Goal: Task Accomplishment & Management: Manage account settings

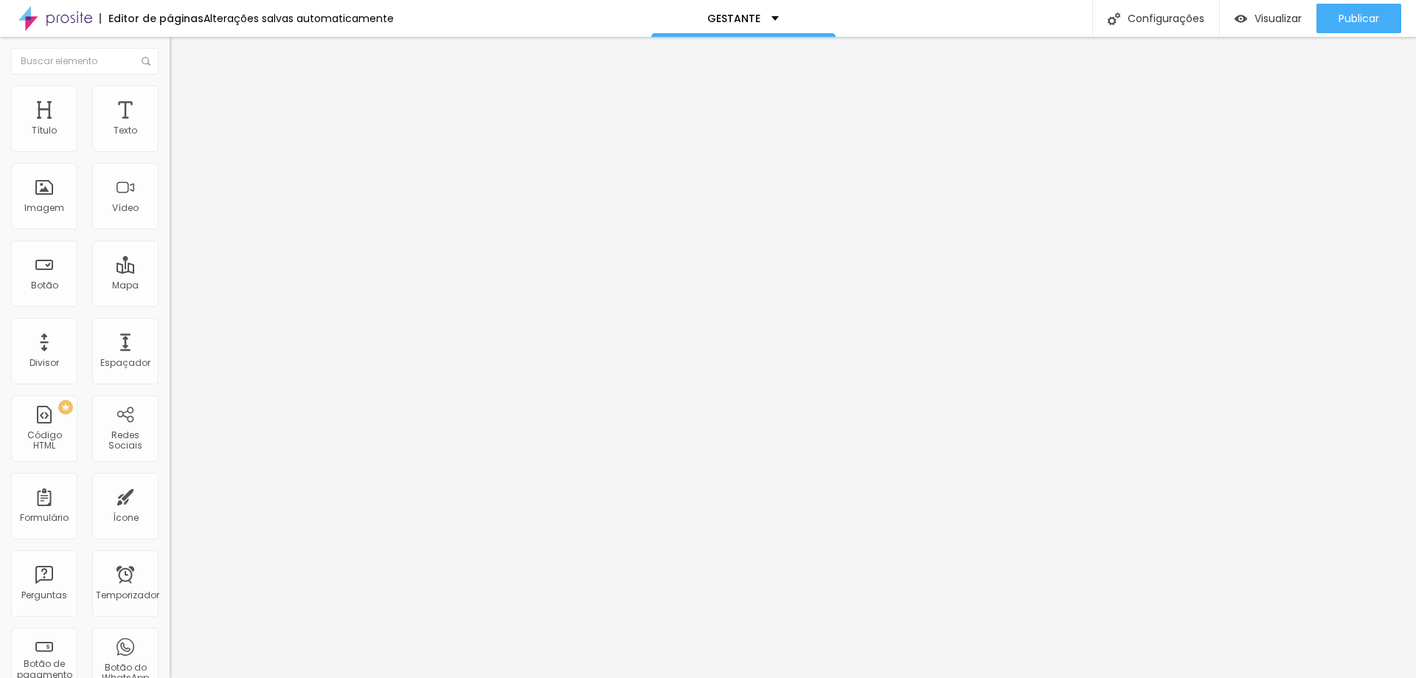
click at [170, 86] on img at bounding box center [176, 92] width 13 height 13
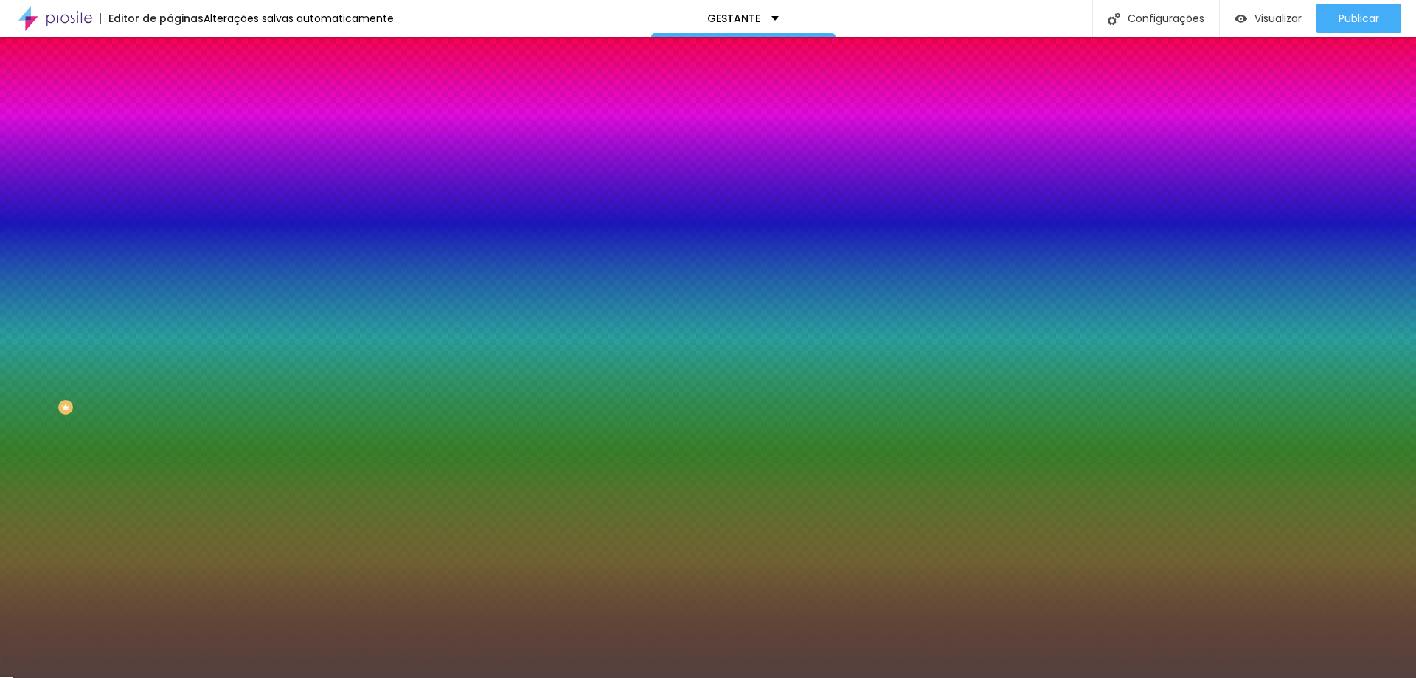
drag, startPoint x: 116, startPoint y: 266, endPoint x: 163, endPoint y: 267, distance: 47.2
click at [170, 267] on div "Imagem de fundo Adicionar imagem Efeito da Imagem Nenhum Nenhum Paralaxe Cor de…" at bounding box center [255, 210] width 170 height 191
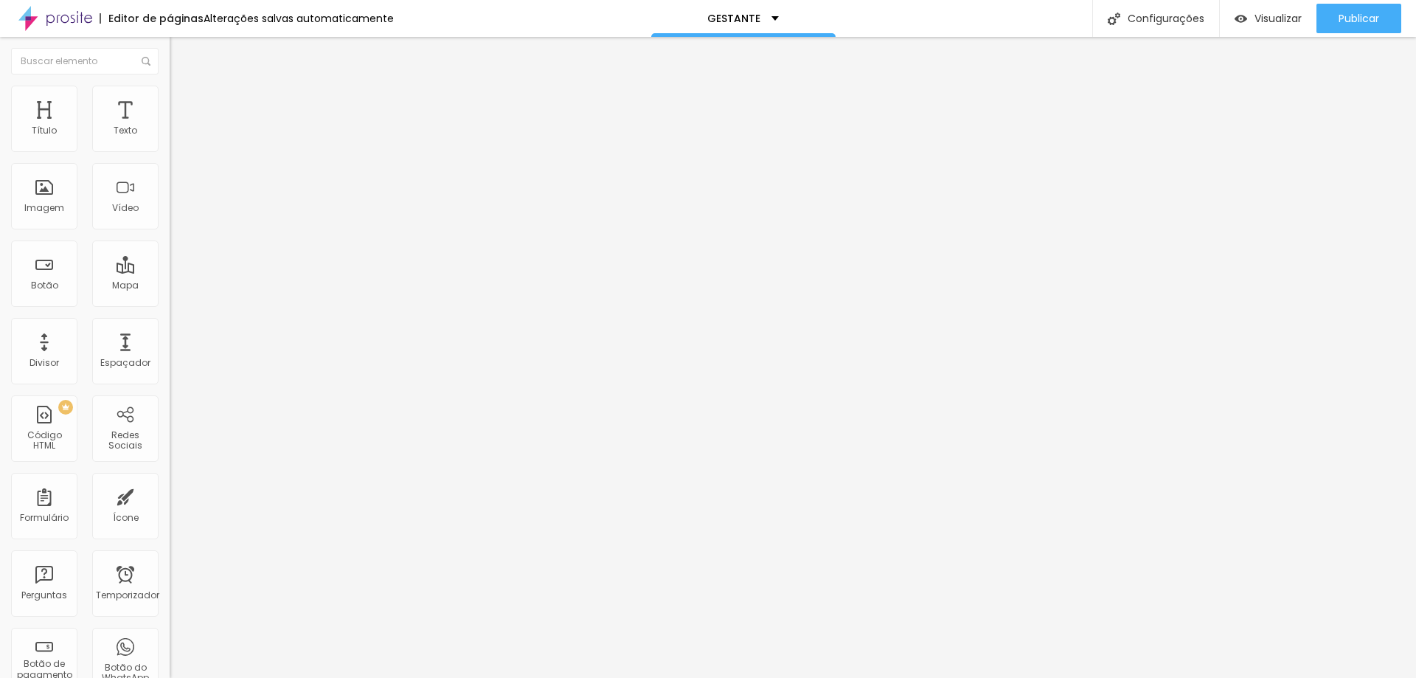
click at [170, 94] on img at bounding box center [176, 92] width 13 height 13
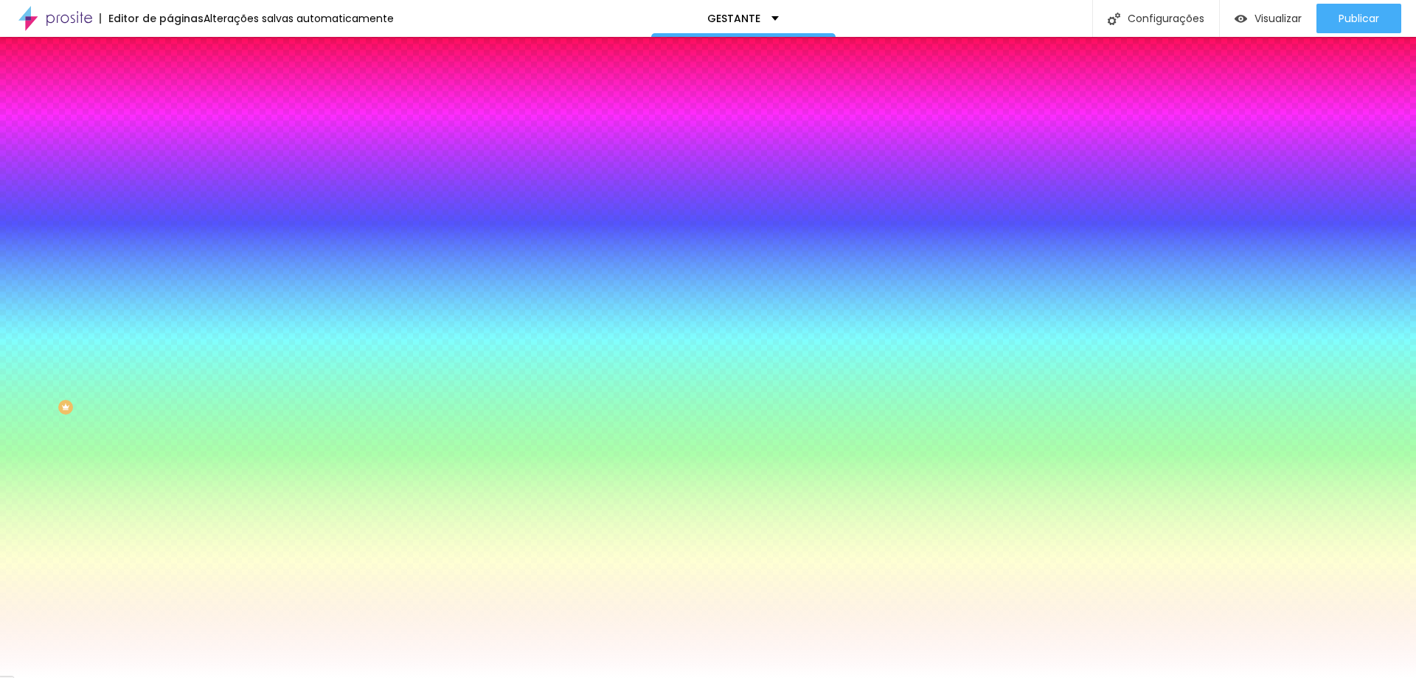
drag, startPoint x: 113, startPoint y: 271, endPoint x: 161, endPoint y: 273, distance: 48.0
click at [170, 273] on div "Imagem de fundo Adicionar imagem Efeito da Imagem Nenhum Nenhum Paralaxe Cor de…" at bounding box center [255, 210] width 170 height 191
paste input "53413D"
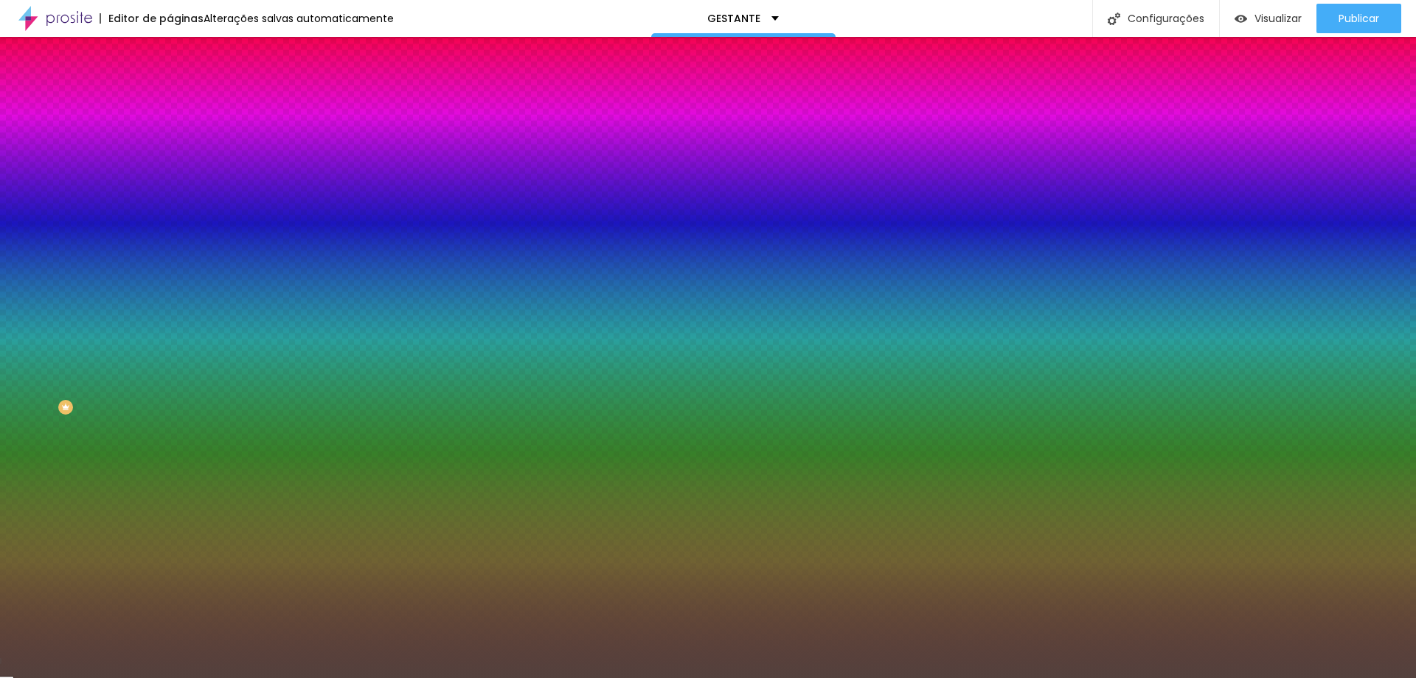
type input "#53413D"
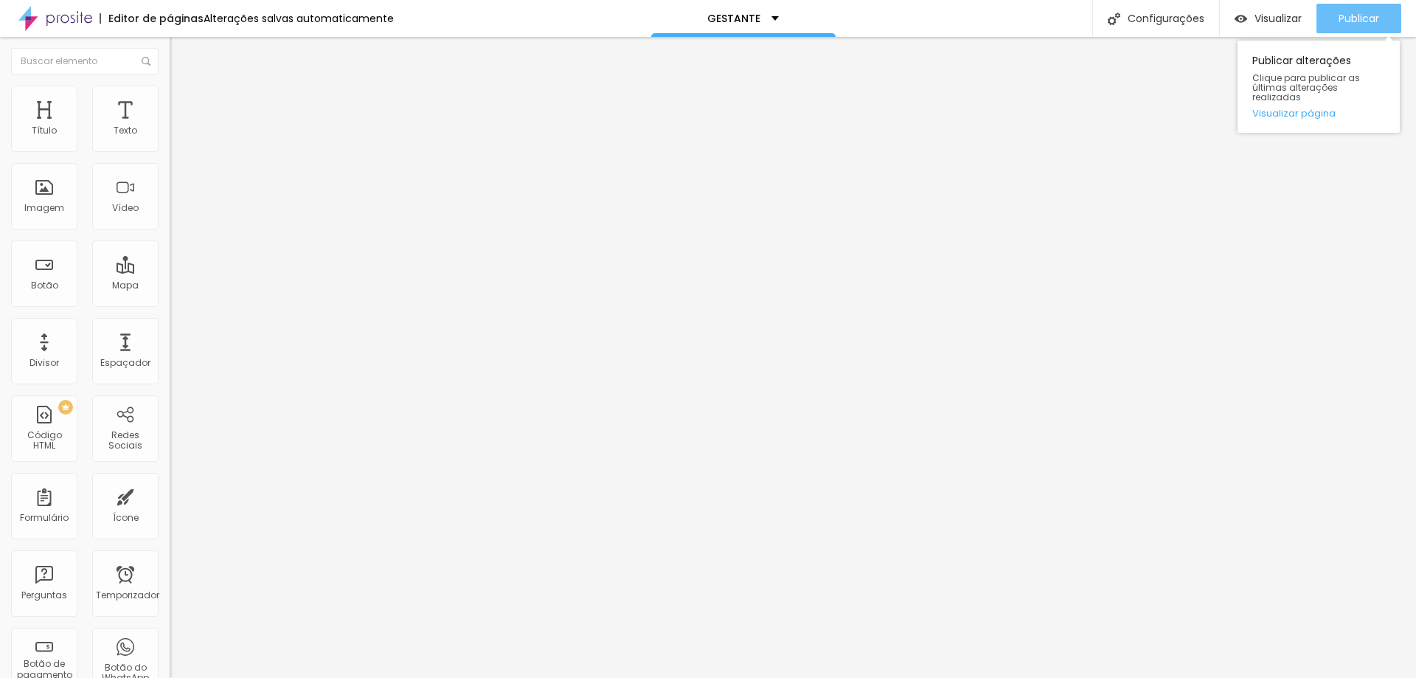
click at [1355, 28] on div "Publicar" at bounding box center [1359, 19] width 41 height 30
click at [1365, 22] on font "Publicar" at bounding box center [1359, 18] width 41 height 15
click at [1371, 18] on font "Publicar" at bounding box center [1359, 18] width 41 height 15
click at [1361, 11] on font "Publicar" at bounding box center [1359, 18] width 41 height 15
click at [170, 86] on li "Estilo" at bounding box center [255, 93] width 170 height 15
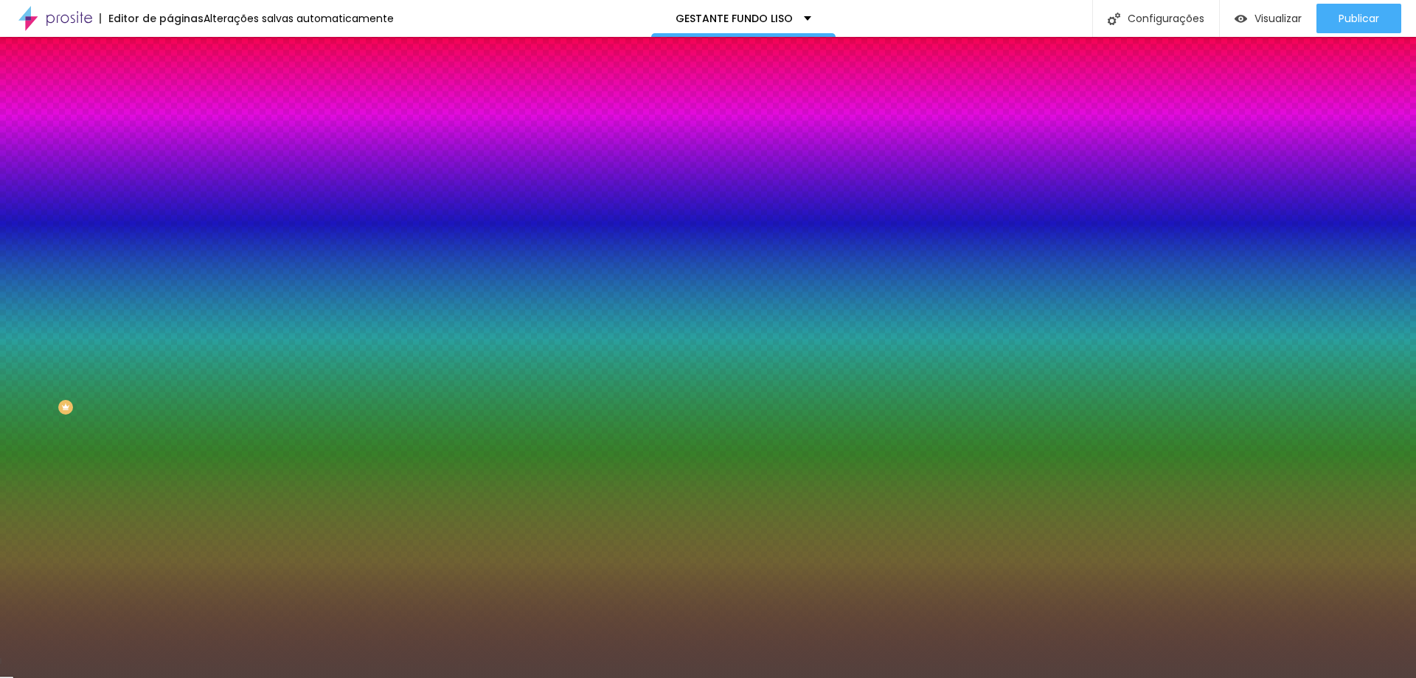
drag, startPoint x: 153, startPoint y: 267, endPoint x: 104, endPoint y: 264, distance: 49.5
click at [170, 215] on div "#53413D" at bounding box center [255, 208] width 170 height 15
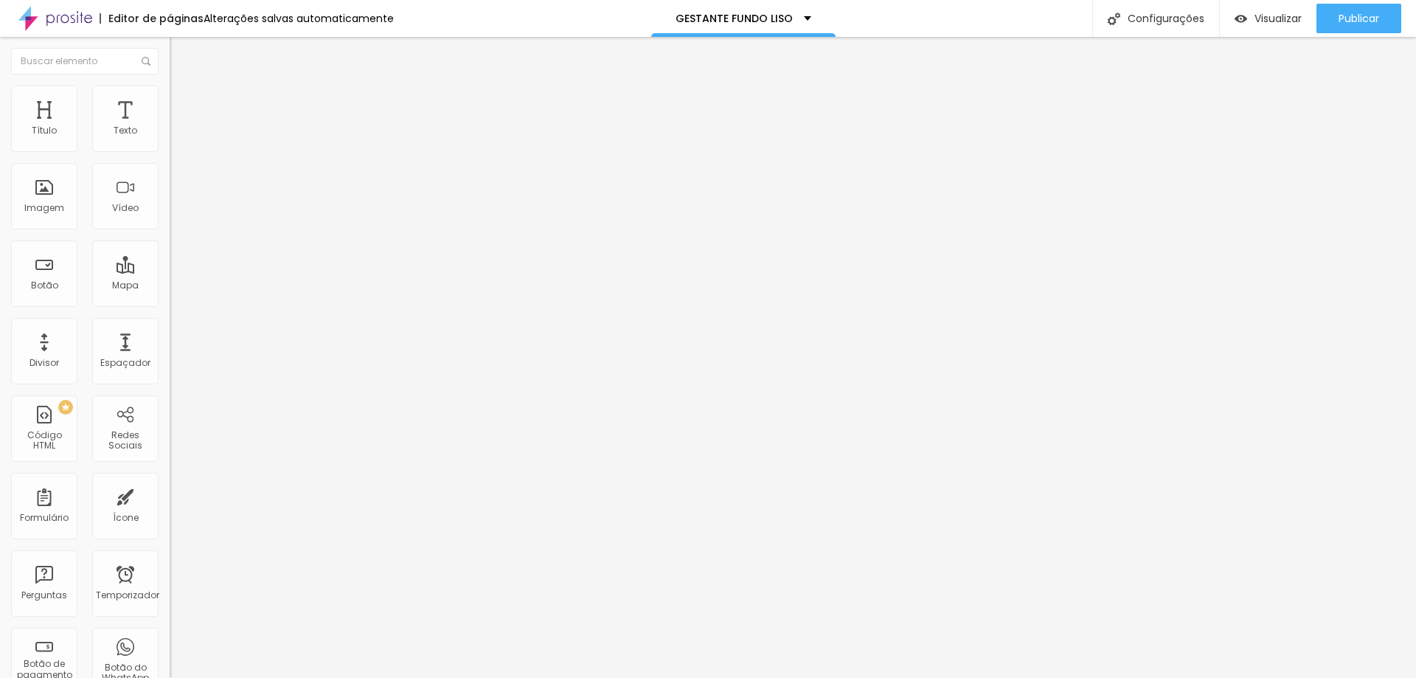
click at [170, 86] on li "Estilo" at bounding box center [255, 93] width 170 height 15
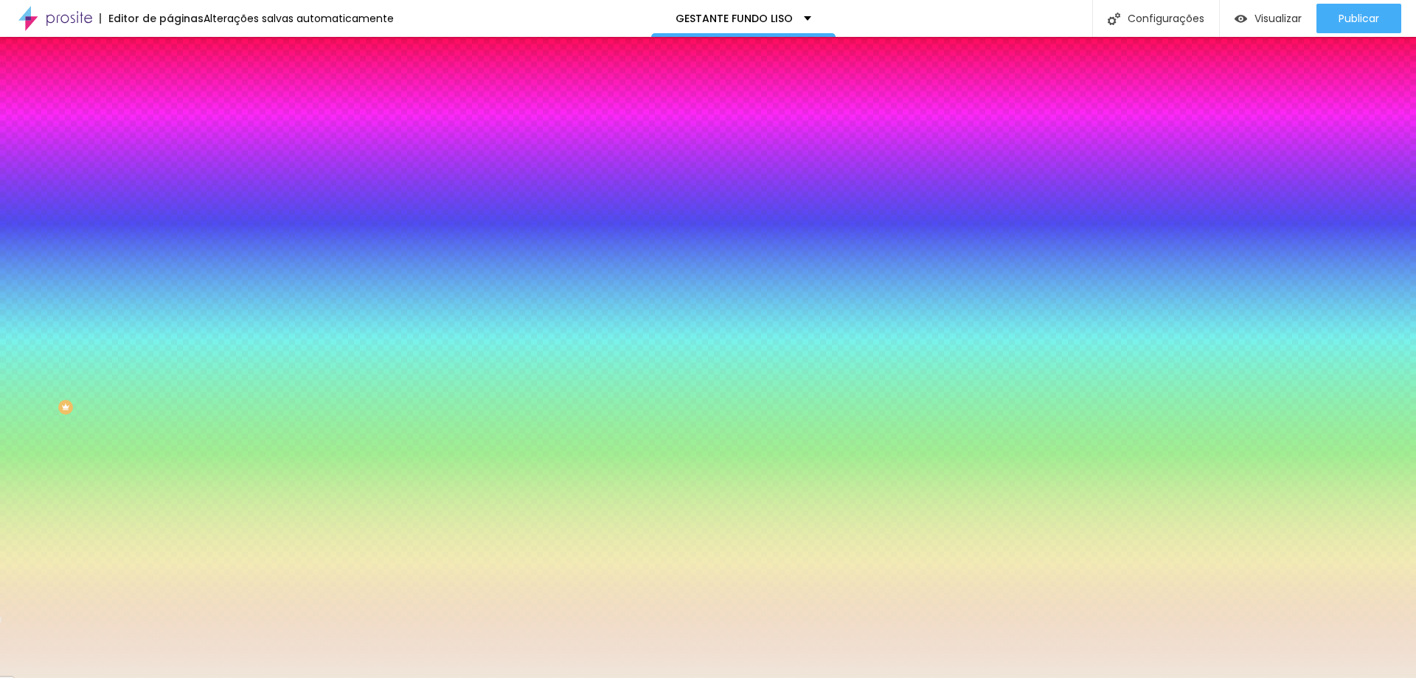
paste input "53413D"
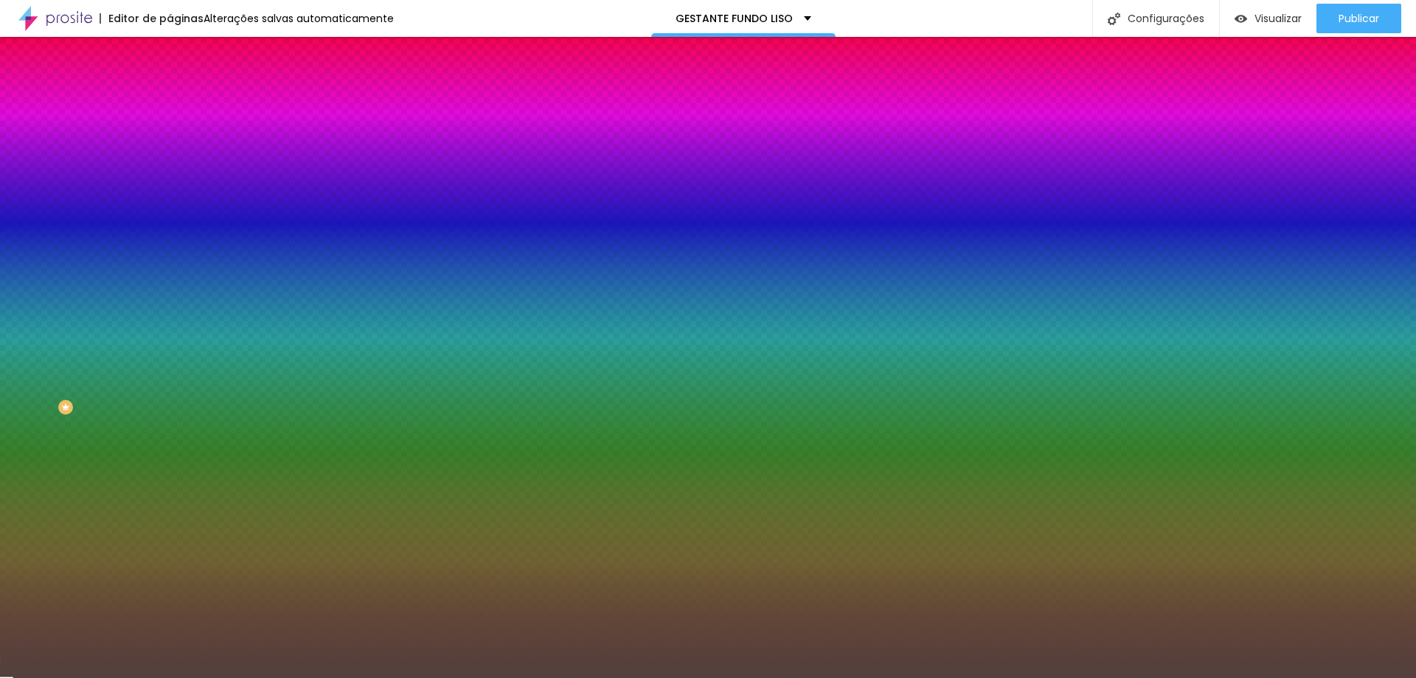
type input "#53413D"
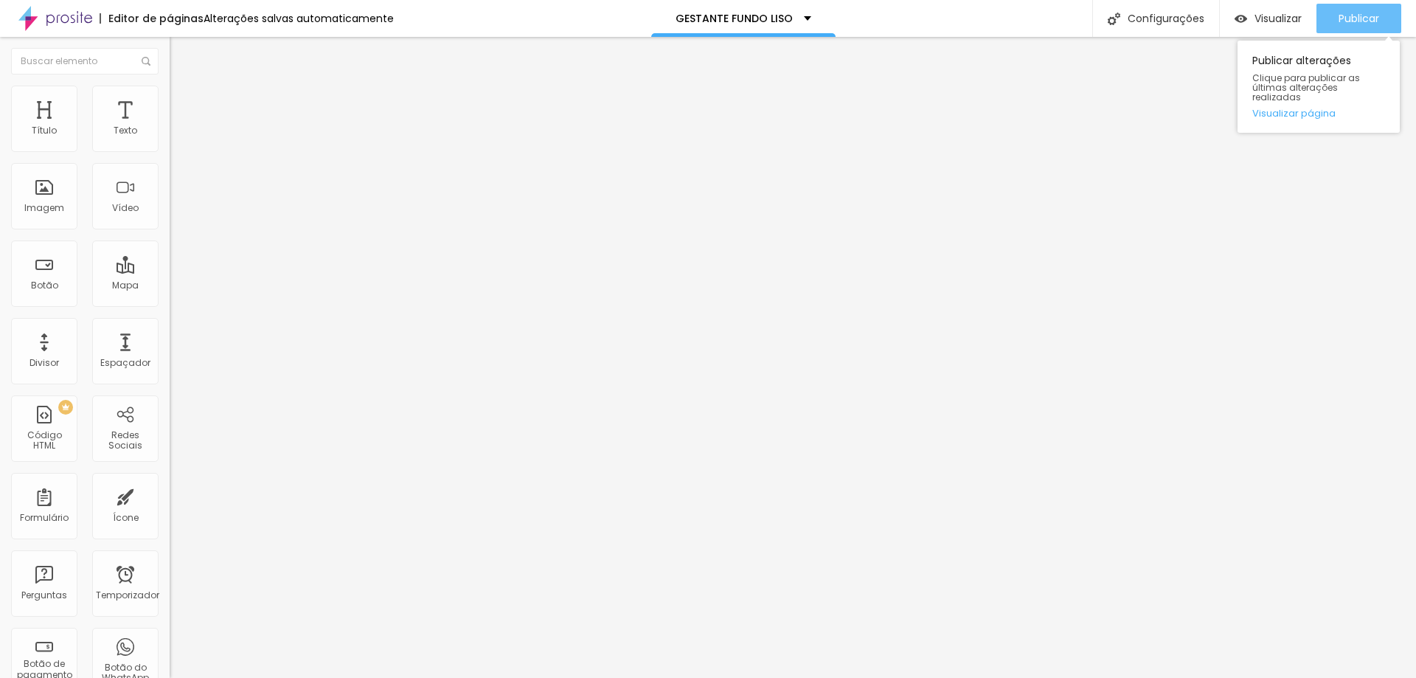
click at [1374, 13] on font "Publicar" at bounding box center [1359, 18] width 41 height 15
click at [170, 95] on li "Estilo" at bounding box center [255, 93] width 170 height 15
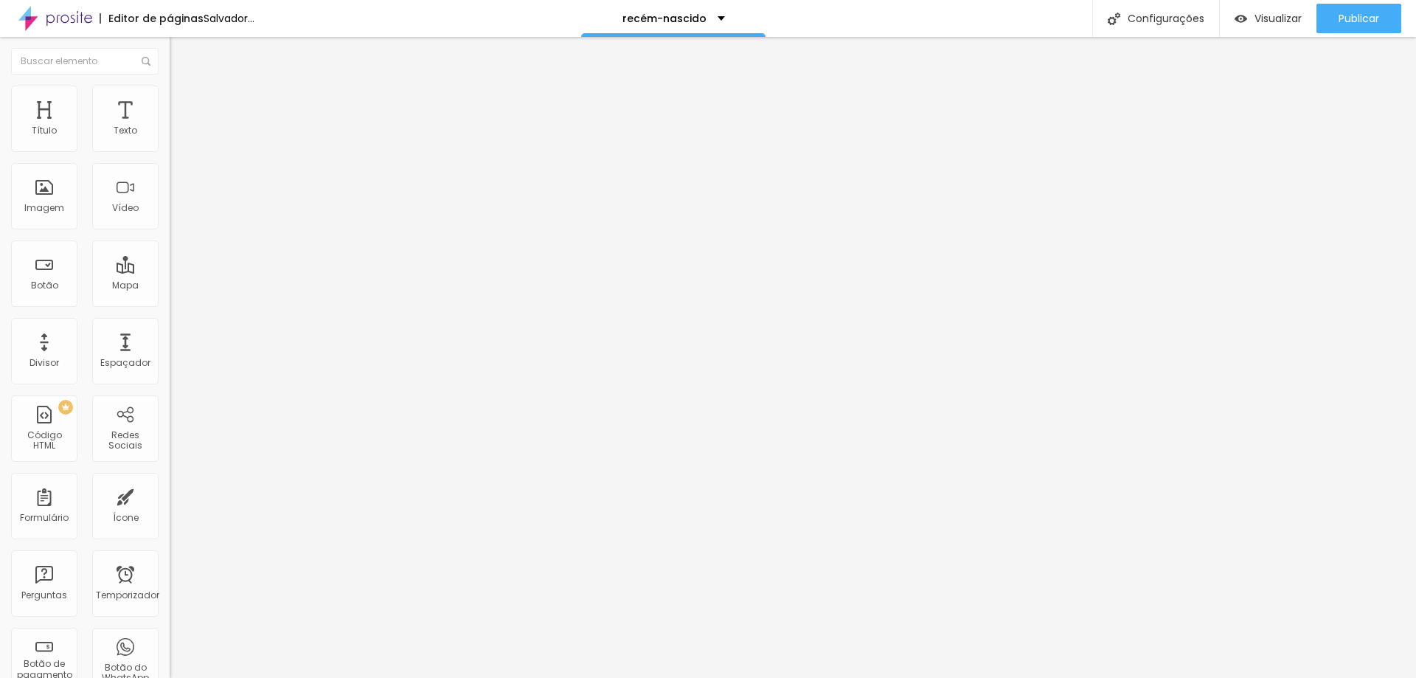
type input "94"
type input "95"
type input "94"
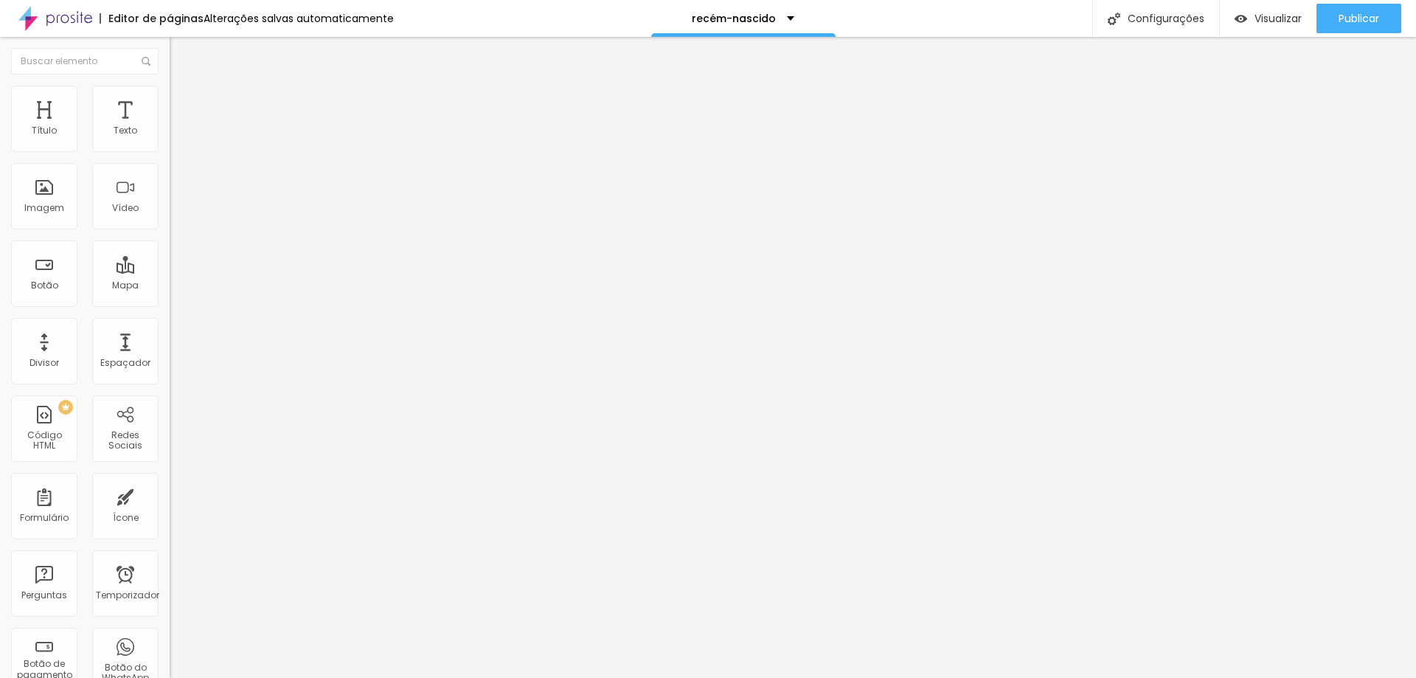
type input "94"
type input "63"
type input "51"
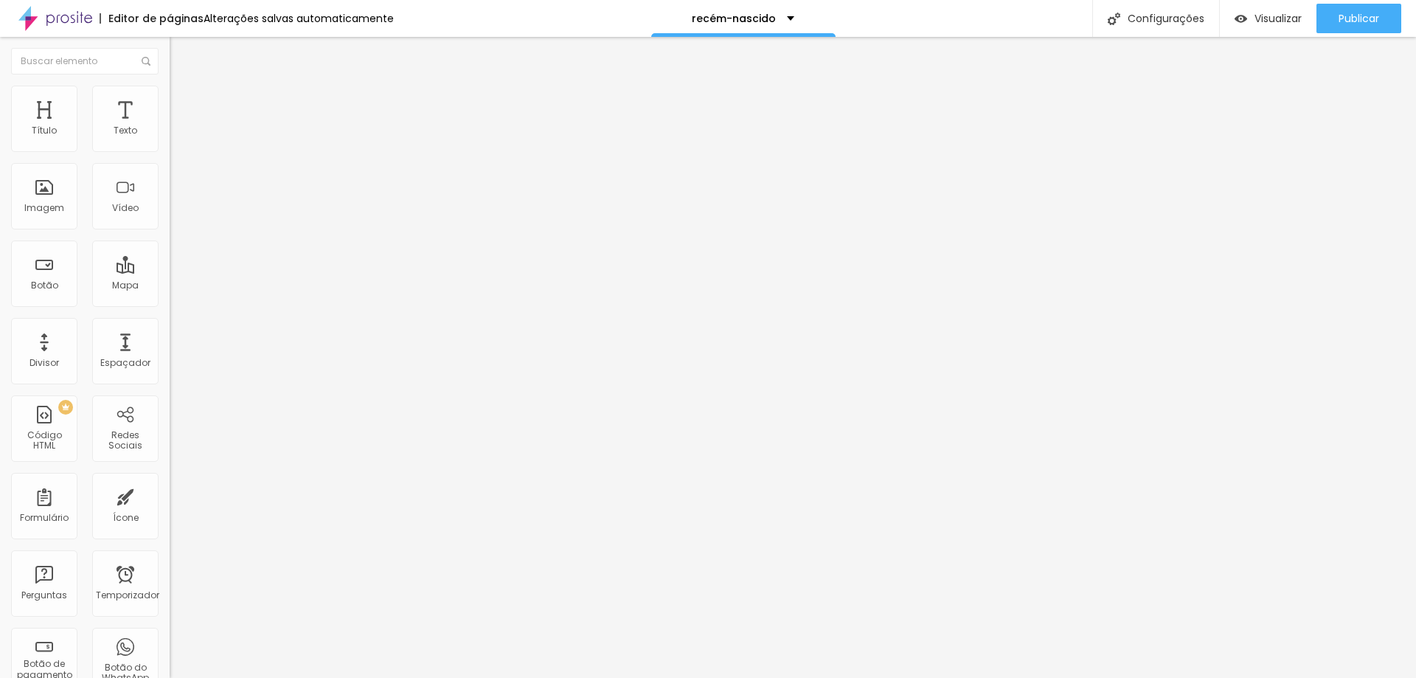
type input "41"
type input "35"
type input "33"
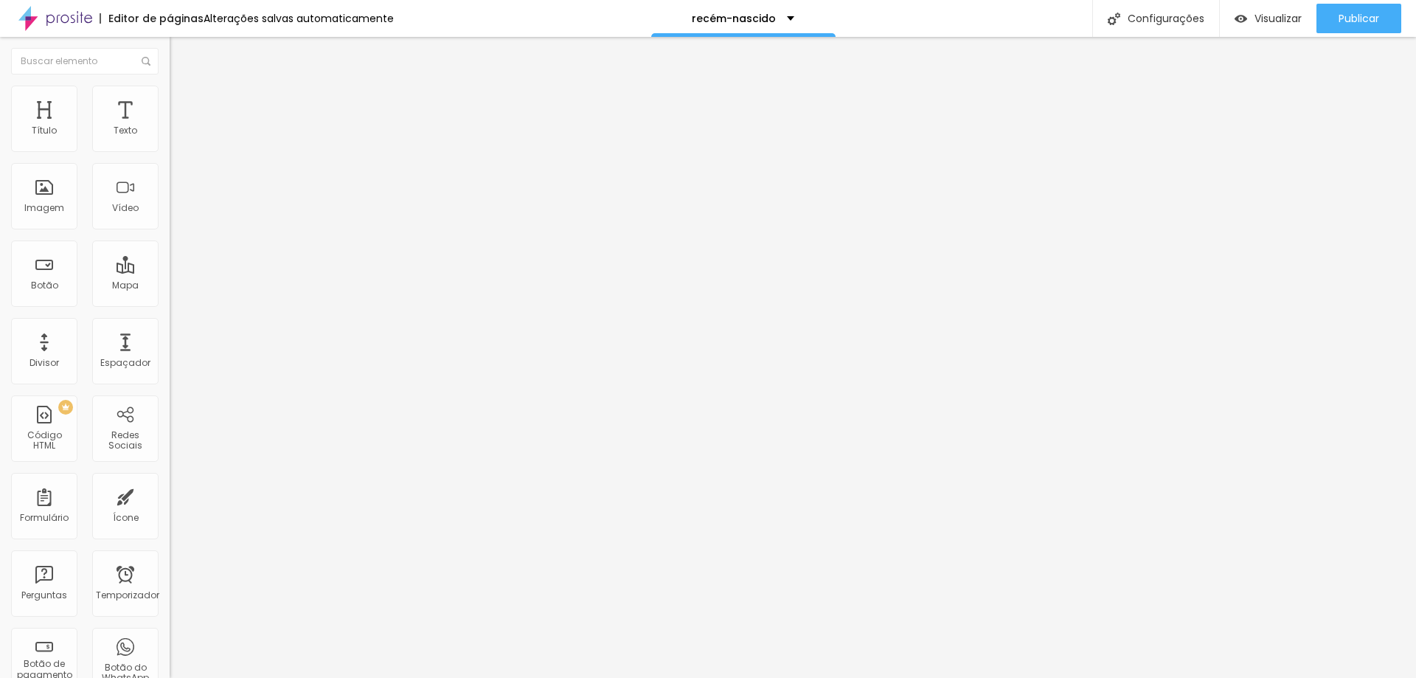
type input "33"
type input "31"
type input "30"
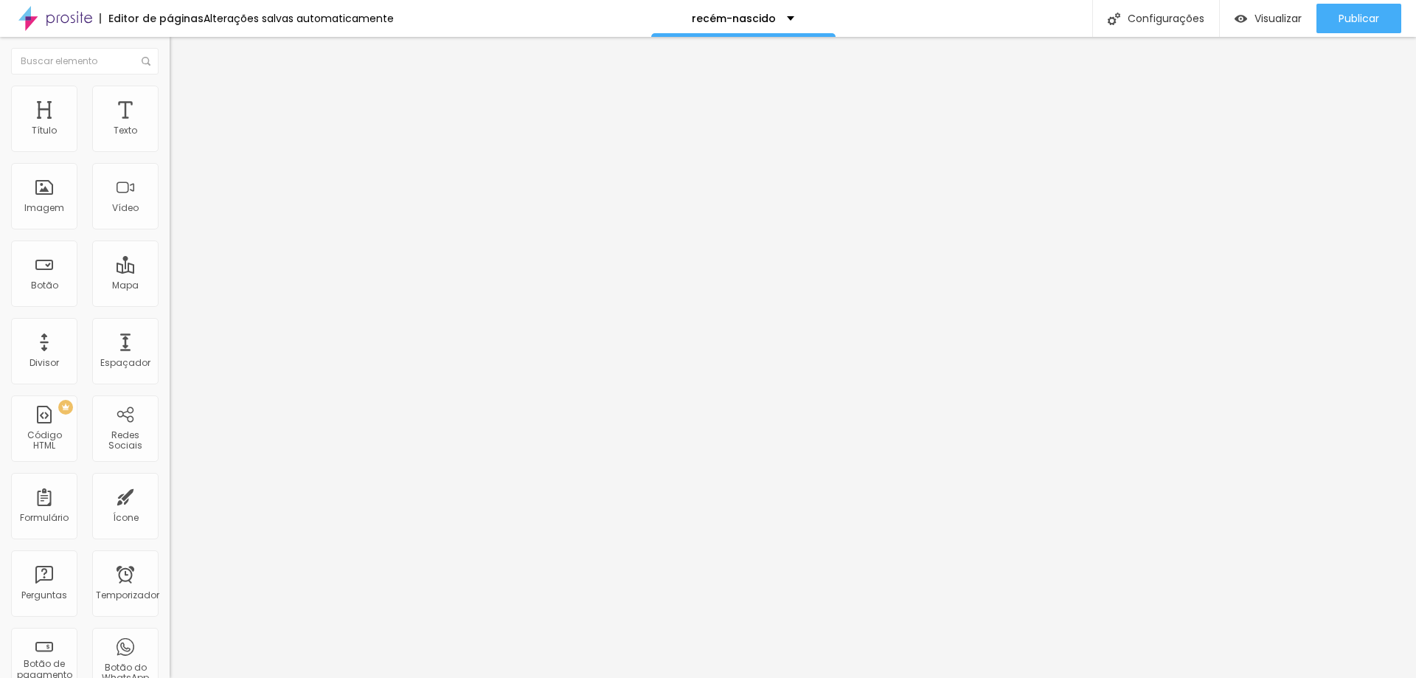
type input "8"
type input "0"
drag, startPoint x: 77, startPoint y: 190, endPoint x: 36, endPoint y: 178, distance: 42.3
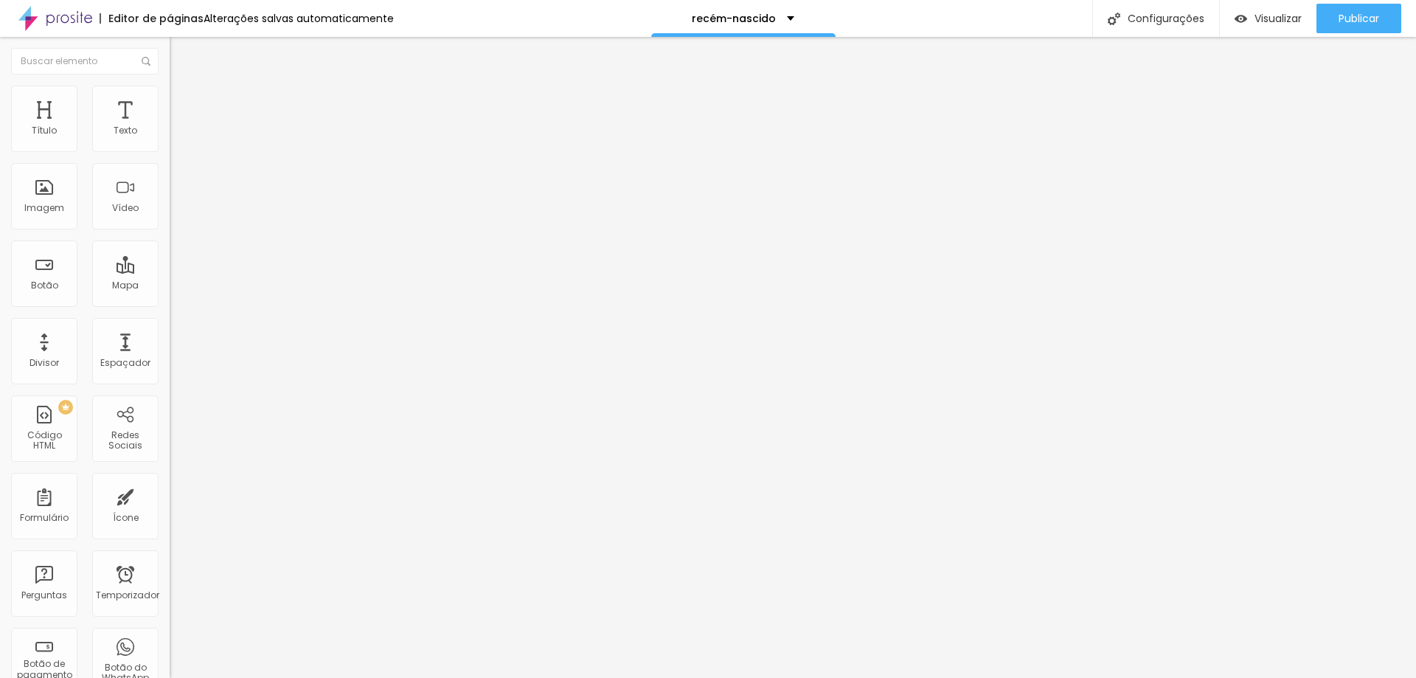
click at [170, 324] on input "range" at bounding box center [217, 330] width 95 height 12
type input "65"
type input "80"
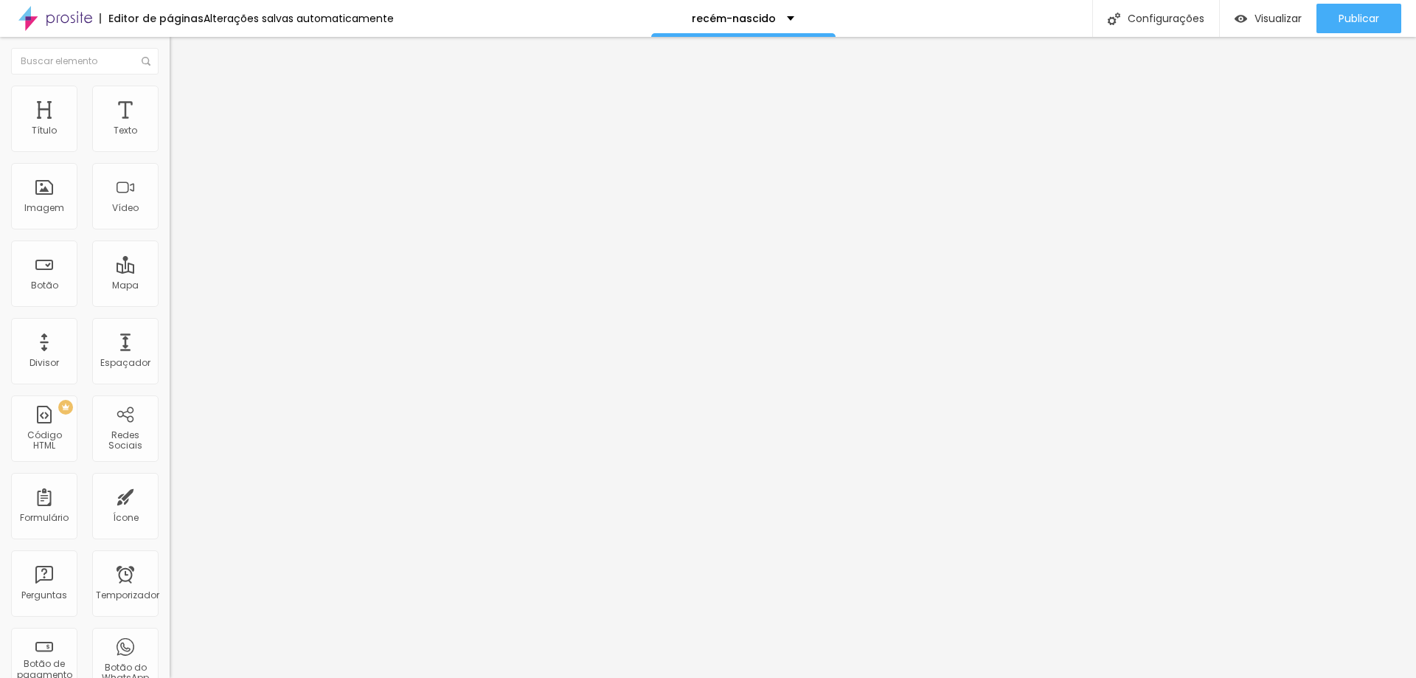
type input "85"
type input "90"
type input "95"
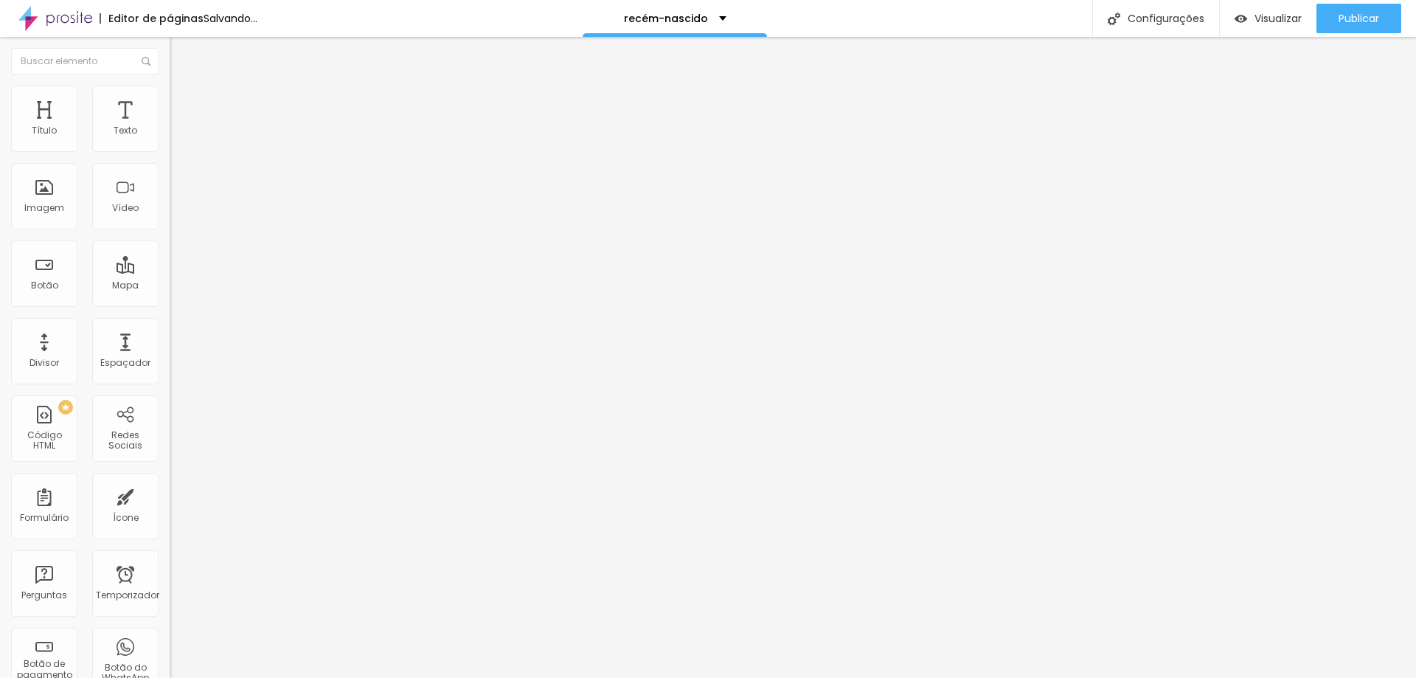
type input "95"
type input "100"
drag, startPoint x: 97, startPoint y: 158, endPoint x: 159, endPoint y: 159, distance: 61.2
type input "100"
click at [170, 151] on input "range" at bounding box center [217, 145] width 95 height 12
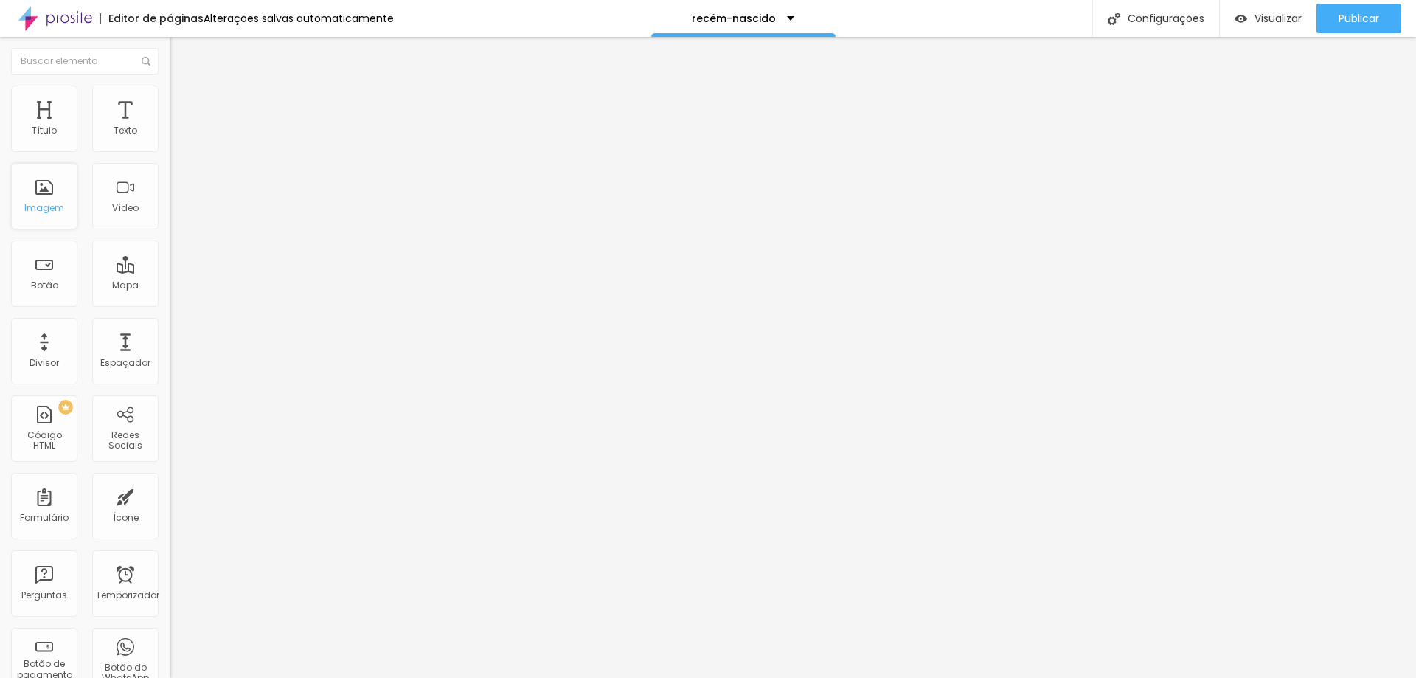
click at [60, 205] on font "Imagem" at bounding box center [44, 207] width 40 height 13
click at [183, 101] on font "Estilo" at bounding box center [194, 95] width 23 height 13
click at [170, 87] on img at bounding box center [176, 92] width 13 height 13
click at [170, 100] on img at bounding box center [176, 106] width 13 height 13
click at [183, 100] on font "Estilo" at bounding box center [194, 95] width 23 height 13
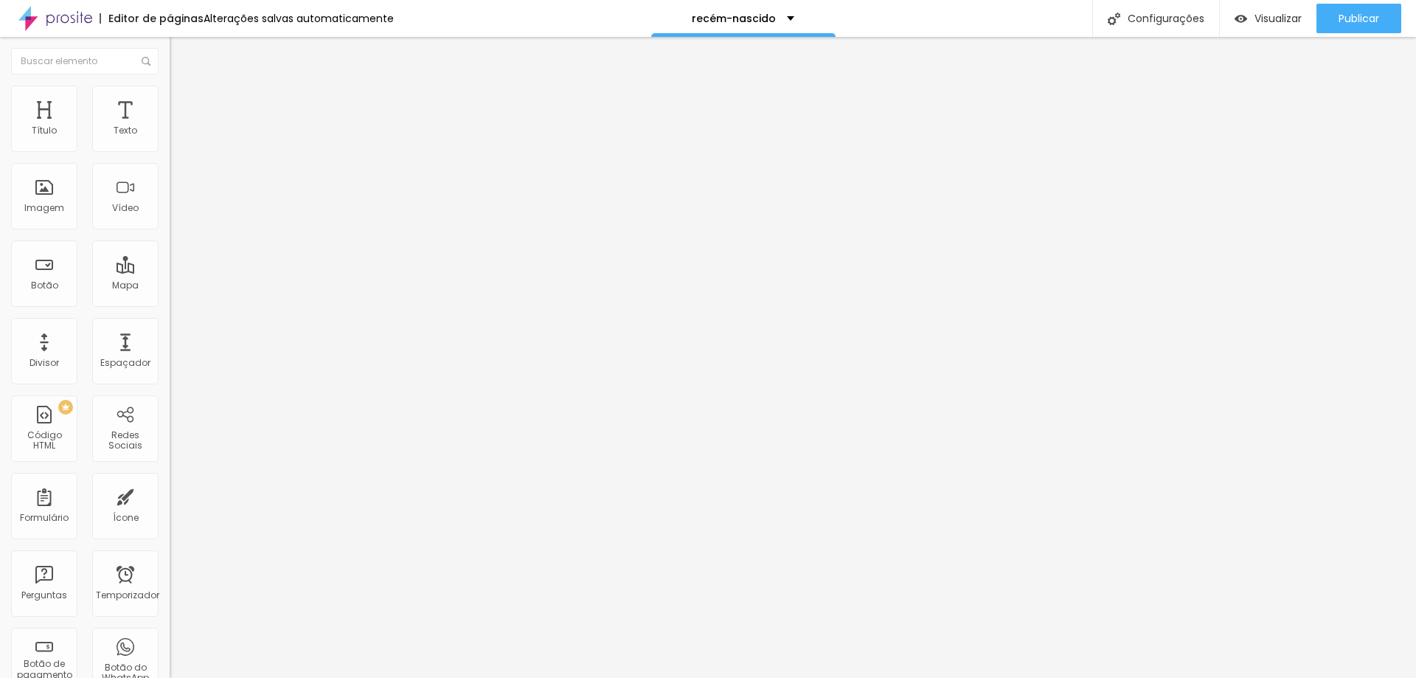
click at [170, 84] on img at bounding box center [176, 77] width 13 height 13
click at [170, 95] on li "Estilo" at bounding box center [255, 93] width 170 height 15
type input "50"
type input "30"
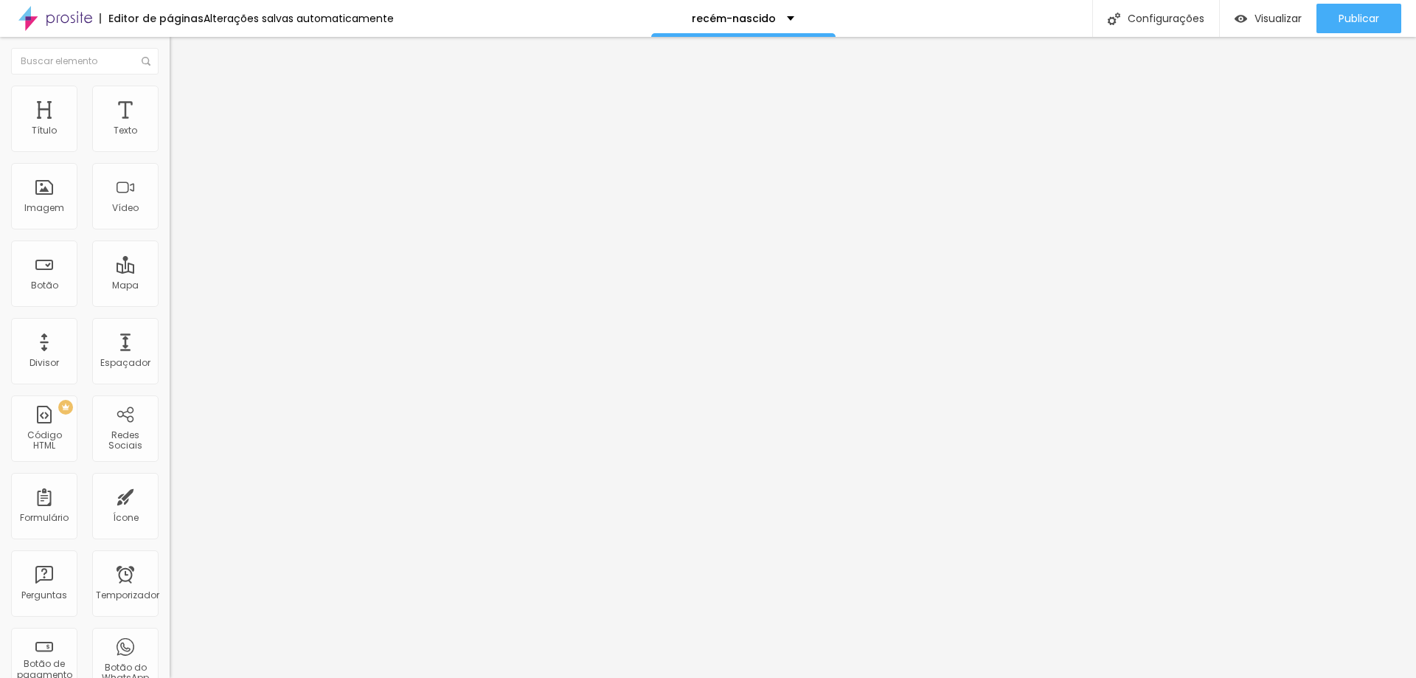
type input "30"
type input "25"
type input "20"
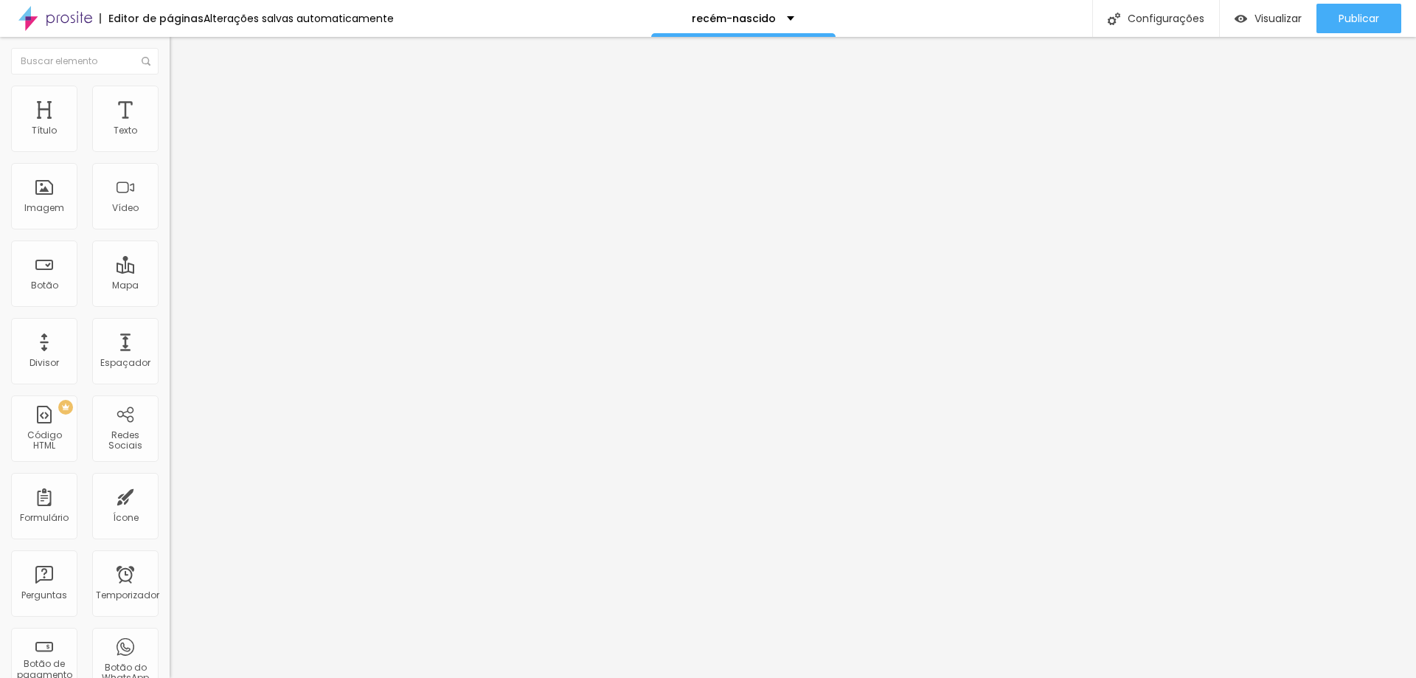
type input "15"
type input "10"
type input "20"
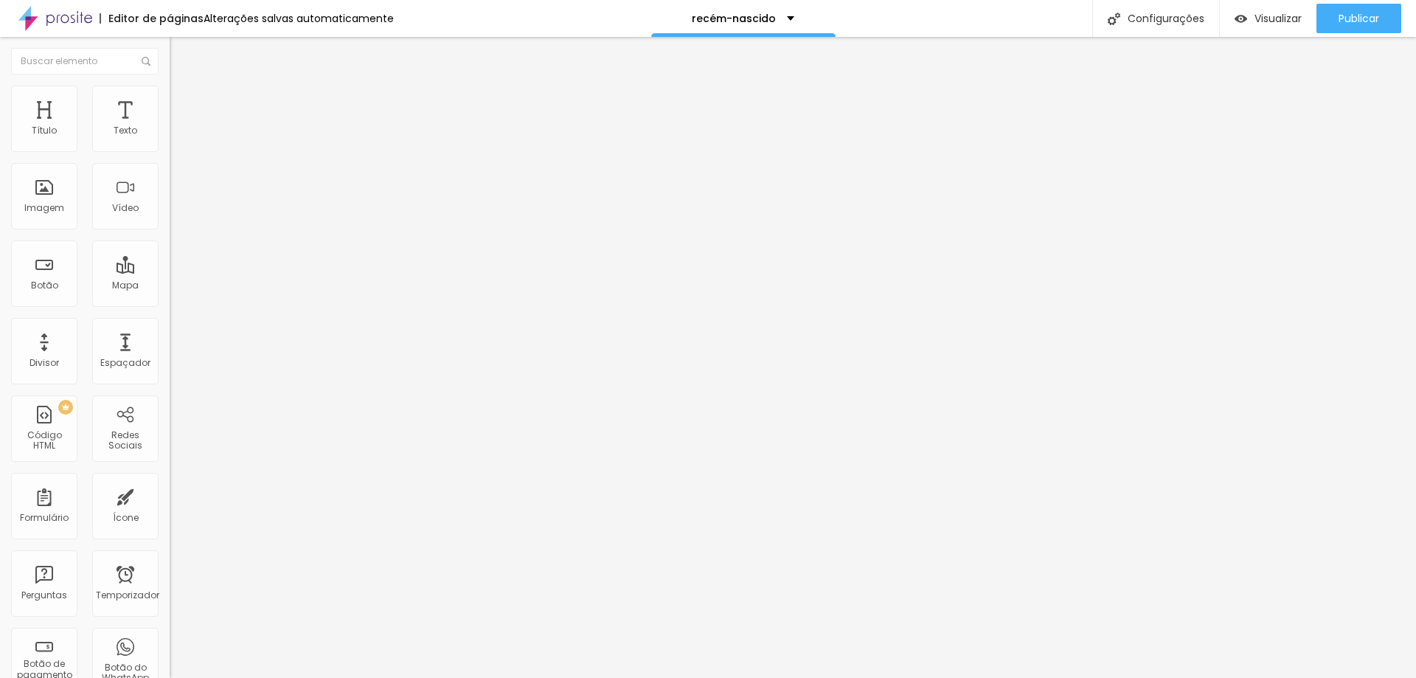
type input "20"
type input "30"
type input "50"
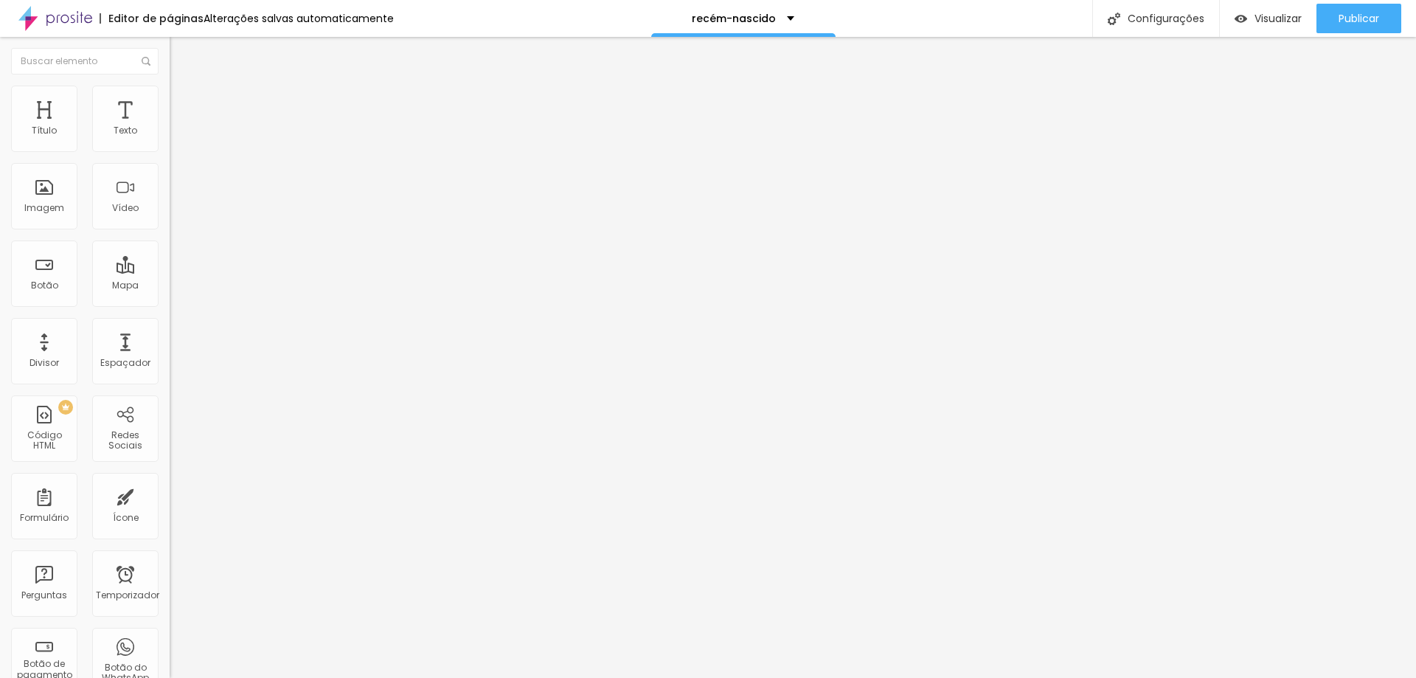
type input "55"
type input "65"
type input "75"
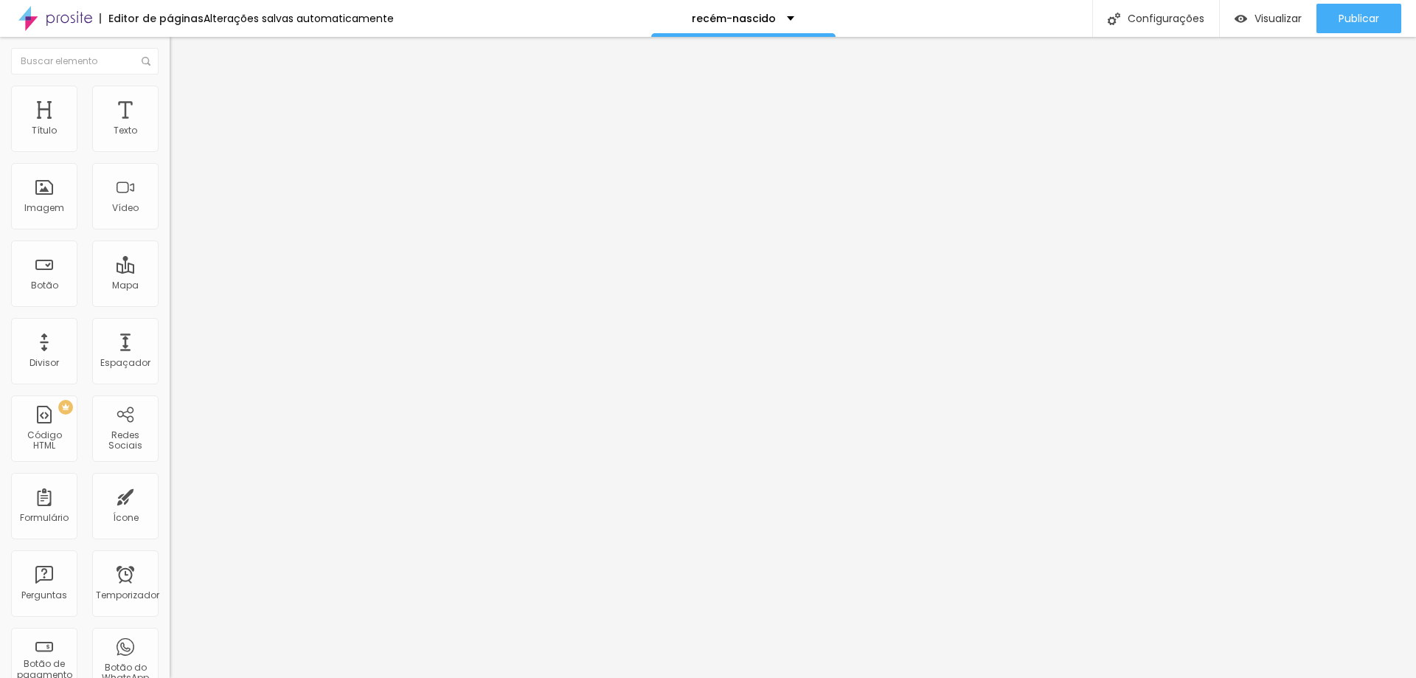
type input "75"
type input "85"
type input "90"
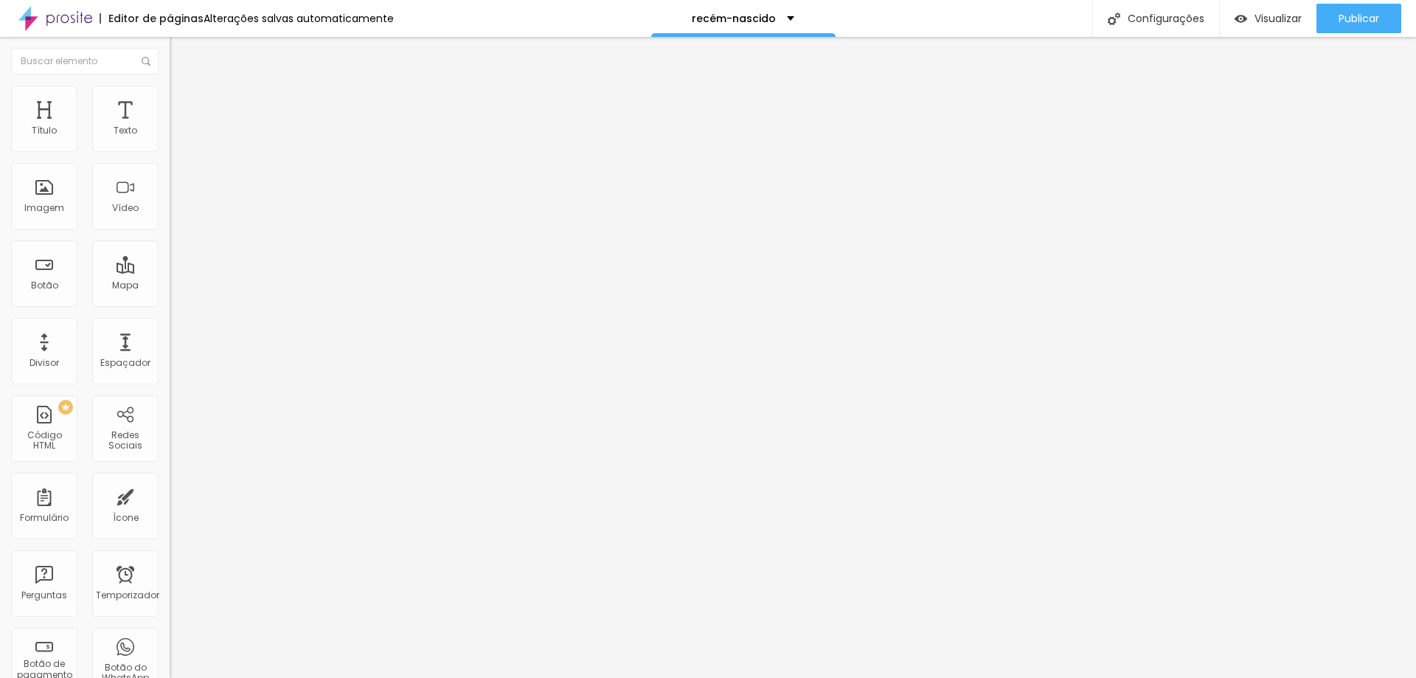
type input "100"
drag, startPoint x: 74, startPoint y: 162, endPoint x: 172, endPoint y: 165, distance: 98.2
click at [172, 151] on input "range" at bounding box center [217, 145] width 95 height 12
click at [1374, 18] on font "Publicar" at bounding box center [1359, 18] width 41 height 15
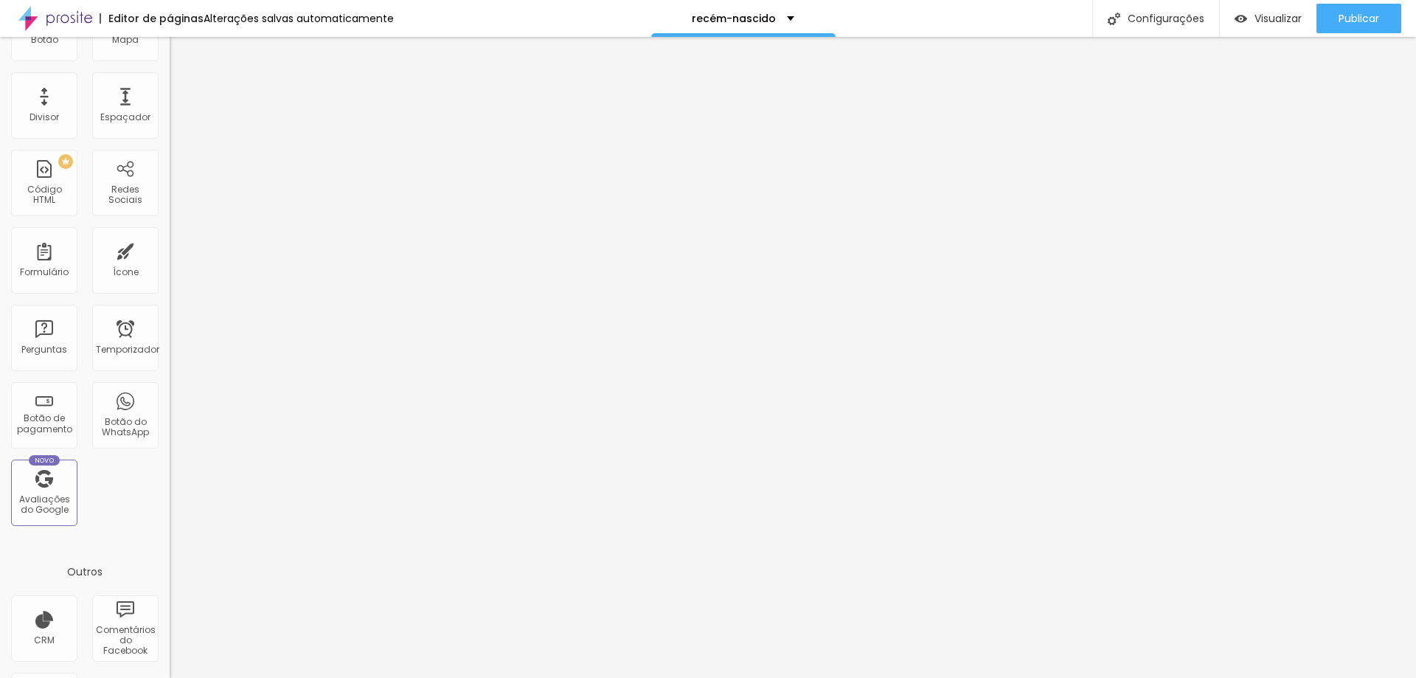
scroll to position [318, 0]
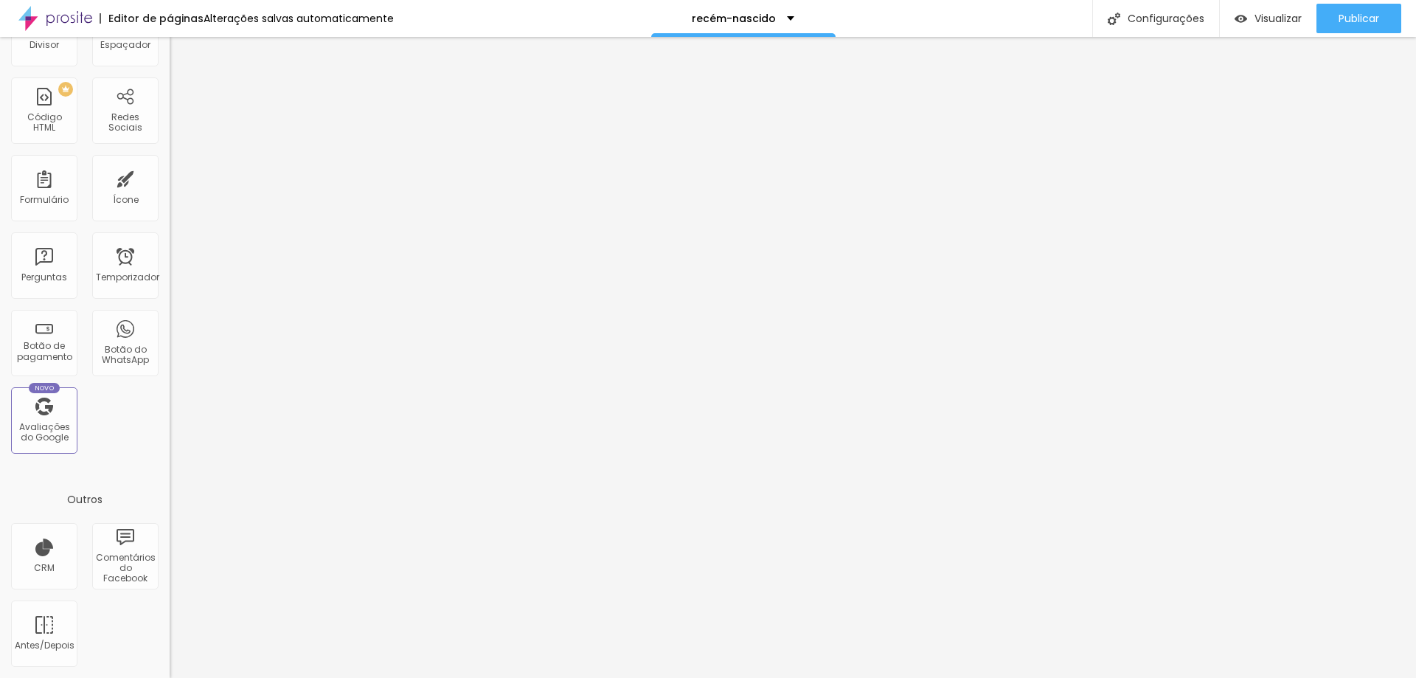
click at [263, 677] on div "Subindo 0/0 arquivos" at bounding box center [708, 682] width 1416 height 9
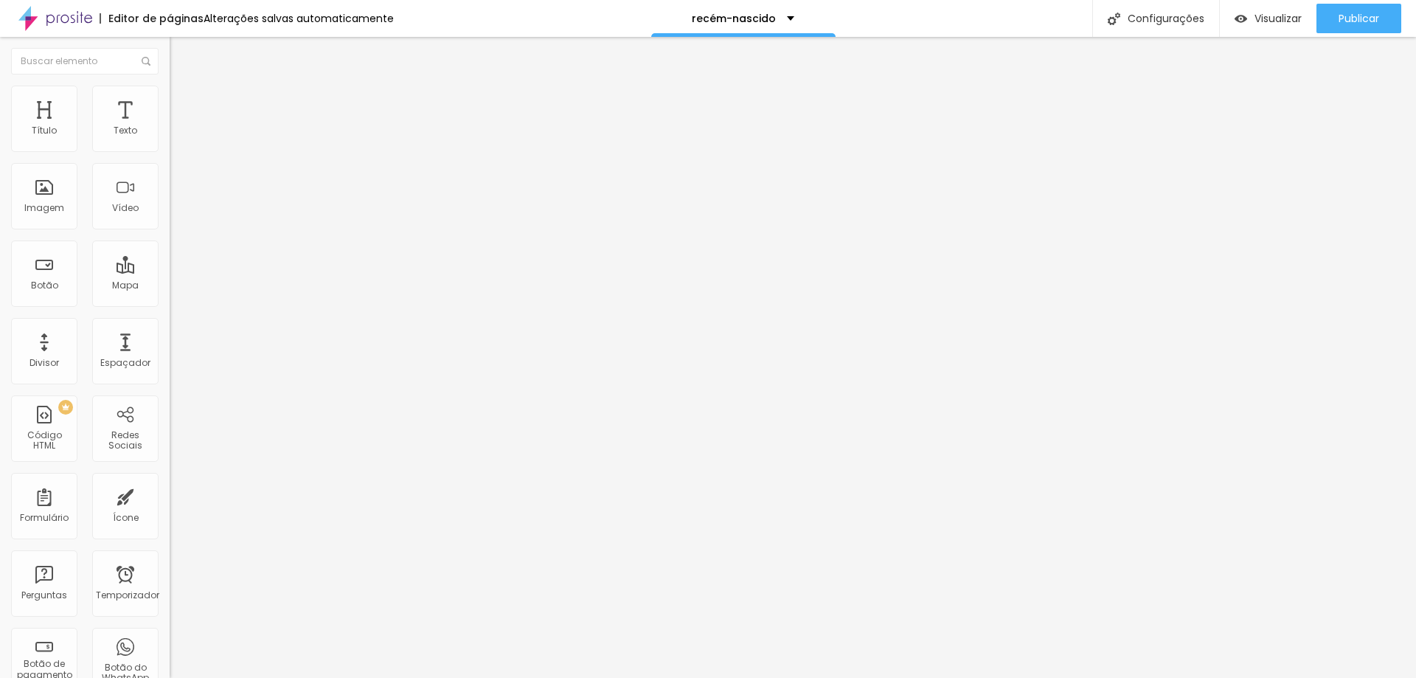
click at [170, 218] on button "button" at bounding box center [180, 210] width 21 height 15
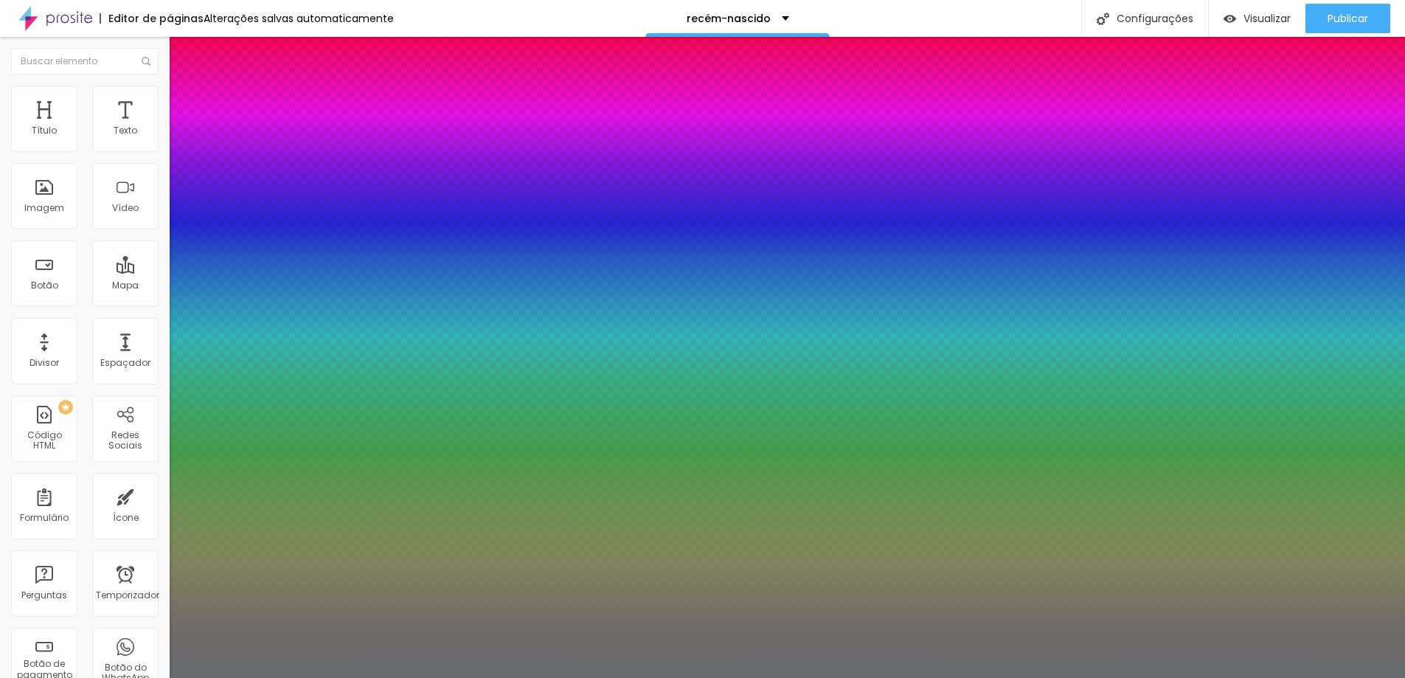
type input "1"
type input "0.5"
type input "43"
type input "1"
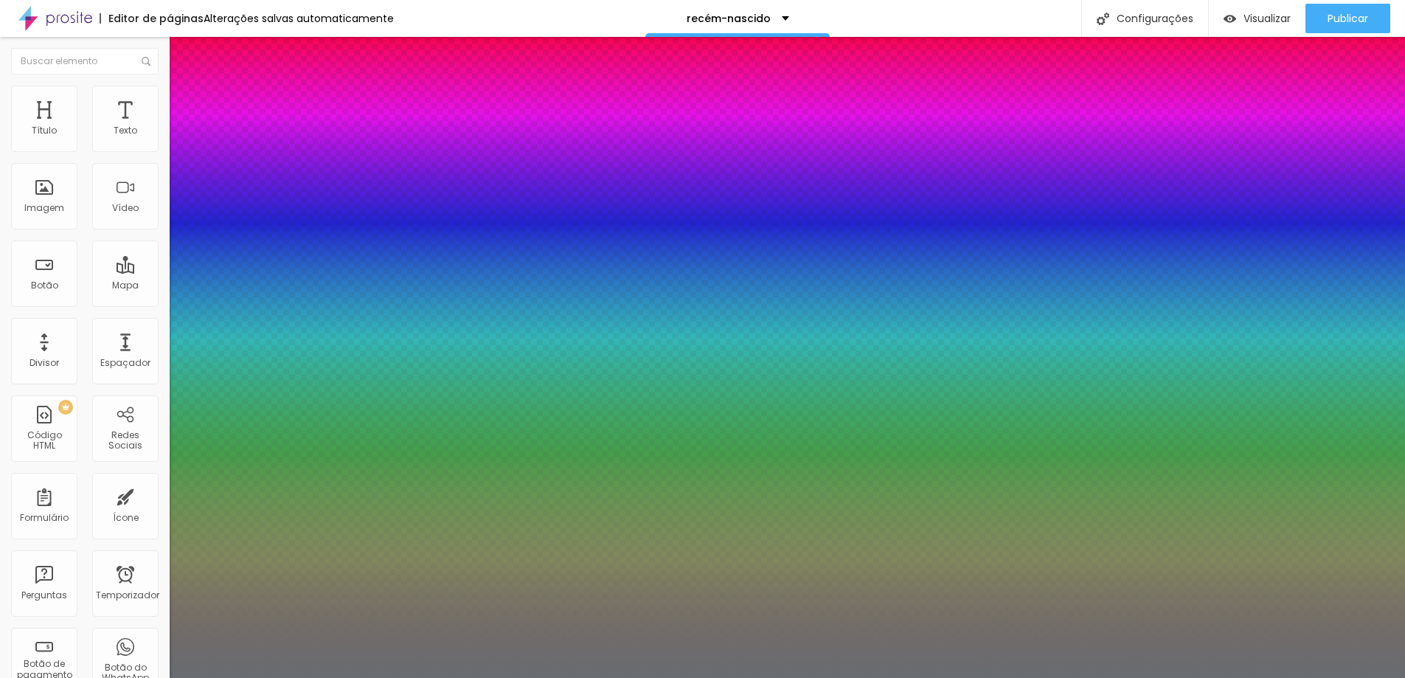
type input "0.5"
type input "40"
type input "1"
type input "0.5"
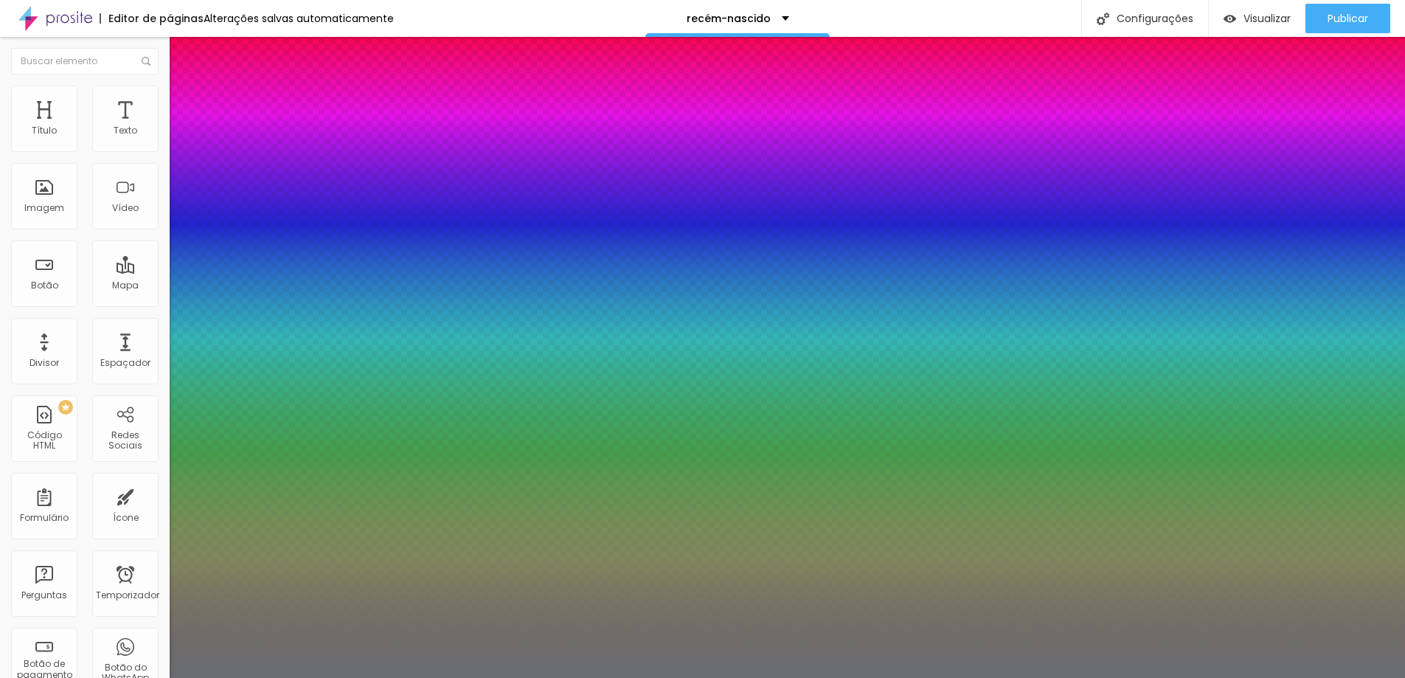
type input "39"
type input "1"
type input "0.5"
type input "1"
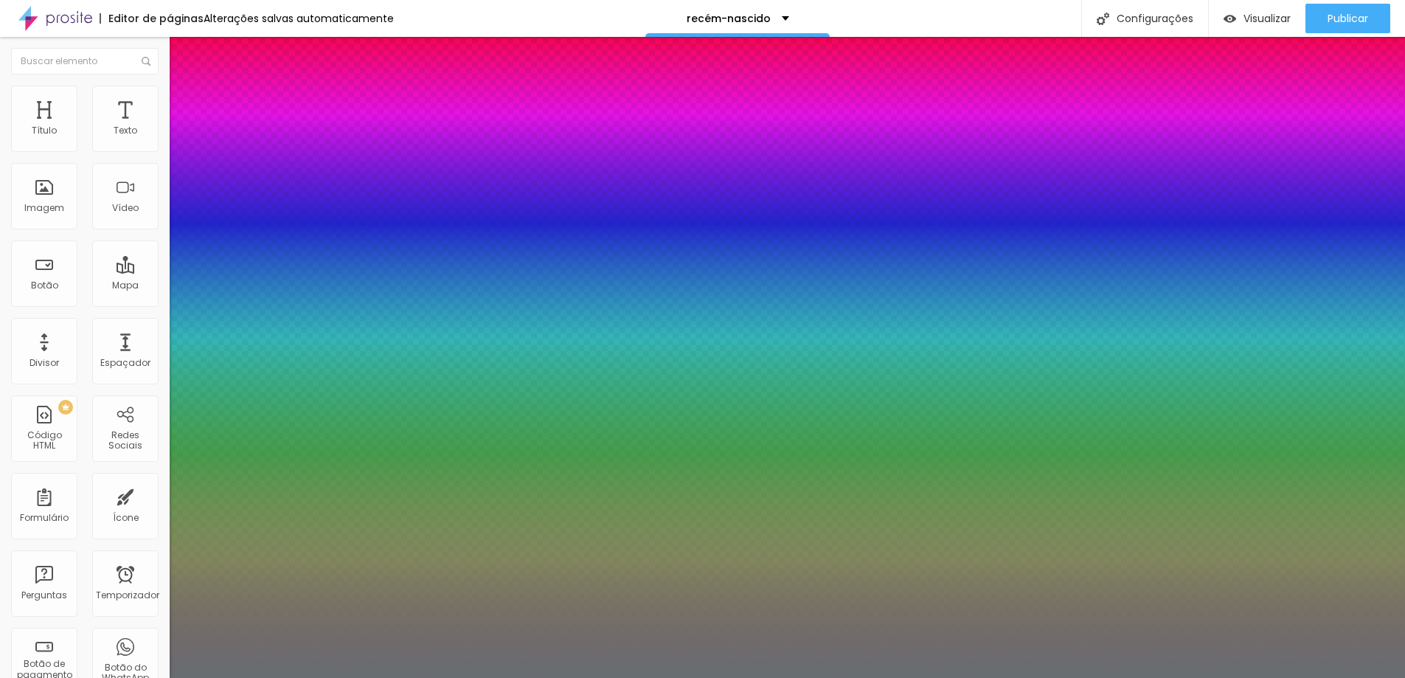
type input "0.5"
type input "37"
type input "1"
type input "0.5"
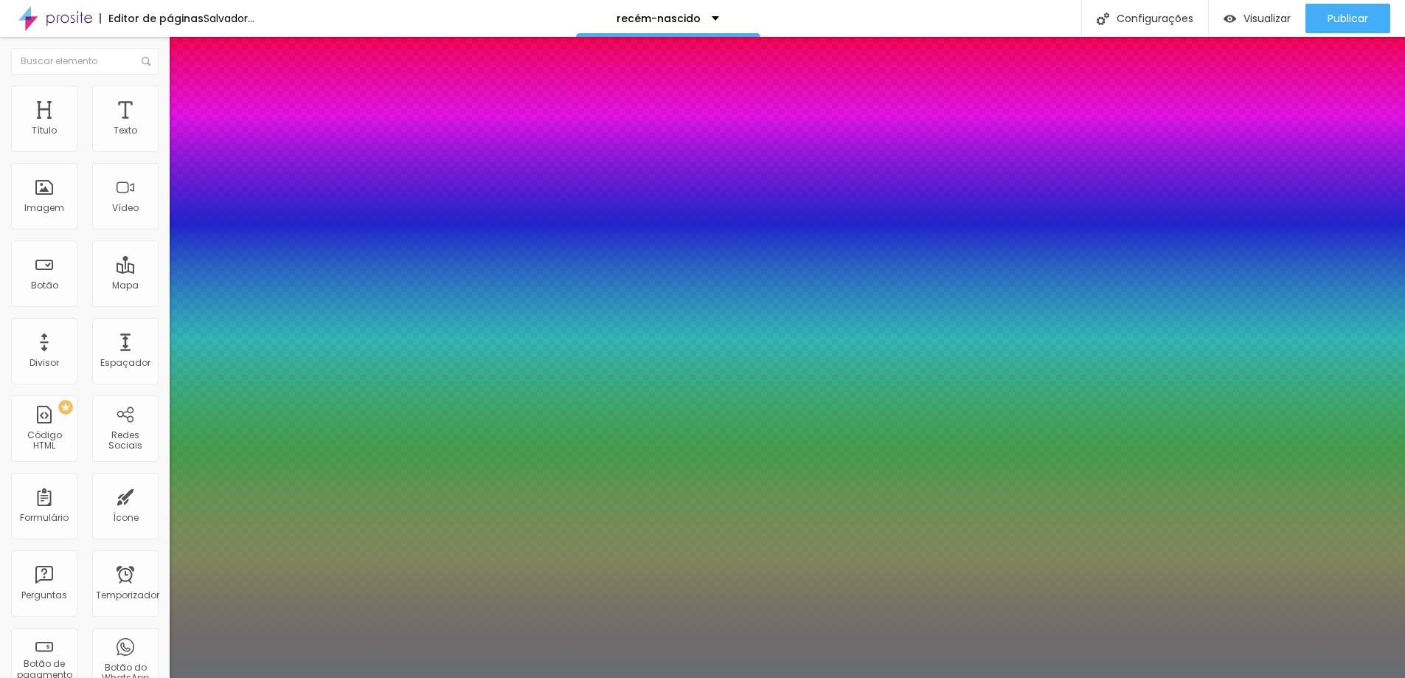
type input "36"
type input "1"
type input "0.5"
type input "1"
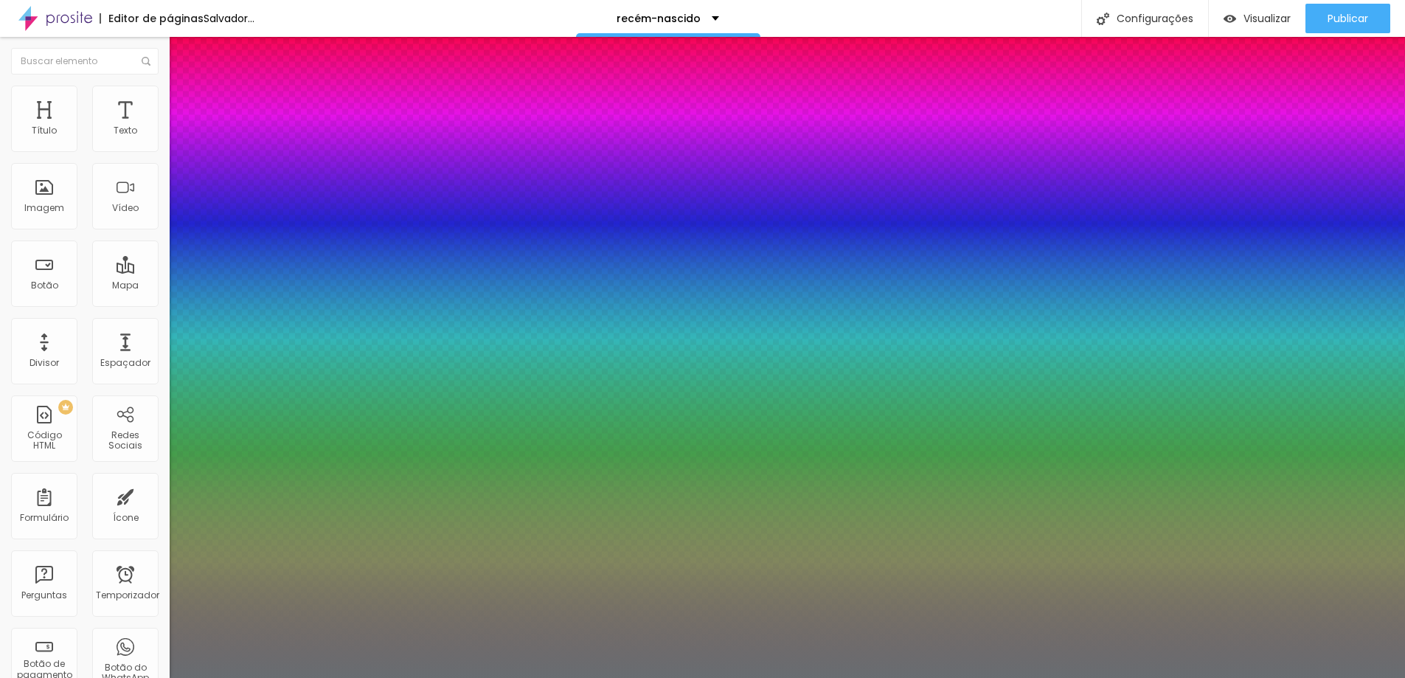
type input "0.5"
drag, startPoint x: 230, startPoint y: 422, endPoint x: 222, endPoint y: 423, distance: 8.1
type input "36"
click at [1337, 677] on div at bounding box center [702, 687] width 1405 height 0
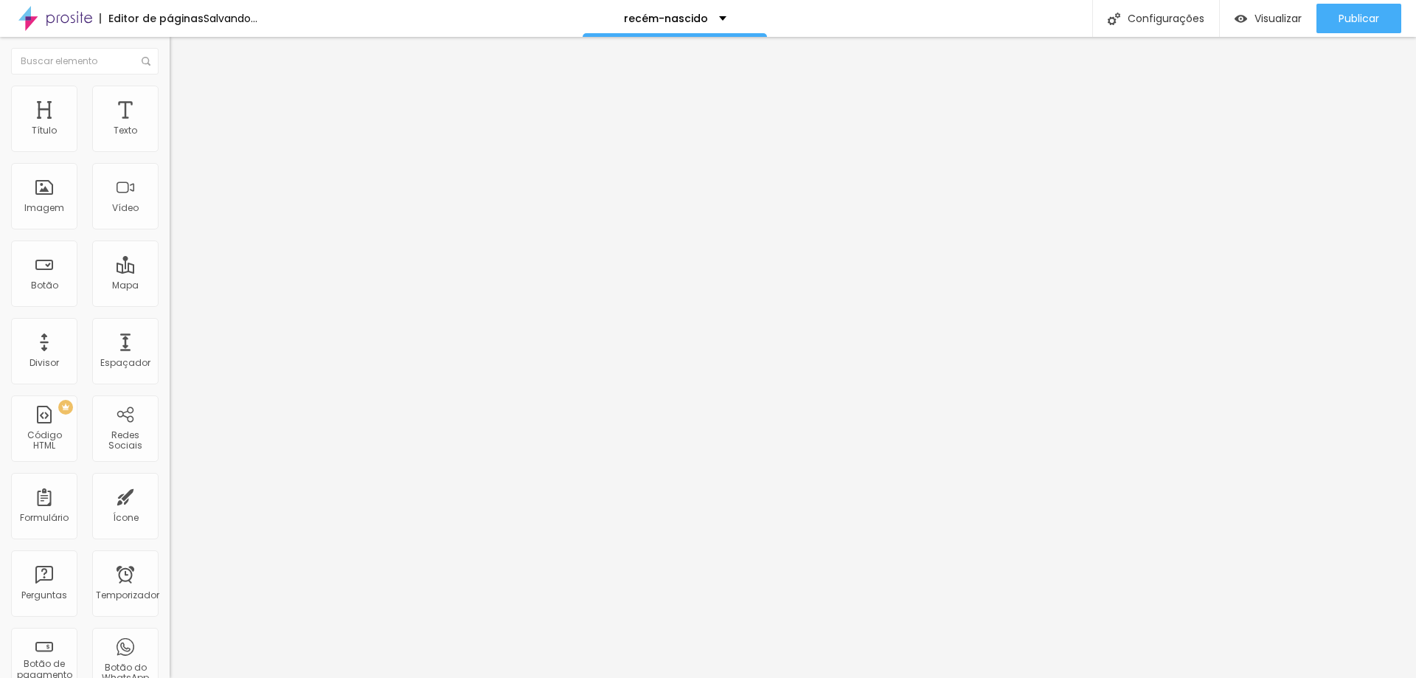
click at [170, 93] on img at bounding box center [176, 92] width 13 height 13
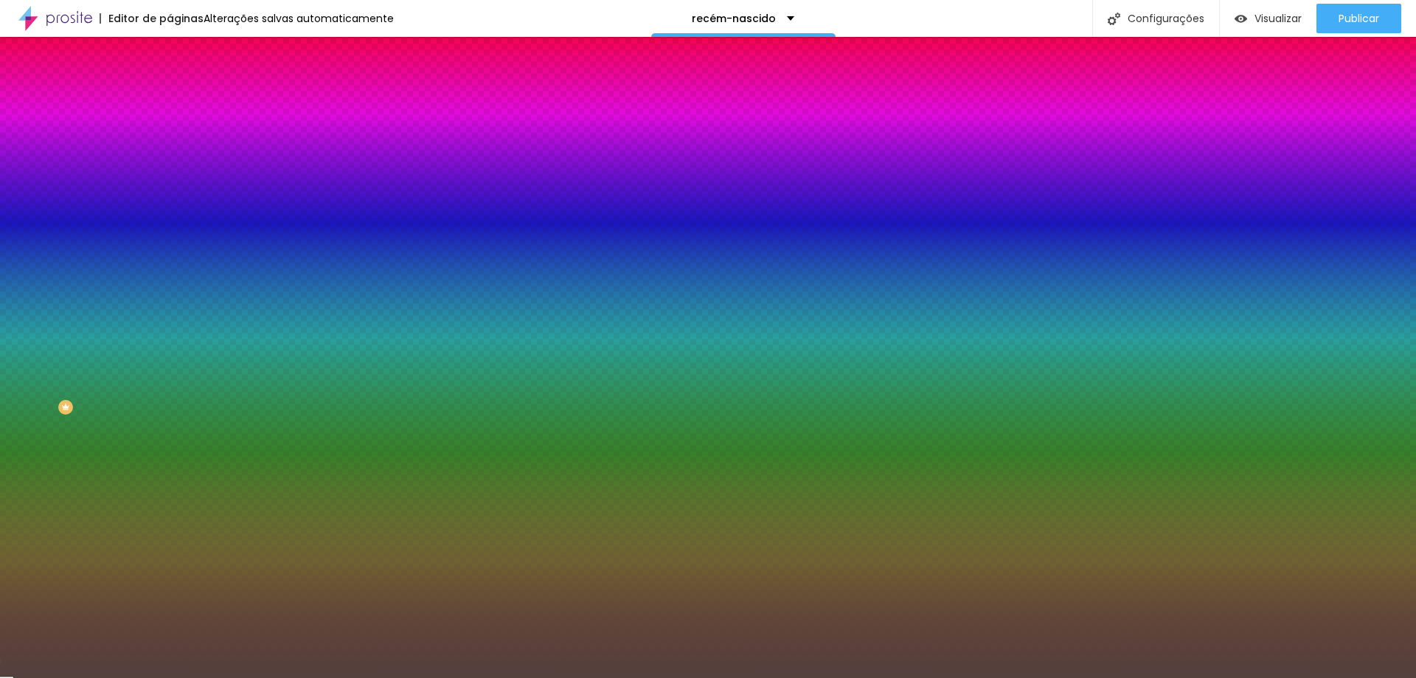
drag, startPoint x: 114, startPoint y: 269, endPoint x: 164, endPoint y: 270, distance: 50.2
click at [170, 270] on div "Imagem de fundo Adicionar imagem Efeito da Imagem Nenhum Nenhum Paralaxe Cor de…" at bounding box center [255, 210] width 170 height 191
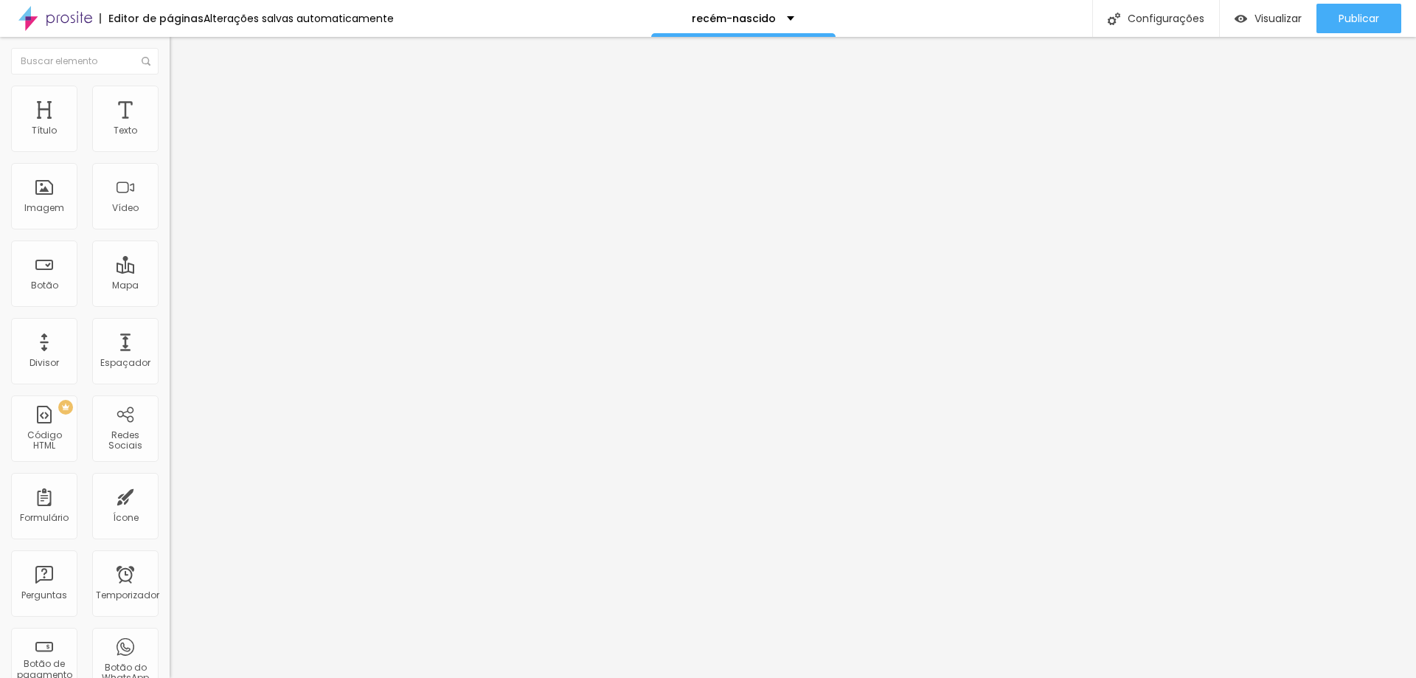
click at [170, 90] on img at bounding box center [176, 92] width 13 height 13
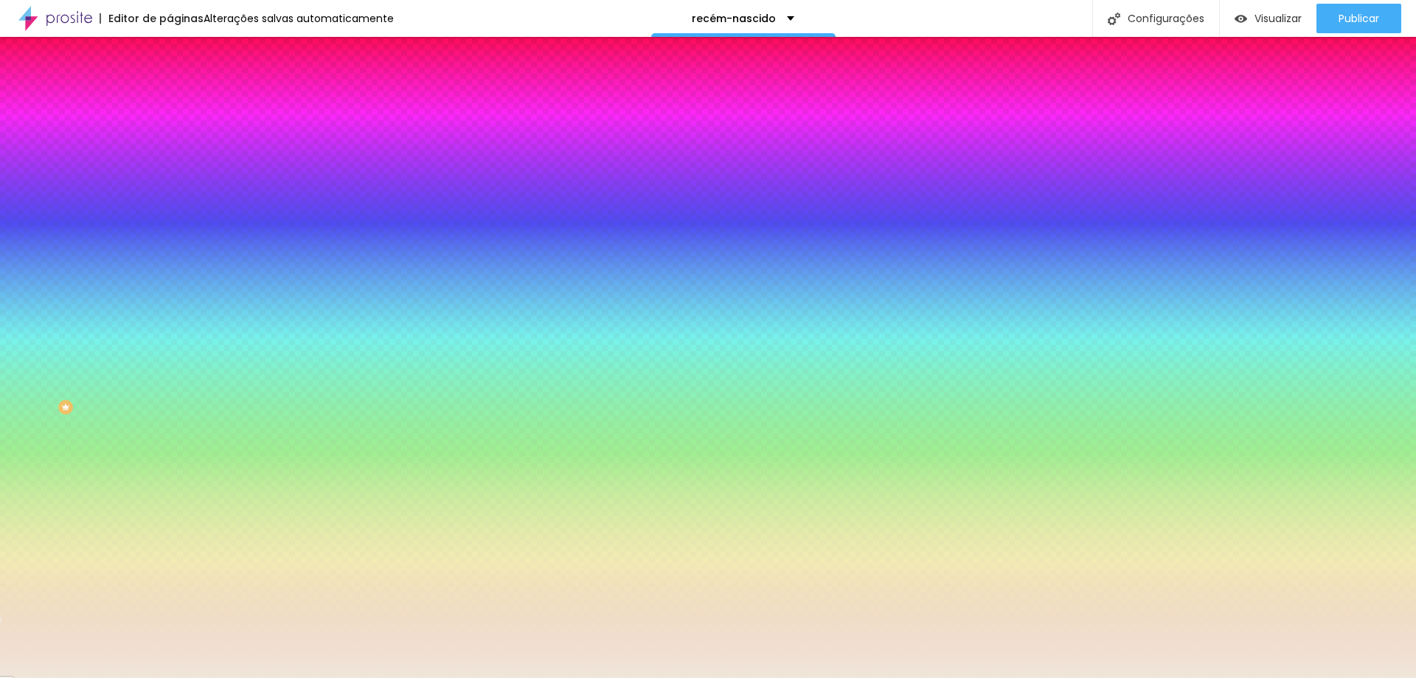
drag, startPoint x: 115, startPoint y: 268, endPoint x: 169, endPoint y: 266, distance: 53.9
click at [170, 268] on div "Imagem de fundo Adicionar imagem Efeito da Imagem Paralaxe Nenhum Paralaxe Cor …" at bounding box center [255, 210] width 170 height 191
paste input "53413D"
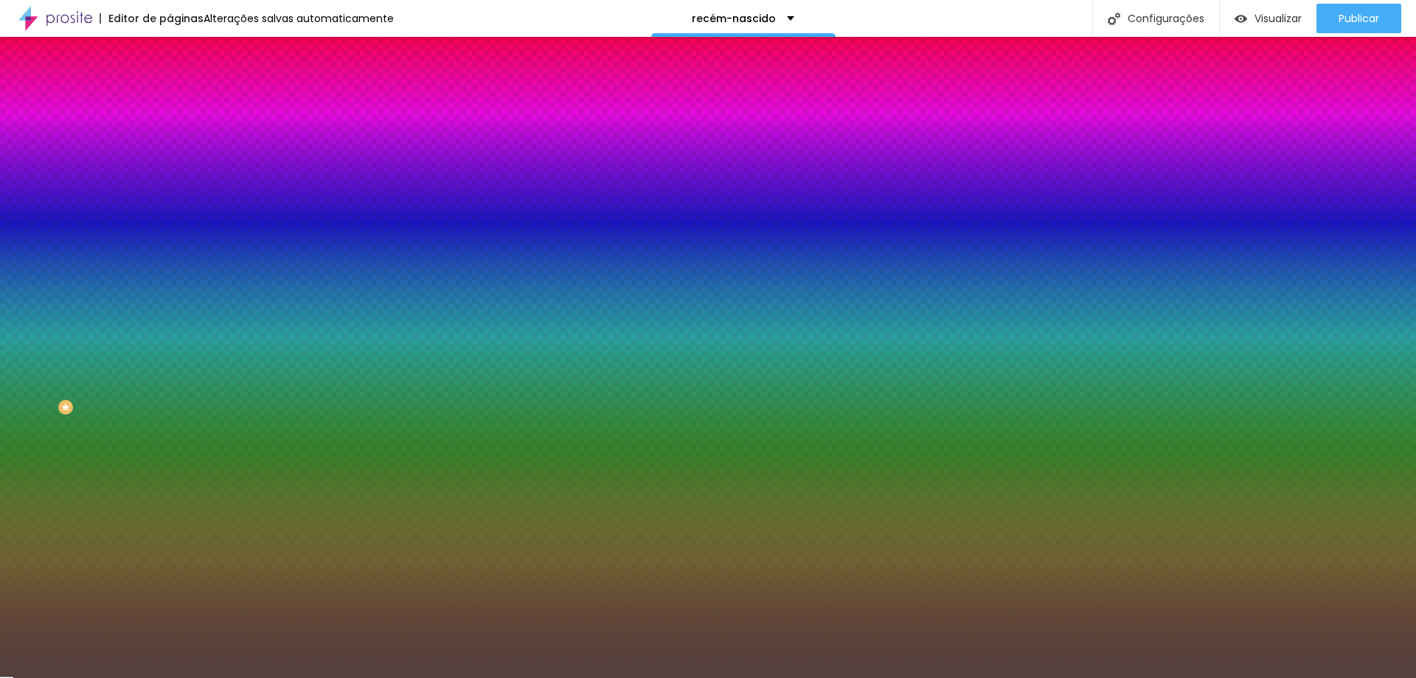
type input "#53413D"
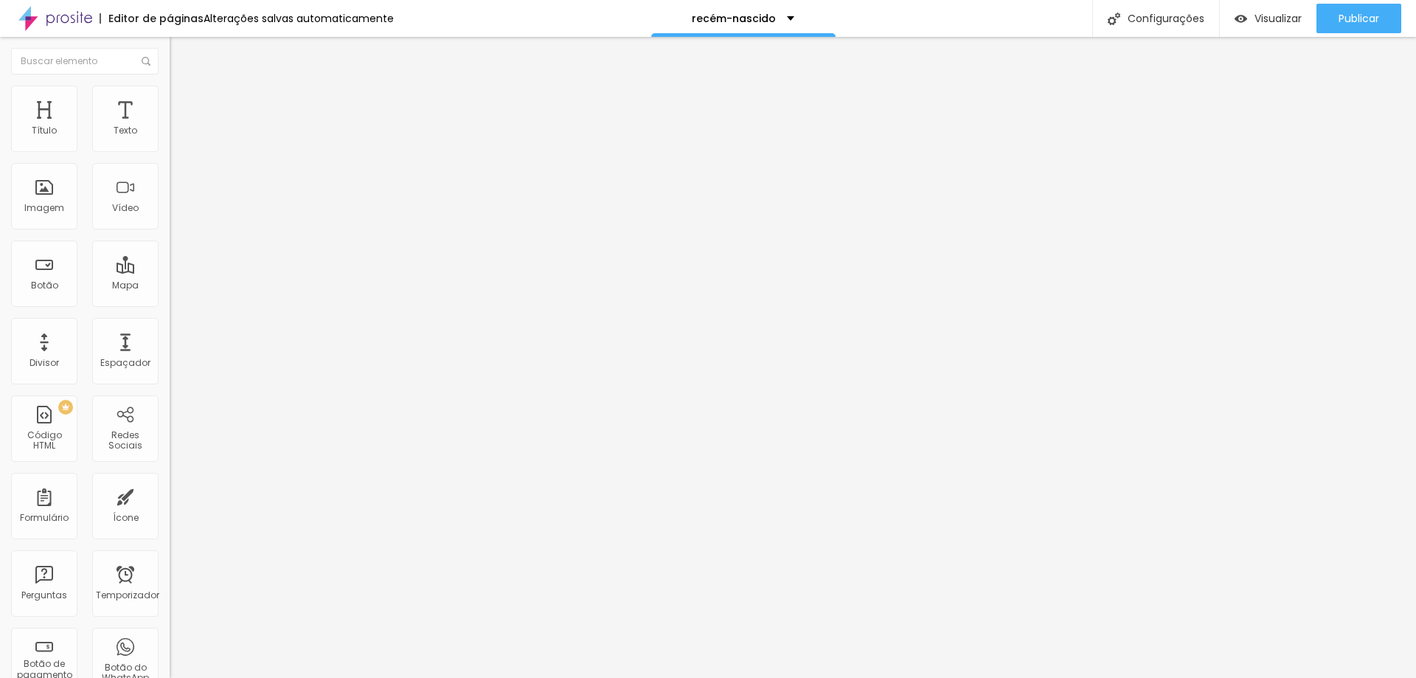
click at [183, 101] on font "Estilo" at bounding box center [194, 95] width 23 height 13
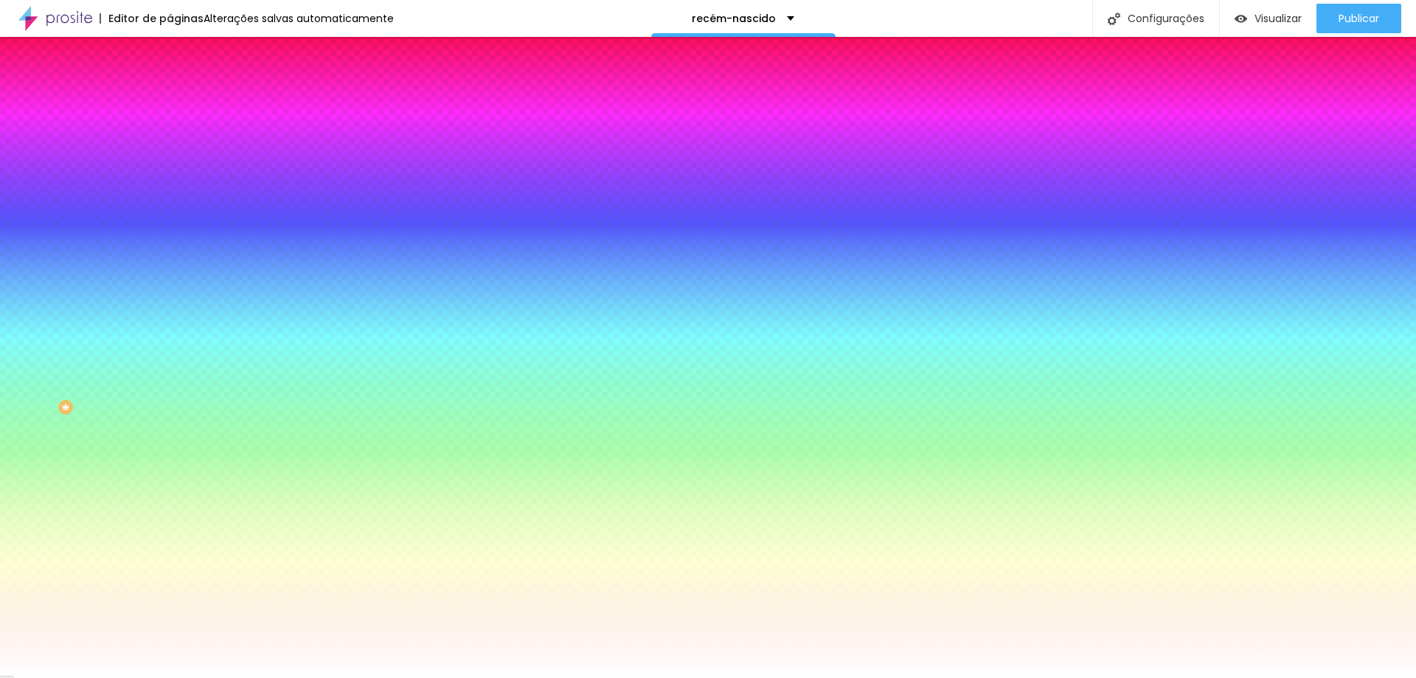
click at [179, 136] on font "Trocar imagem" at bounding box center [215, 129] width 72 height 13
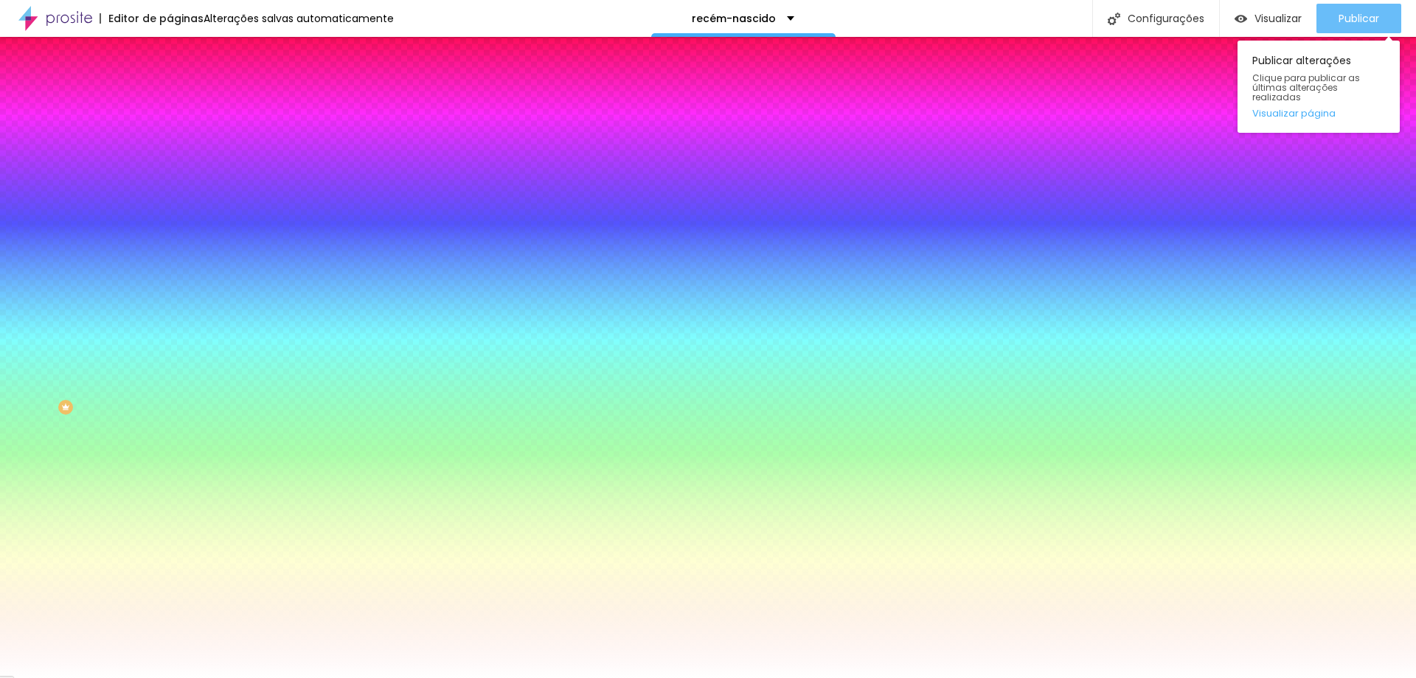
click at [1364, 15] on font "Publicar" at bounding box center [1359, 18] width 41 height 15
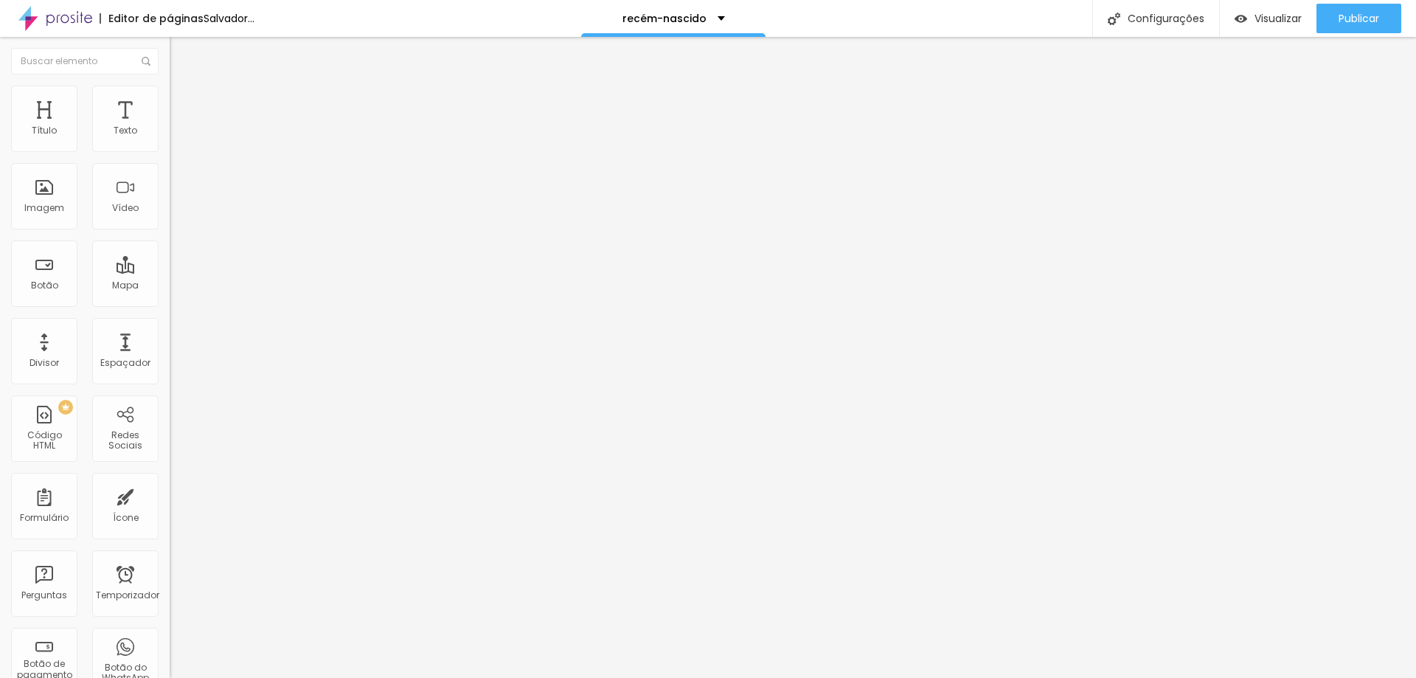
click at [179, 127] on font "Trocar imagem" at bounding box center [215, 120] width 72 height 13
click at [327, 677] on div "Subindo 0/0 arquivos" at bounding box center [708, 682] width 1416 height 9
click at [314, 677] on div at bounding box center [708, 687] width 1416 height 0
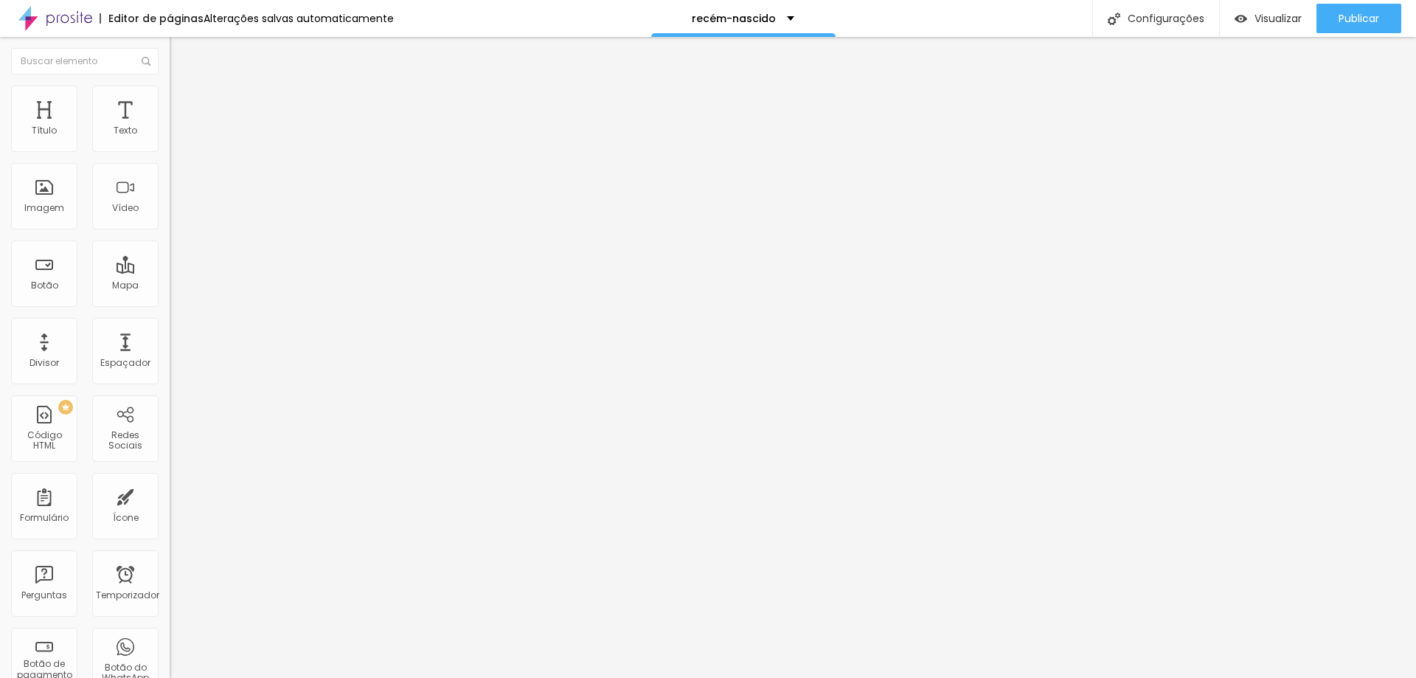
click at [170, 125] on div "Trocar imagem" at bounding box center [255, 120] width 170 height 10
click at [1370, 9] on div "Publicar" at bounding box center [1359, 19] width 41 height 30
click at [170, 304] on input "https://" at bounding box center [258, 296] width 177 height 15
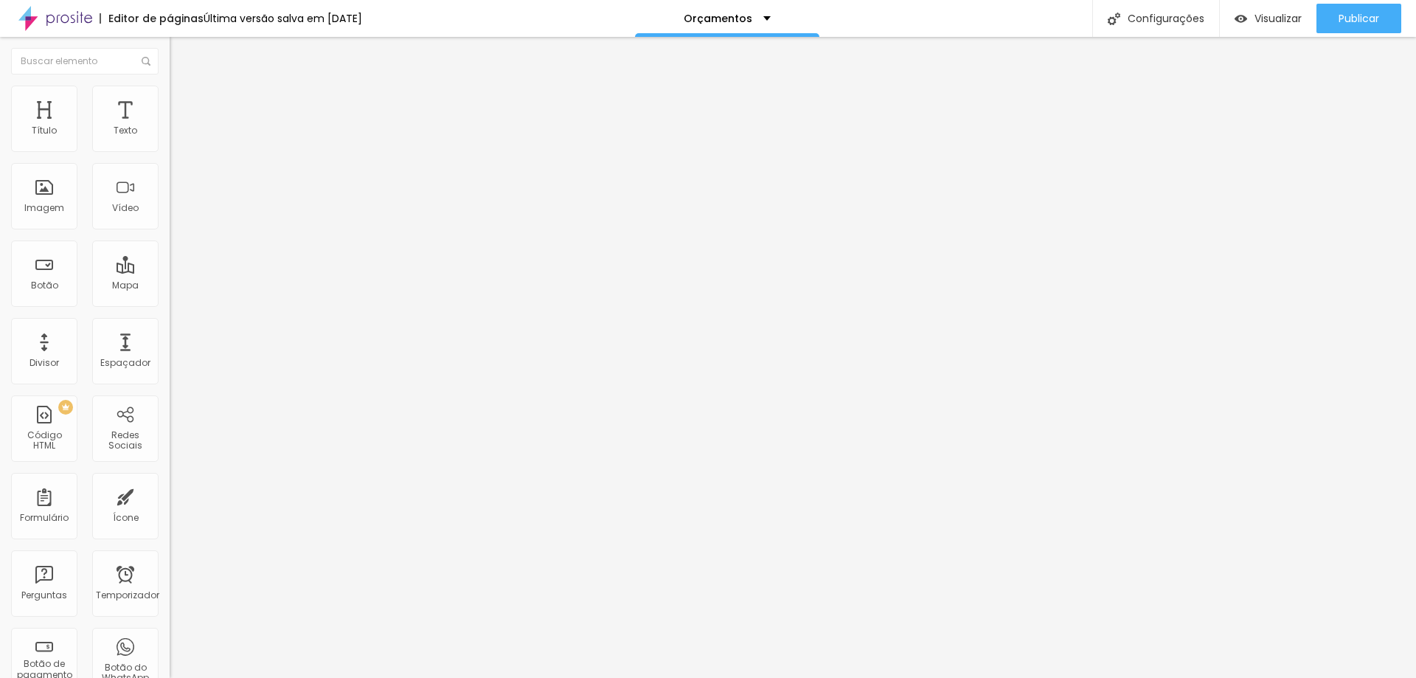
paste input "estudioalinecarvalho.alboompro.com/newborn"
type input "https://estudioalinecarvalho.alboompro.com/newborn"
click at [1357, 23] on font "Publicar" at bounding box center [1359, 18] width 41 height 15
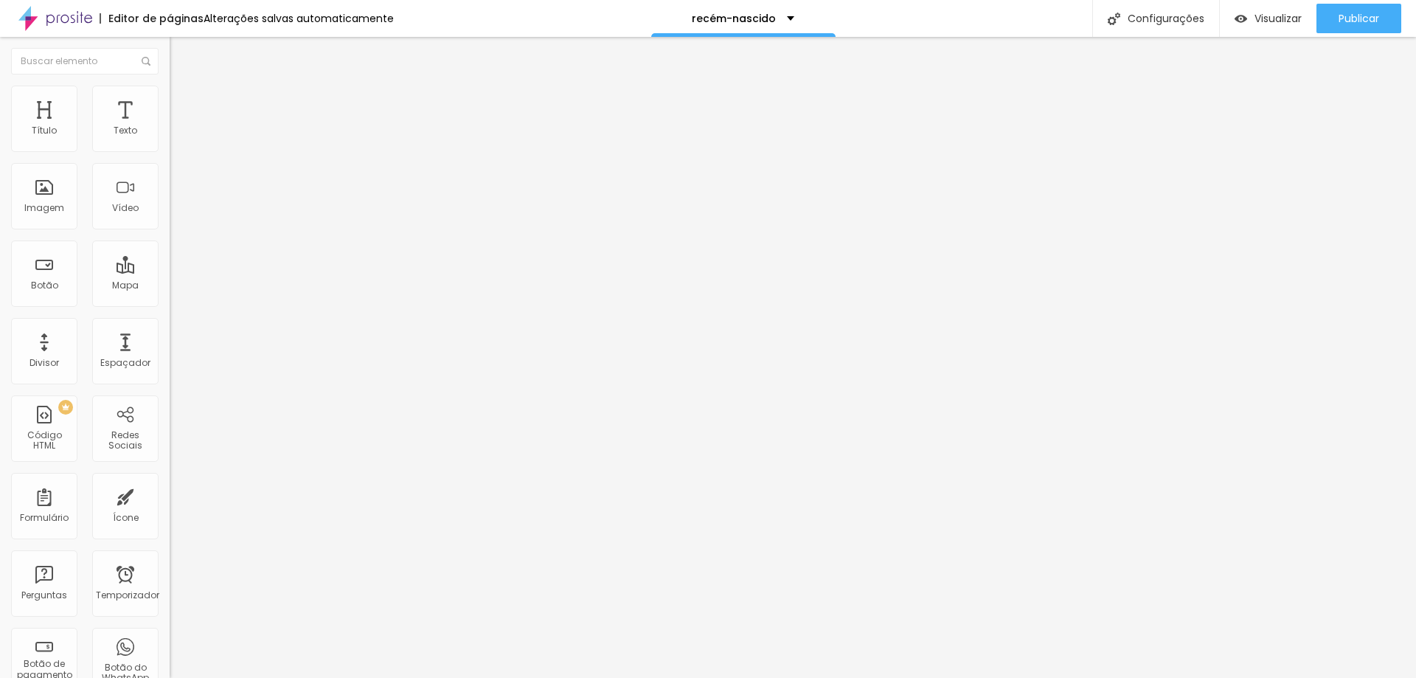
click at [183, 102] on font "Estilo" at bounding box center [194, 95] width 23 height 13
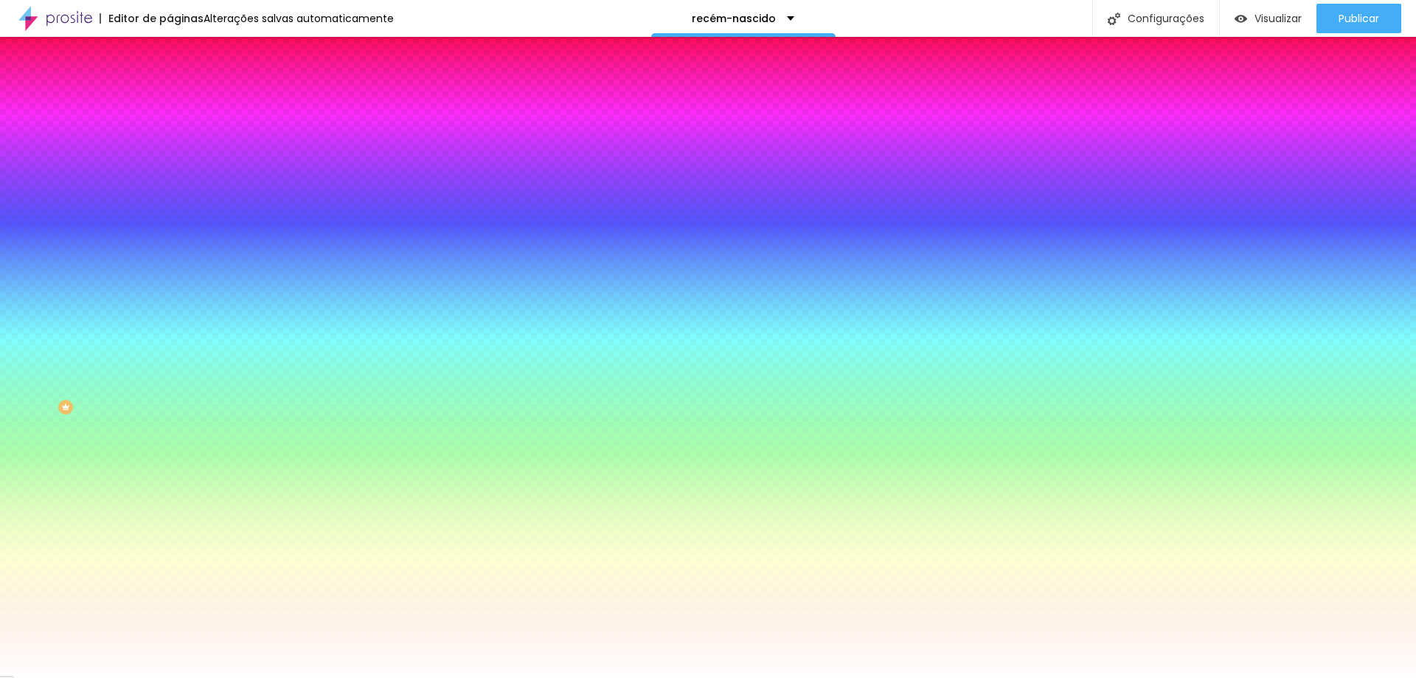
click at [179, 136] on font "Trocar imagem" at bounding box center [215, 129] width 72 height 13
click at [170, 136] on span "Trocar imagem" at bounding box center [210, 129] width 80 height 13
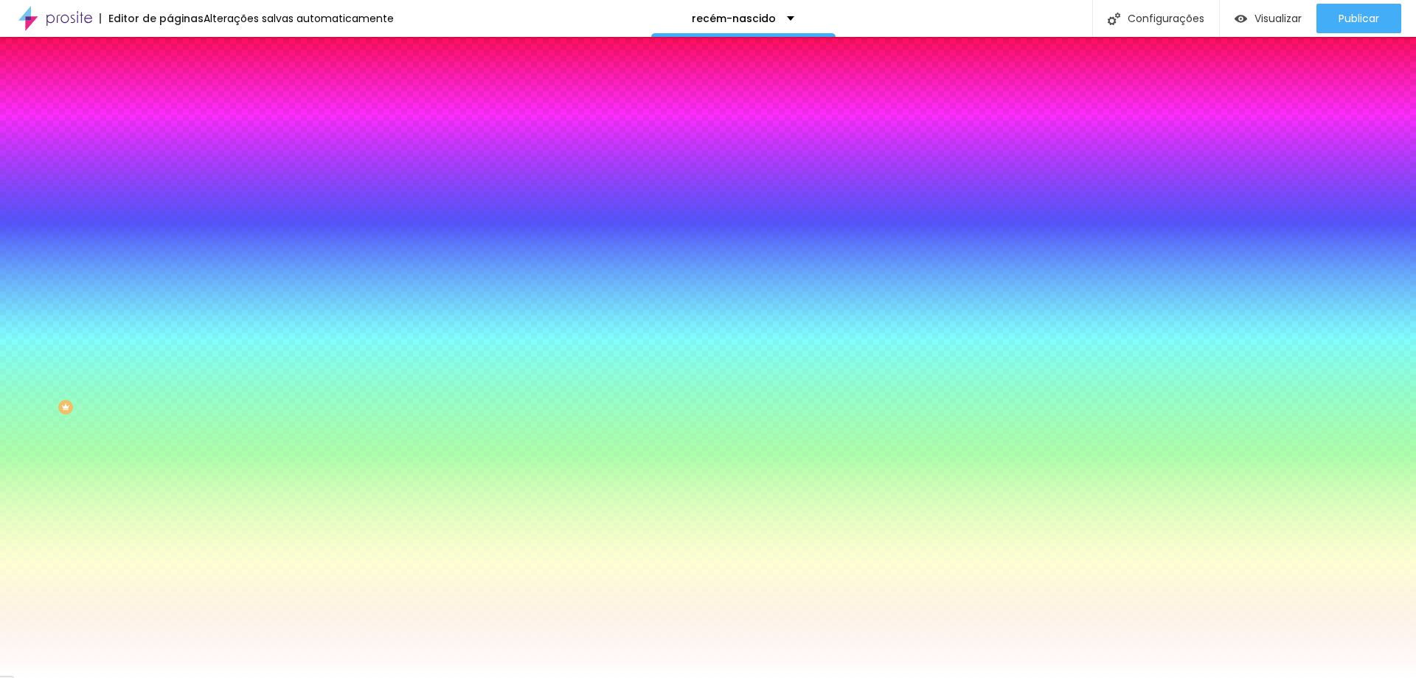
click at [179, 136] on font "Trocar imagem" at bounding box center [215, 129] width 72 height 13
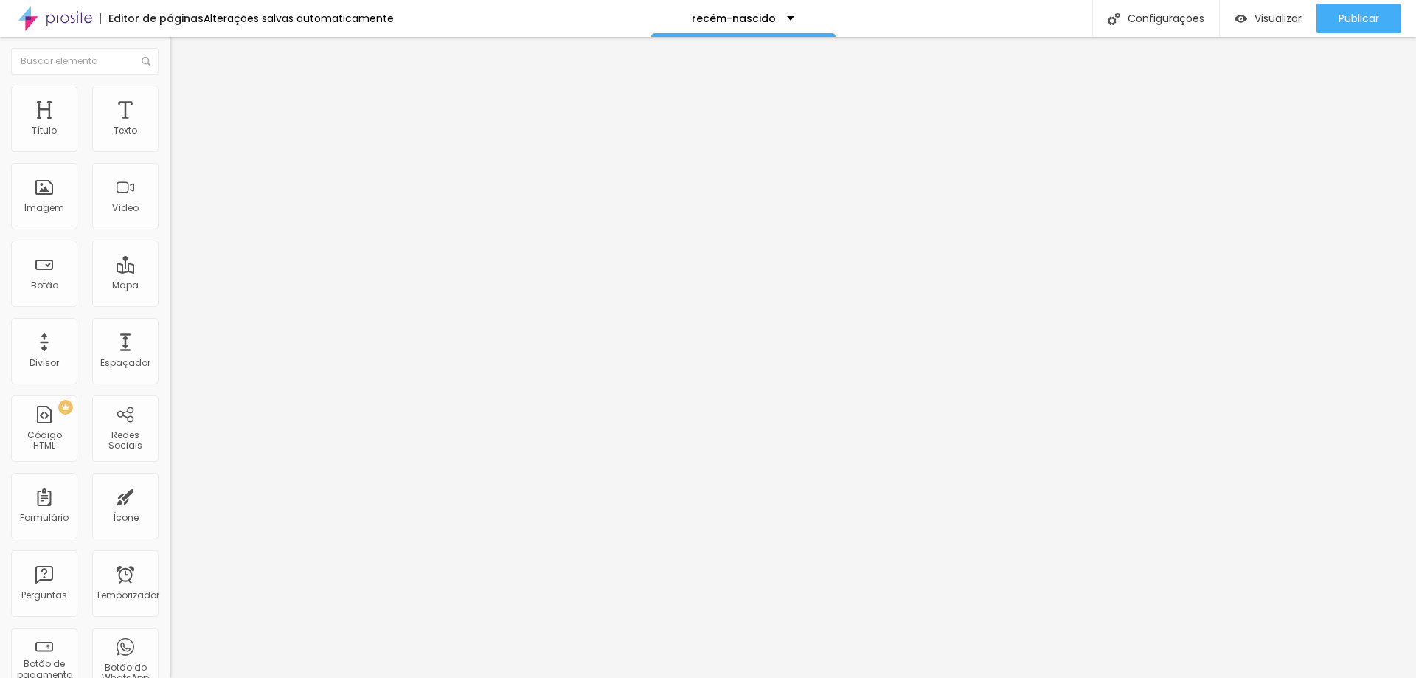
click at [170, 92] on li "Avançado" at bounding box center [255, 93] width 170 height 15
click at [170, 100] on li "Estilo" at bounding box center [255, 93] width 170 height 15
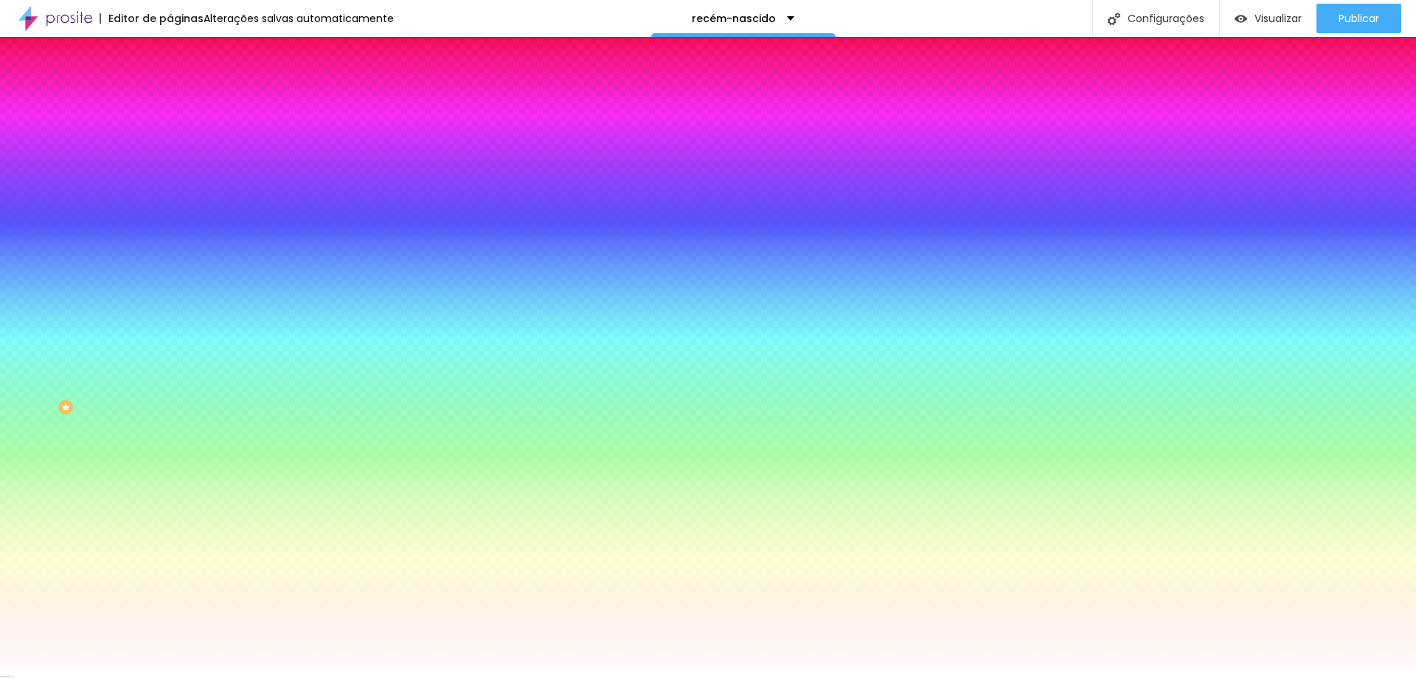
click at [179, 136] on font "Trocar imagem" at bounding box center [215, 129] width 72 height 13
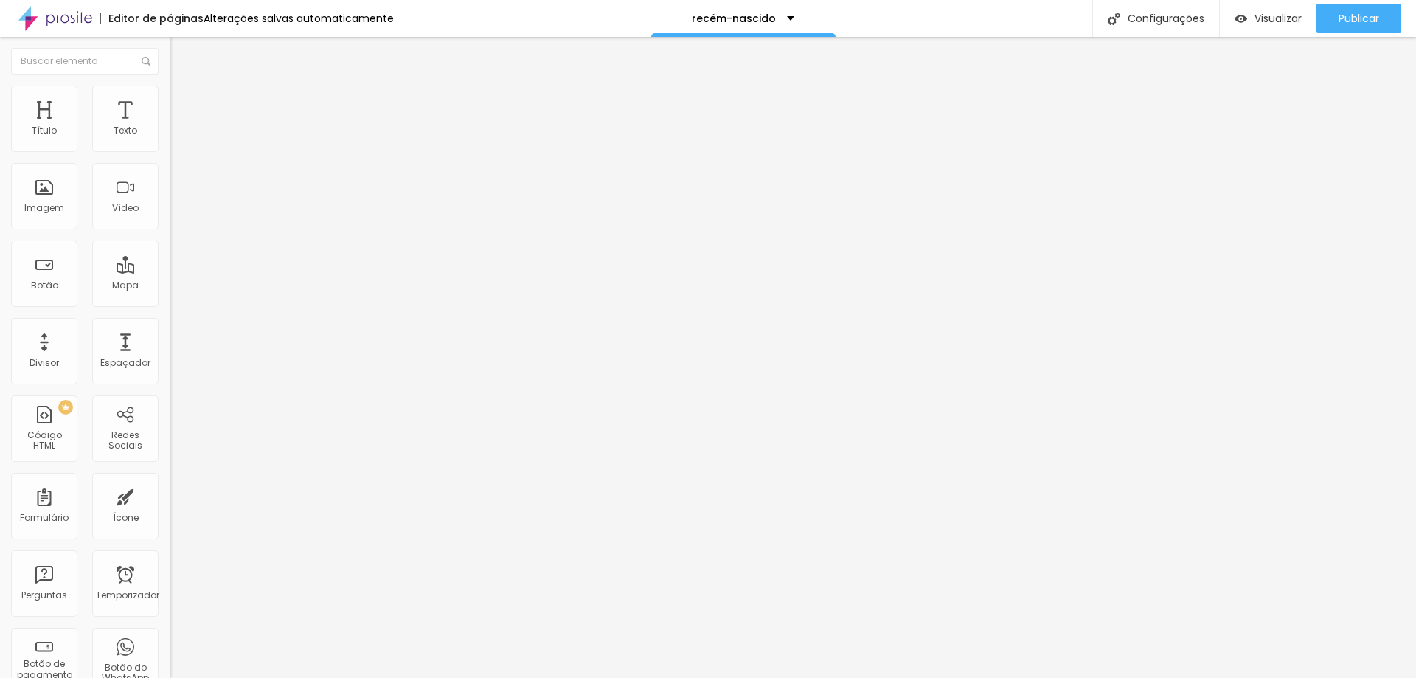
click at [179, 127] on font "Trocar imagem" at bounding box center [215, 120] width 72 height 13
click at [170, 90] on li "Estilo" at bounding box center [255, 93] width 170 height 15
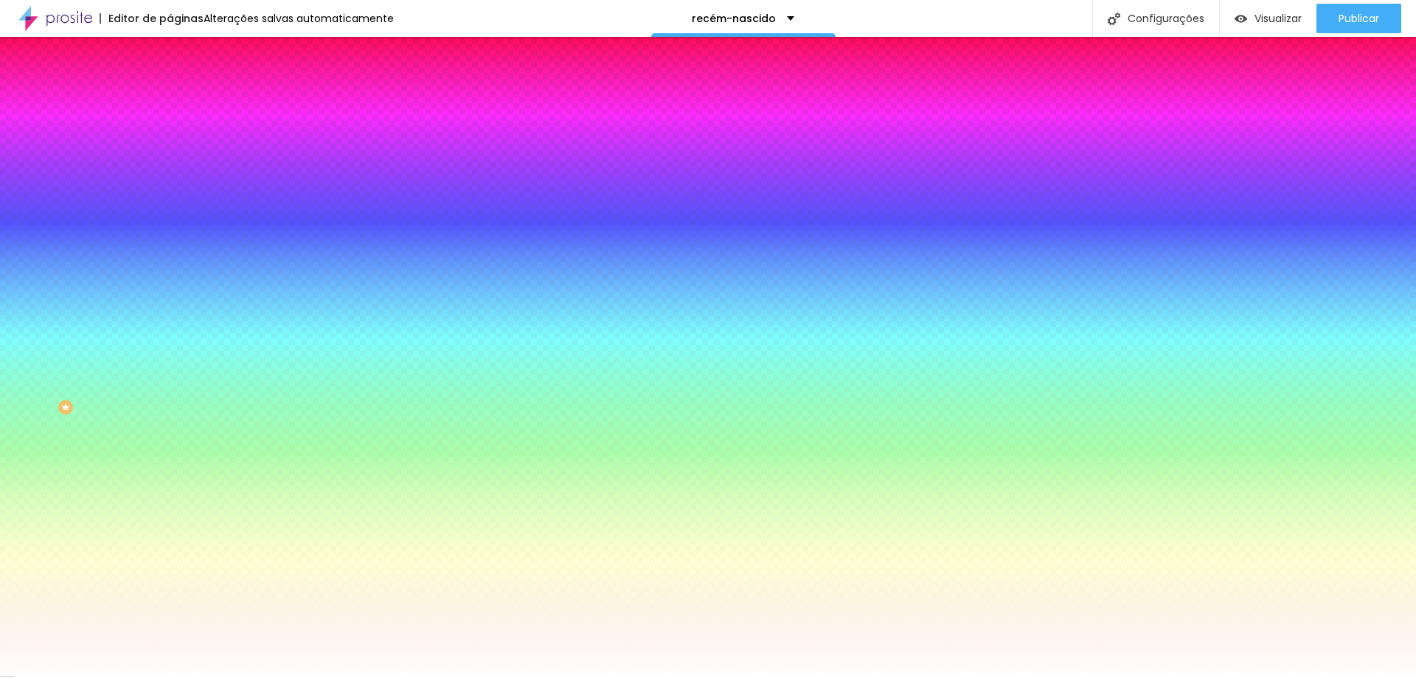
click at [179, 136] on font "Trocar imagem" at bounding box center [215, 129] width 72 height 13
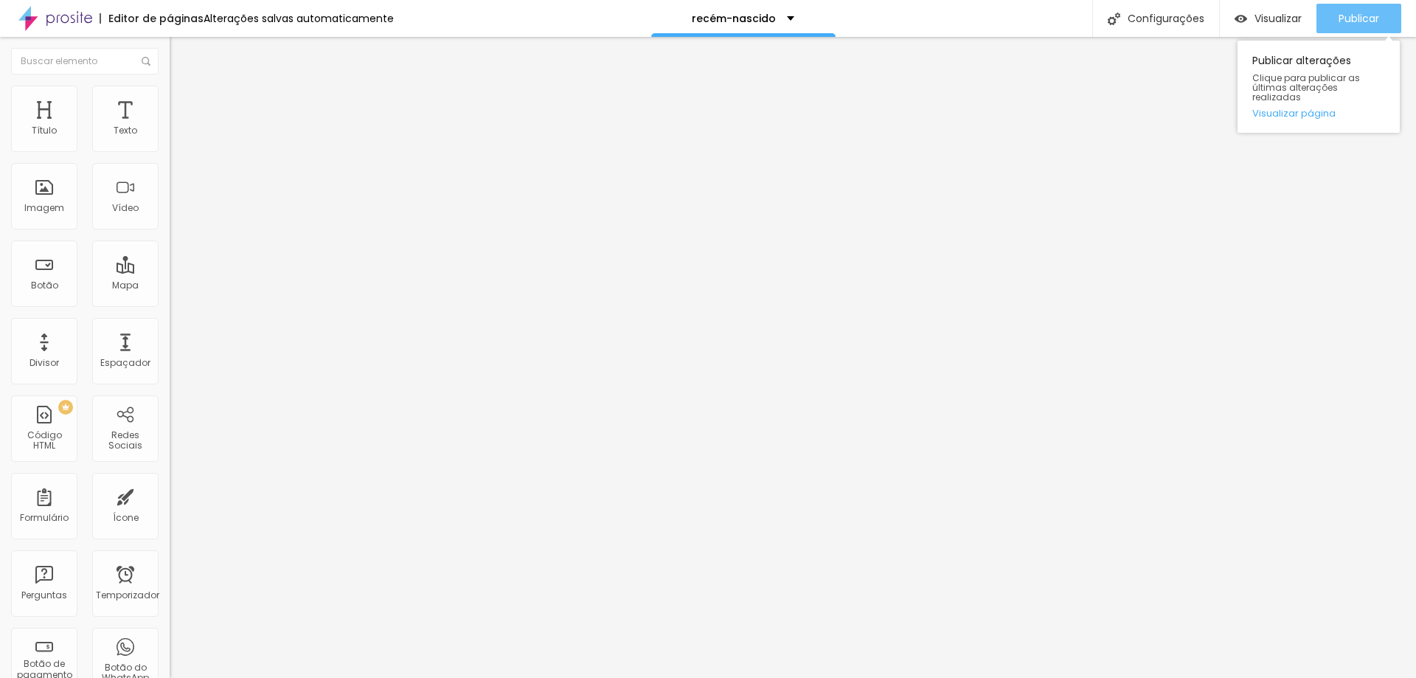
click at [1377, 16] on font "Publicar" at bounding box center [1359, 18] width 41 height 15
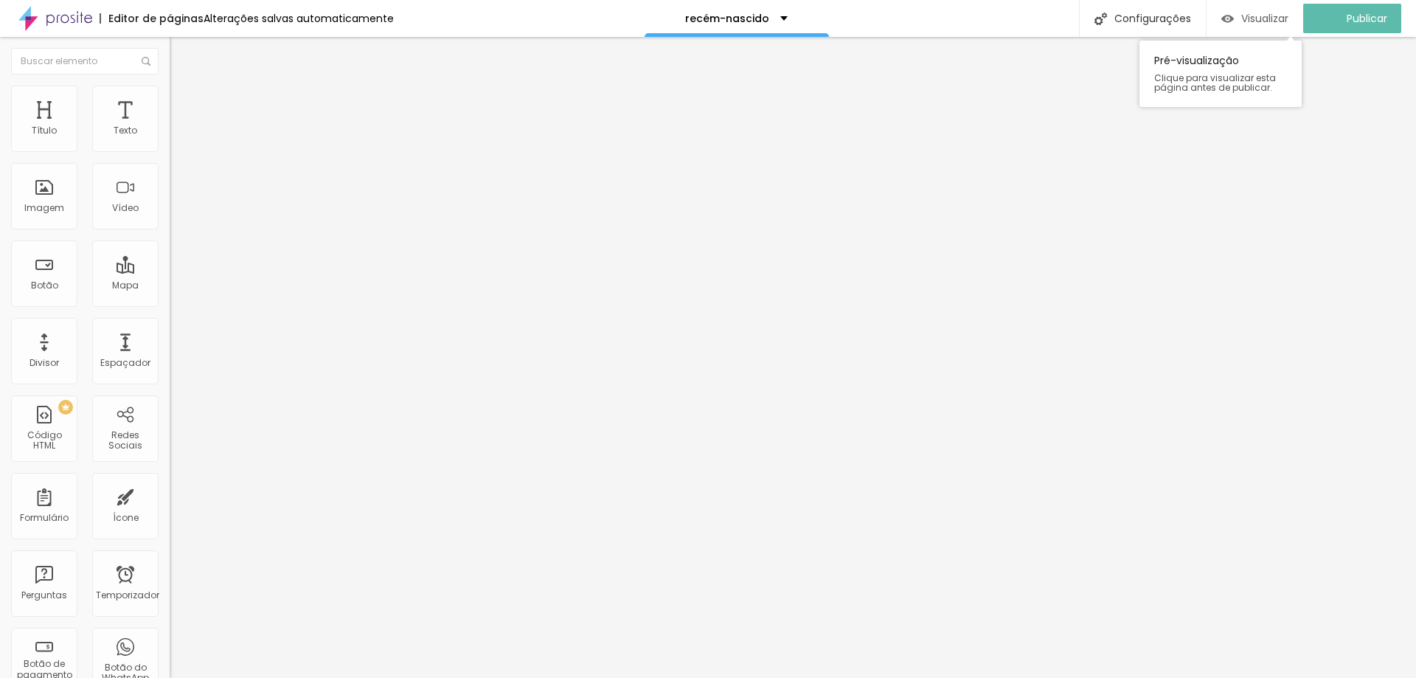
click at [1271, 12] on font "Visualizar" at bounding box center [1265, 18] width 47 height 15
click at [170, 89] on img at bounding box center [176, 92] width 13 height 13
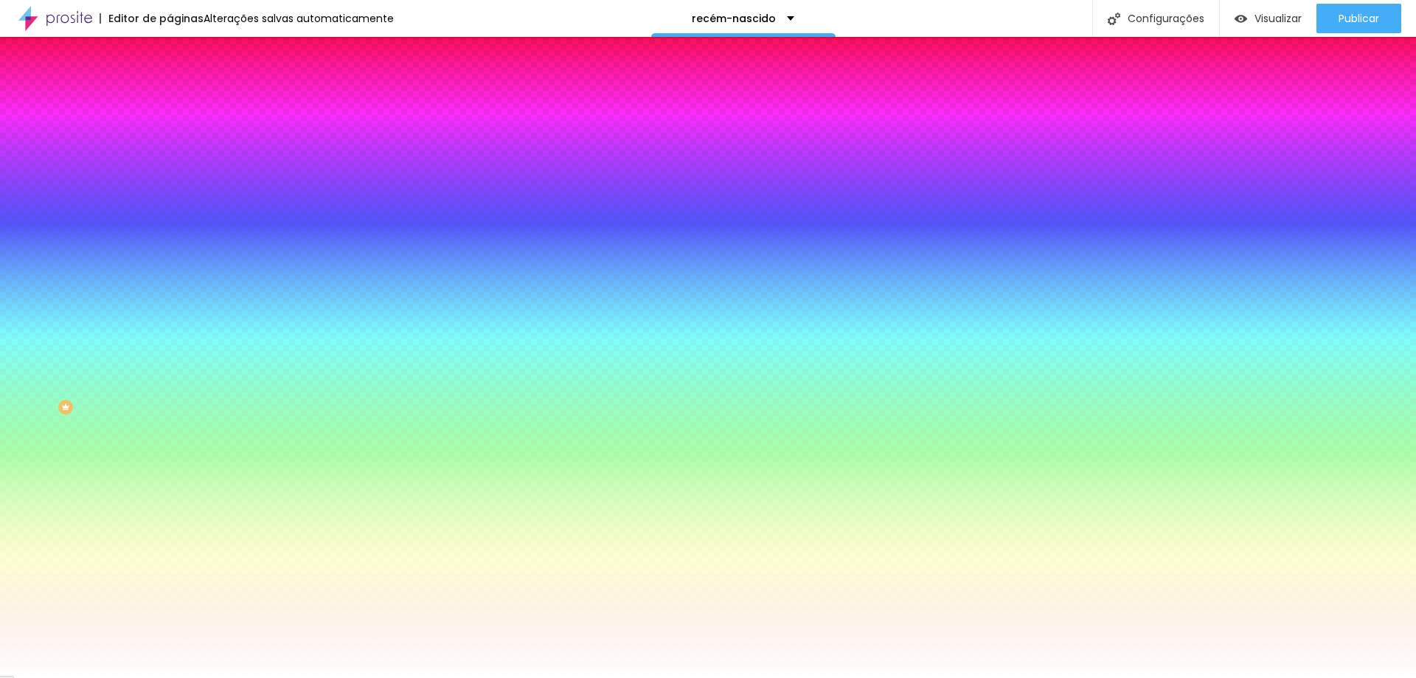
click at [179, 136] on font "Trocar imagem" at bounding box center [215, 129] width 72 height 13
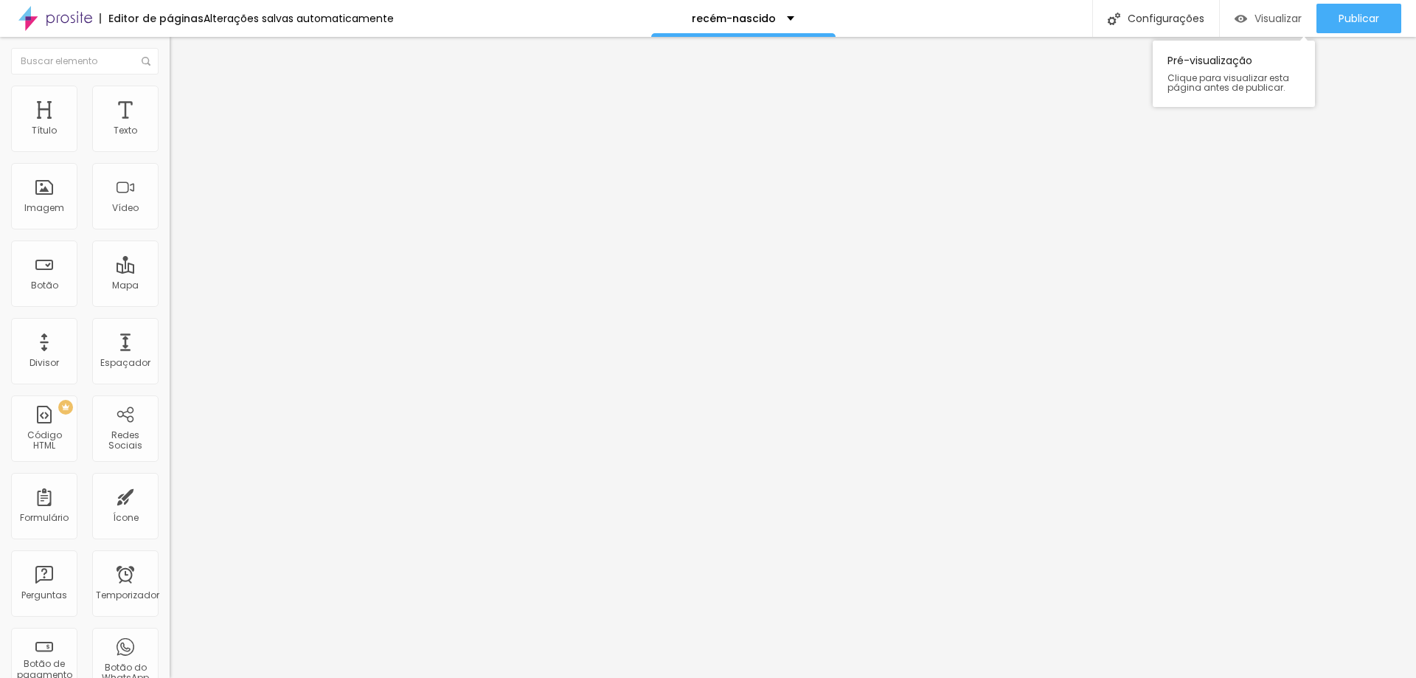
click at [1259, 15] on font "Visualizar" at bounding box center [1278, 18] width 47 height 15
click at [183, 99] on font "Estilo" at bounding box center [194, 95] width 23 height 13
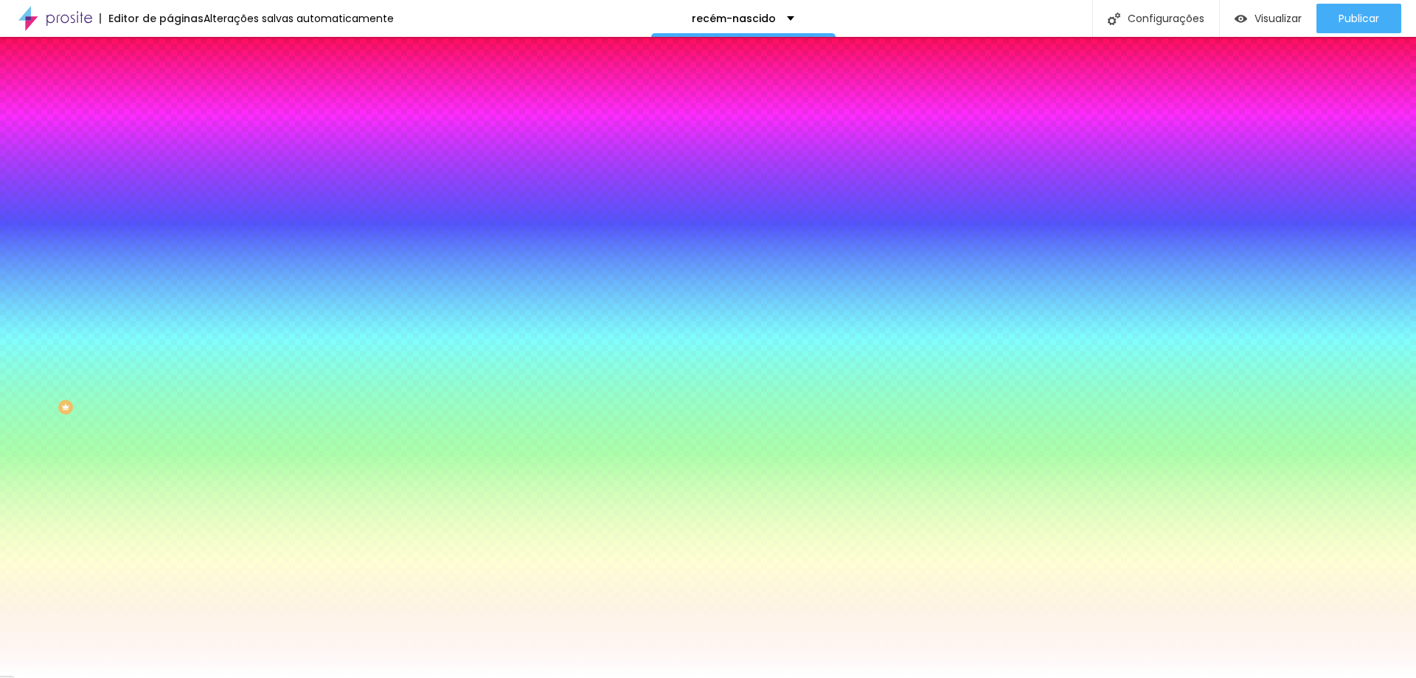
click at [179, 136] on font "Trocar imagem" at bounding box center [215, 129] width 72 height 13
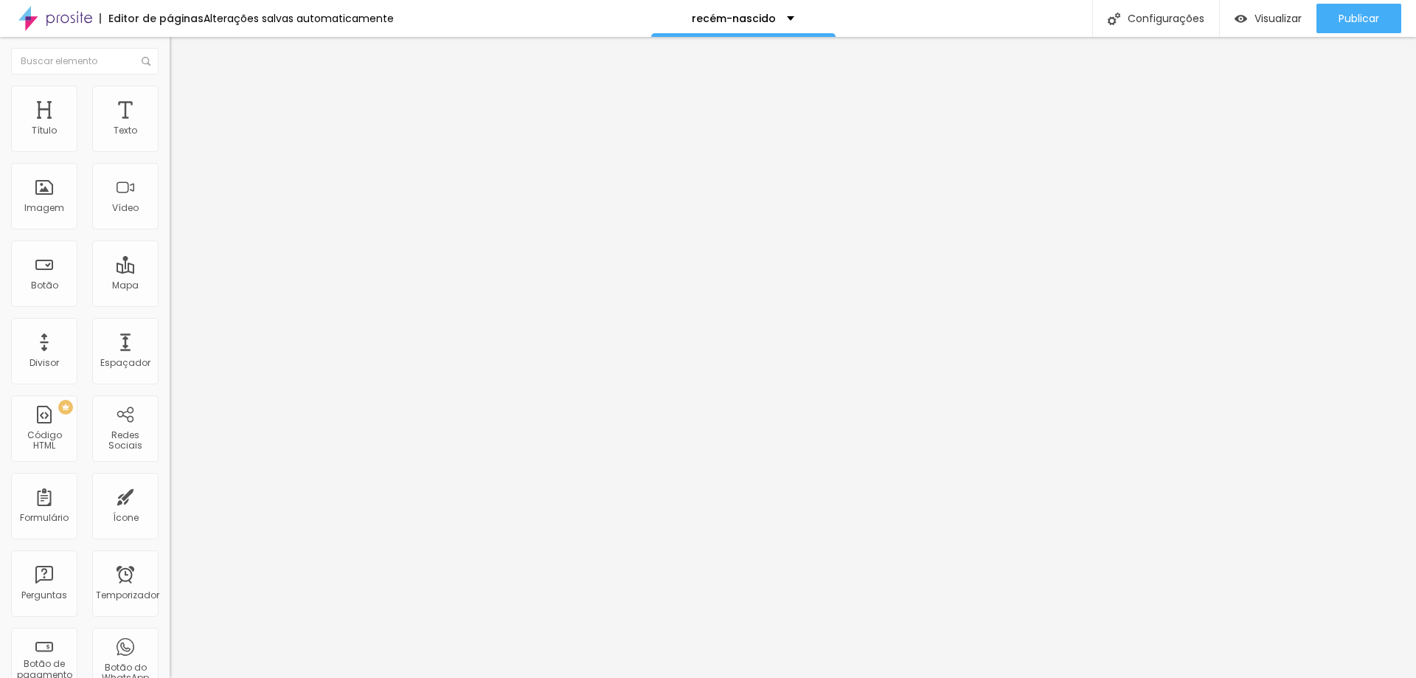
click at [170, 93] on img at bounding box center [176, 92] width 13 height 13
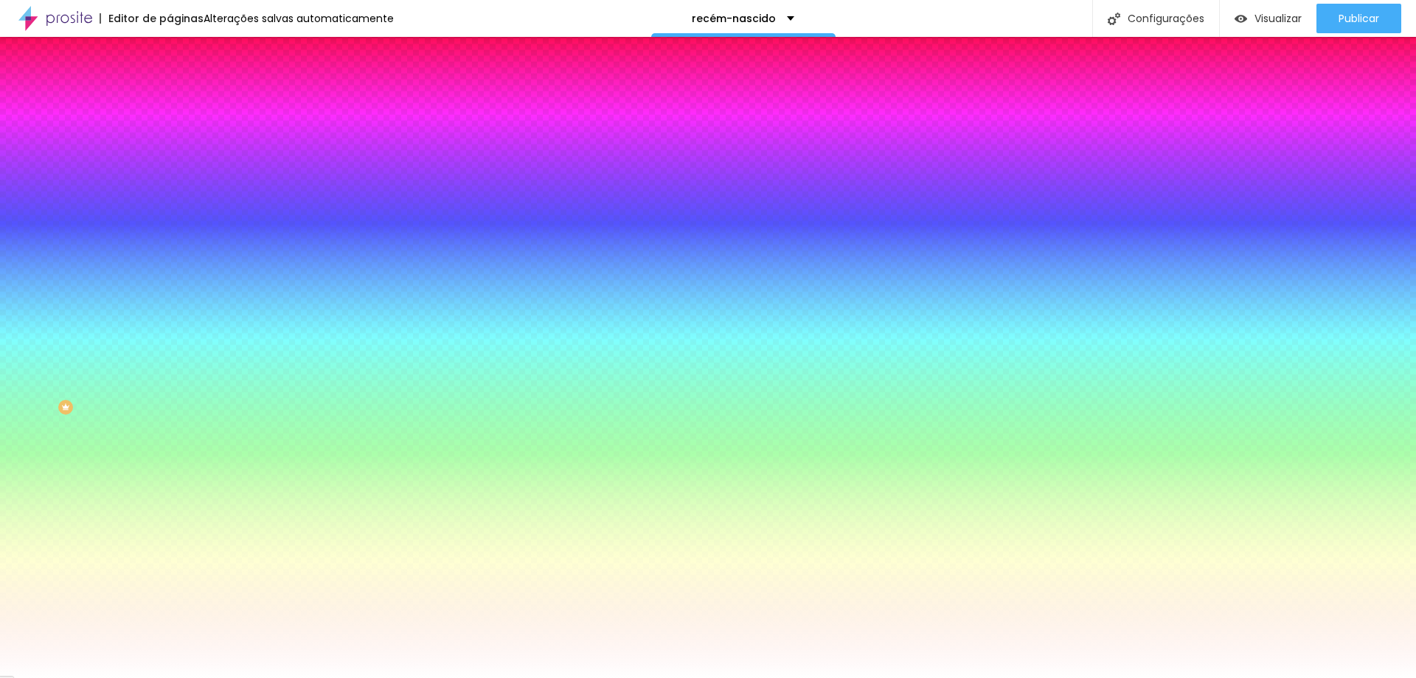
click at [179, 136] on font "Trocar imagem" at bounding box center [215, 129] width 72 height 13
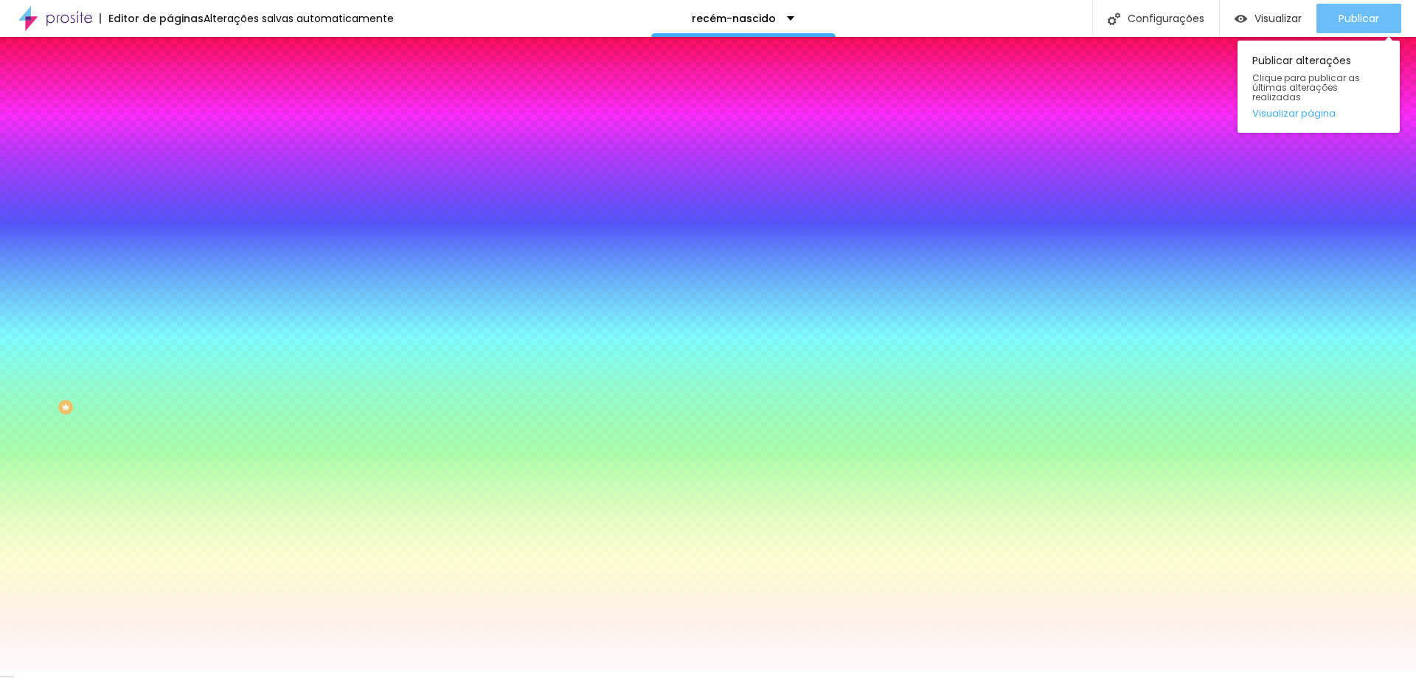
click at [1371, 13] on font "Publicar" at bounding box center [1359, 18] width 41 height 15
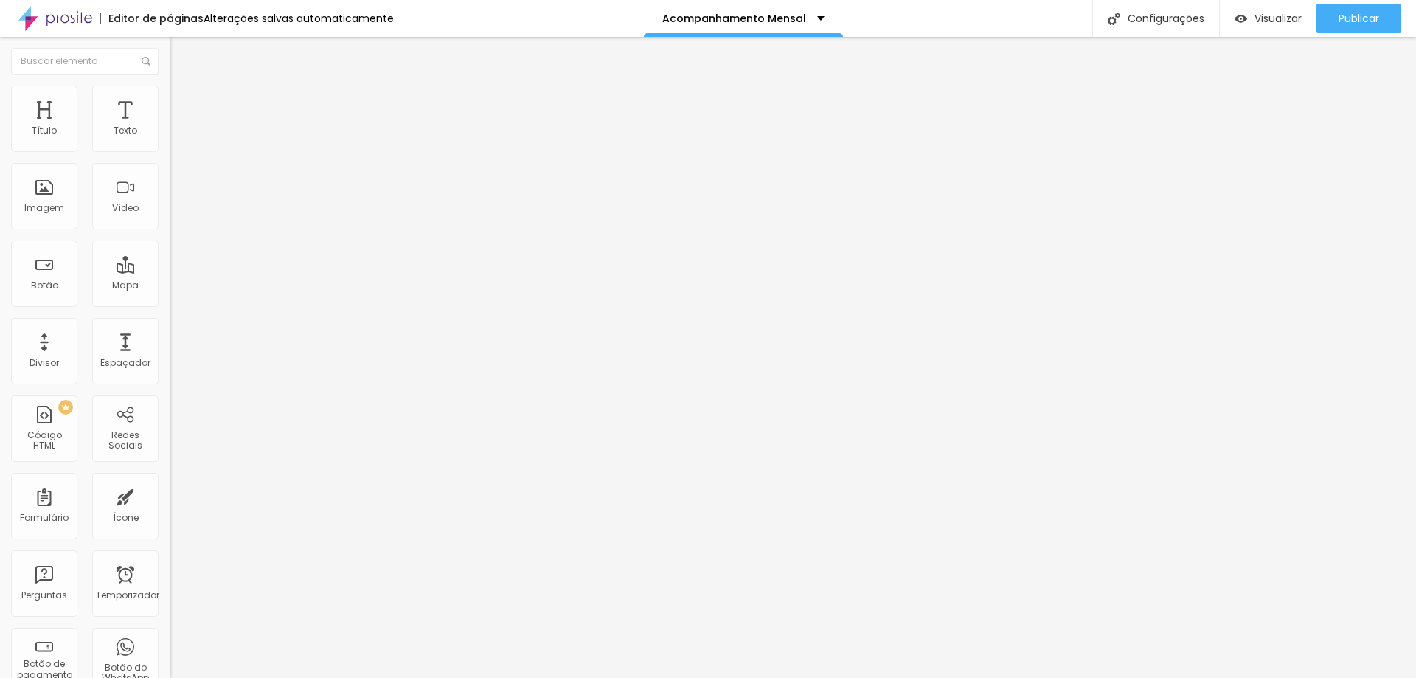
click at [170, 91] on img at bounding box center [176, 92] width 13 height 13
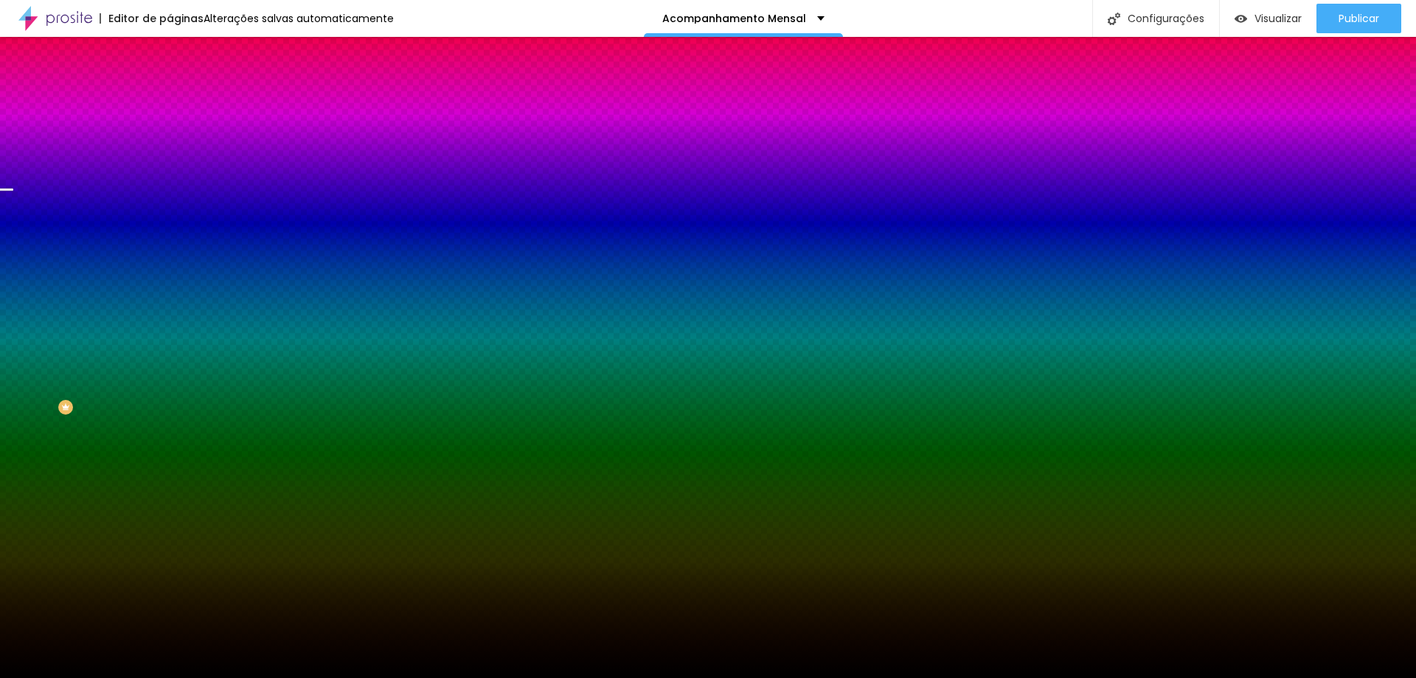
click at [179, 136] on font "Trocar imagem" at bounding box center [215, 129] width 72 height 13
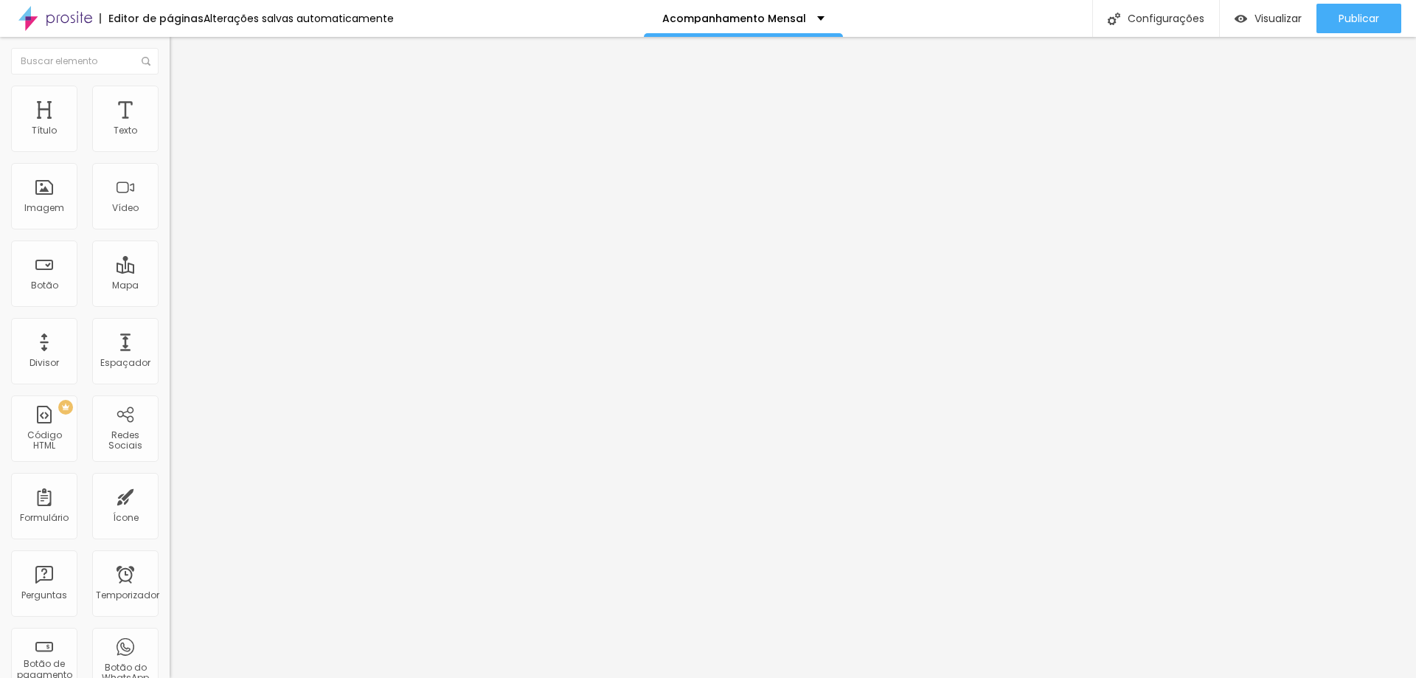
click at [170, 87] on img at bounding box center [176, 92] width 13 height 13
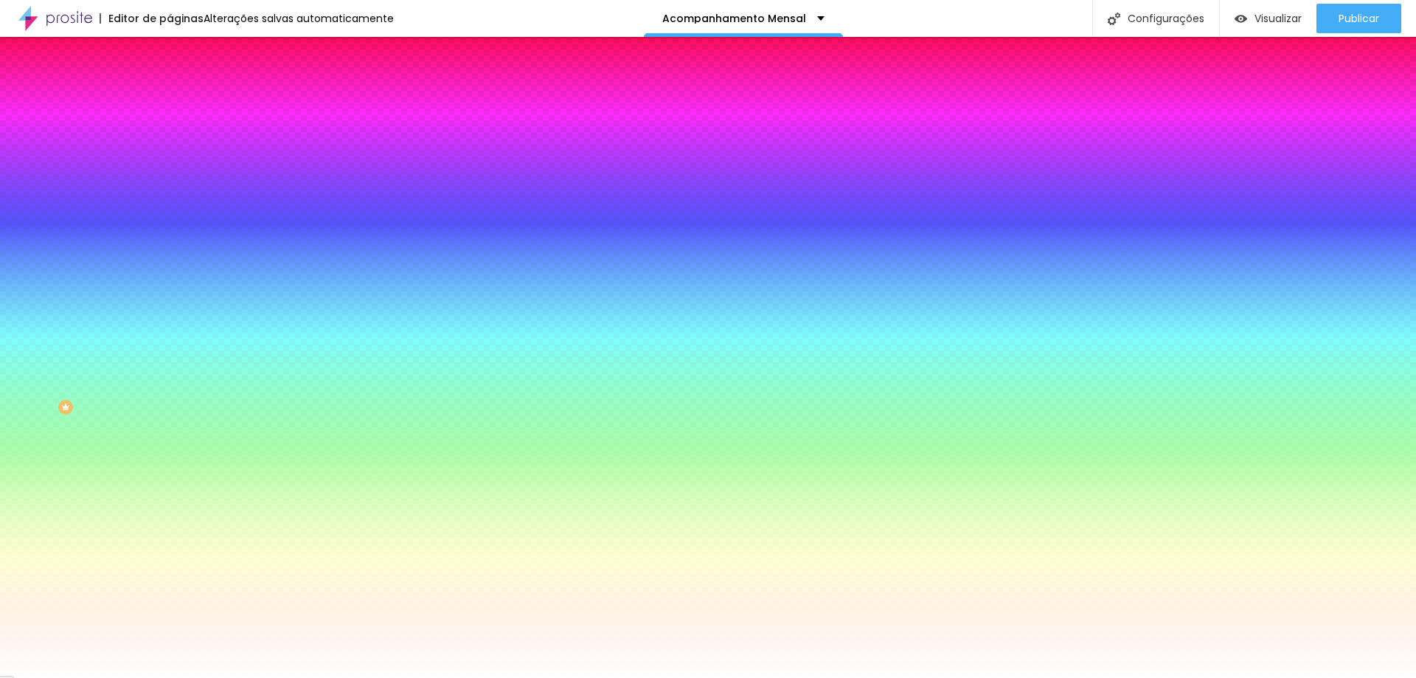
click at [179, 136] on font "Trocar imagem" at bounding box center [215, 129] width 72 height 13
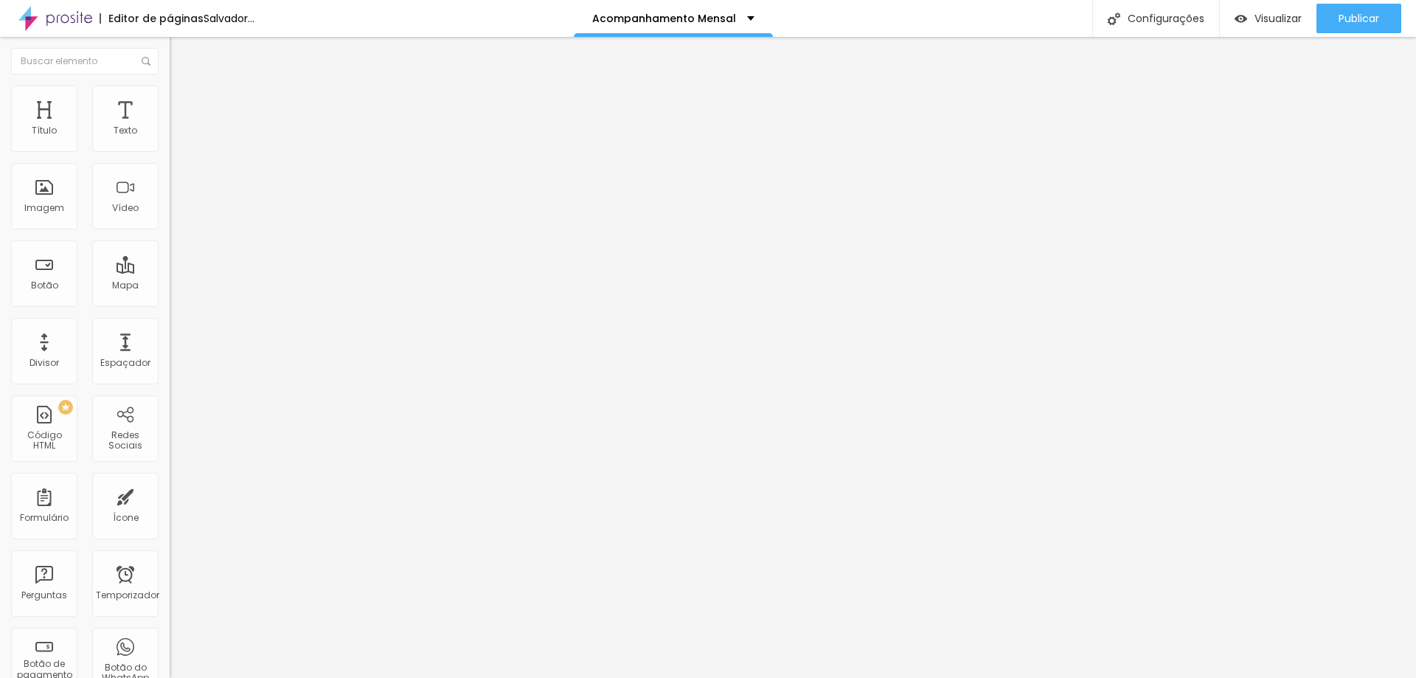
click at [179, 127] on font "Trocar imagem" at bounding box center [215, 120] width 72 height 13
click at [183, 102] on font "Estilo" at bounding box center [194, 95] width 23 height 13
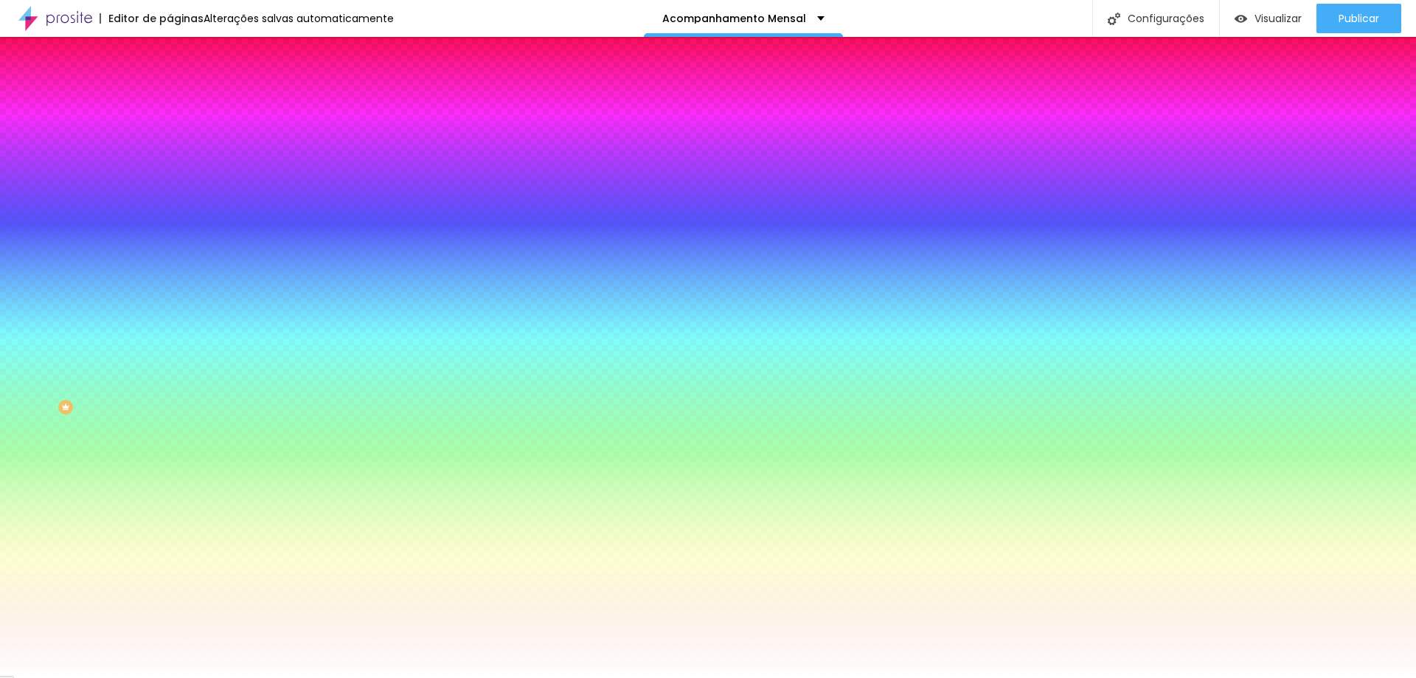
click at [179, 136] on font "Trocar imagem" at bounding box center [215, 129] width 72 height 13
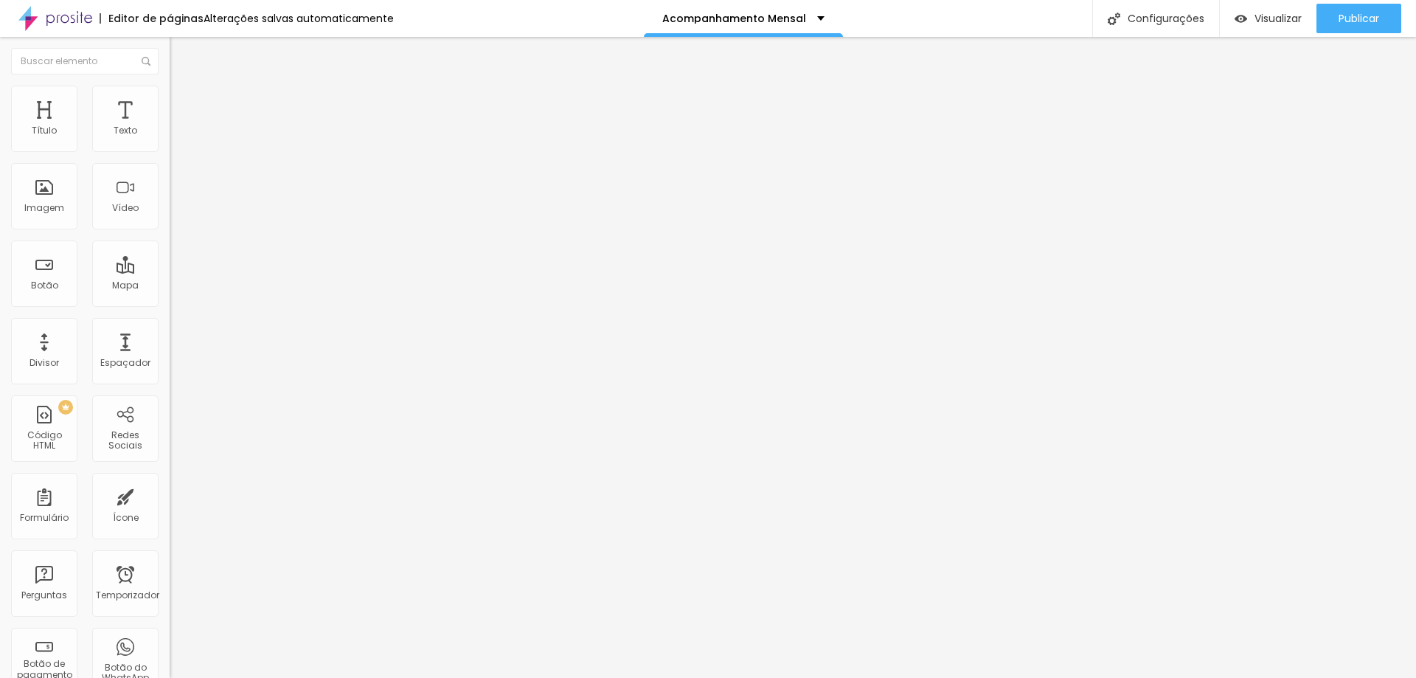
click at [179, 127] on font "Trocar imagem" at bounding box center [215, 120] width 72 height 13
click at [170, 92] on img at bounding box center [176, 92] width 13 height 13
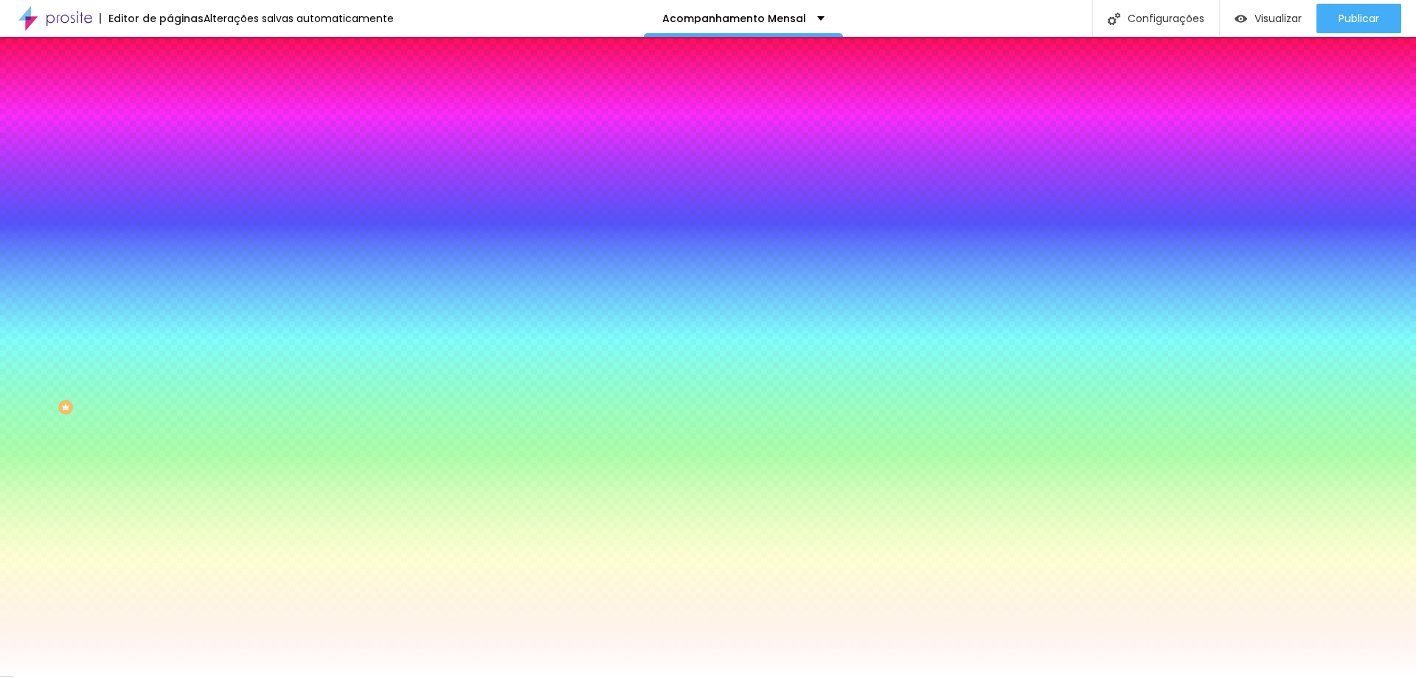
click at [179, 136] on font "Trocar imagem" at bounding box center [215, 129] width 72 height 13
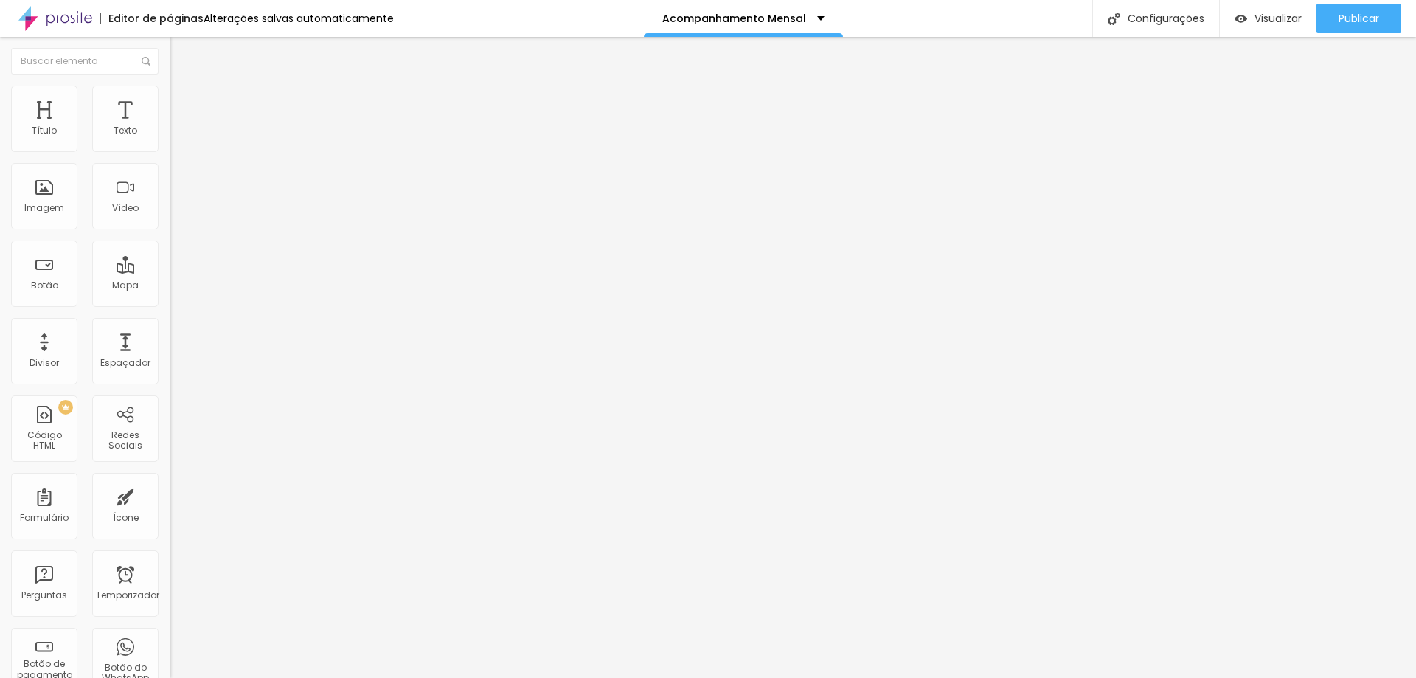
click at [170, 89] on img at bounding box center [176, 92] width 13 height 13
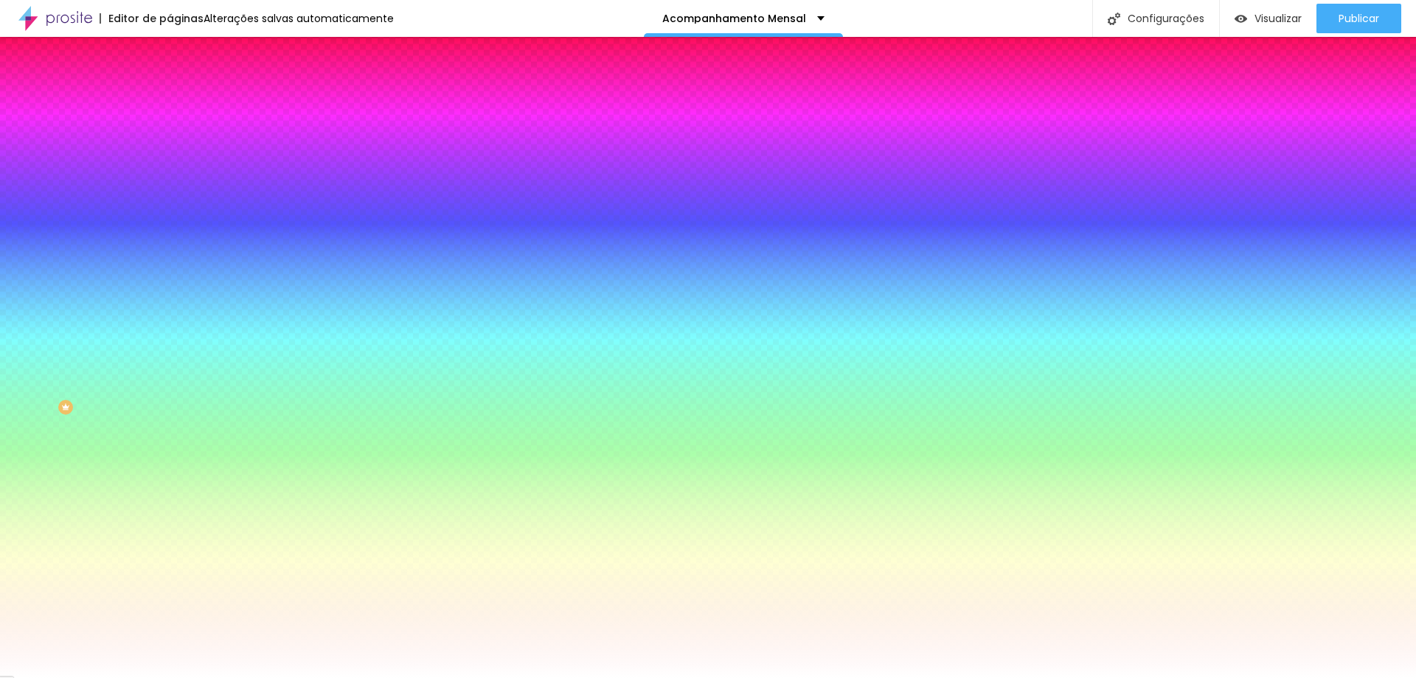
click at [179, 136] on font "Trocar imagem" at bounding box center [215, 129] width 72 height 13
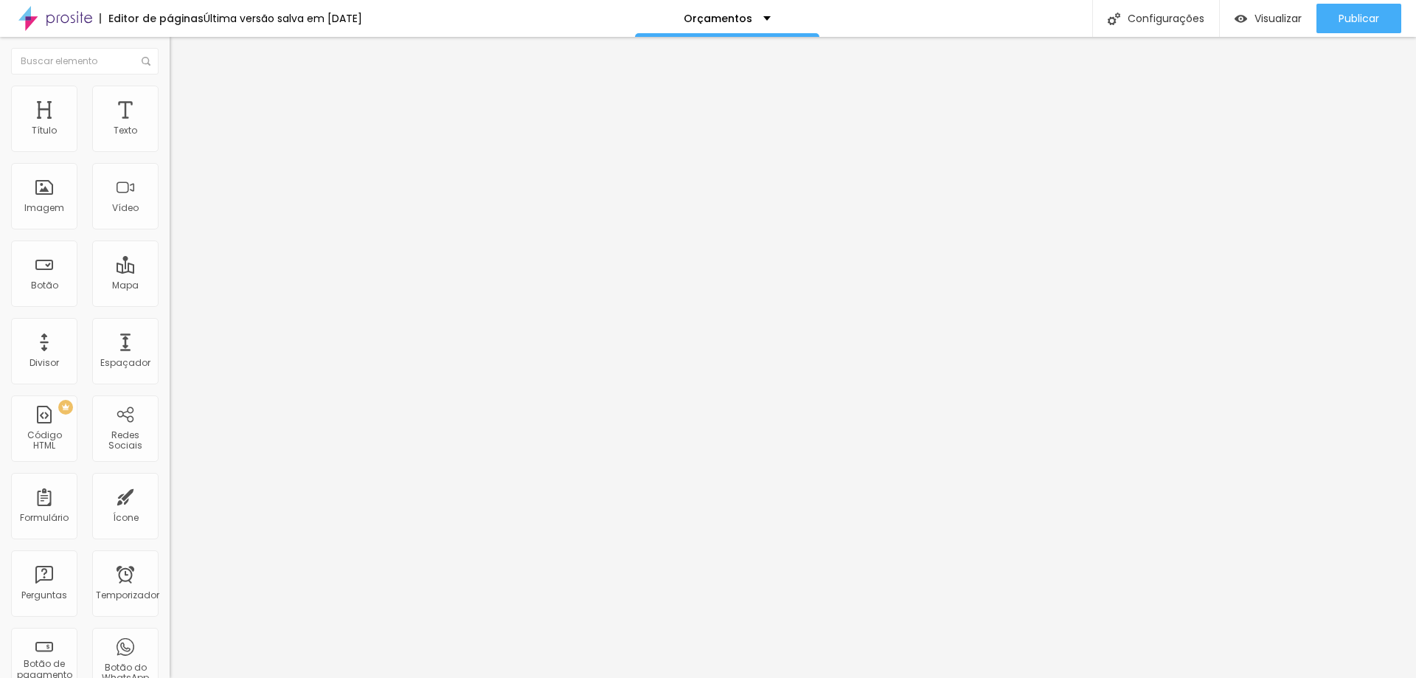
click at [170, 302] on input "https://" at bounding box center [258, 295] width 177 height 15
paste input "[DOMAIN_NAME][URL]"
type input "[URL][DOMAIN_NAME]"
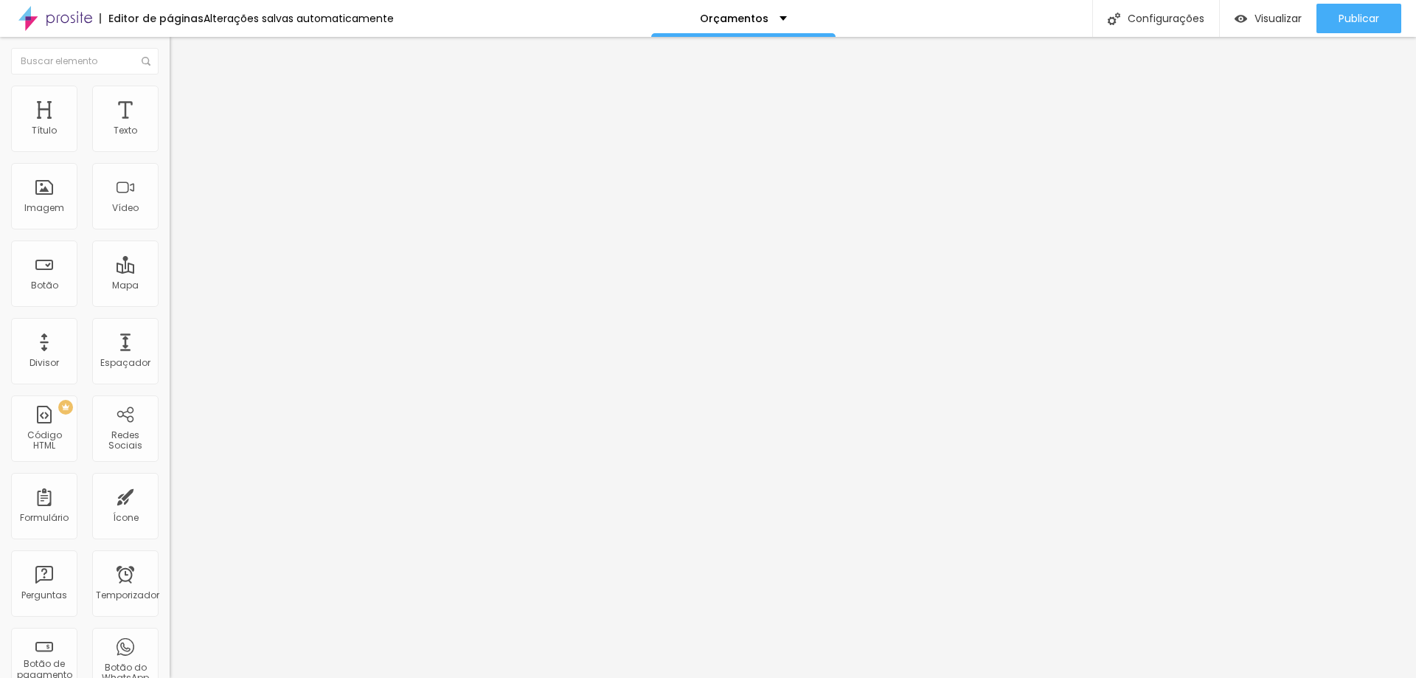
click at [170, 304] on input "https://" at bounding box center [258, 296] width 177 height 15
paste input "[DOMAIN_NAME][URL]"
type input "[URL][DOMAIN_NAME]"
click at [1372, 8] on div "Publicar" at bounding box center [1359, 19] width 41 height 30
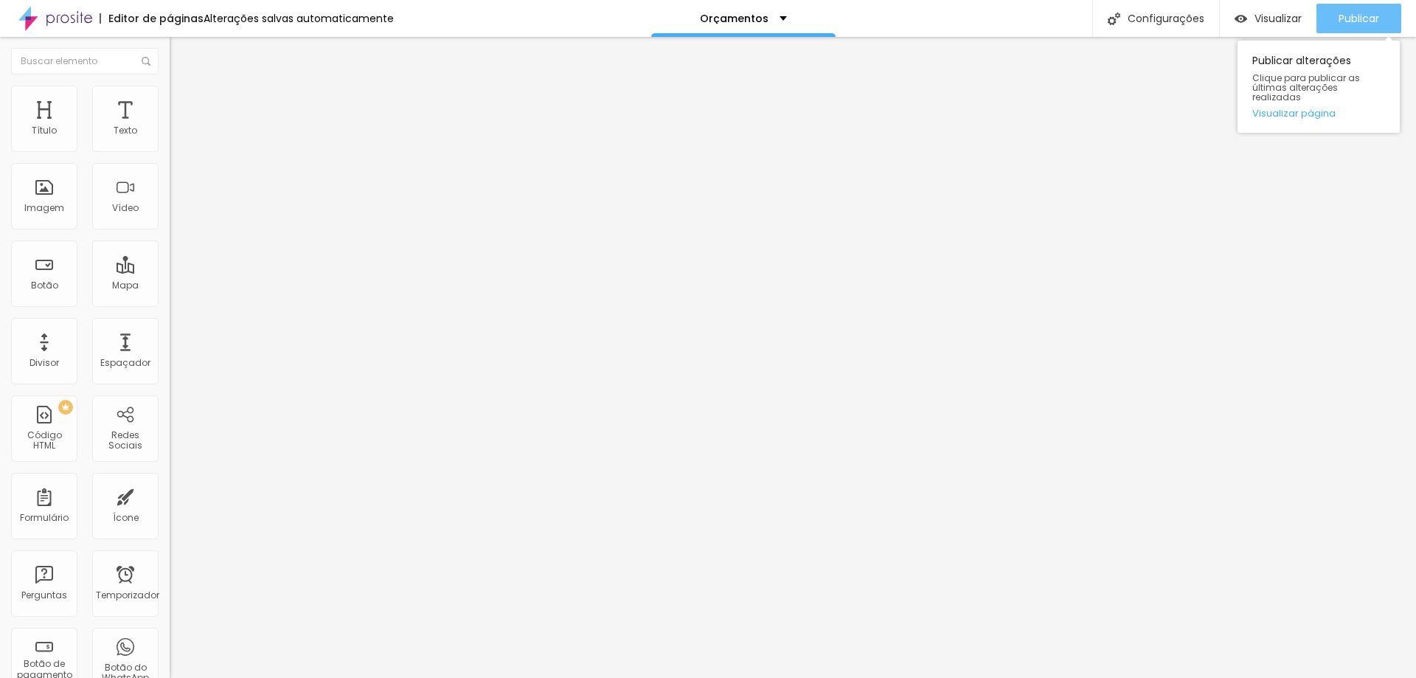
scroll to position [0, 0]
click at [1275, 18] on font "Visualizar" at bounding box center [1278, 18] width 47 height 15
click at [170, 60] on button "Editar nulo" at bounding box center [255, 54] width 170 height 34
click at [1261, 17] on font "Visualizar" at bounding box center [1278, 18] width 47 height 15
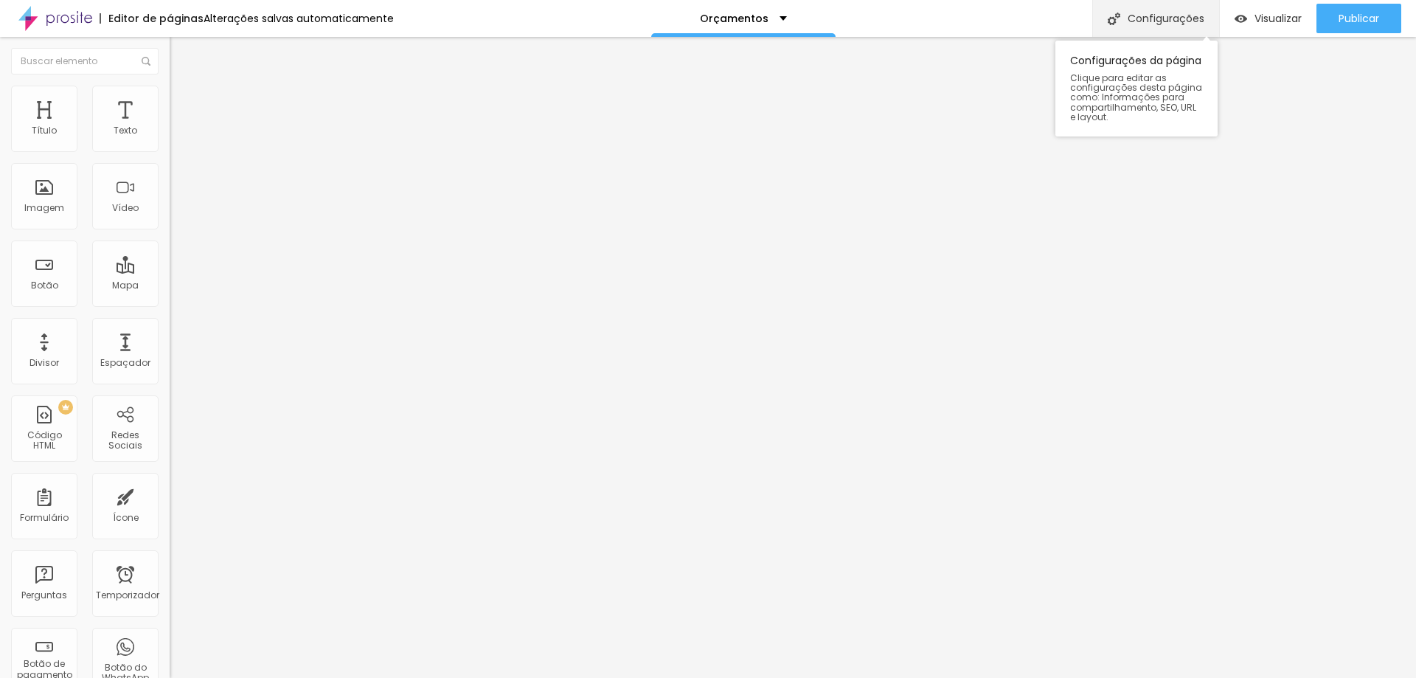
click at [1179, 24] on font "Configurações" at bounding box center [1166, 18] width 77 height 15
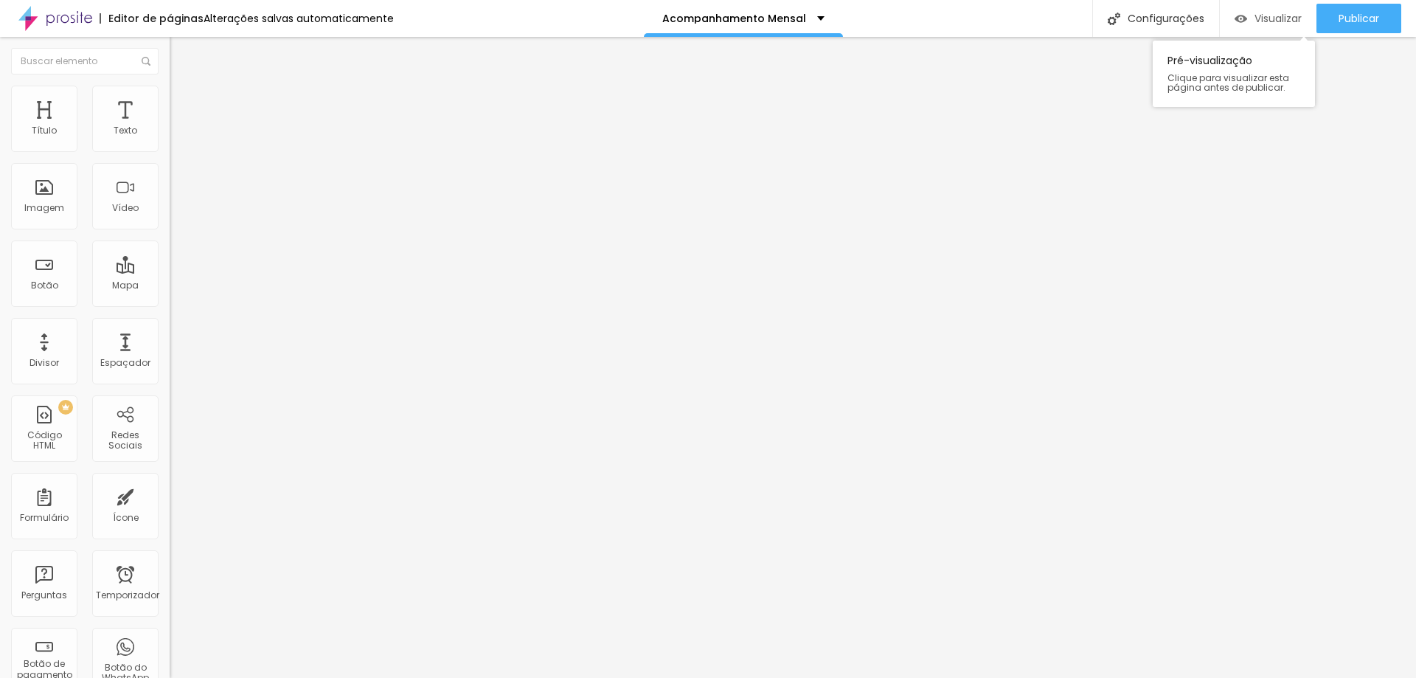
click at [1271, 24] on font "Visualizar" at bounding box center [1278, 18] width 47 height 15
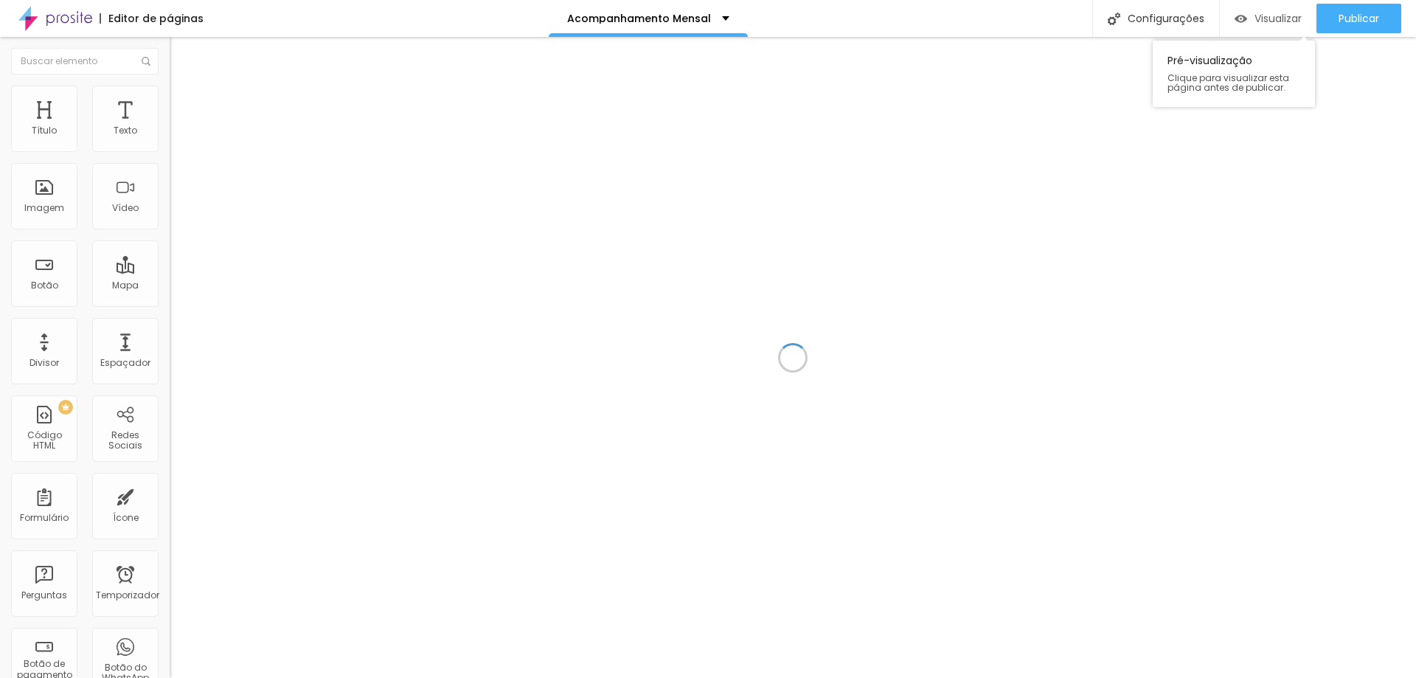
click at [1280, 21] on font "Visualizar" at bounding box center [1278, 18] width 47 height 15
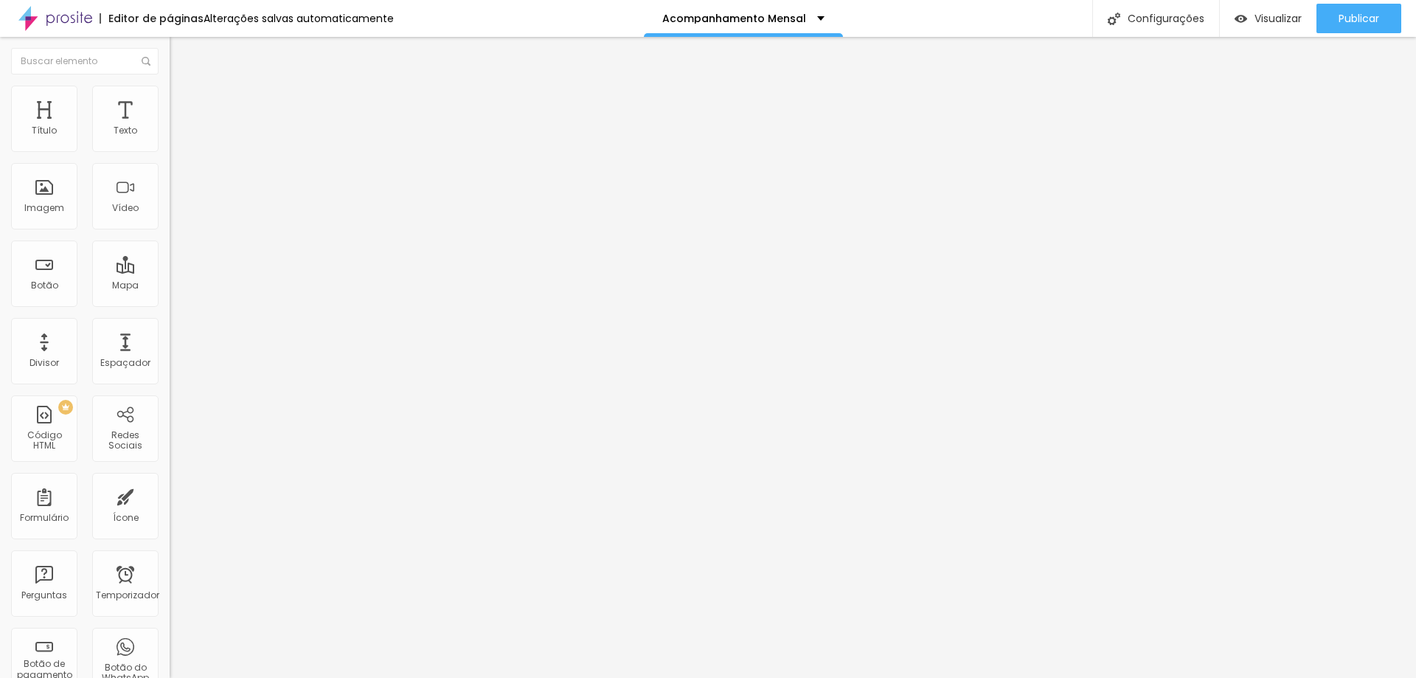
click at [170, 93] on li "Avançado" at bounding box center [255, 93] width 170 height 15
click at [181, 52] on img "button" at bounding box center [187, 54] width 12 height 12
click at [170, 218] on button "button" at bounding box center [180, 210] width 21 height 15
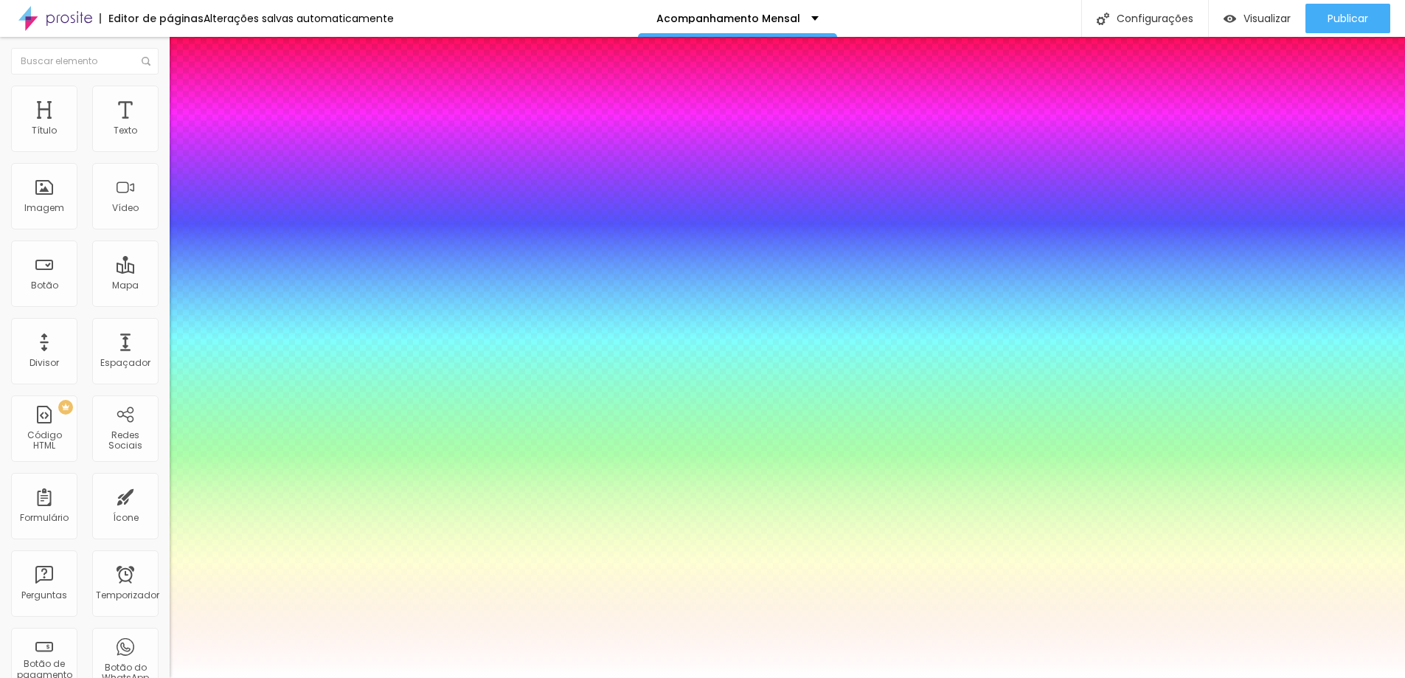
type input "1"
type input "0.5"
type input "44"
type input "1"
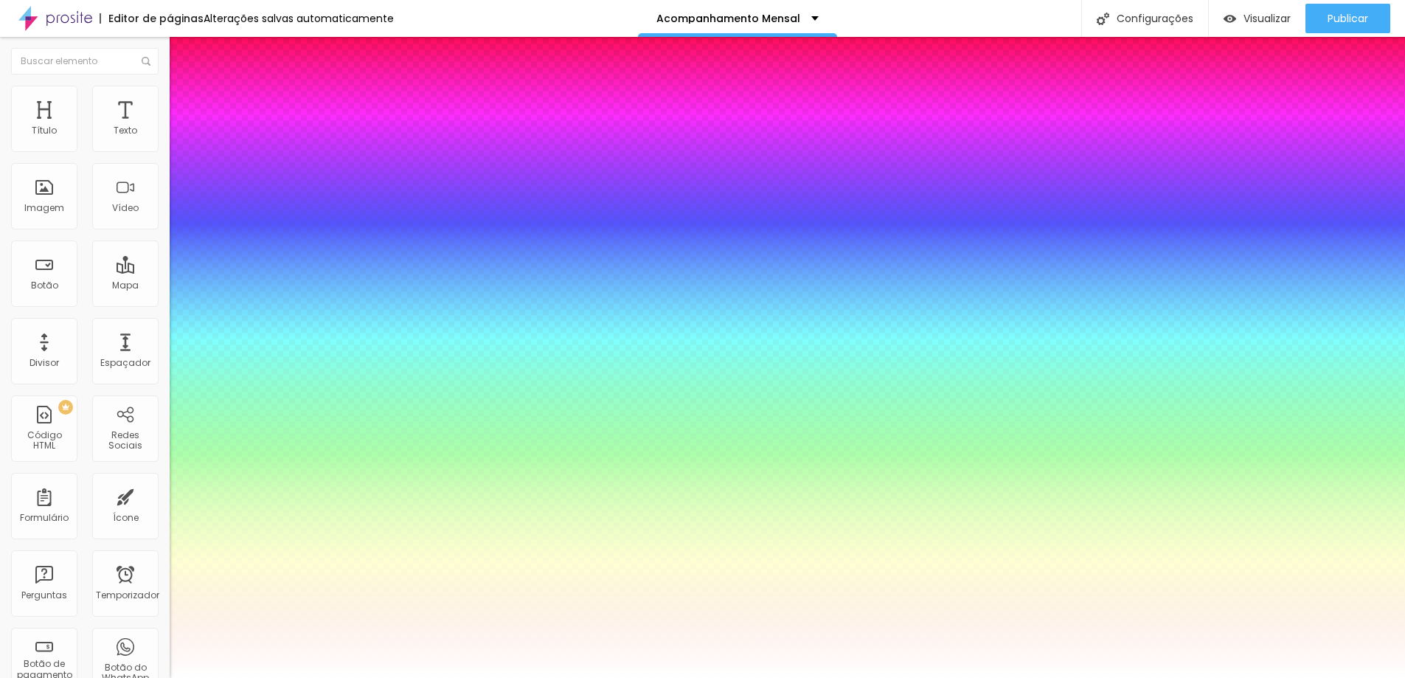
type input "0.5"
type input "41"
type input "1"
type input "0.5"
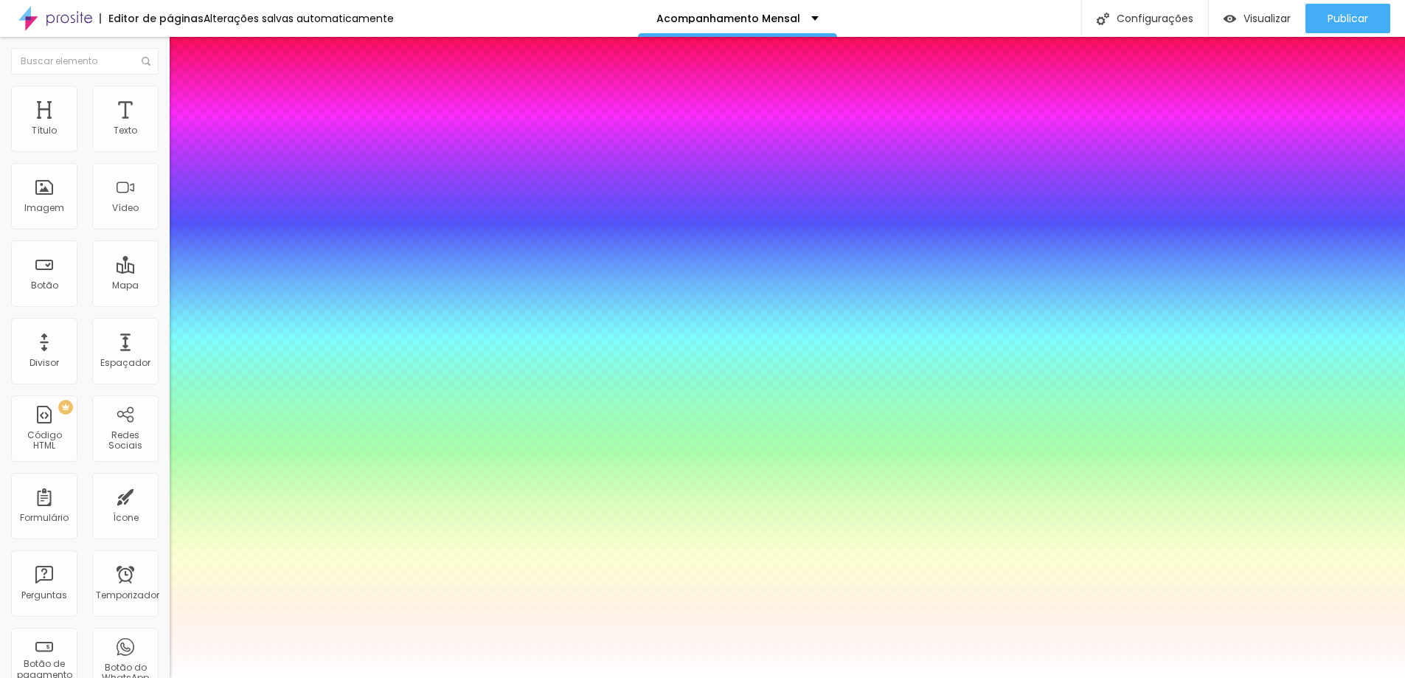
type input "39"
type input "1"
type input "0.5"
type input "38"
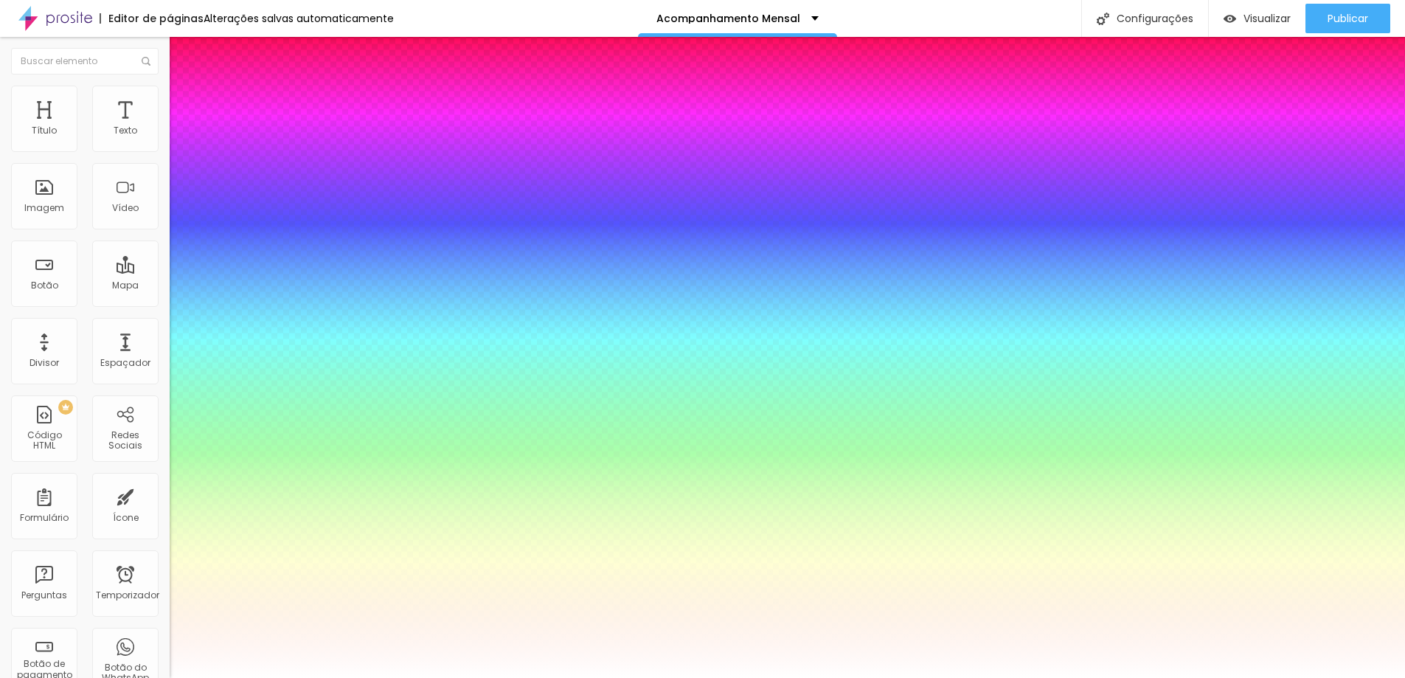
type input "38"
type input "1"
type input "0.5"
drag, startPoint x: 235, startPoint y: 418, endPoint x: 224, endPoint y: 418, distance: 10.3
type input "38"
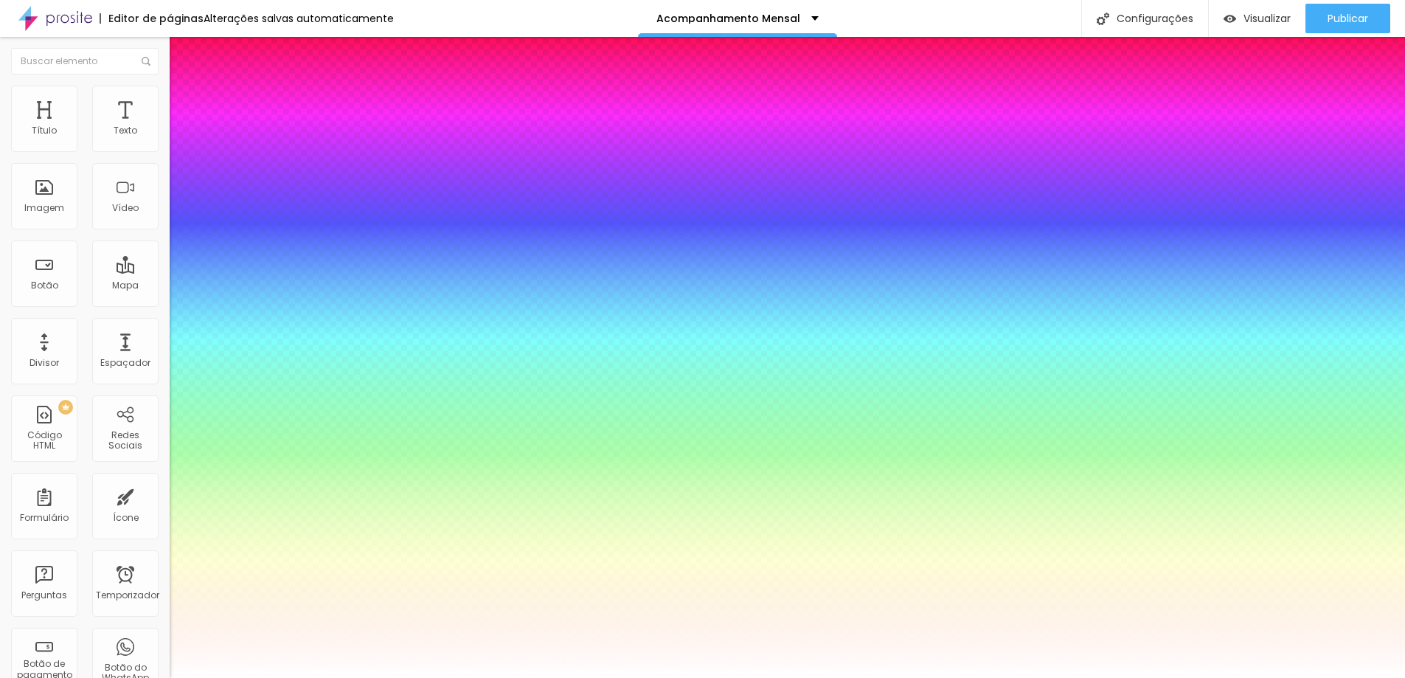
type input "1"
type input "0.5"
click at [460, 677] on div at bounding box center [702, 678] width 1405 height 0
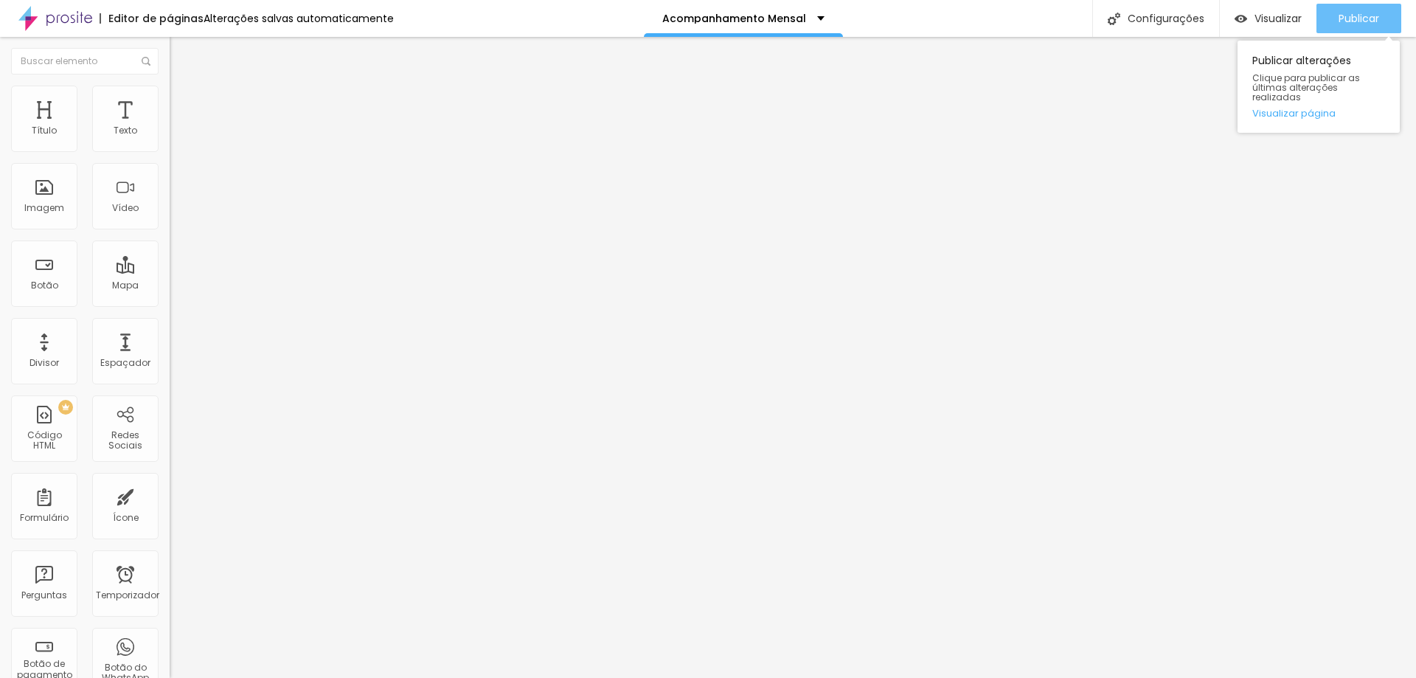
click at [1376, 13] on font "Publicar" at bounding box center [1359, 18] width 41 height 15
click at [183, 102] on font "Estilo" at bounding box center [194, 95] width 23 height 13
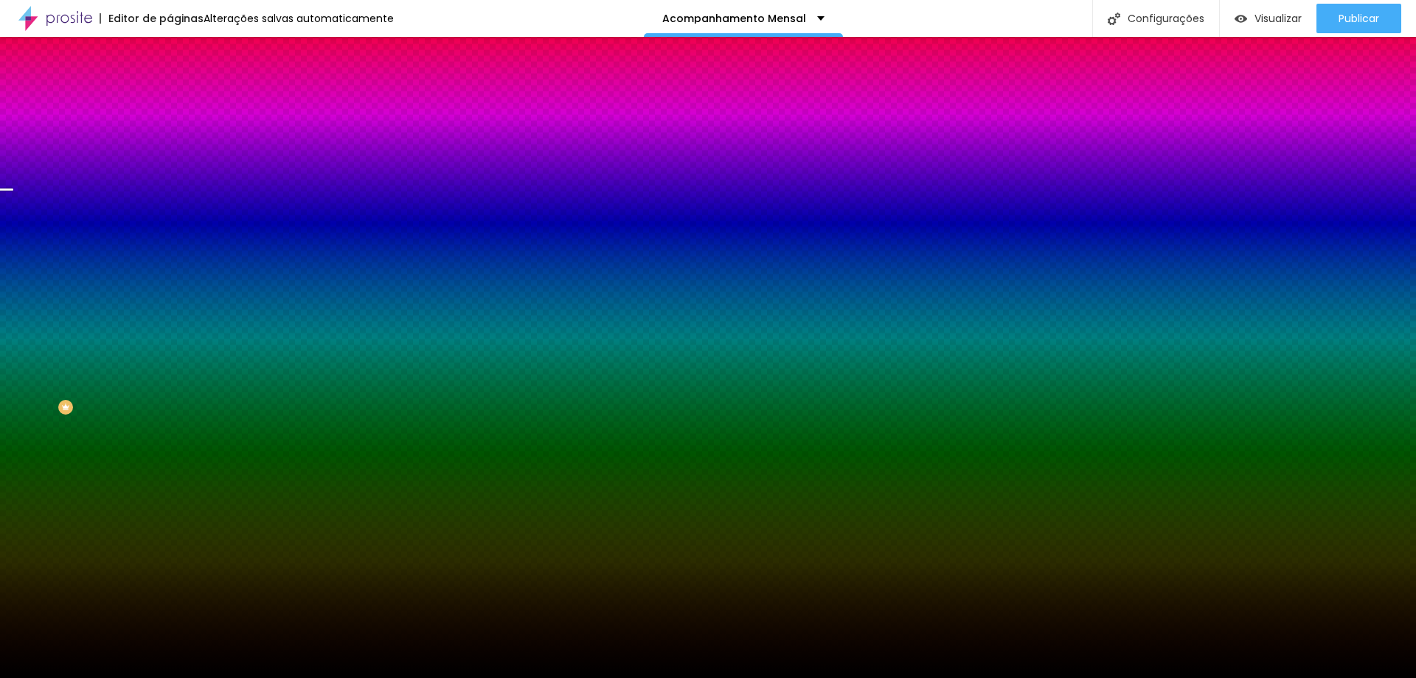
click at [170, 153] on span "Paralaxe" at bounding box center [189, 147] width 39 height 13
click at [170, 86] on li "Conteúdo" at bounding box center [255, 78] width 170 height 15
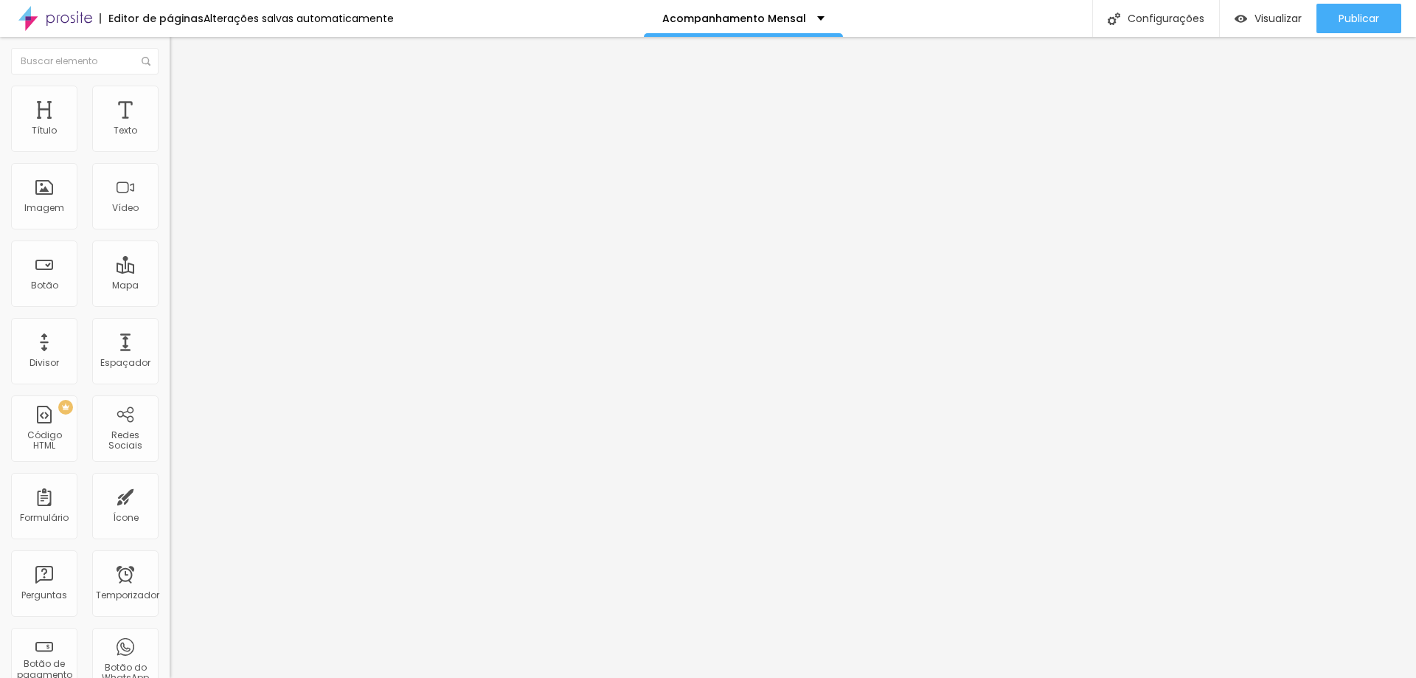
click at [170, 134] on font "Completo" at bounding box center [192, 128] width 45 height 13
click at [170, 143] on font "Encaixotado" at bounding box center [199, 137] width 58 height 13
click at [170, 157] on font "Completo" at bounding box center [192, 151] width 45 height 13
click at [170, 143] on font "Encaixotado" at bounding box center [199, 137] width 58 height 13
click at [170, 157] on span "Completo" at bounding box center [192, 151] width 45 height 13
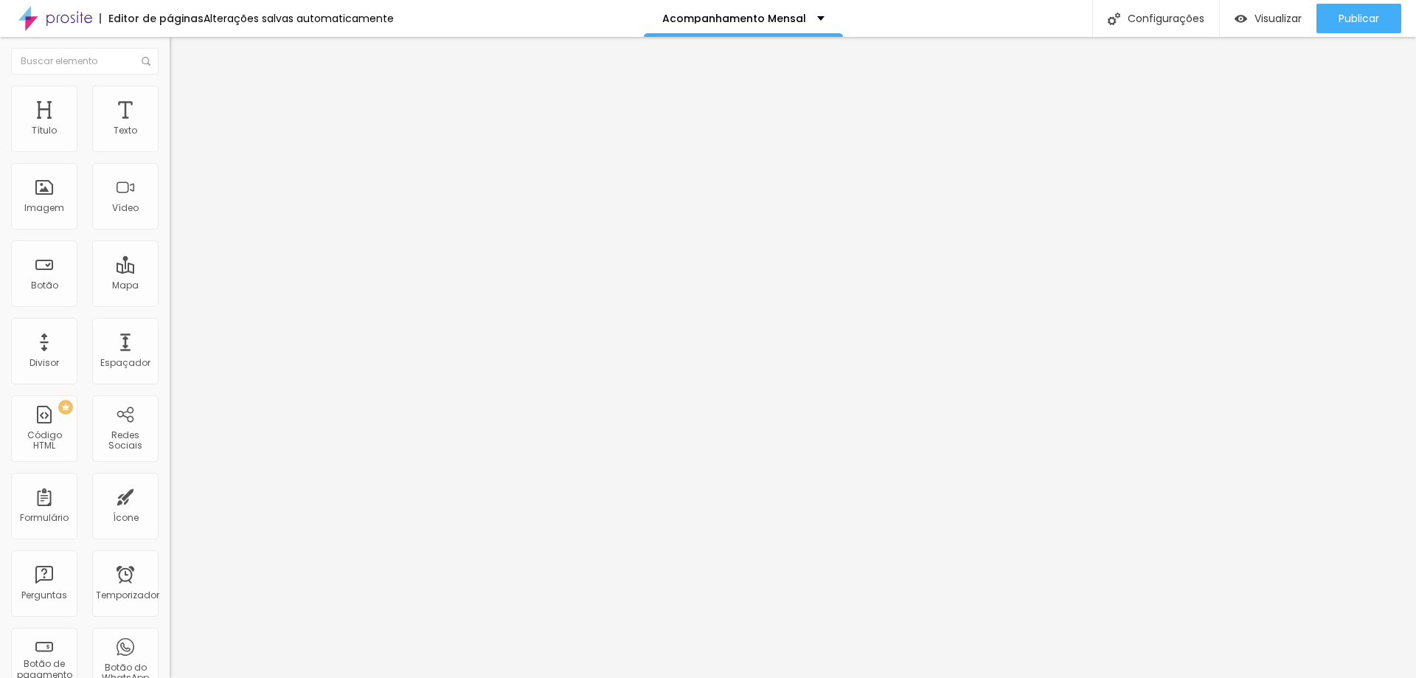
click at [170, 100] on li "Avançado" at bounding box center [255, 107] width 170 height 15
click at [1379, 11] on button "Publicar" at bounding box center [1359, 19] width 85 height 30
click at [176, 214] on icon "button" at bounding box center [180, 209] width 9 height 9
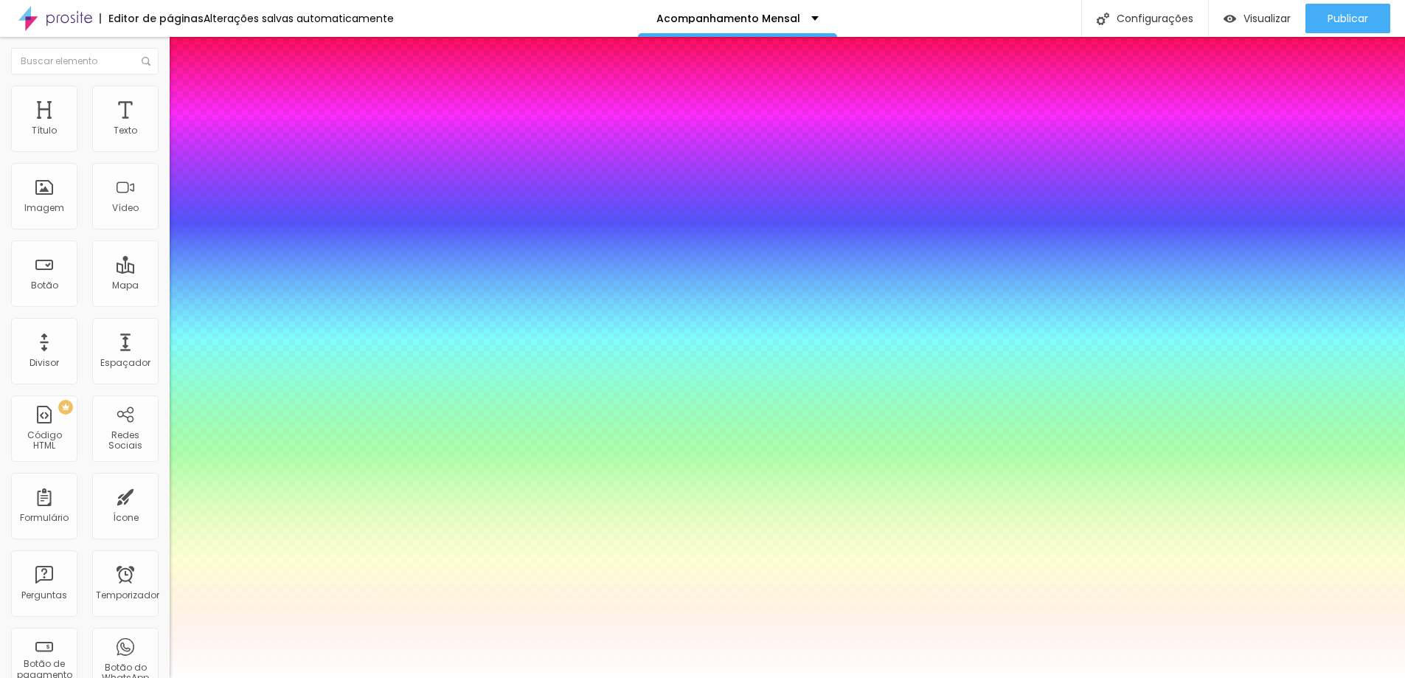
type input "1"
type input "0.5"
type input "45"
type input "1"
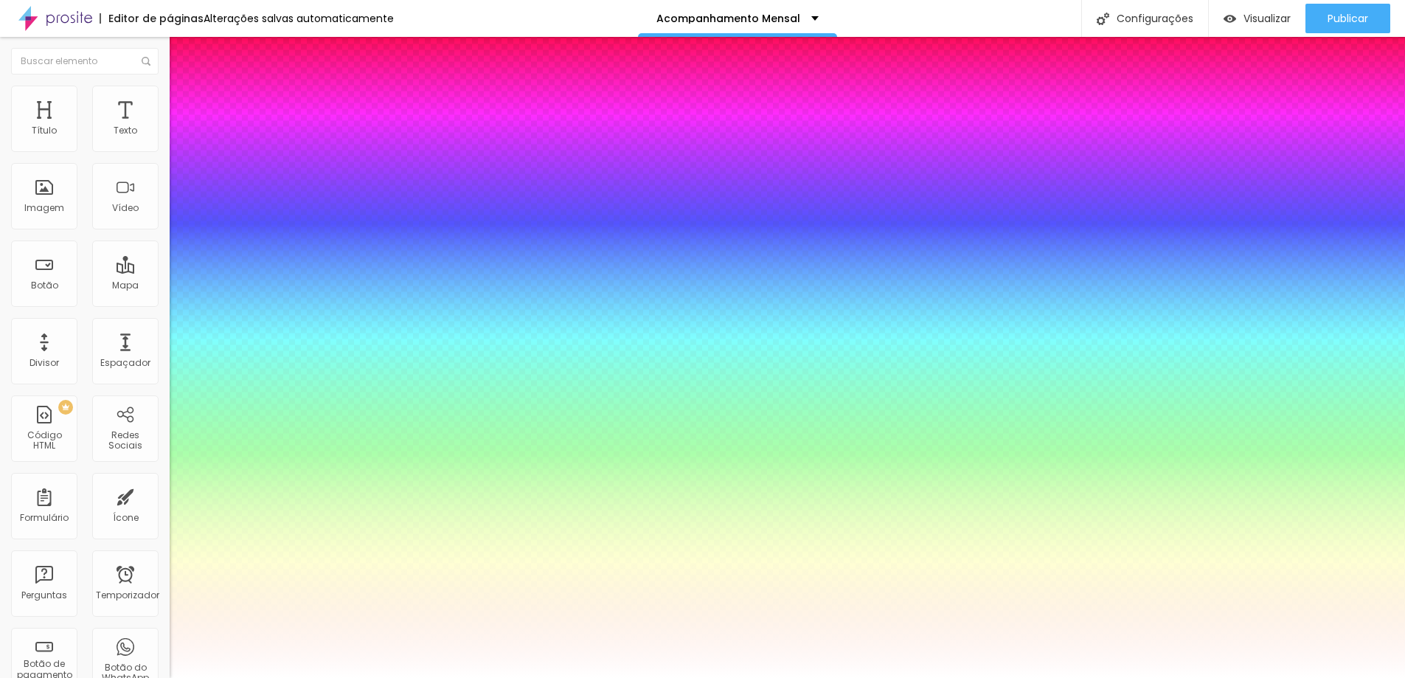
type input "0.5"
type input "50"
type input "1"
type input "0.5"
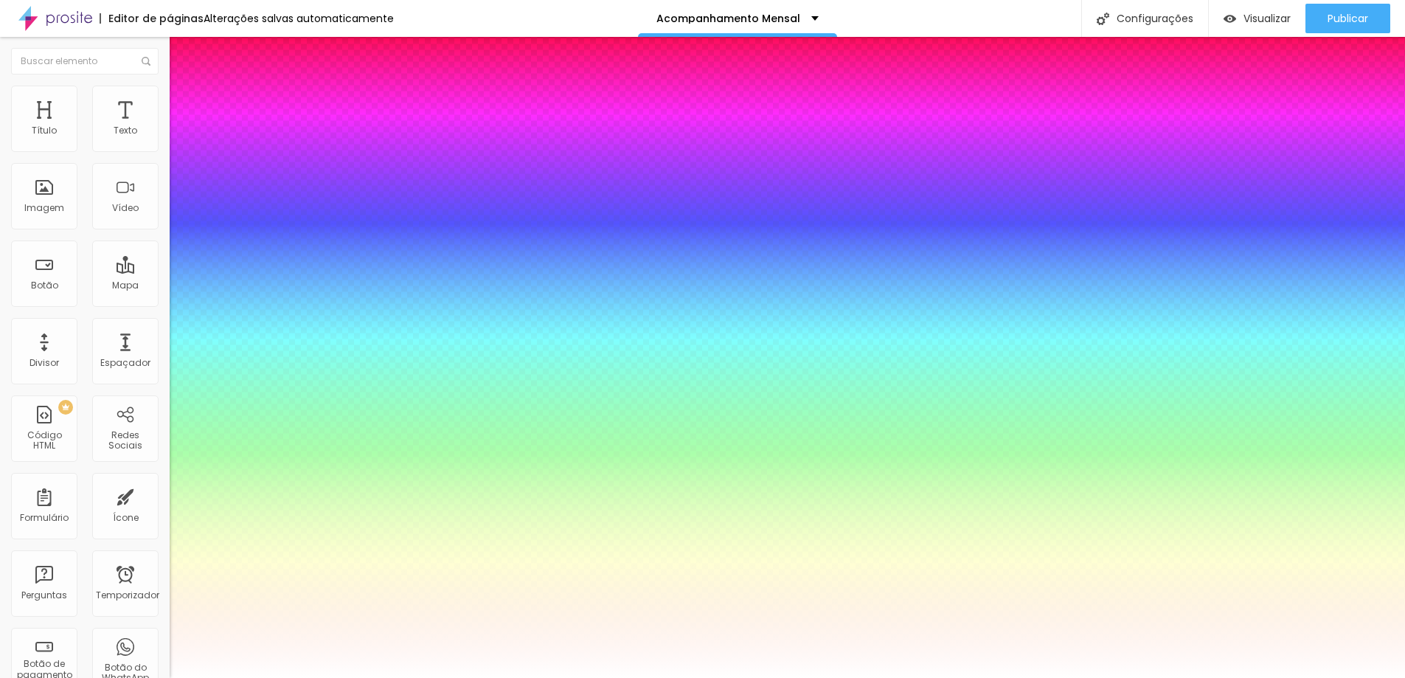
type input "50"
type input "1"
type input "0.5"
click at [1138, 677] on div at bounding box center [702, 678] width 1405 height 0
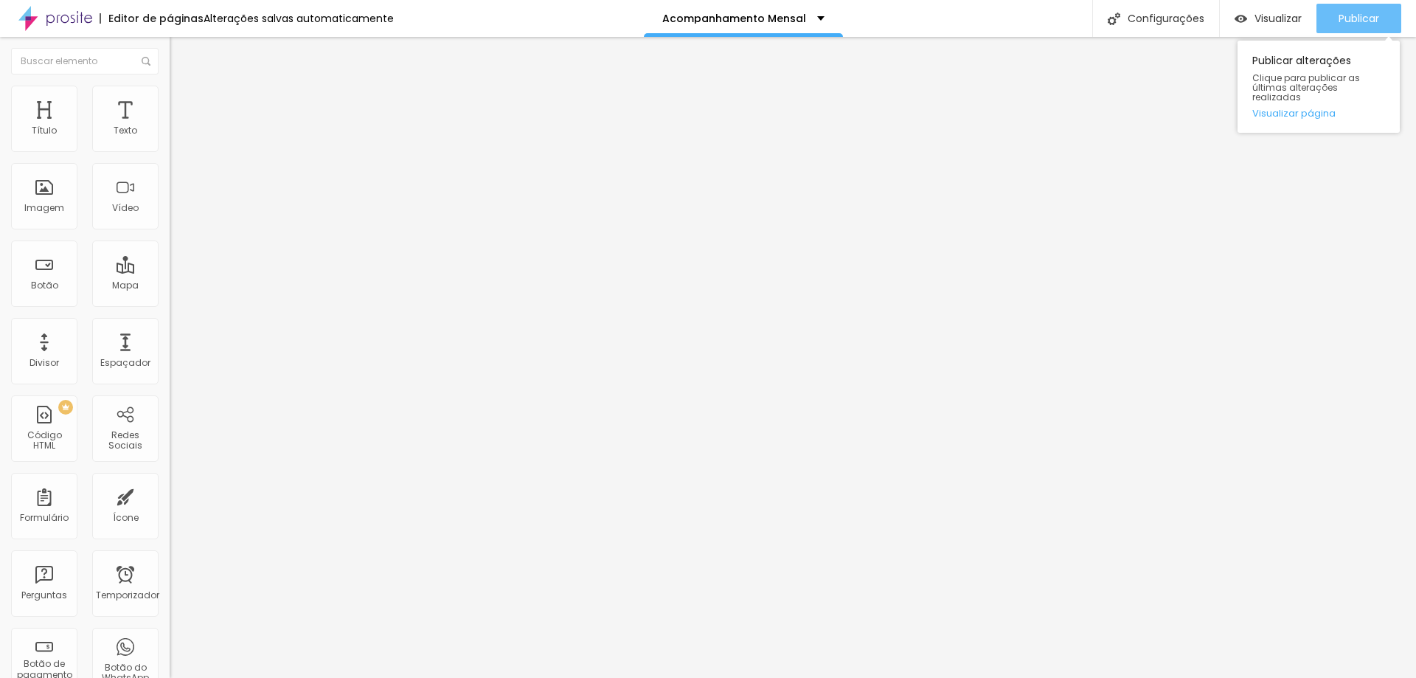
click at [1361, 19] on font "Publicar" at bounding box center [1359, 18] width 41 height 15
click at [170, 139] on font "Título 2" at bounding box center [194, 130] width 49 height 18
click at [1348, 23] on font "Publicar" at bounding box center [1359, 18] width 41 height 15
click at [170, 127] on font "Título 1" at bounding box center [194, 116] width 49 height 21
click at [170, 150] on span "Título 3" at bounding box center [191, 143] width 43 height 13
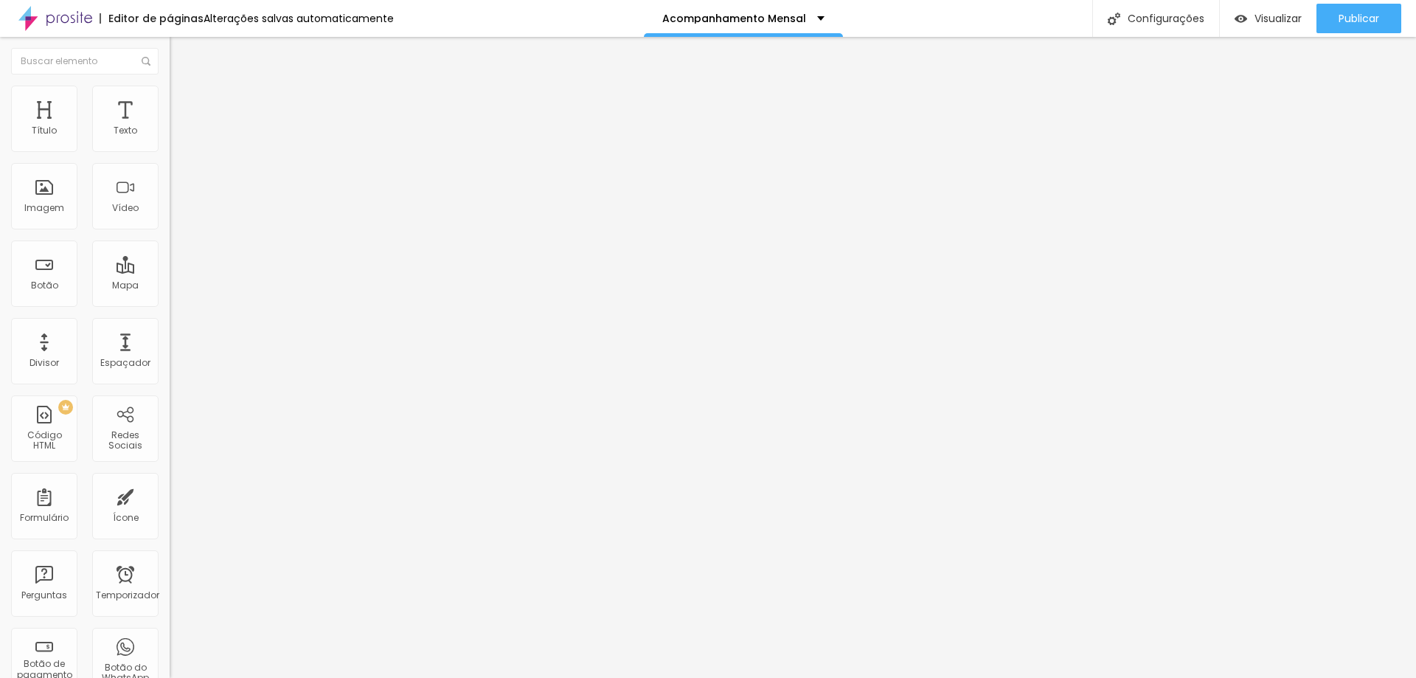
click at [170, 139] on font "Título 2" at bounding box center [194, 130] width 49 height 18
click at [170, 162] on span "Título 4" at bounding box center [190, 156] width 40 height 13
click at [170, 137] on div "Título 2 H2" at bounding box center [255, 130] width 170 height 13
click at [170, 124] on div "Título 1 H1" at bounding box center [255, 116] width 170 height 15
click at [170, 139] on font "Título 2" at bounding box center [194, 130] width 49 height 18
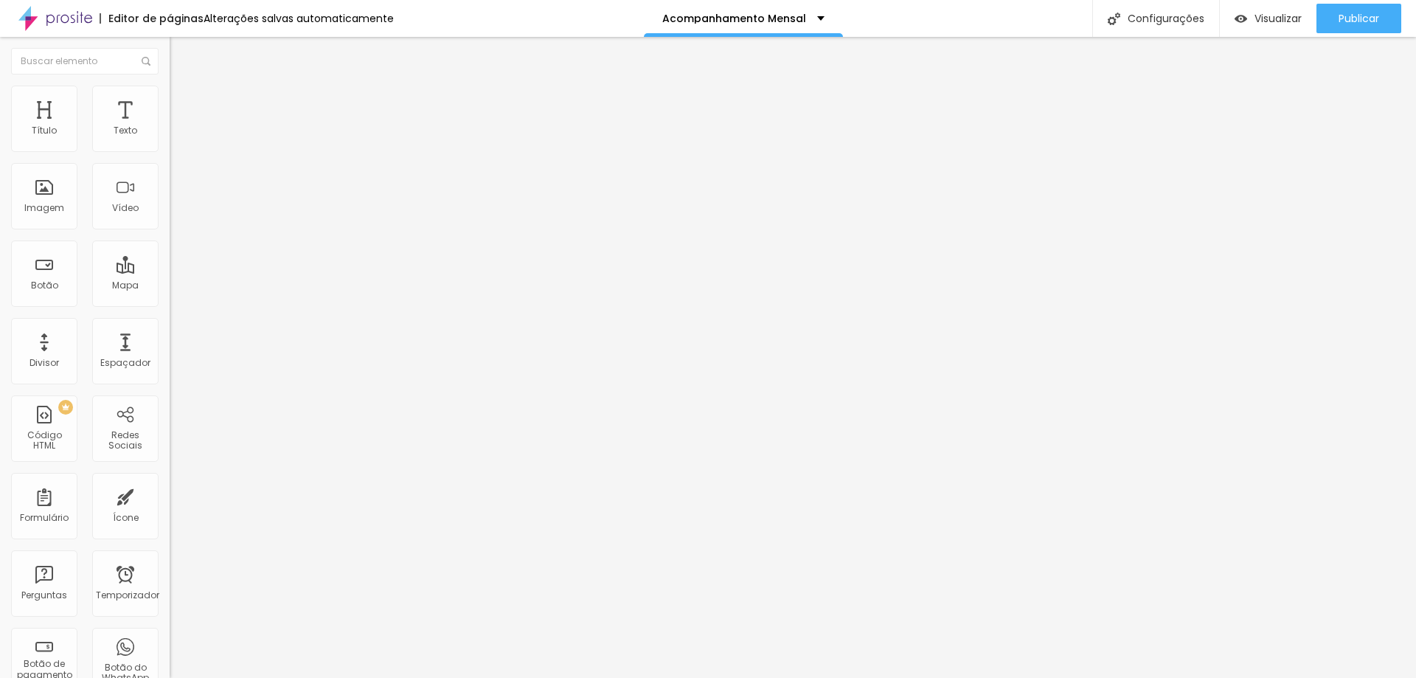
click at [170, 127] on font "Título 1" at bounding box center [194, 116] width 49 height 21
click at [170, 168] on div "Título 5 H5" at bounding box center [255, 163] width 170 height 9
click at [170, 127] on font "Título 1" at bounding box center [194, 116] width 49 height 21
click at [1367, 17] on font "Publicar" at bounding box center [1359, 18] width 41 height 15
click at [1266, 19] on font "Visualizar" at bounding box center [1278, 18] width 47 height 15
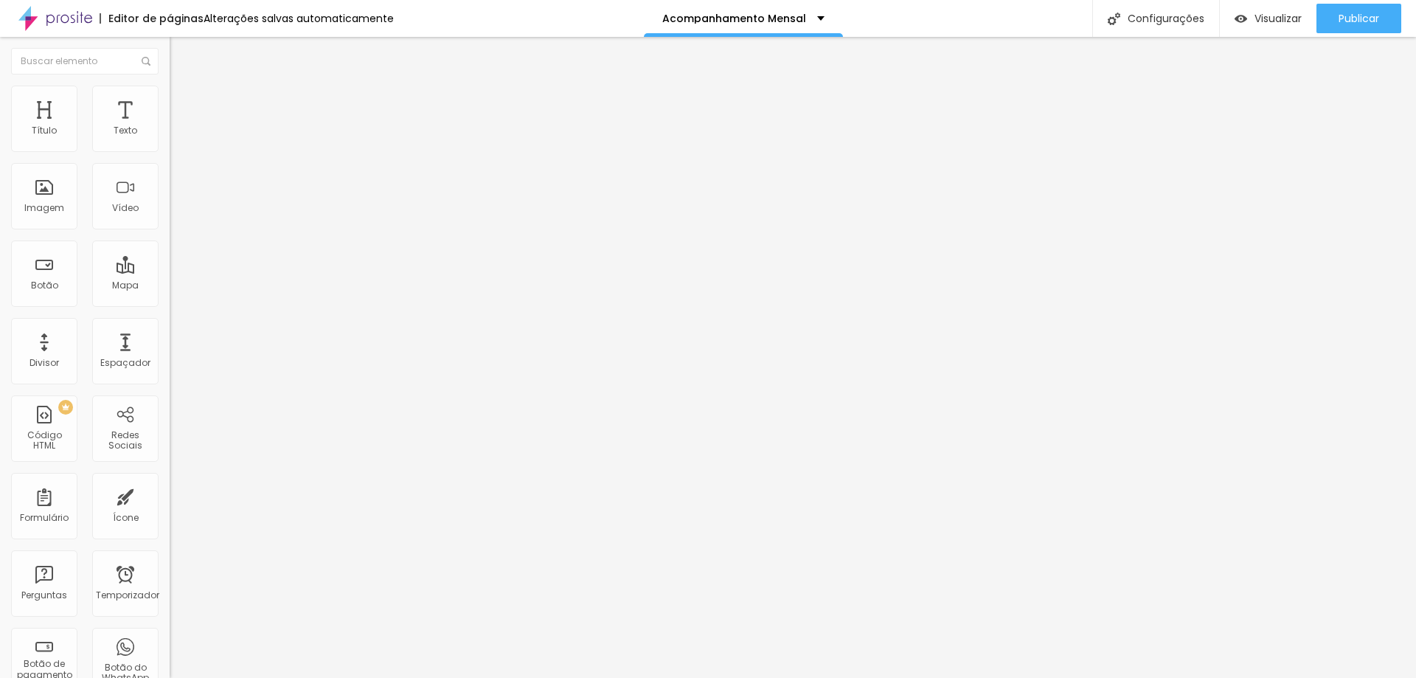
click at [170, 139] on font "Título 2" at bounding box center [194, 130] width 49 height 18
click at [170, 163] on font "Título 4" at bounding box center [190, 155] width 40 height 15
click at [1351, 12] on font "Publicar" at bounding box center [1359, 18] width 41 height 15
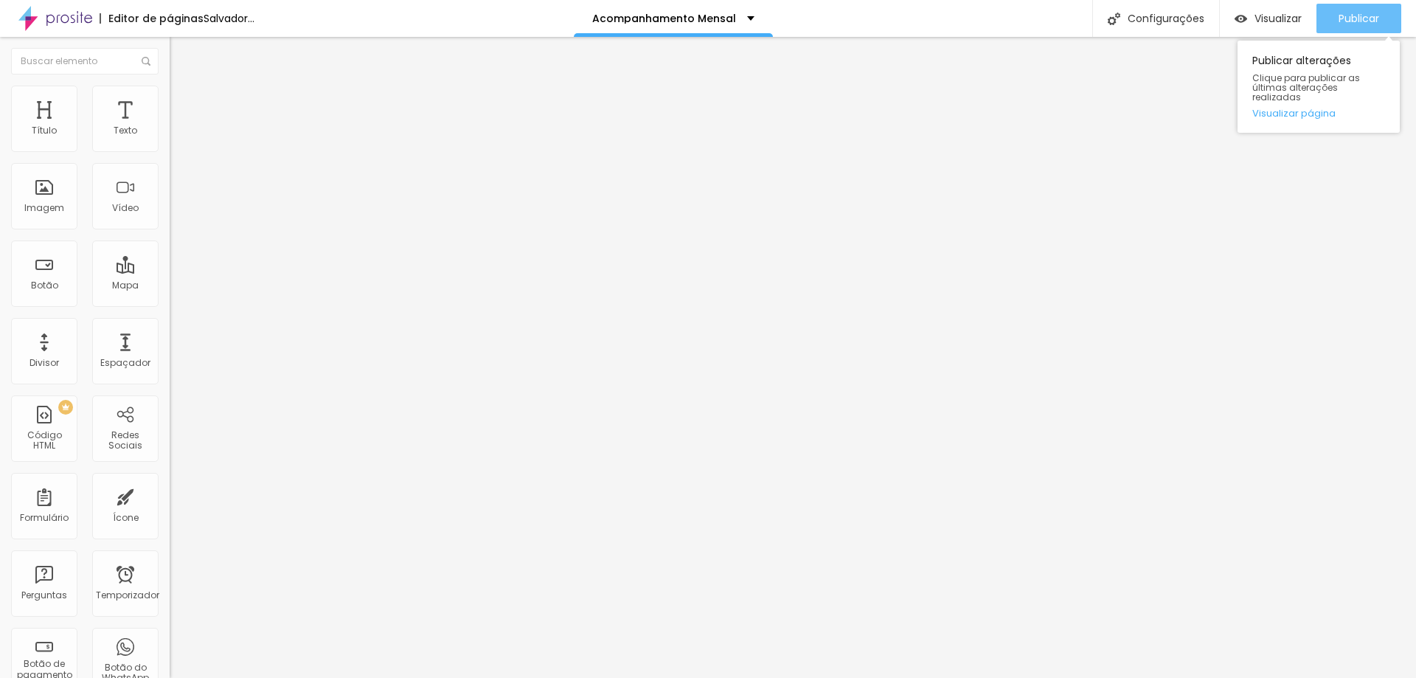
click at [1361, 18] on font "Publicar" at bounding box center [1359, 18] width 41 height 15
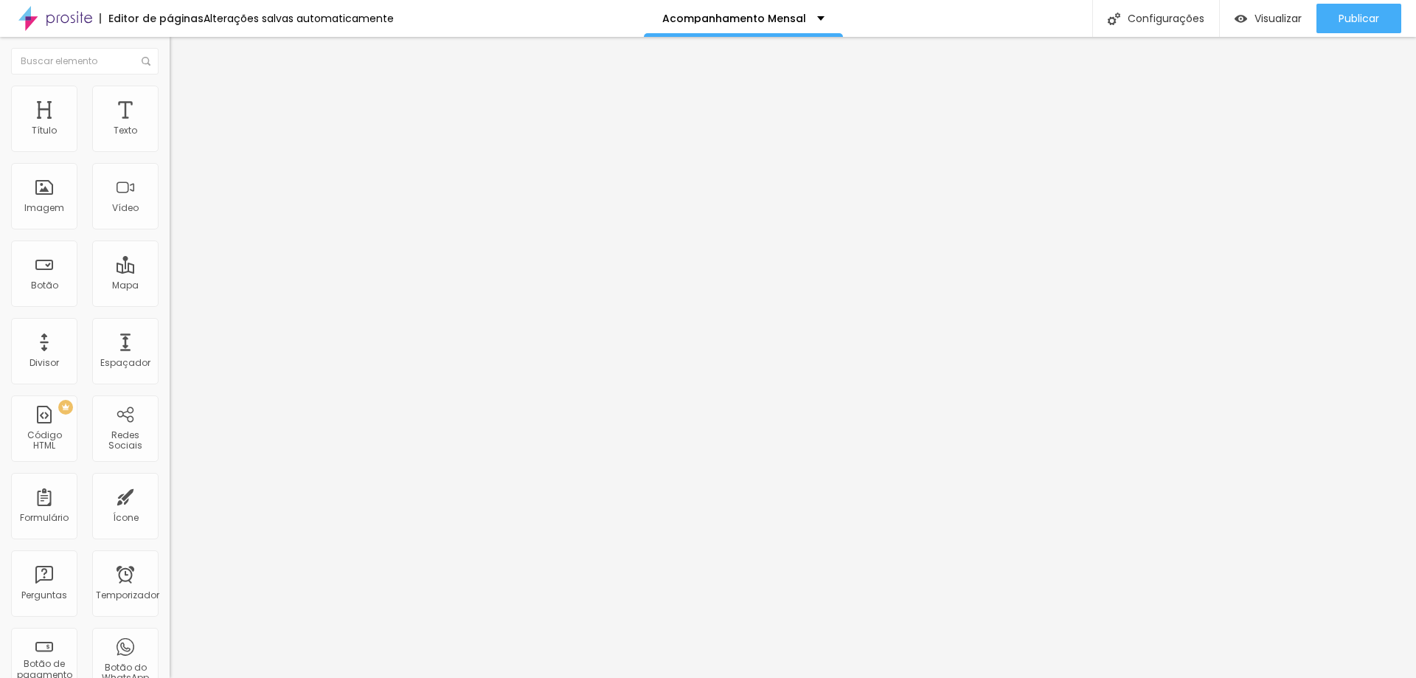
click at [170, 153] on font "Título 3" at bounding box center [191, 144] width 43 height 17
click at [1364, 15] on font "Publicar" at bounding box center [1359, 18] width 41 height 15
click at [170, 164] on span "Título 4" at bounding box center [190, 157] width 40 height 13
click at [1373, 13] on font "Publicar" at bounding box center [1359, 18] width 41 height 15
click at [170, 173] on font "Título 5" at bounding box center [186, 167] width 33 height 13
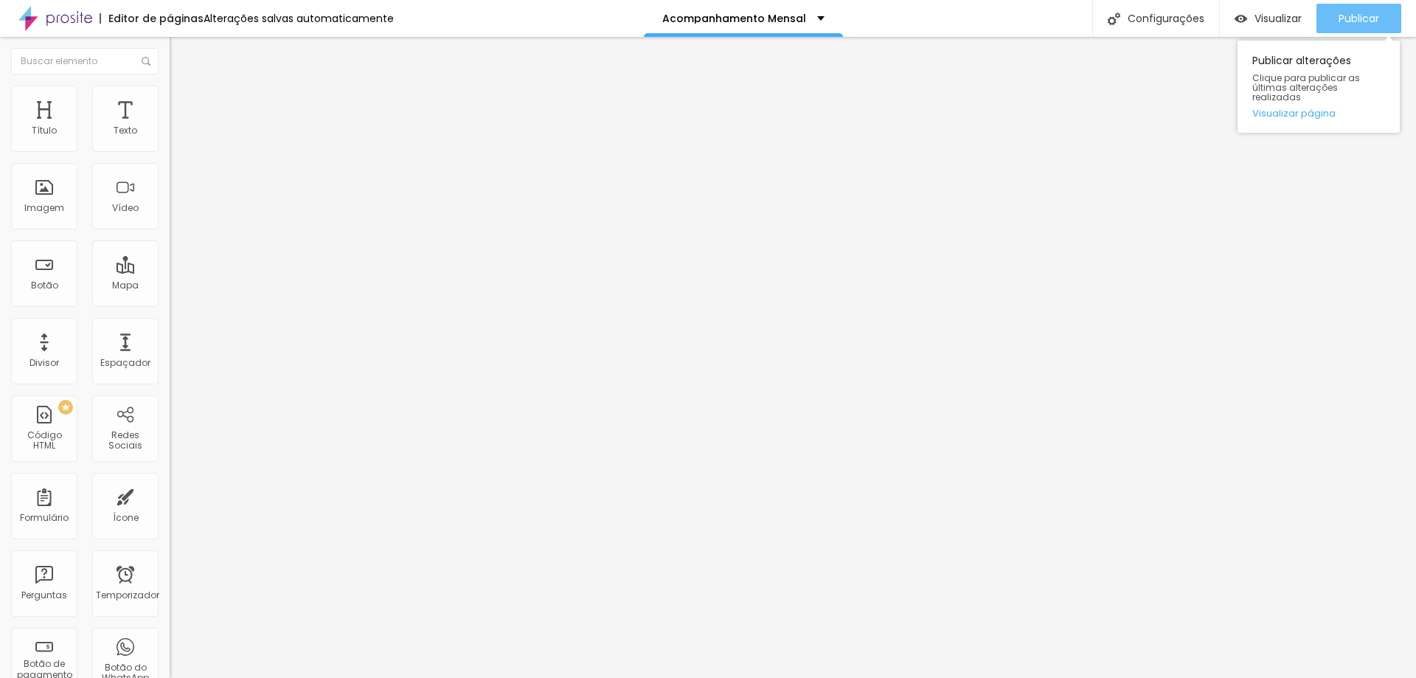
click at [1381, 21] on button "Publicar" at bounding box center [1359, 19] width 85 height 30
click at [170, 162] on font "Título 4" at bounding box center [190, 154] width 40 height 15
click at [1379, 21] on font "Publicar" at bounding box center [1359, 18] width 41 height 15
click at [170, 127] on font "Título 1" at bounding box center [194, 116] width 49 height 21
click at [1368, 10] on div "Publicar" at bounding box center [1359, 19] width 41 height 30
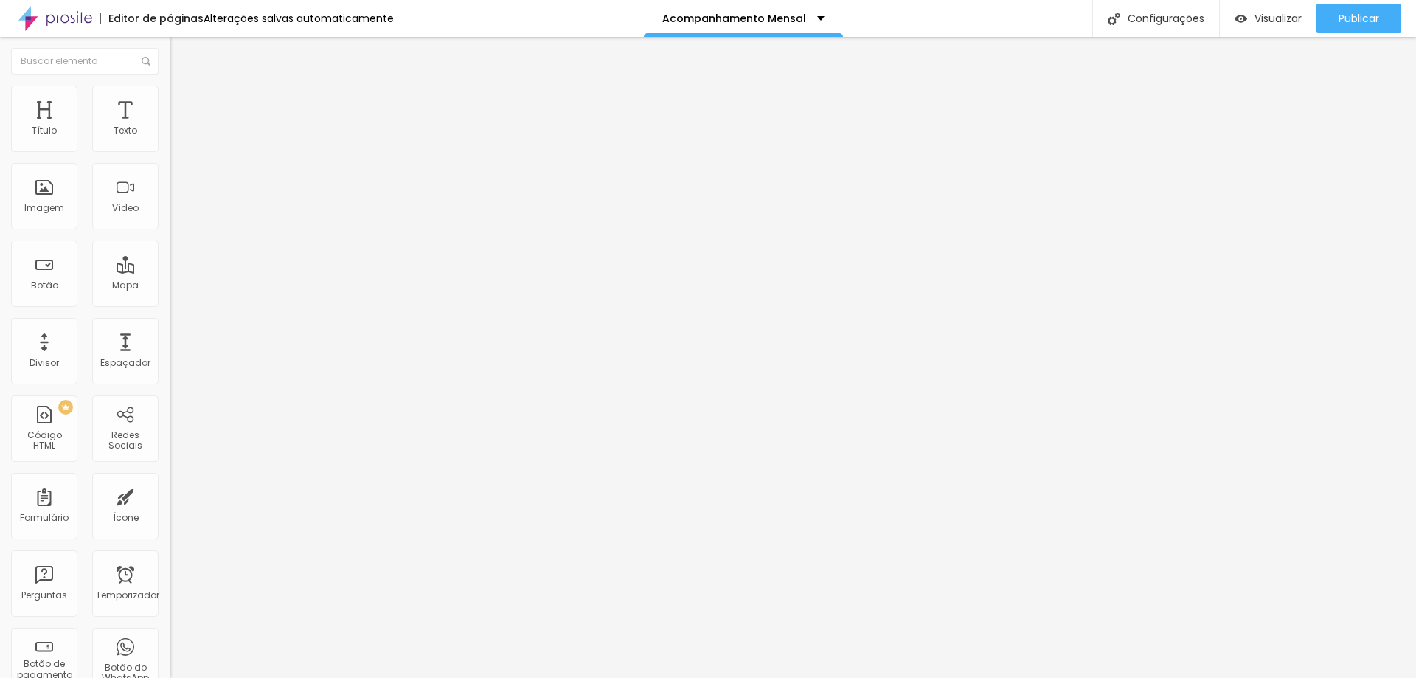
click at [183, 100] on font "Avançado" at bounding box center [207, 95] width 49 height 13
click at [170, 84] on img at bounding box center [176, 77] width 13 height 13
click at [1284, 18] on font "Visualizar" at bounding box center [1278, 18] width 47 height 15
click at [1264, 12] on font "Visualizar" at bounding box center [1278, 18] width 47 height 15
click at [1363, 17] on font "Publicar" at bounding box center [1359, 18] width 41 height 15
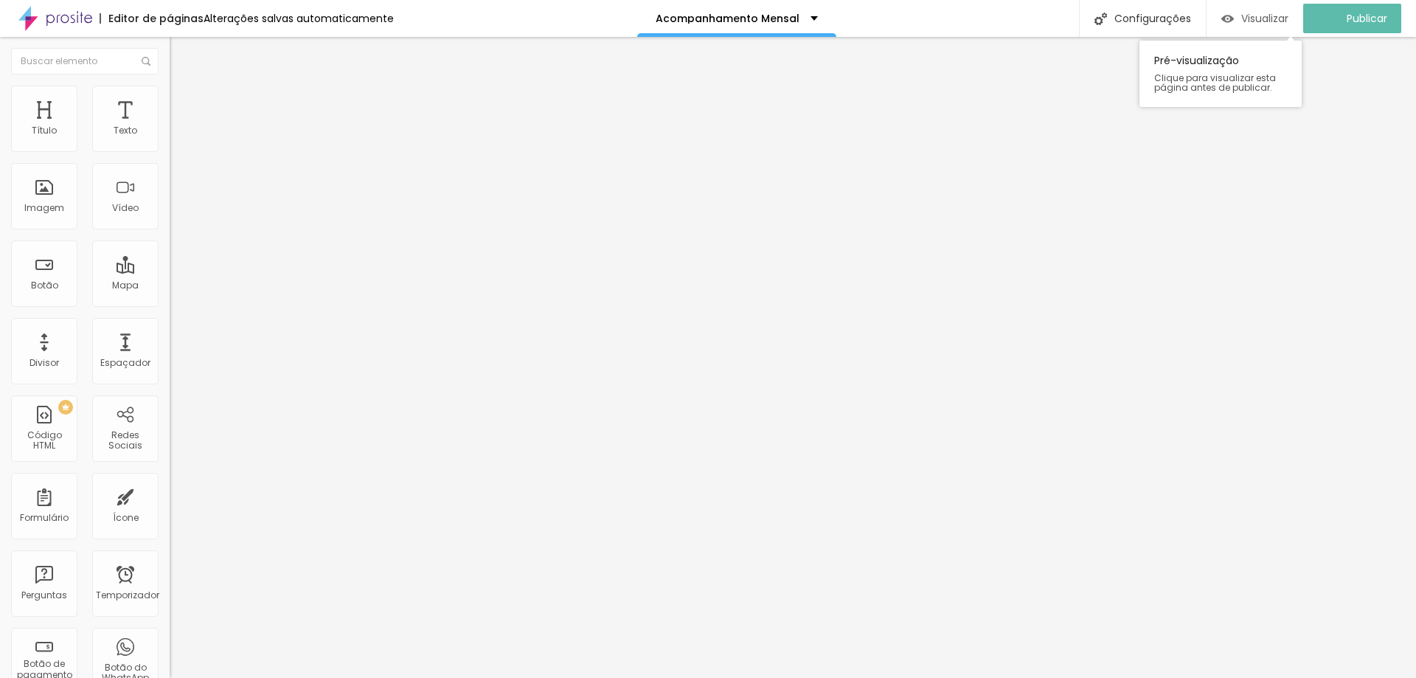
click at [1270, 20] on font "Visualizar" at bounding box center [1265, 18] width 47 height 15
click at [170, 218] on button "button" at bounding box center [180, 210] width 21 height 15
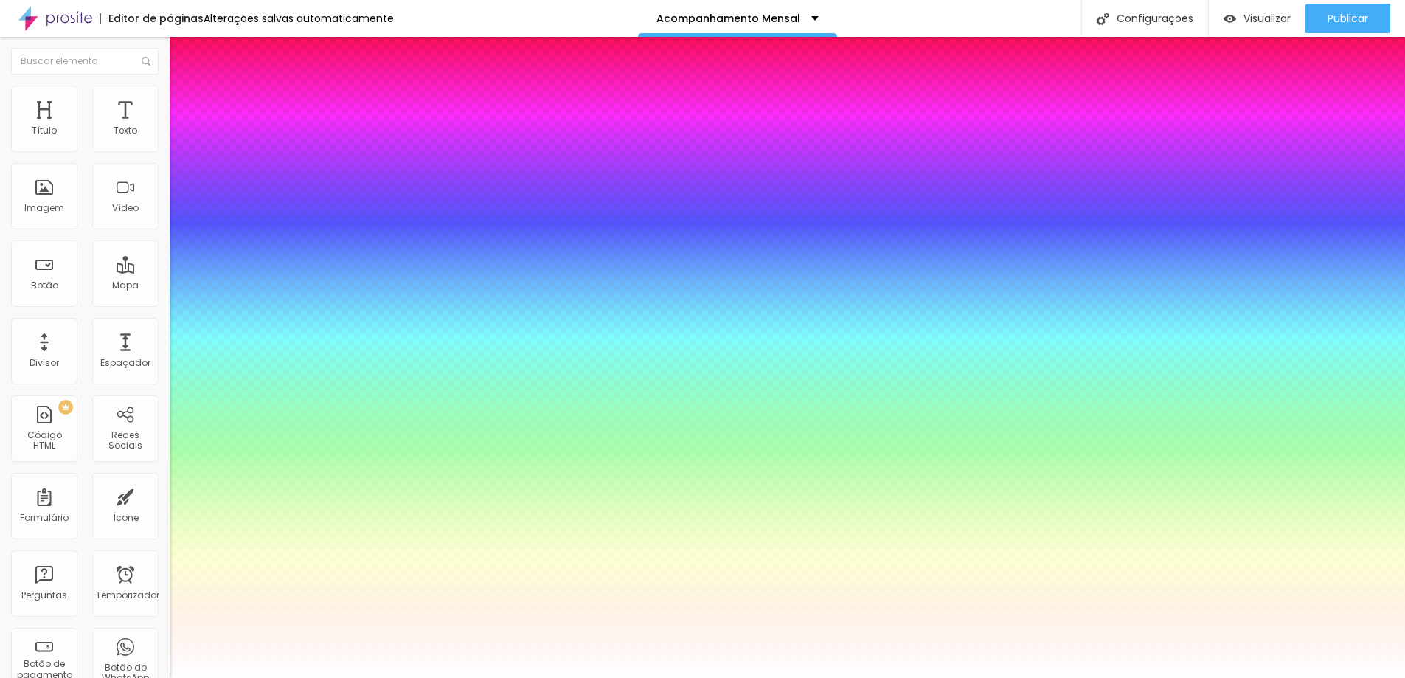
type input "1"
type input "0.5"
drag, startPoint x: 244, startPoint y: 421, endPoint x: 266, endPoint y: 425, distance: 22.4
type input "67"
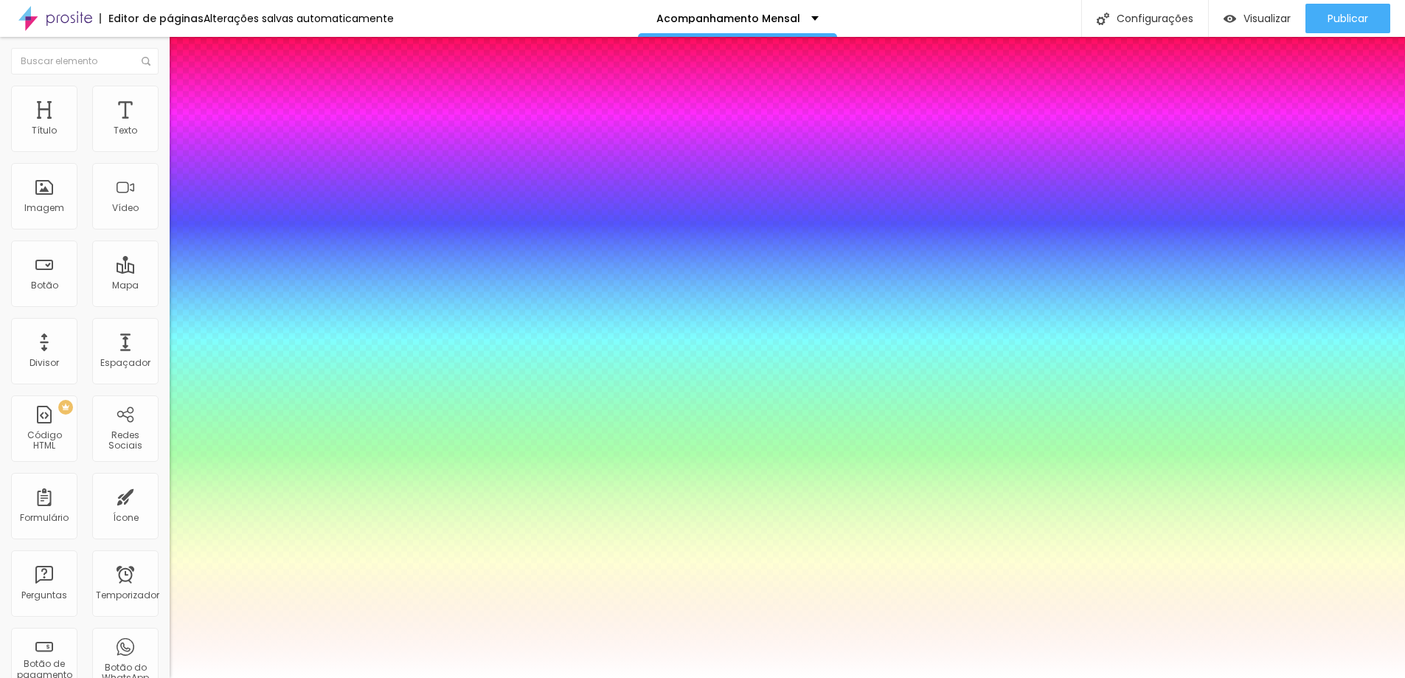
type input "67"
type input "1"
type input "0.5"
type input "72"
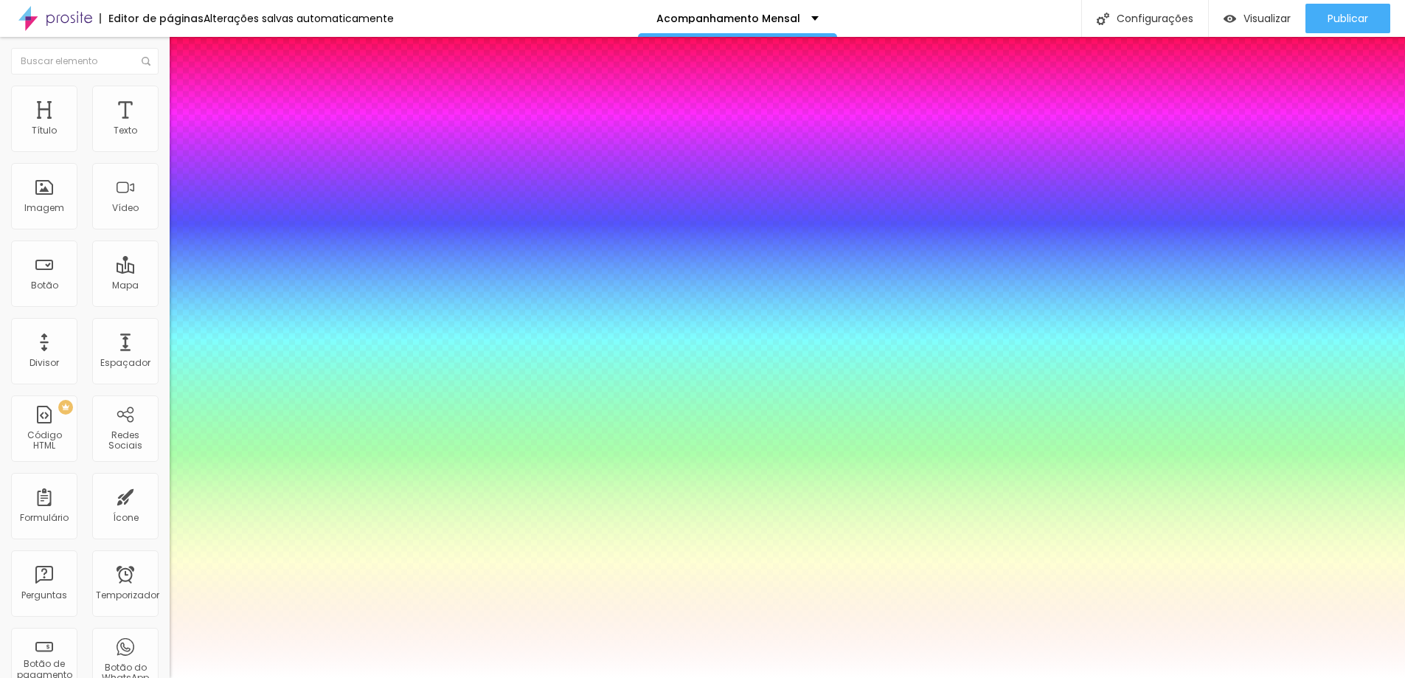
type input "1"
type input "0.5"
type input "70"
type input "1"
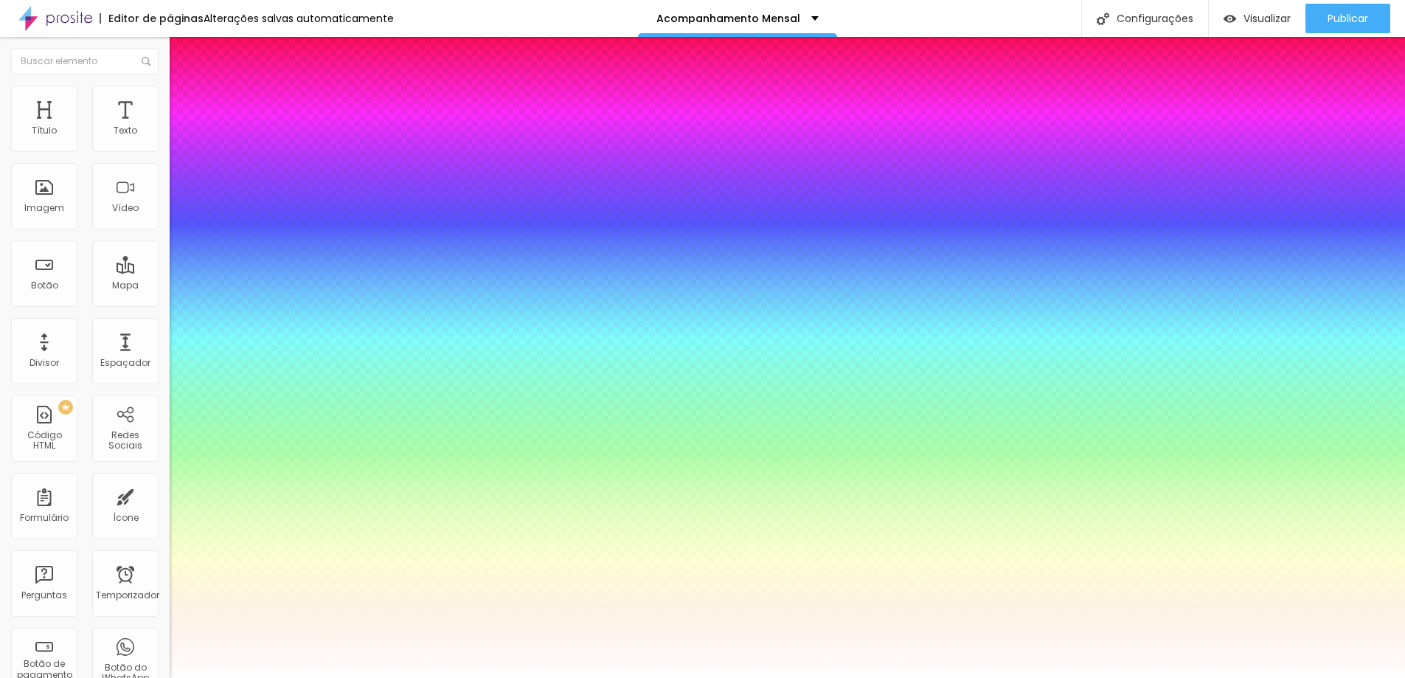
type input "0.5"
type input "66"
type input "1"
type input "0.5"
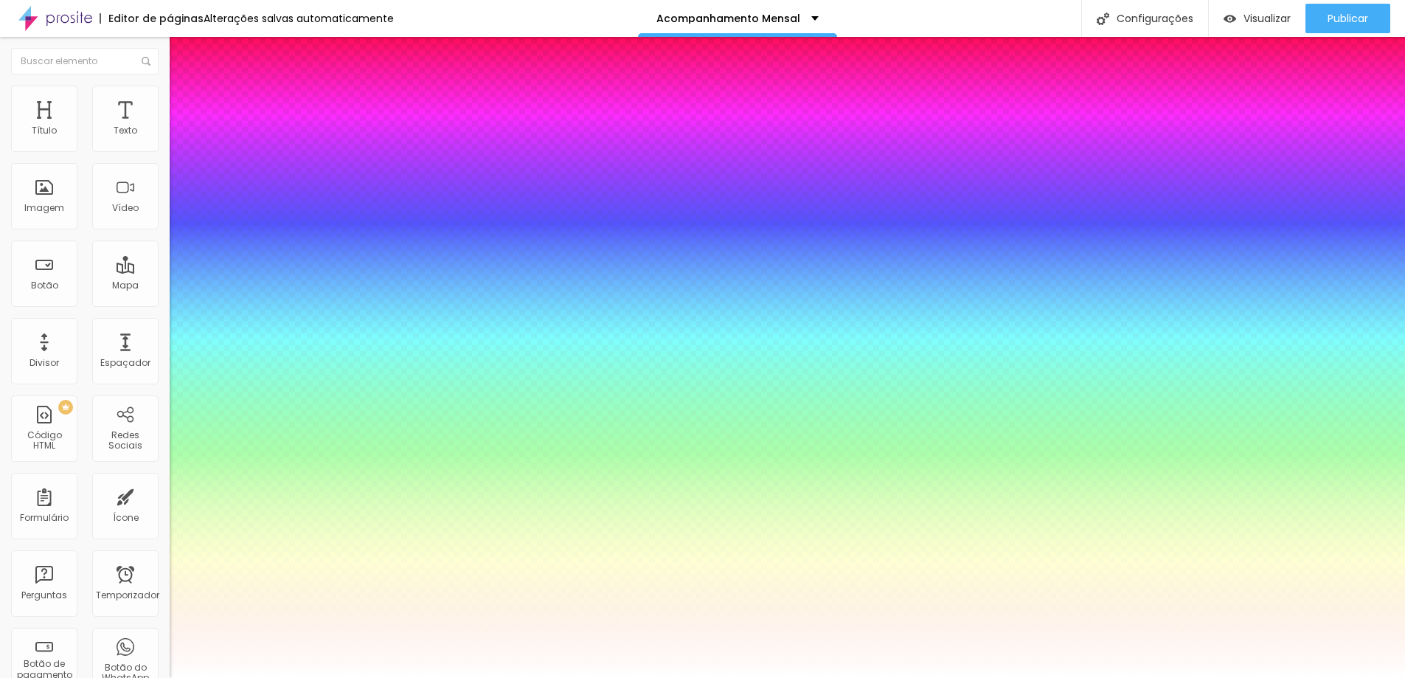
type input "65"
type input "1"
type input "0.5"
type input "64"
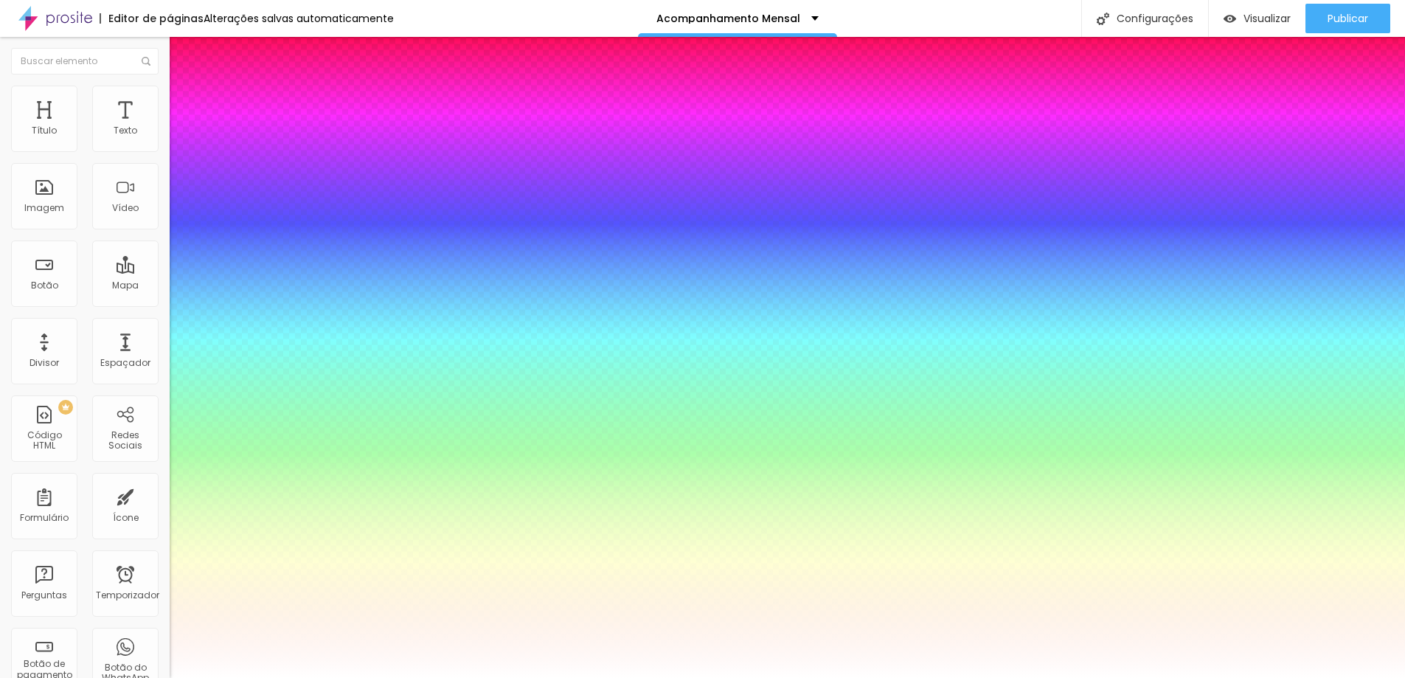
type input "64"
type input "1"
type input "0.5"
type input "63"
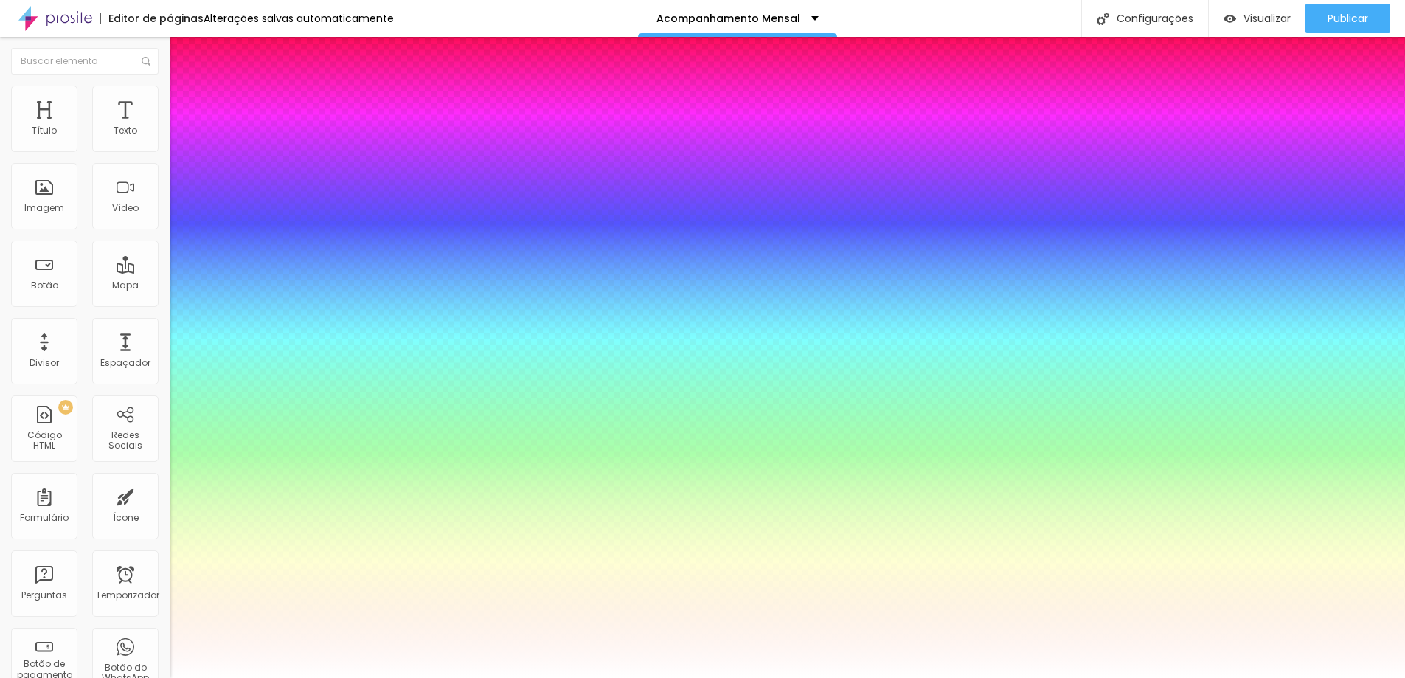
type input "1"
type input "0.5"
type input "60"
type input "1"
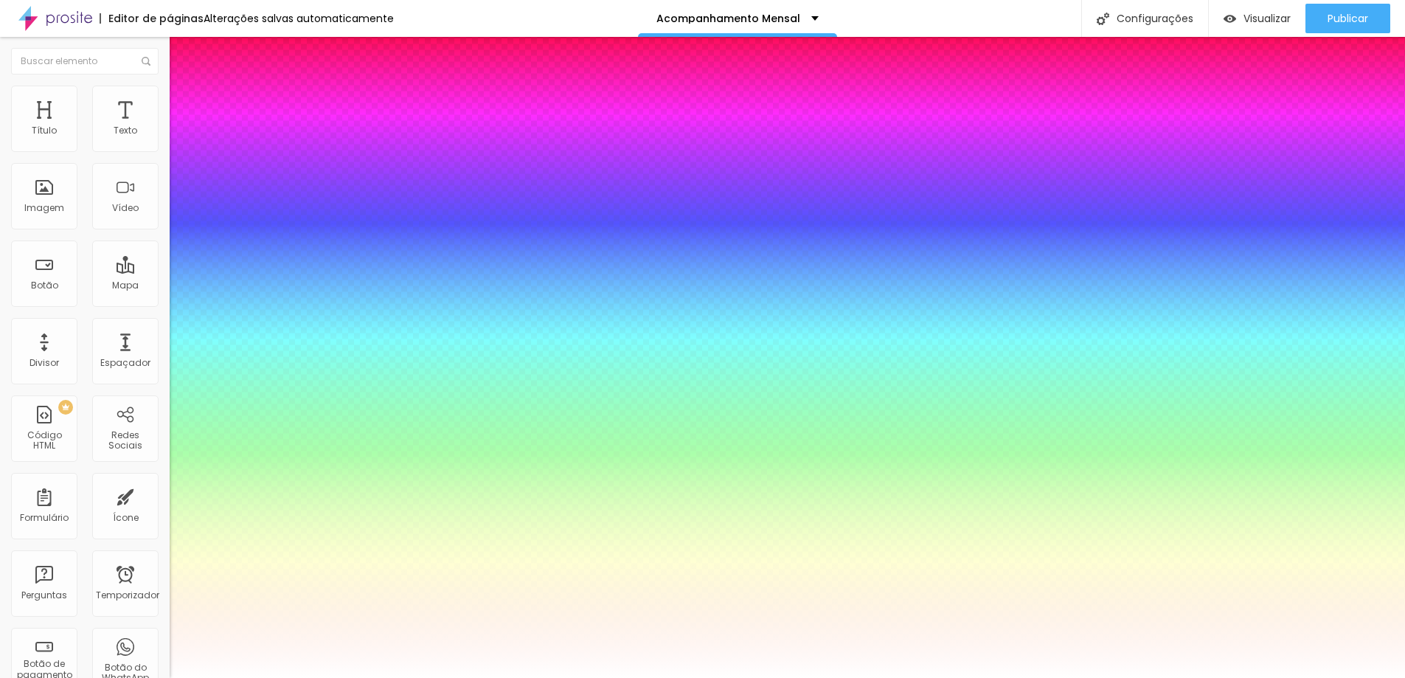
type input "0.5"
type input "73"
type input "1"
type input "0.5"
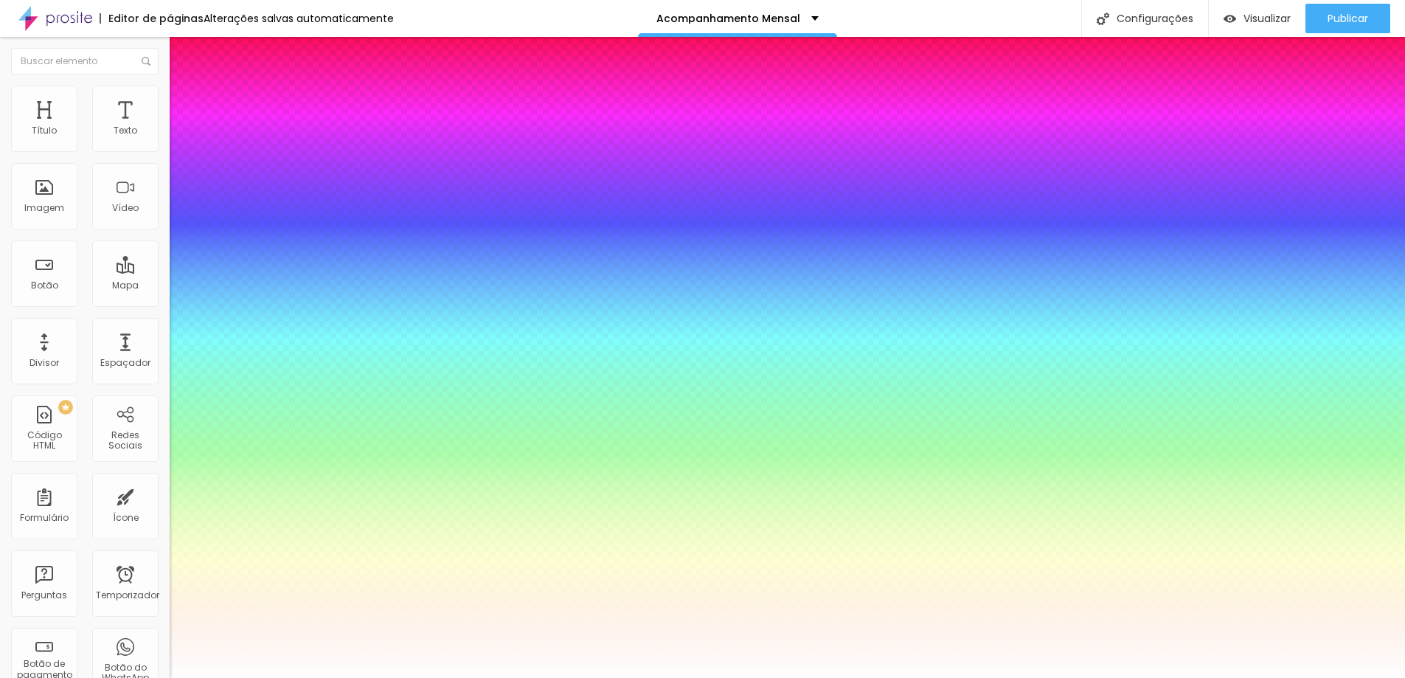
type input "78"
type input "1"
type input "0.5"
type input "80"
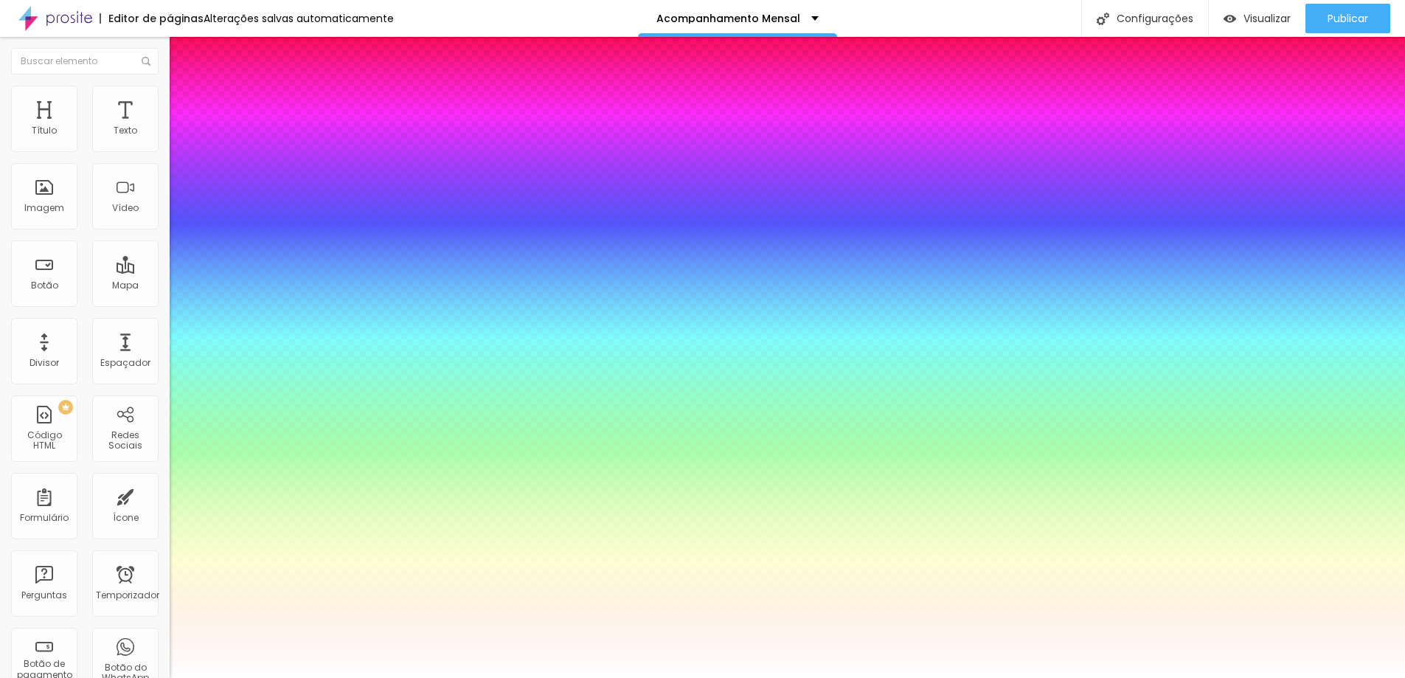
type input "80"
type input "1"
type input "0.5"
type input "81"
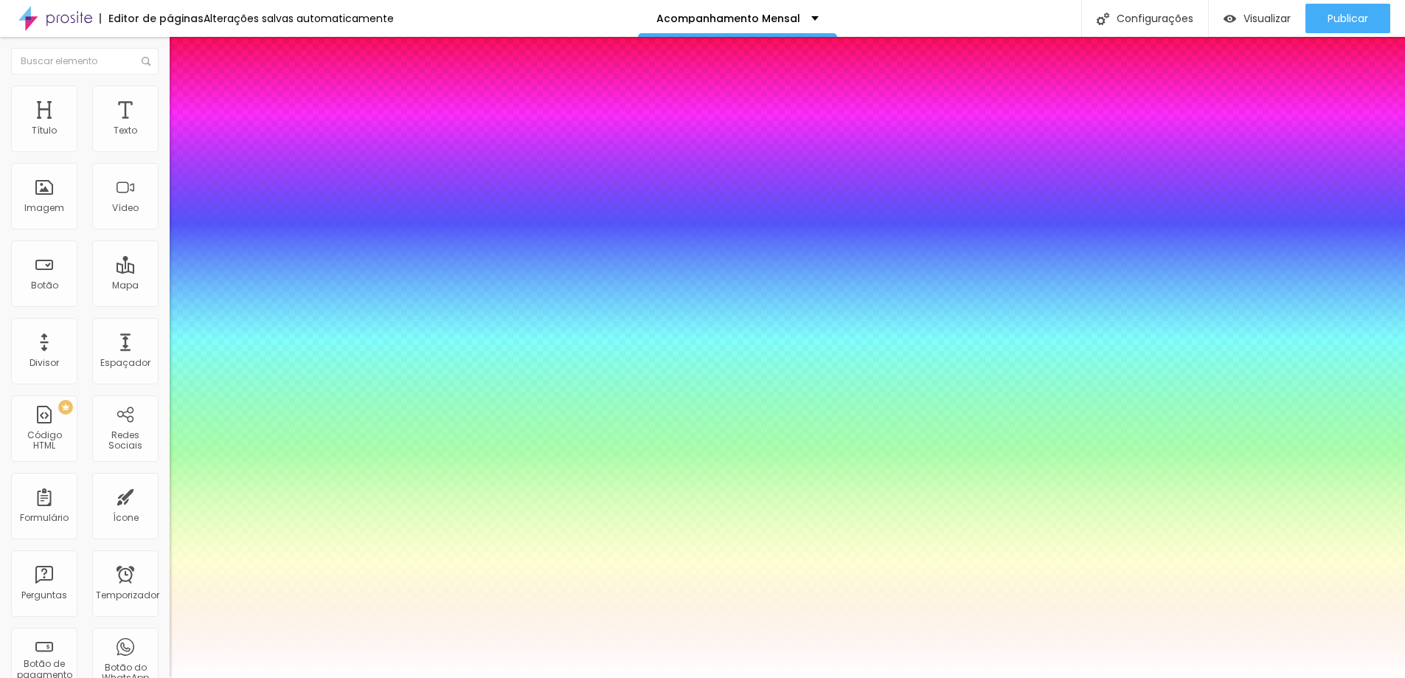
type input "1"
type input "0.5"
type input "86"
type input "1"
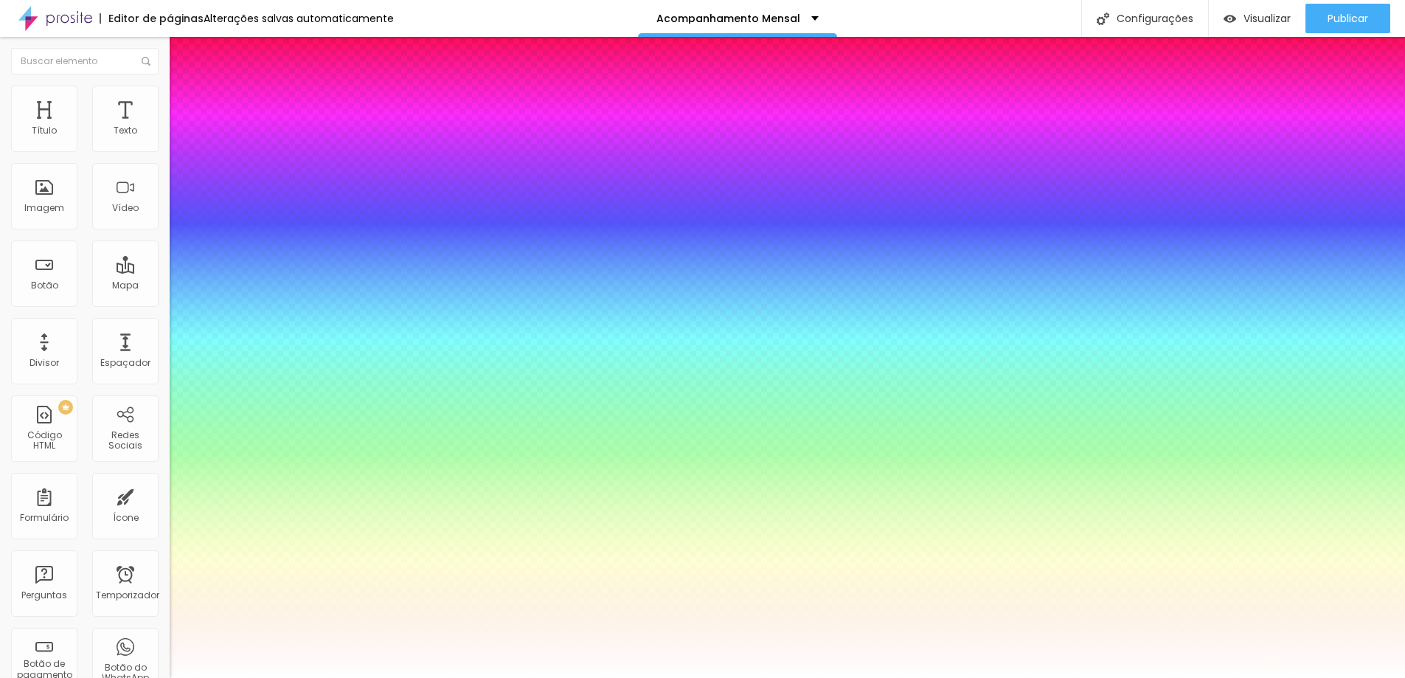
type input "0.5"
type input "87"
type input "1"
type input "0.5"
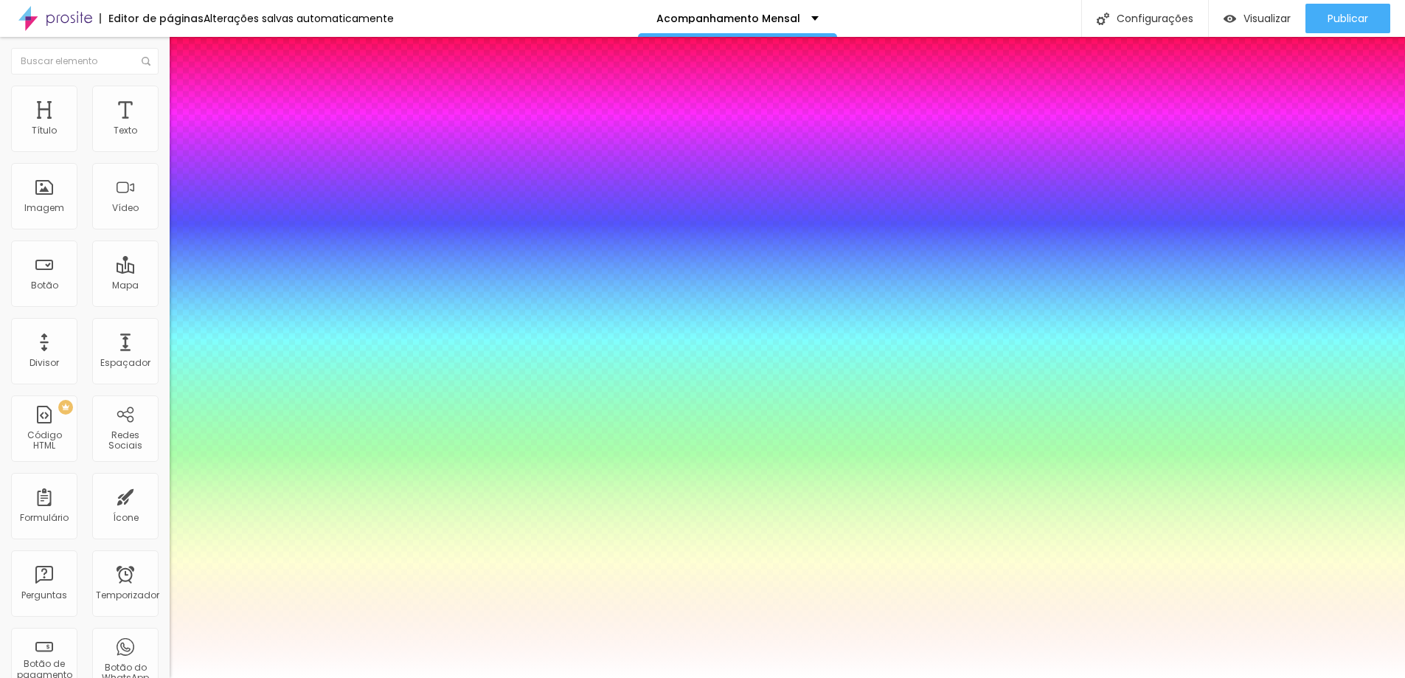
type input "79"
type input "1"
type input "0.5"
type input "77"
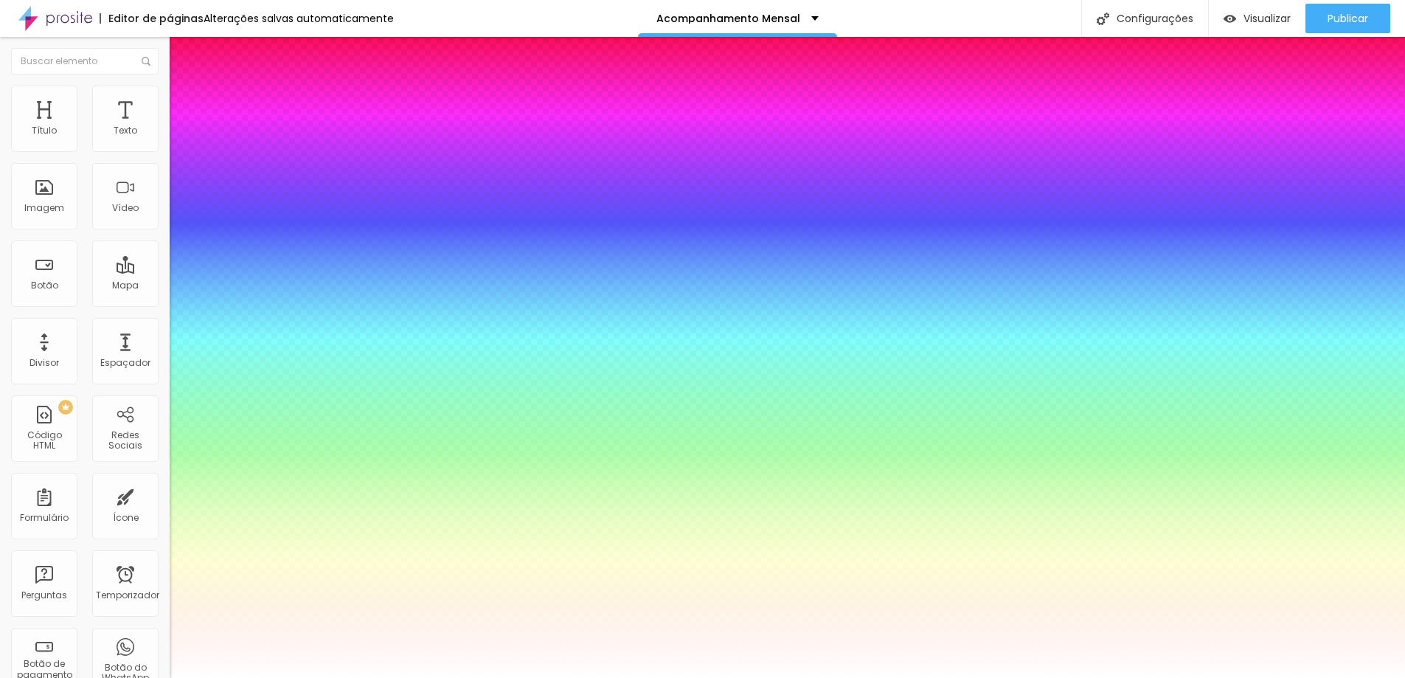
type input "77"
type input "1"
type input "0.5"
type input "68"
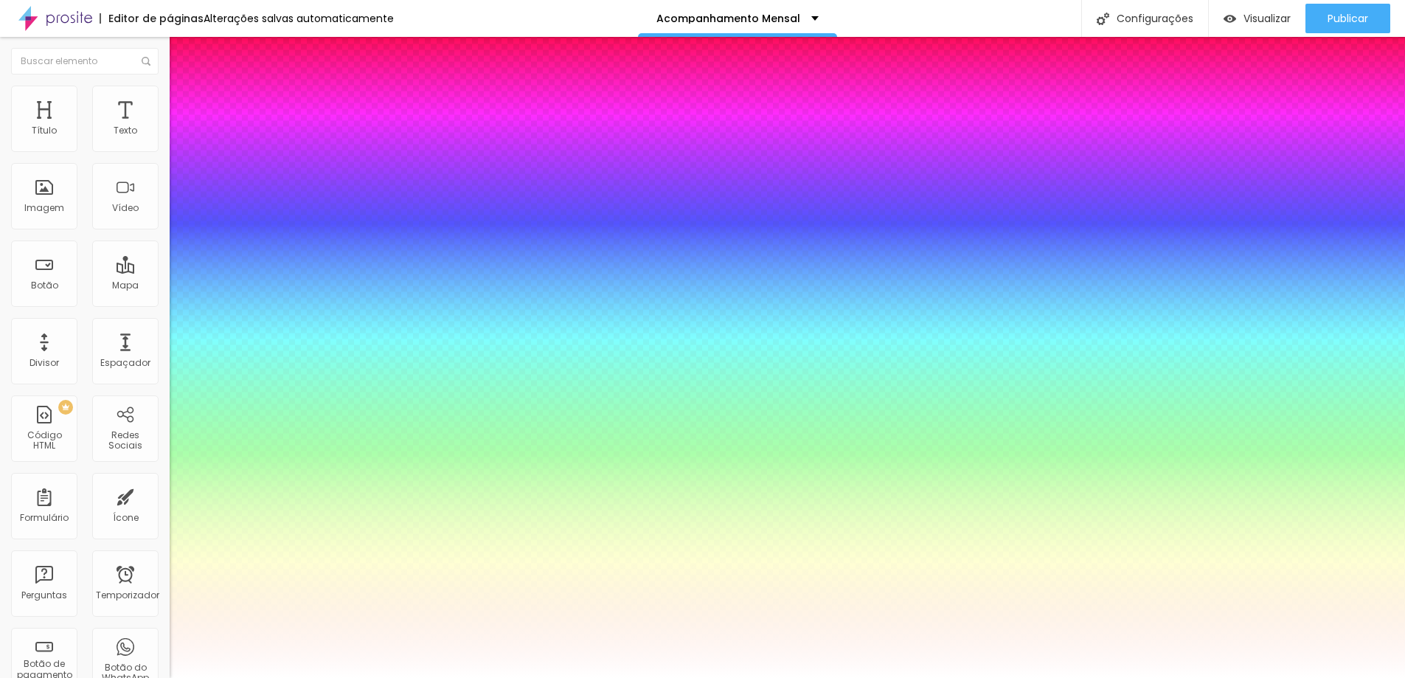
type input "1"
type input "0.5"
type input "64"
type input "1"
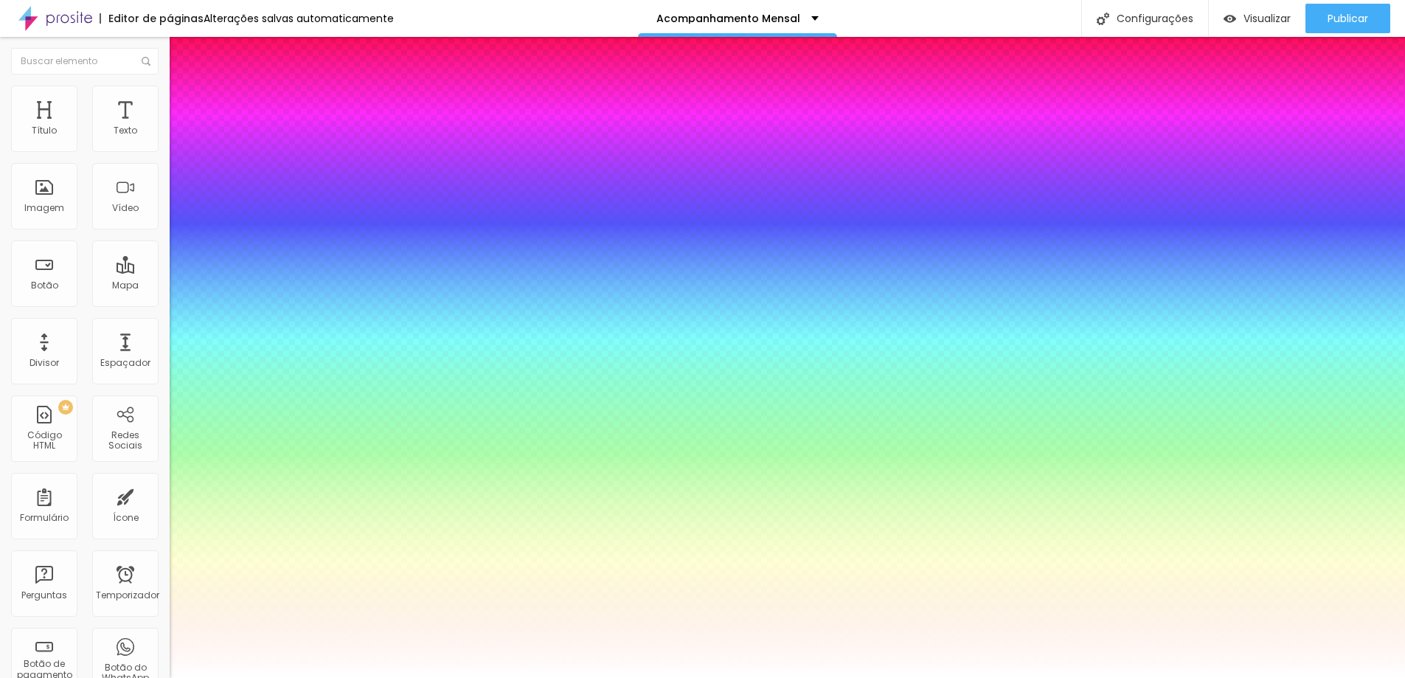
type input "0.5"
type input "63"
type input "1"
type input "0.5"
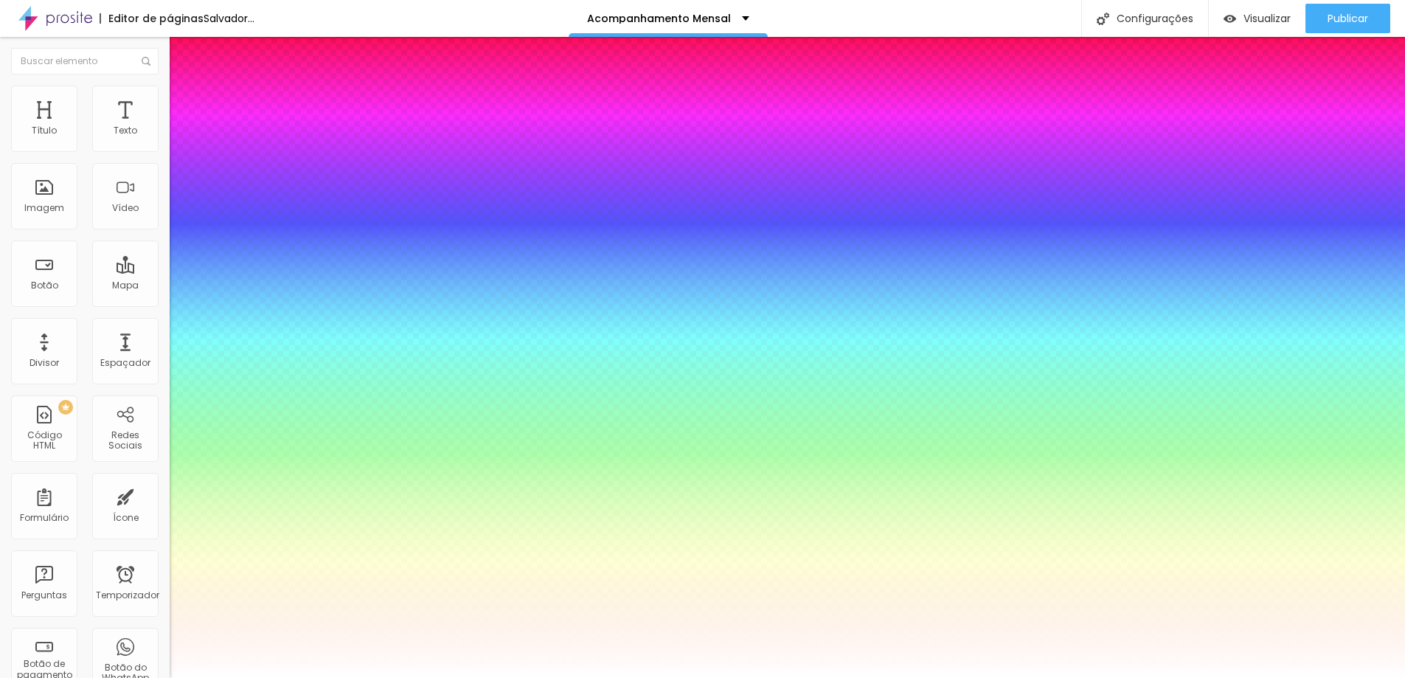
type input "58"
type input "1"
type input "0.5"
type input "51"
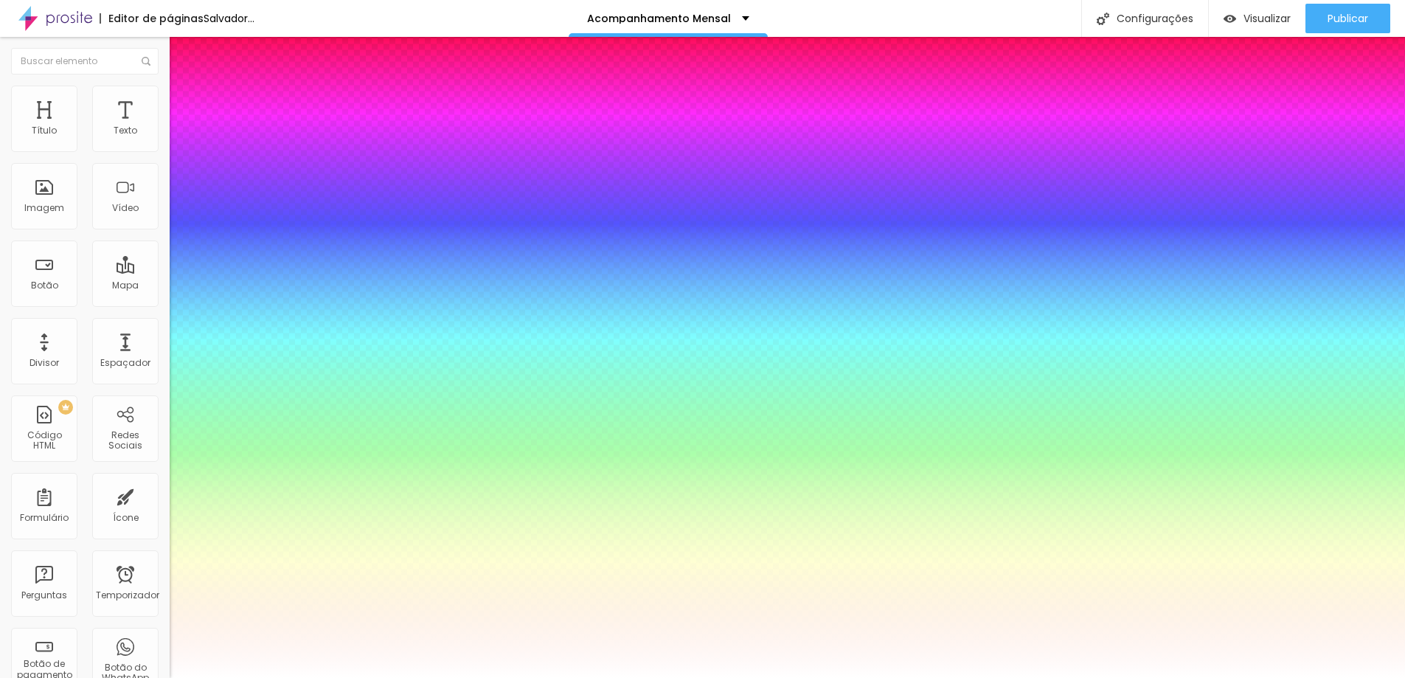
type input "51"
type input "1"
type input "0.5"
type input "44"
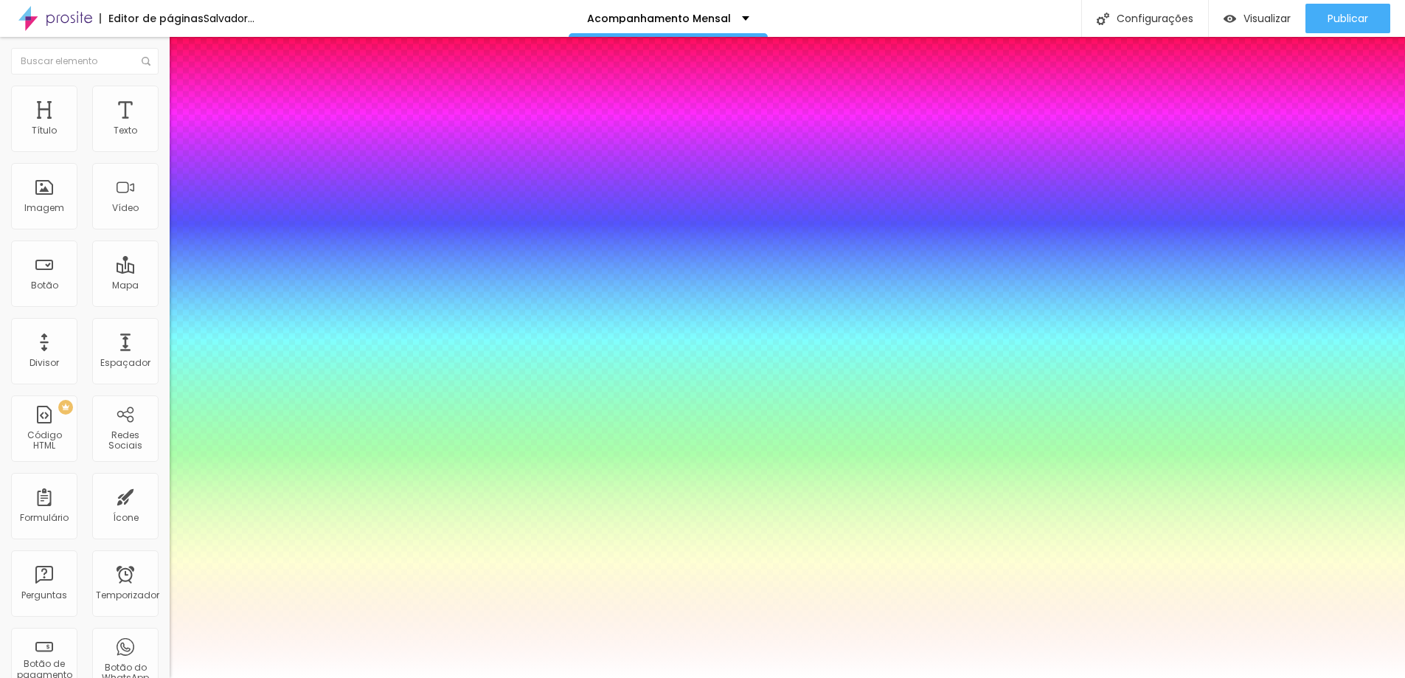
type input "1"
type input "0.5"
type input "37"
type input "1"
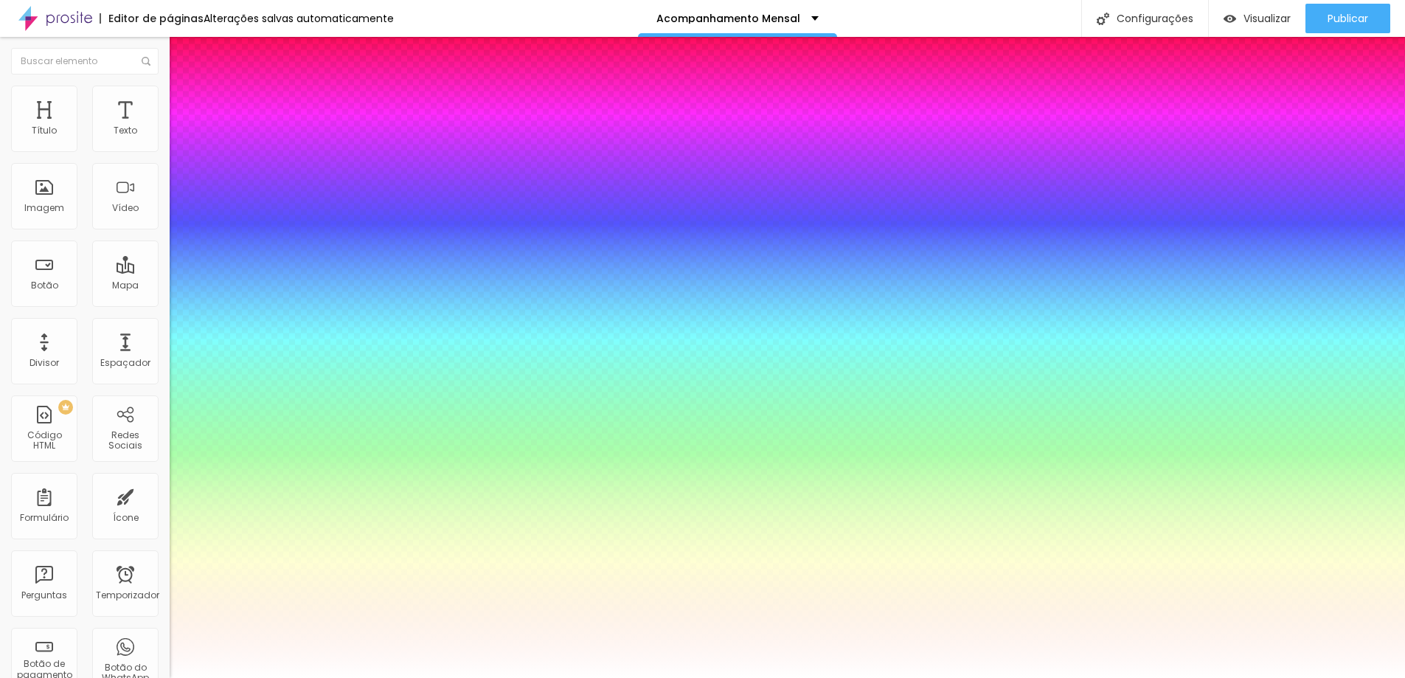
type input "0.5"
type input "34"
type input "1"
type input "0.5"
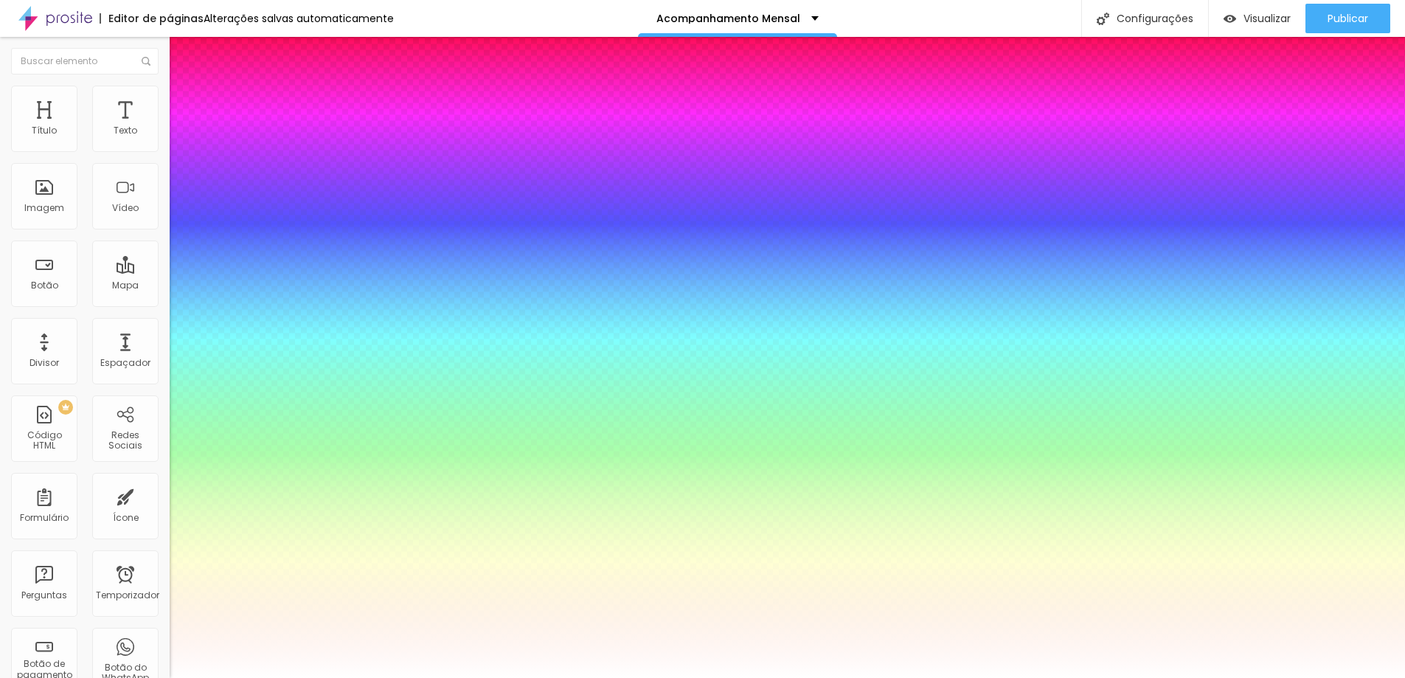
type input "33"
type input "1"
type input "0.5"
type input "29"
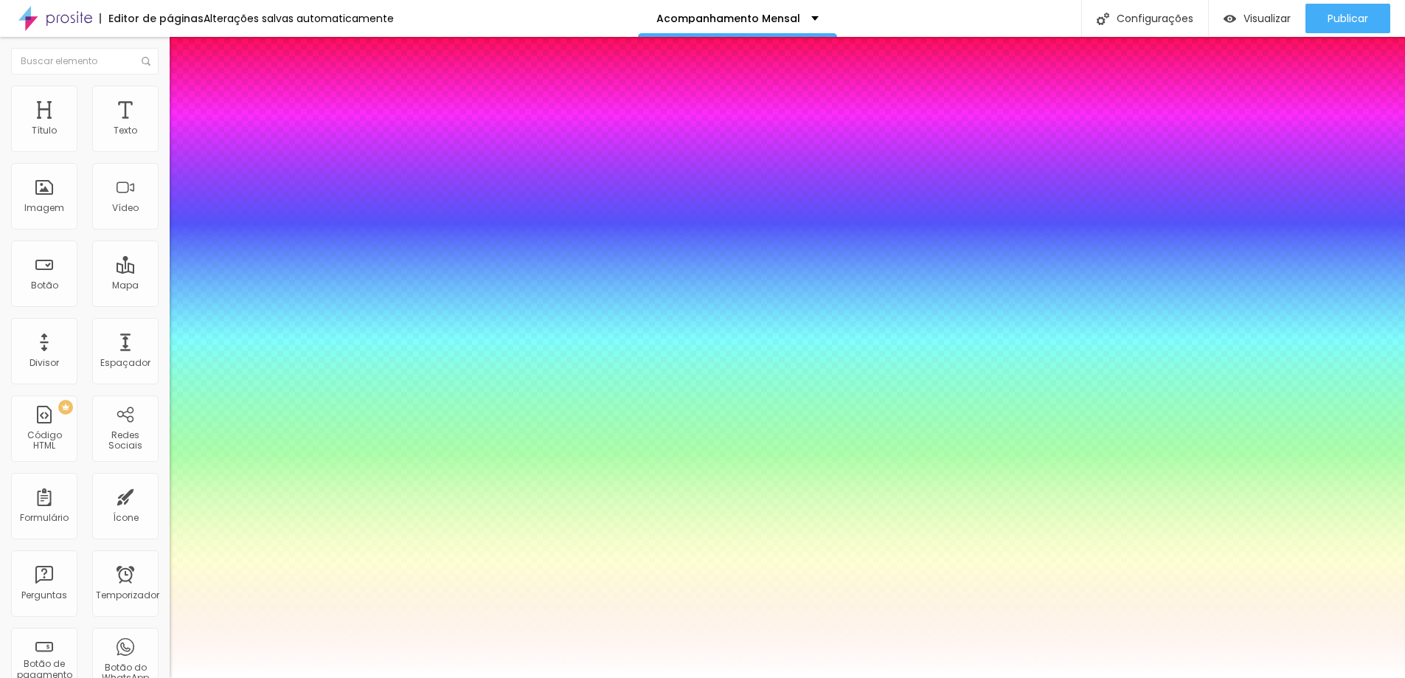
type input "29"
type input "1"
type input "0.5"
type input "28"
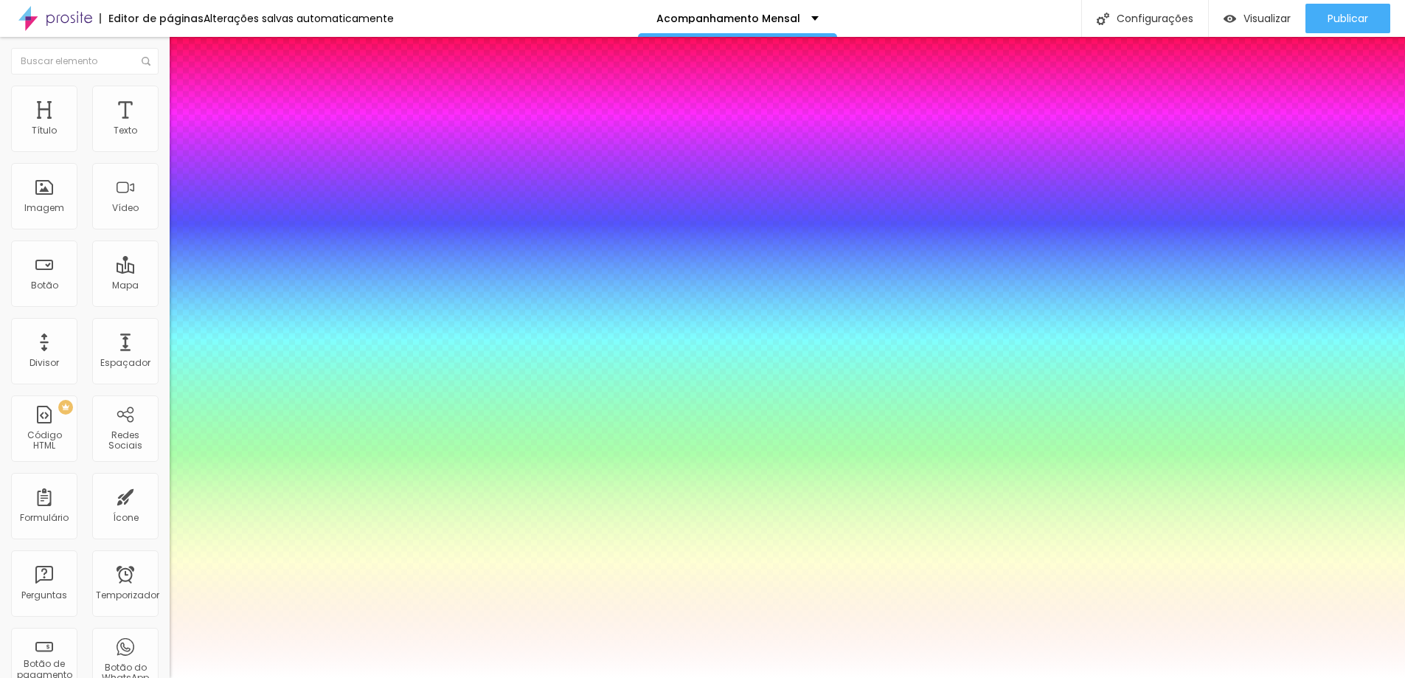
type input "1"
type input "0.5"
type input "27"
type input "1"
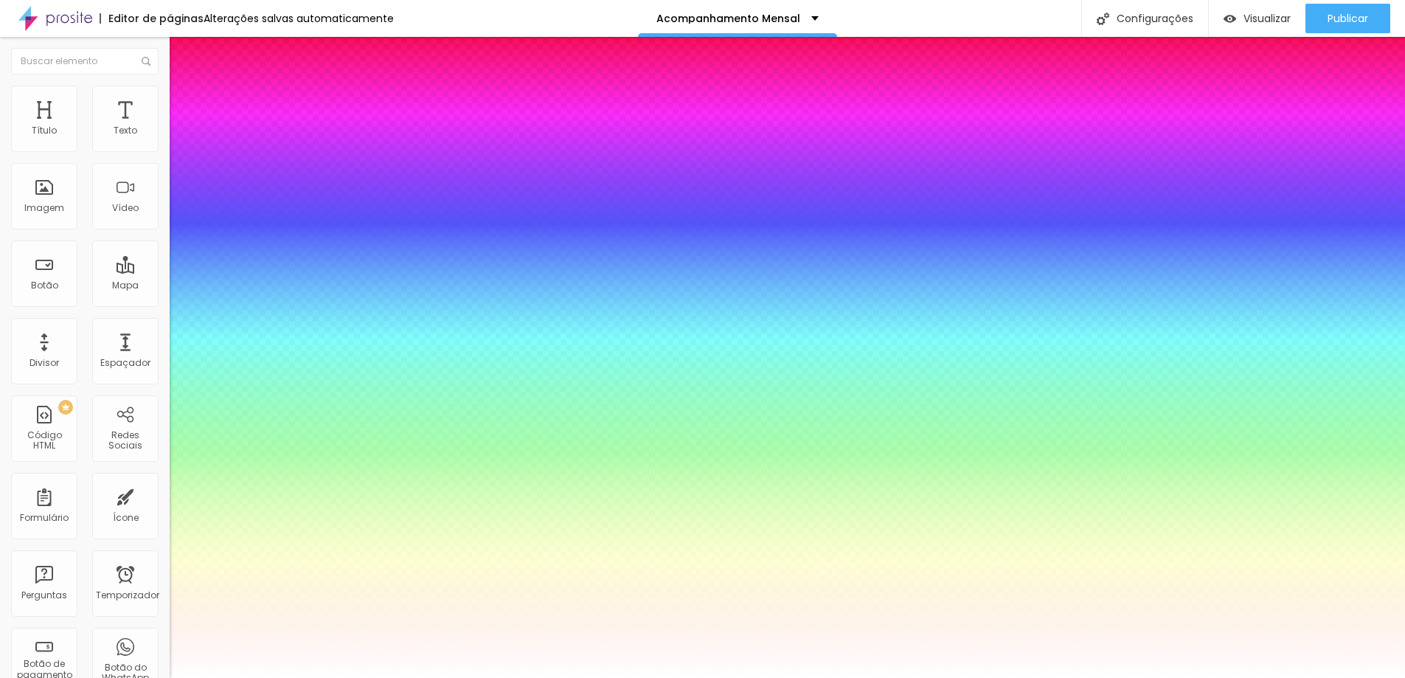
type input "0.5"
type input "26"
type input "1"
type input "0.5"
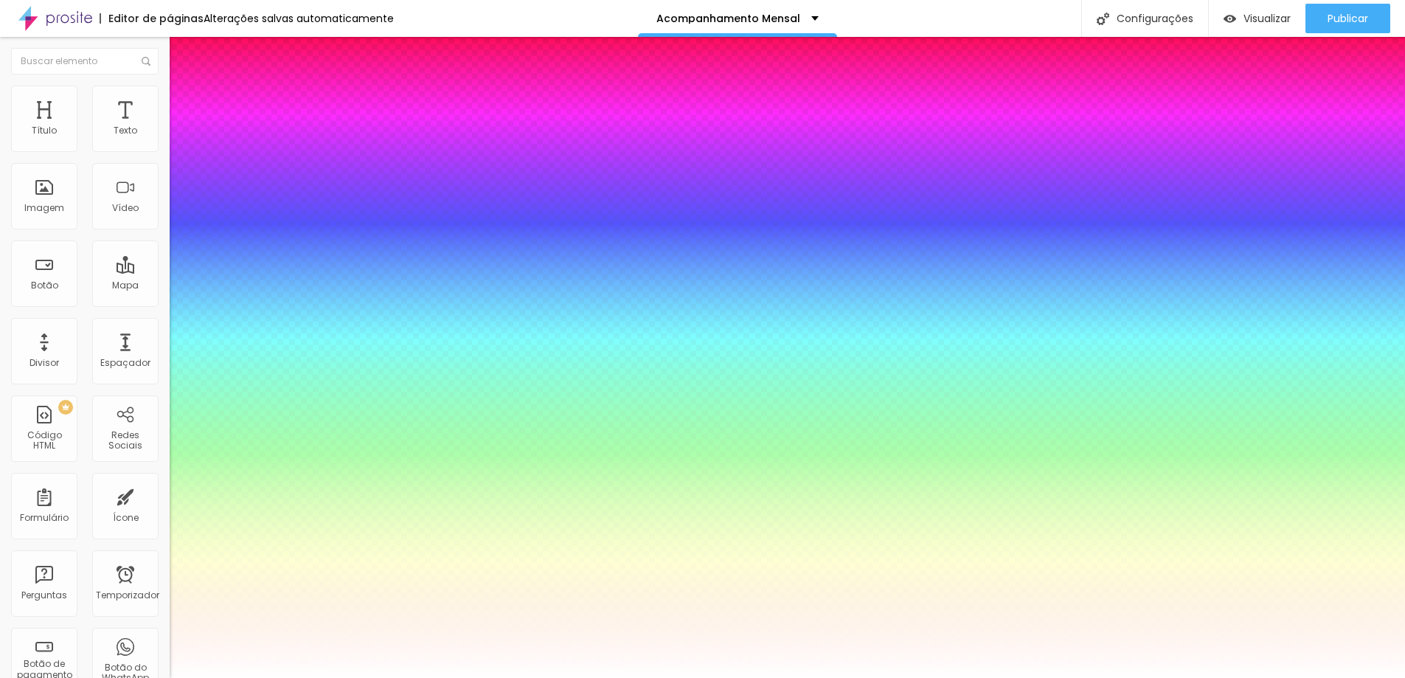
type input "24"
type input "1"
type input "0.5"
type input "22"
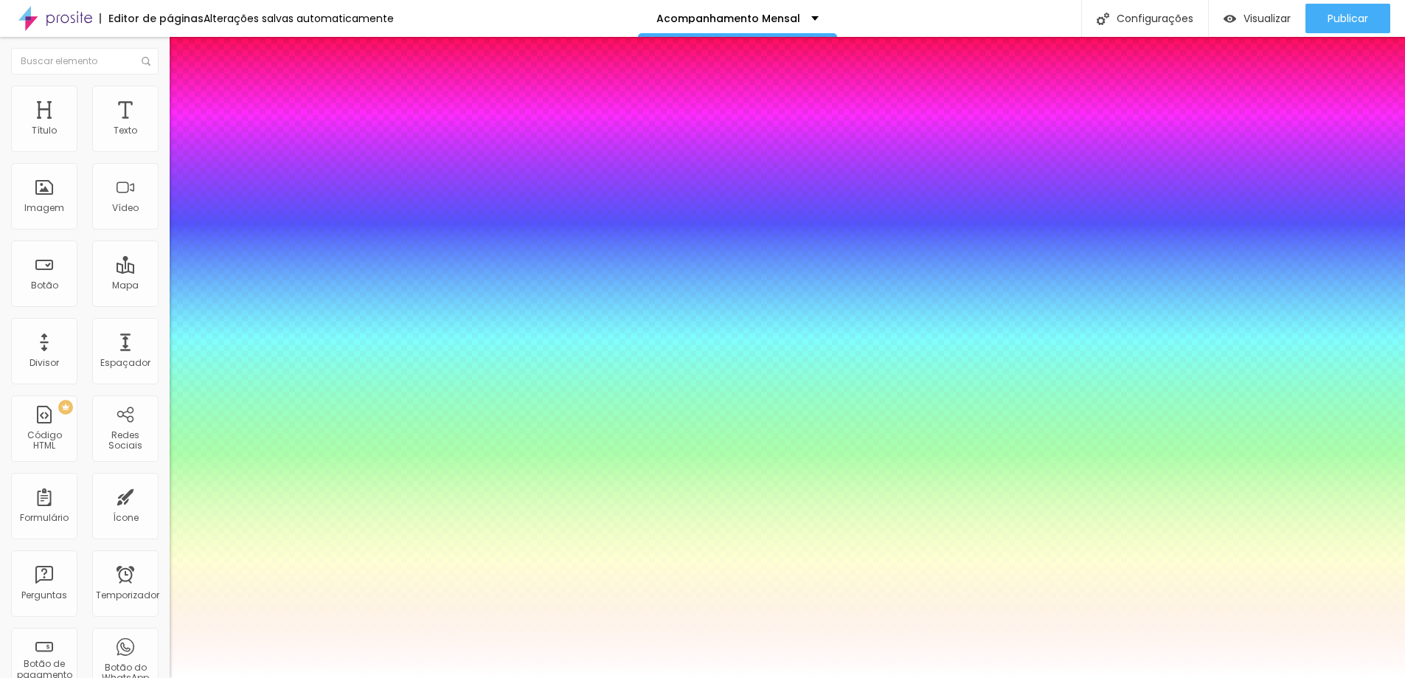
type input "22"
type input "1"
type input "0.5"
type input "43"
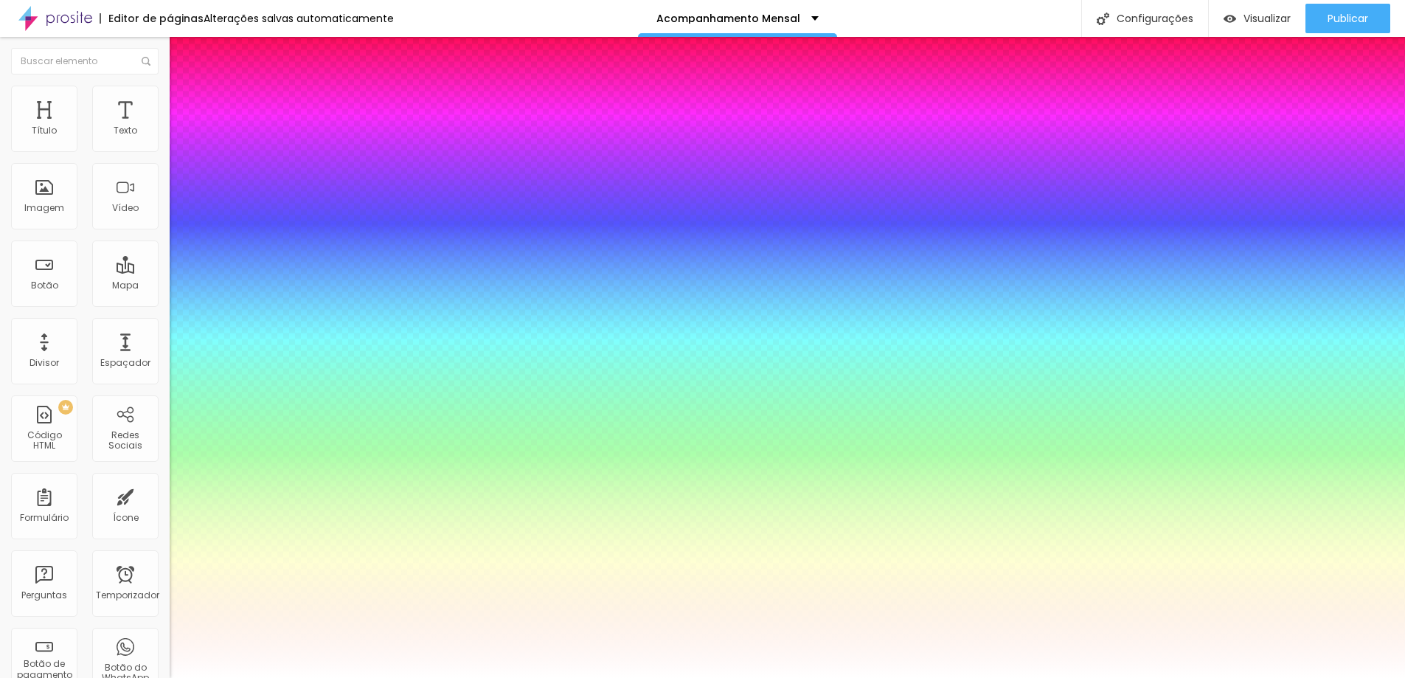
type input "1"
type input "0.5"
type input "48"
type input "1"
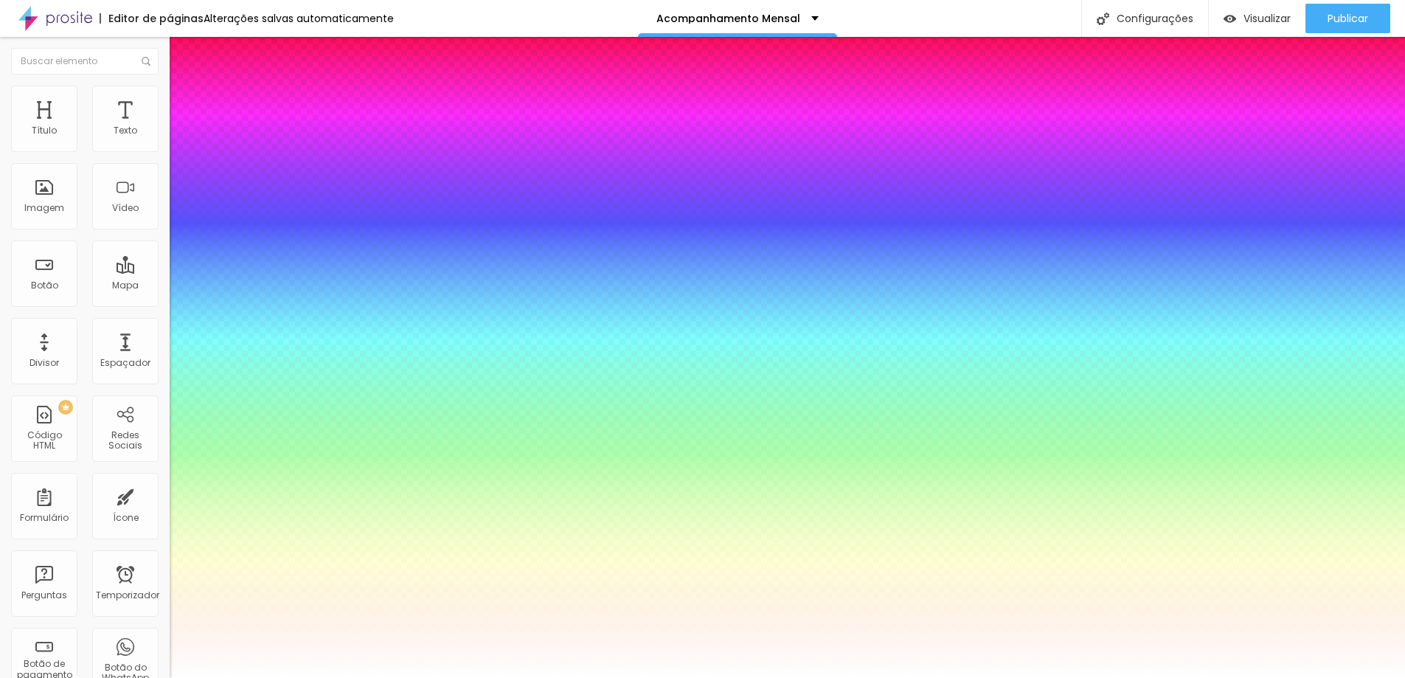
type input "0.5"
type input "49"
type input "1"
type input "0.5"
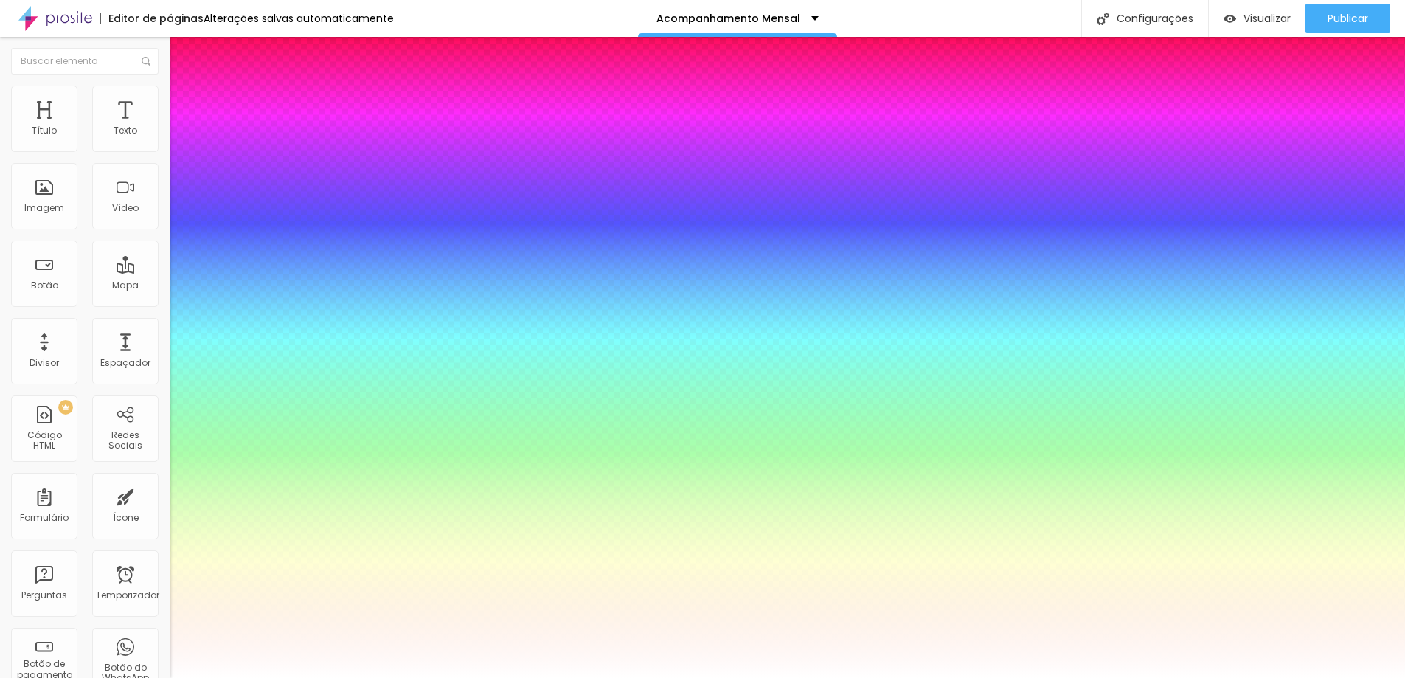
type input "51"
type input "1"
type input "0.5"
type input "53"
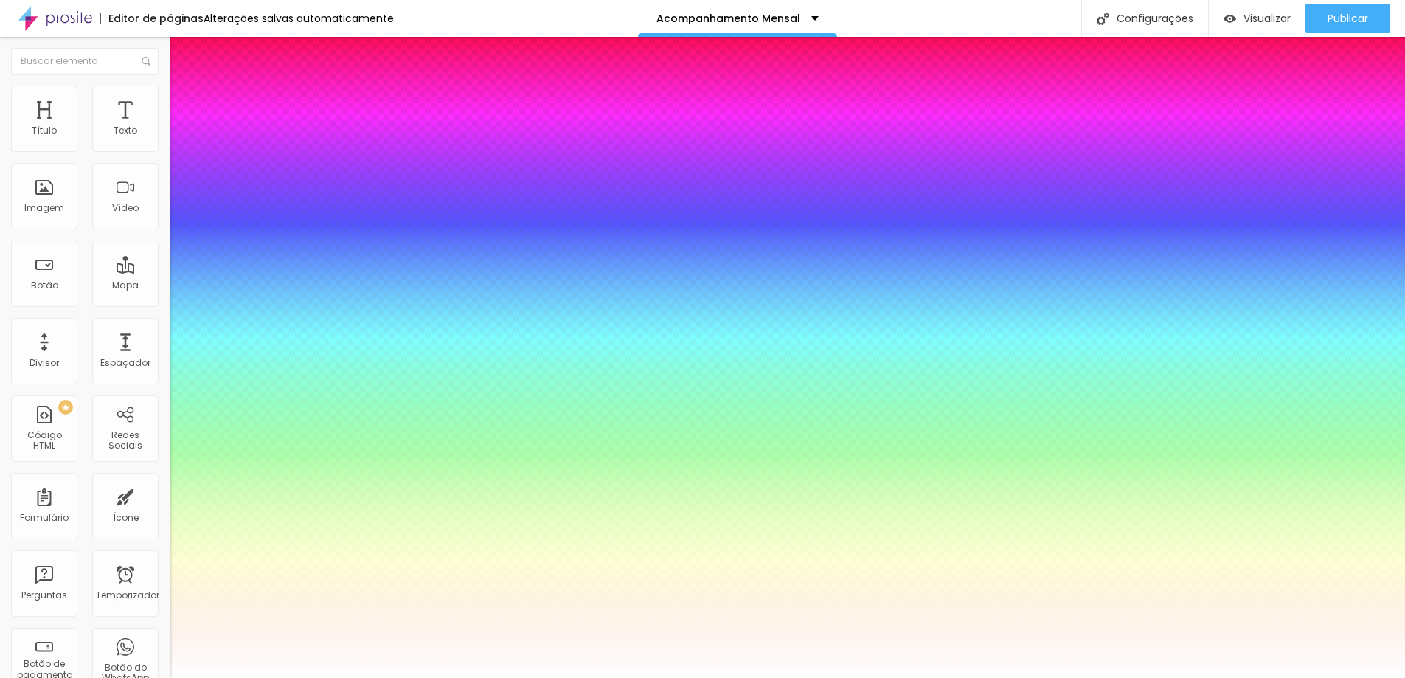
type input "53"
type input "1"
type input "0.5"
type input "54"
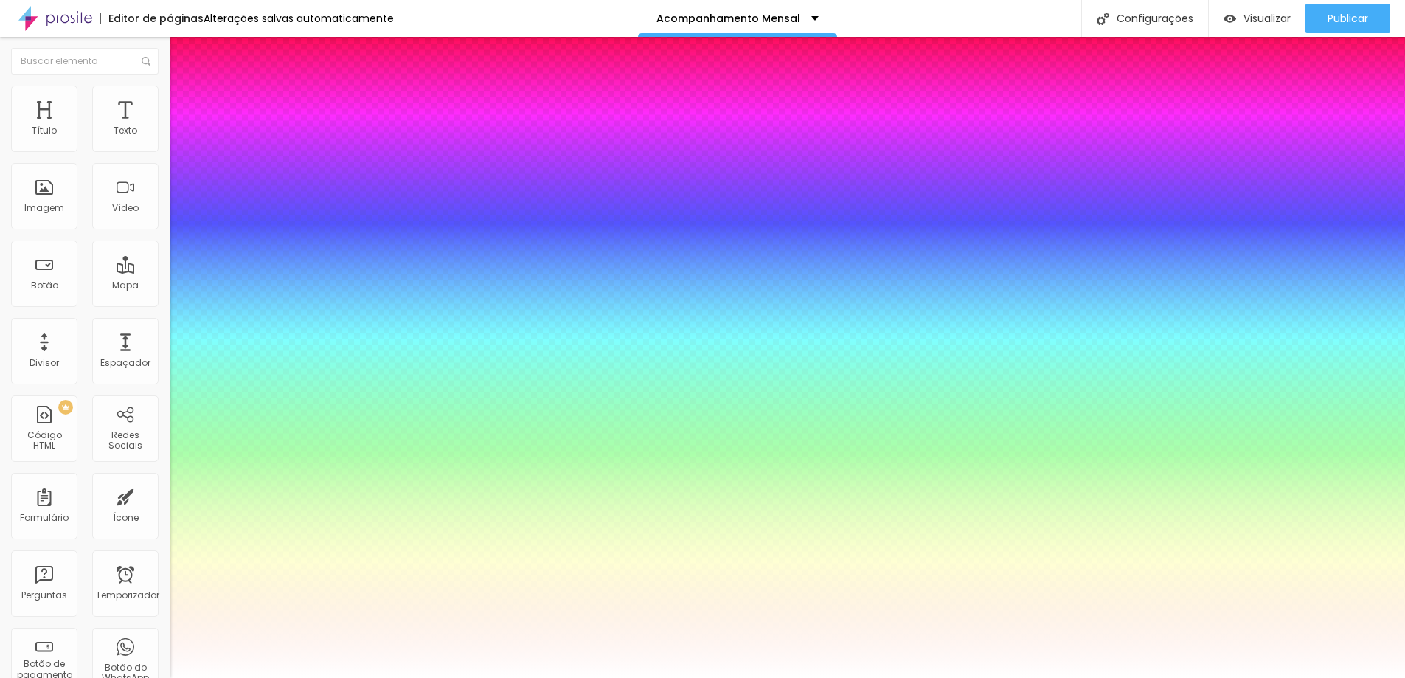
type input "1"
type input "0.5"
type input "56"
type input "1"
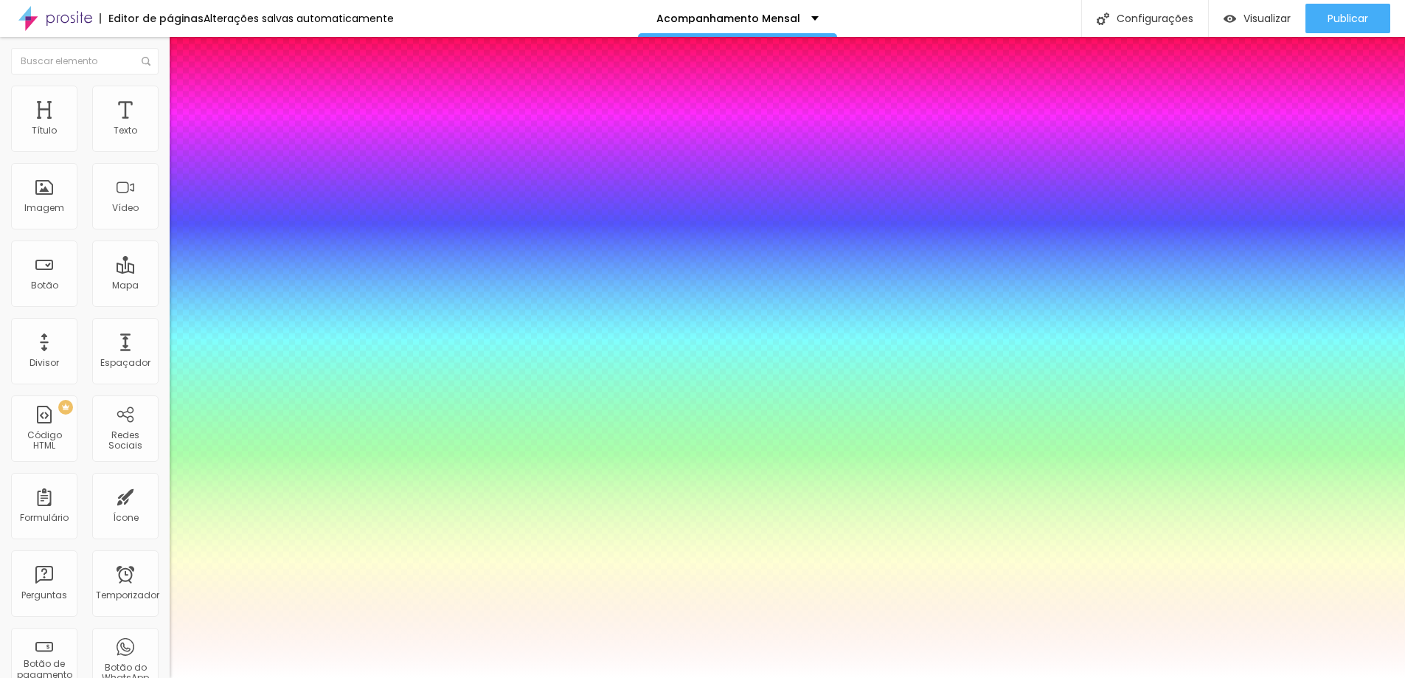
type input "0.5"
type input "57"
type input "1"
type input "0.5"
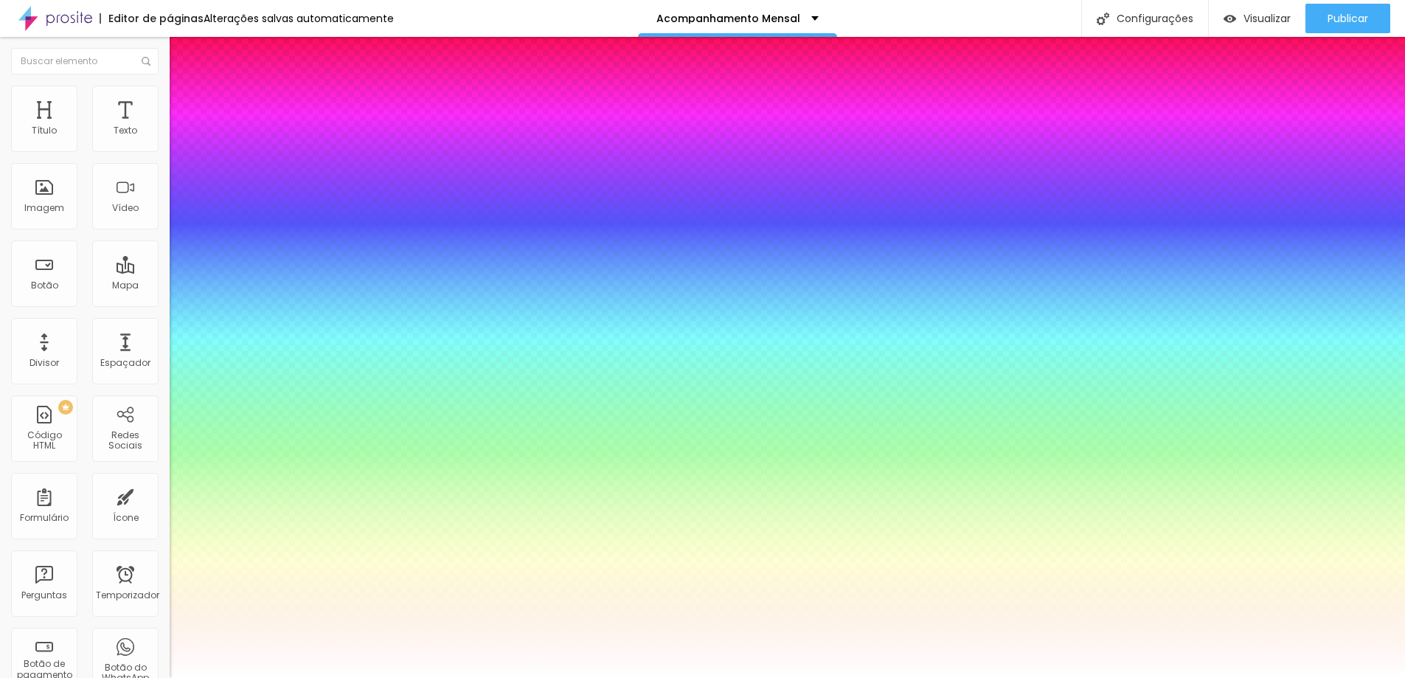
type input "60"
type input "1"
type input "0.5"
type input "61"
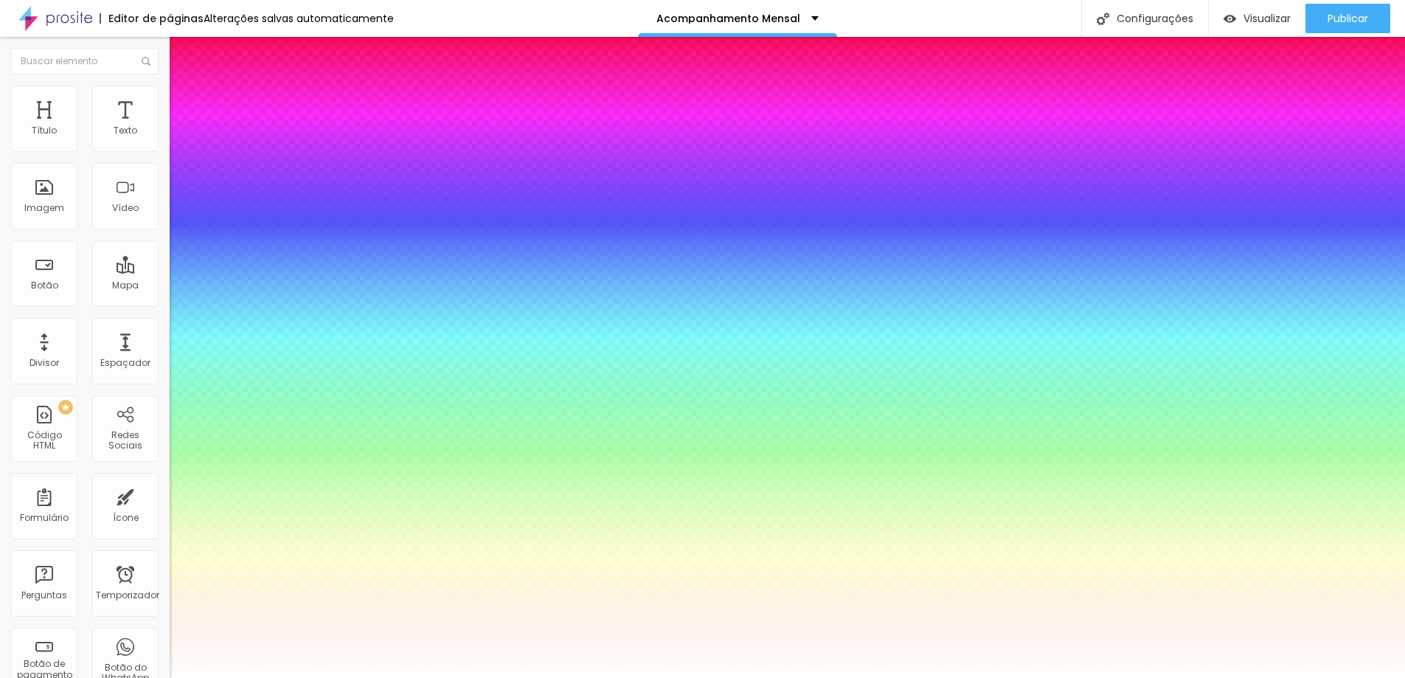
type input "61"
type input "1"
type input "0.5"
type input "1"
type input "0.5"
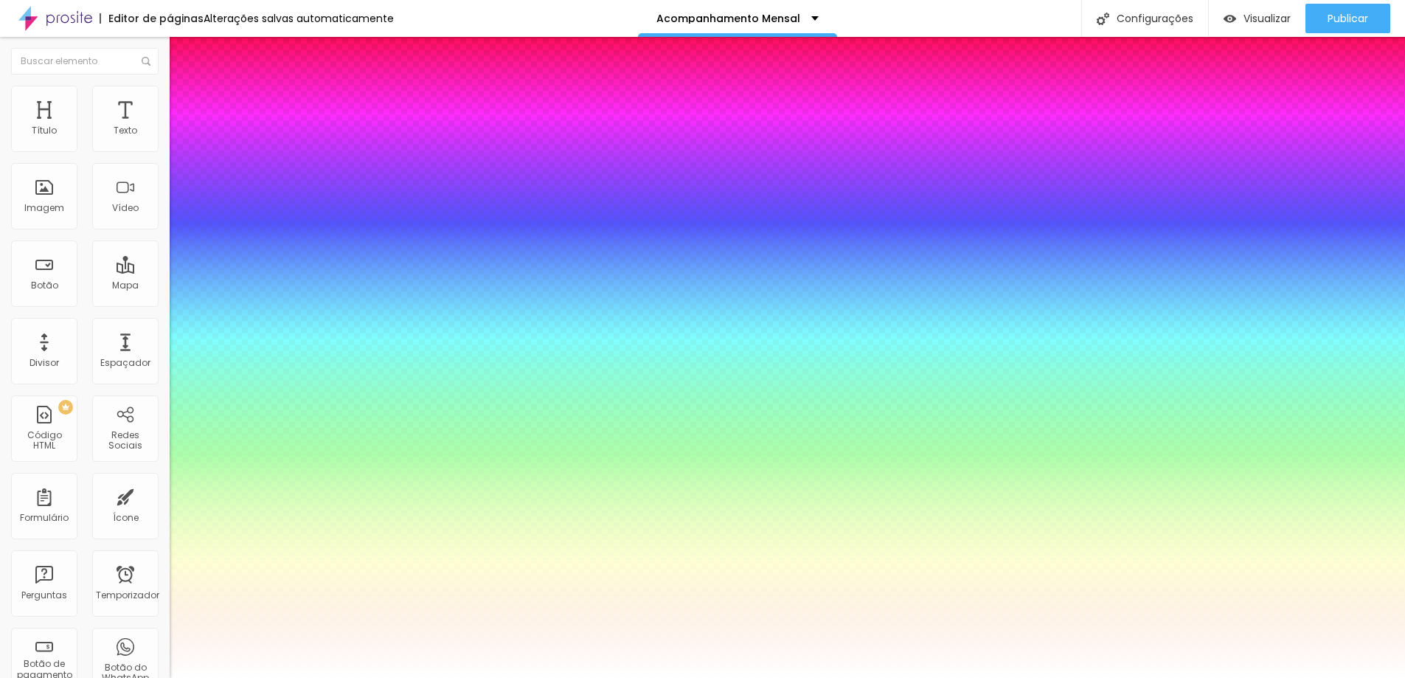
drag, startPoint x: 263, startPoint y: 420, endPoint x: 250, endPoint y: 427, distance: 15.2
type input "61"
type input "1"
type input "0.5"
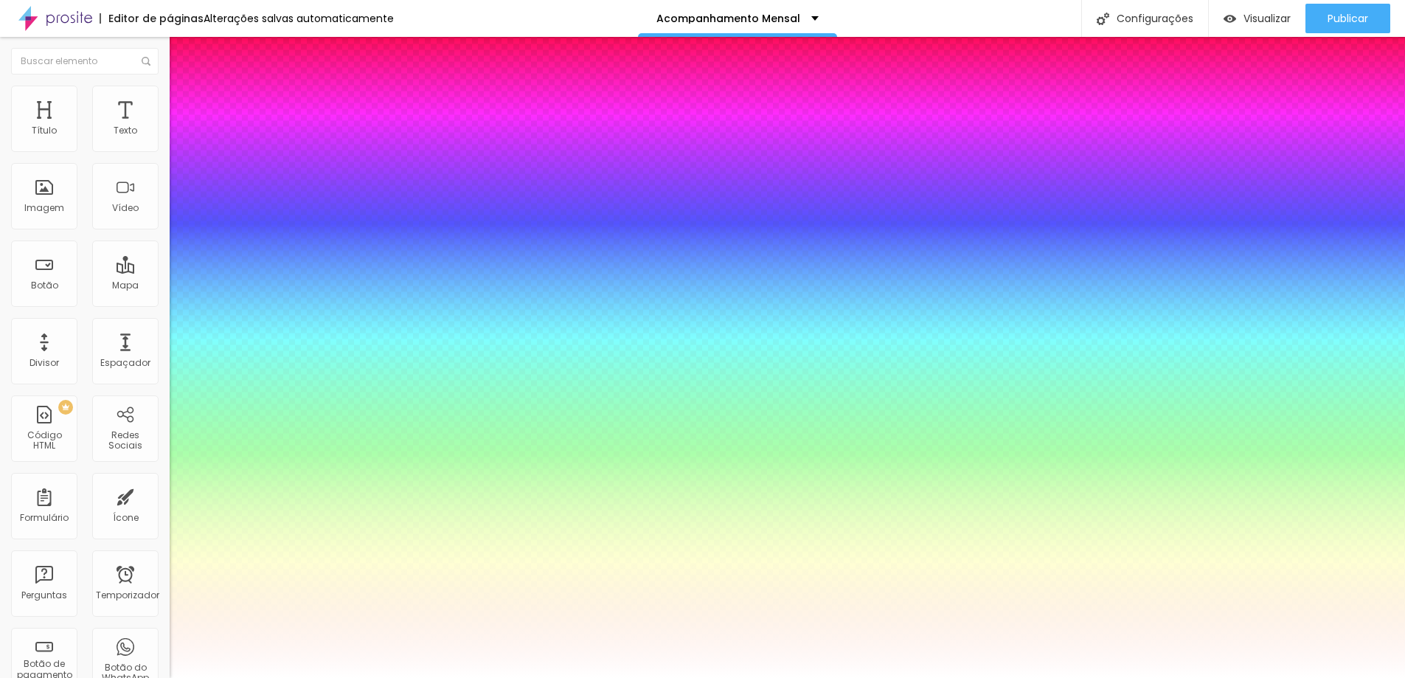
click at [1154, 677] on div at bounding box center [702, 678] width 1405 height 0
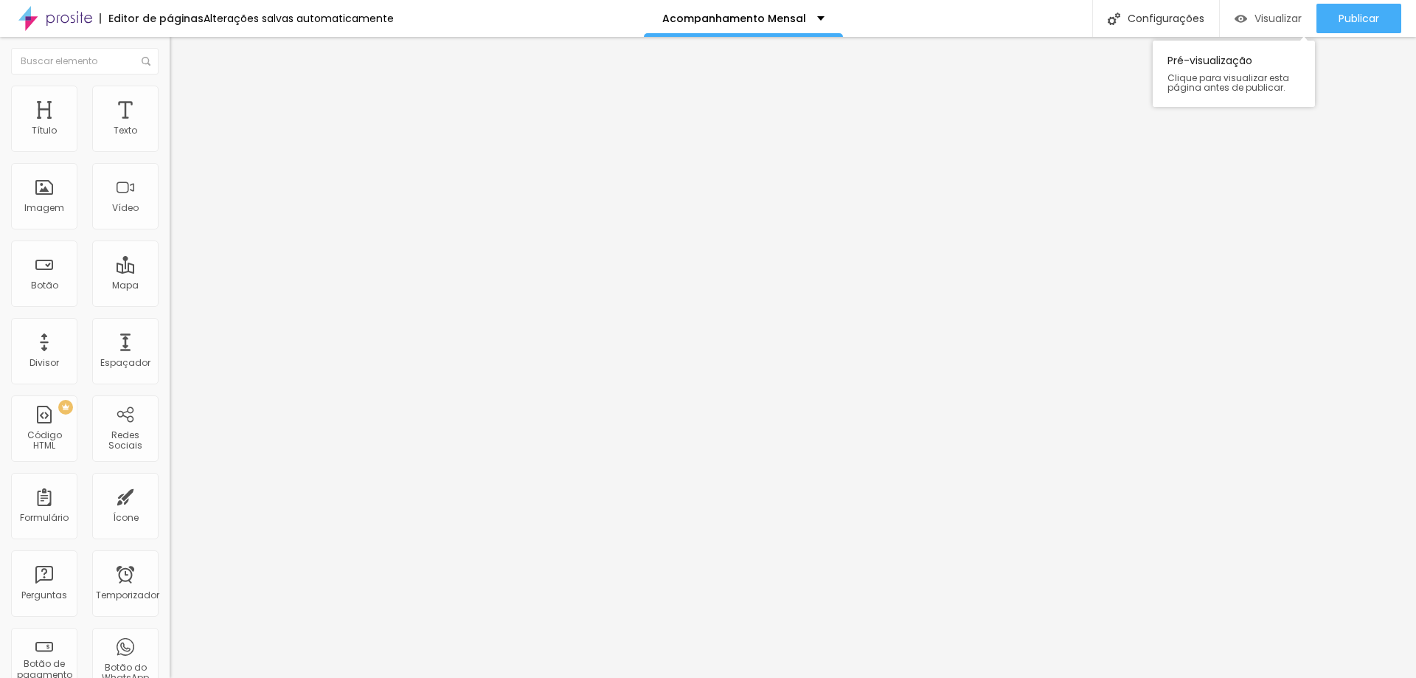
click at [1261, 17] on font "Visualizar" at bounding box center [1278, 18] width 47 height 15
click at [1284, 14] on font "Visualizar" at bounding box center [1278, 18] width 47 height 15
click at [1358, 25] on font "Publicar" at bounding box center [1359, 18] width 41 height 15
click at [1284, 13] on font "Visualizar" at bounding box center [1265, 18] width 47 height 15
click at [1389, 15] on button "Publicar" at bounding box center [1359, 19] width 85 height 30
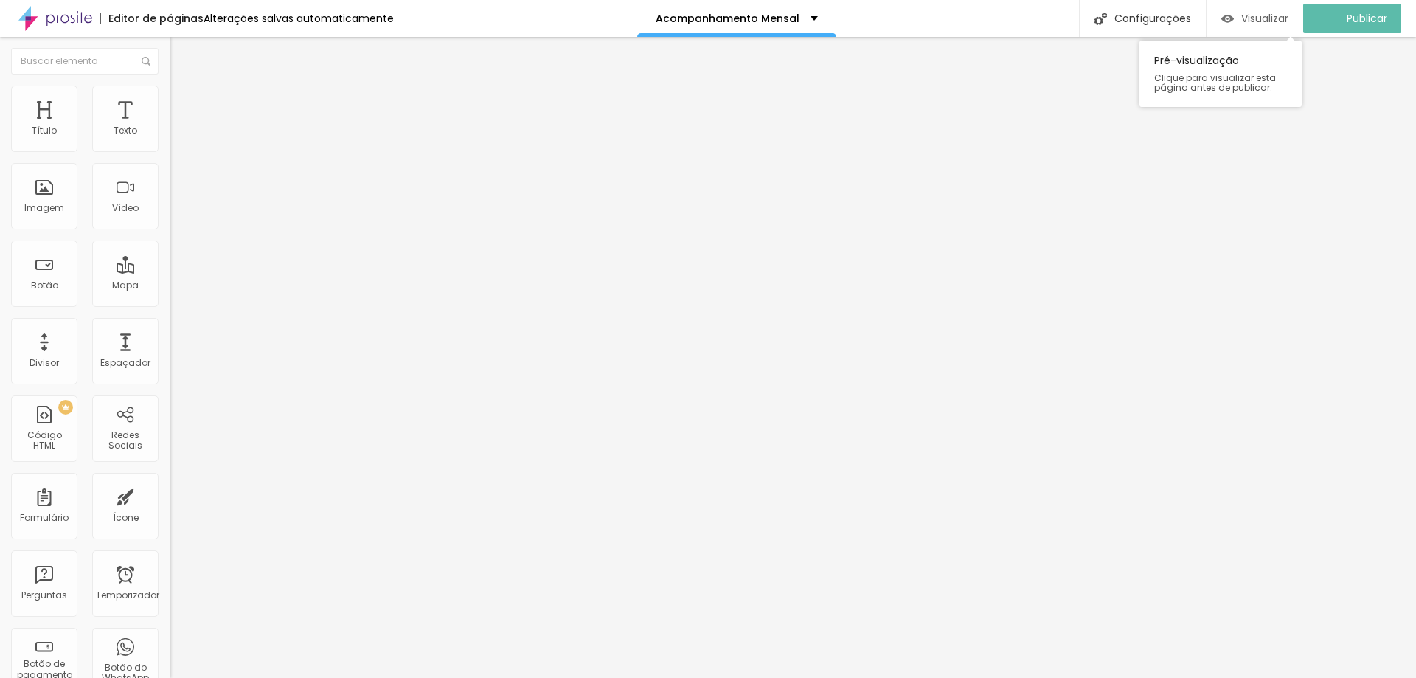
click at [1289, 17] on font "Visualizar" at bounding box center [1265, 18] width 47 height 15
click at [1295, 15] on font "Visualizar" at bounding box center [1278, 18] width 47 height 15
click at [183, 100] on font "Avançado" at bounding box center [207, 95] width 49 height 13
click at [183, 87] on font "Estilo" at bounding box center [194, 81] width 23 height 13
click at [170, 218] on button "button" at bounding box center [180, 210] width 21 height 15
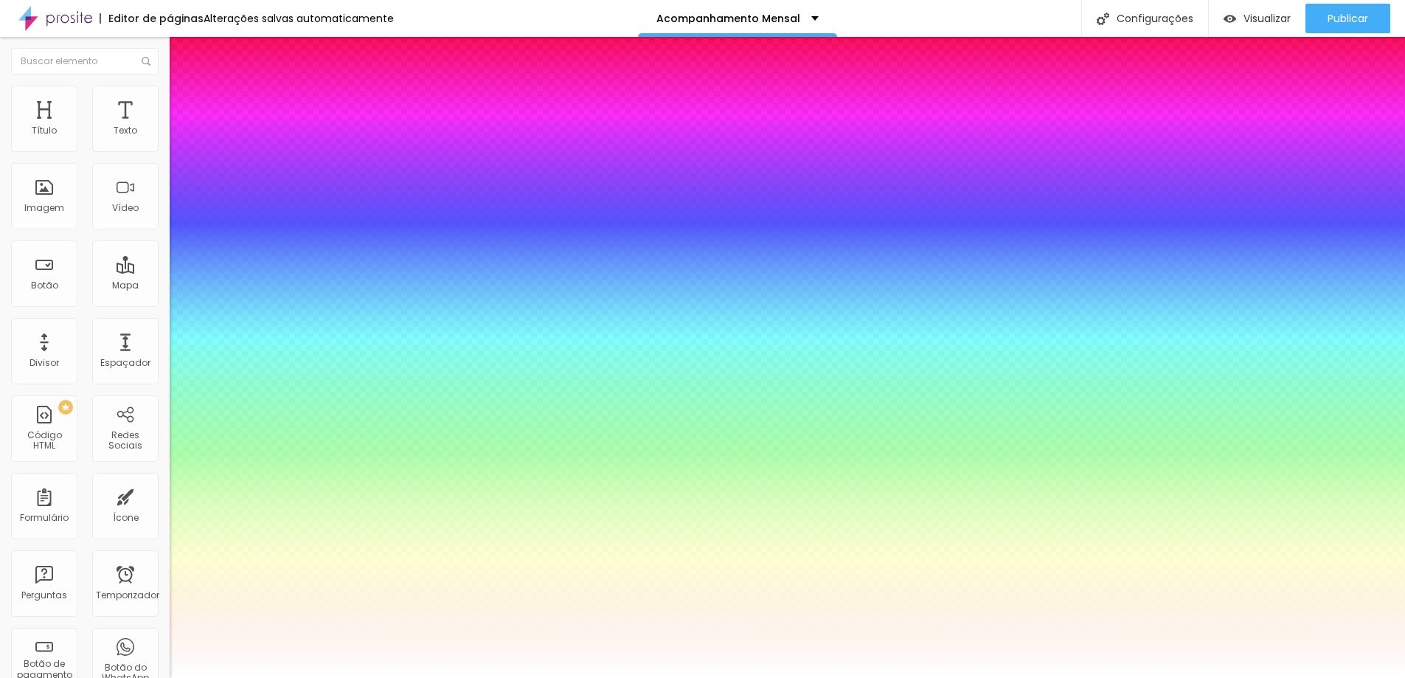
type input "1"
type input "0.5"
click at [96, 677] on div at bounding box center [702, 678] width 1405 height 0
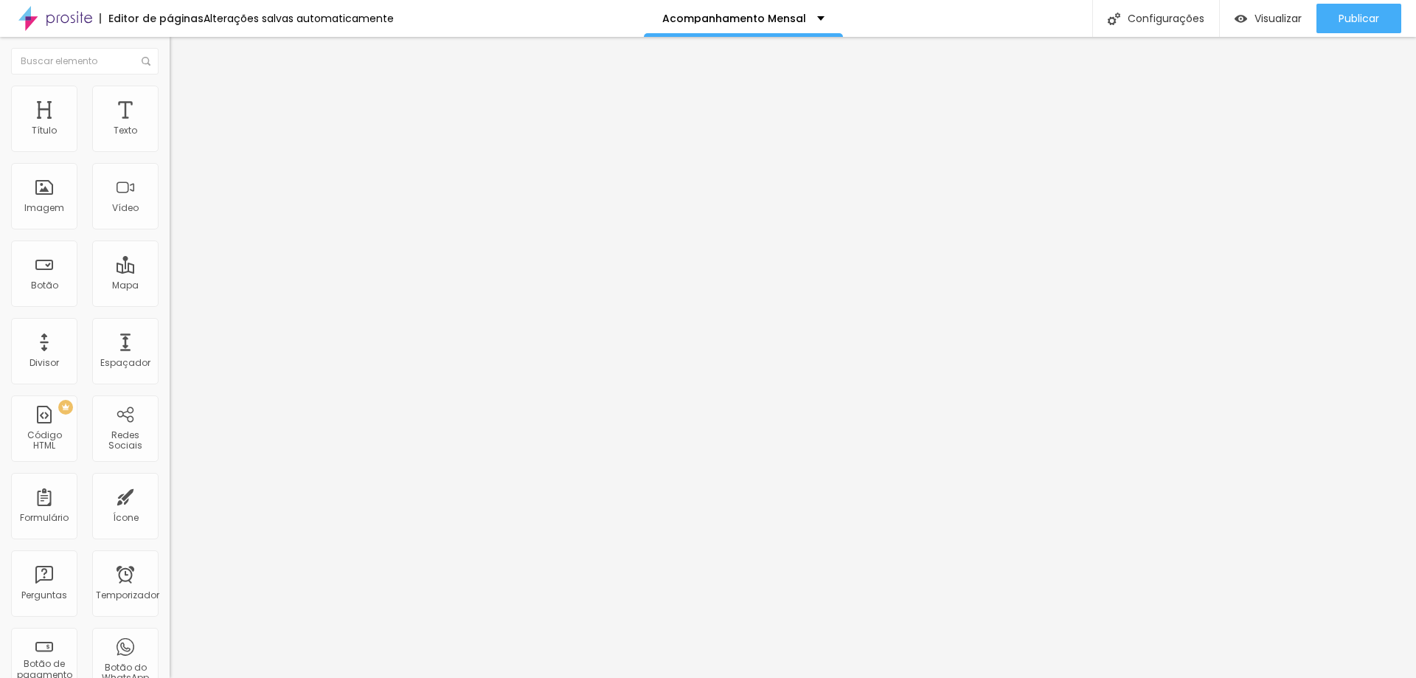
click at [170, 138] on span "Título 2" at bounding box center [194, 131] width 49 height 13
click at [1289, 13] on font "Visualizar" at bounding box center [1278, 18] width 47 height 15
click at [1371, 22] on font "Publicar" at bounding box center [1359, 18] width 41 height 15
click at [170, 220] on button "button" at bounding box center [180, 211] width 21 height 15
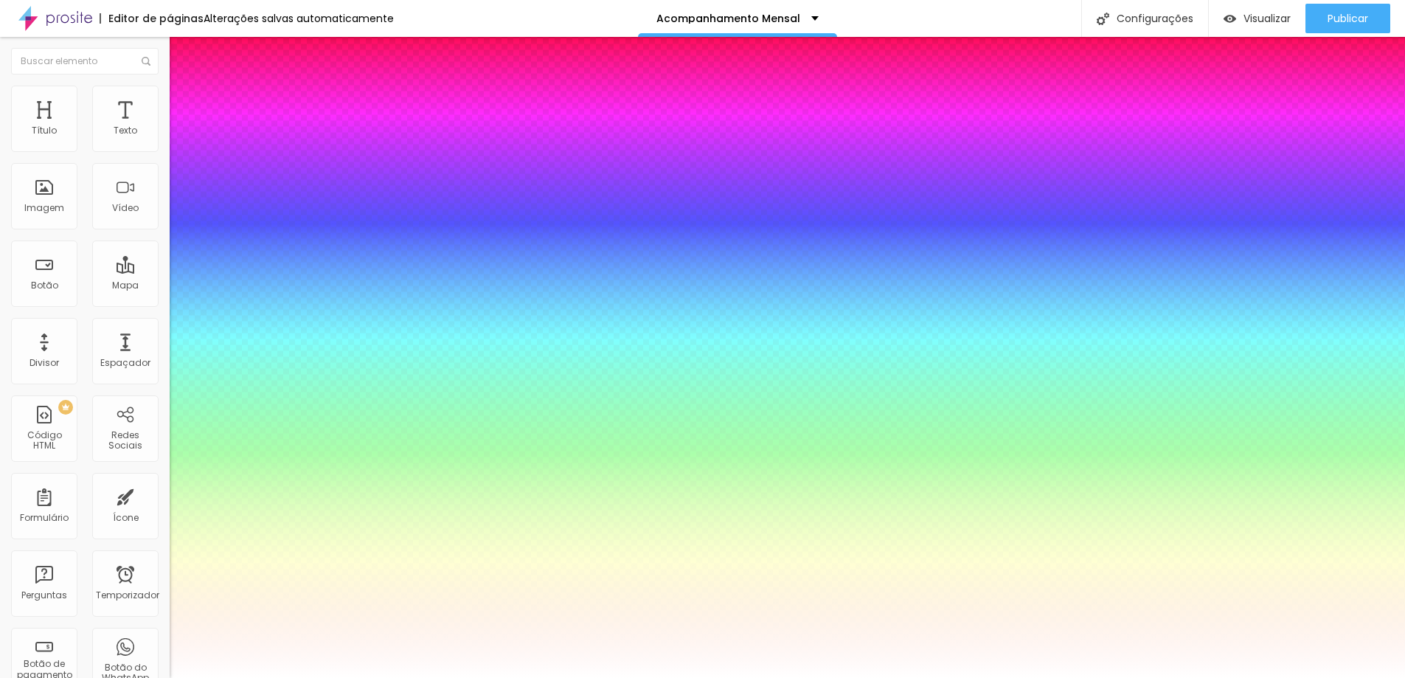
type input "1"
type input "0.5"
type input "54"
type input "1"
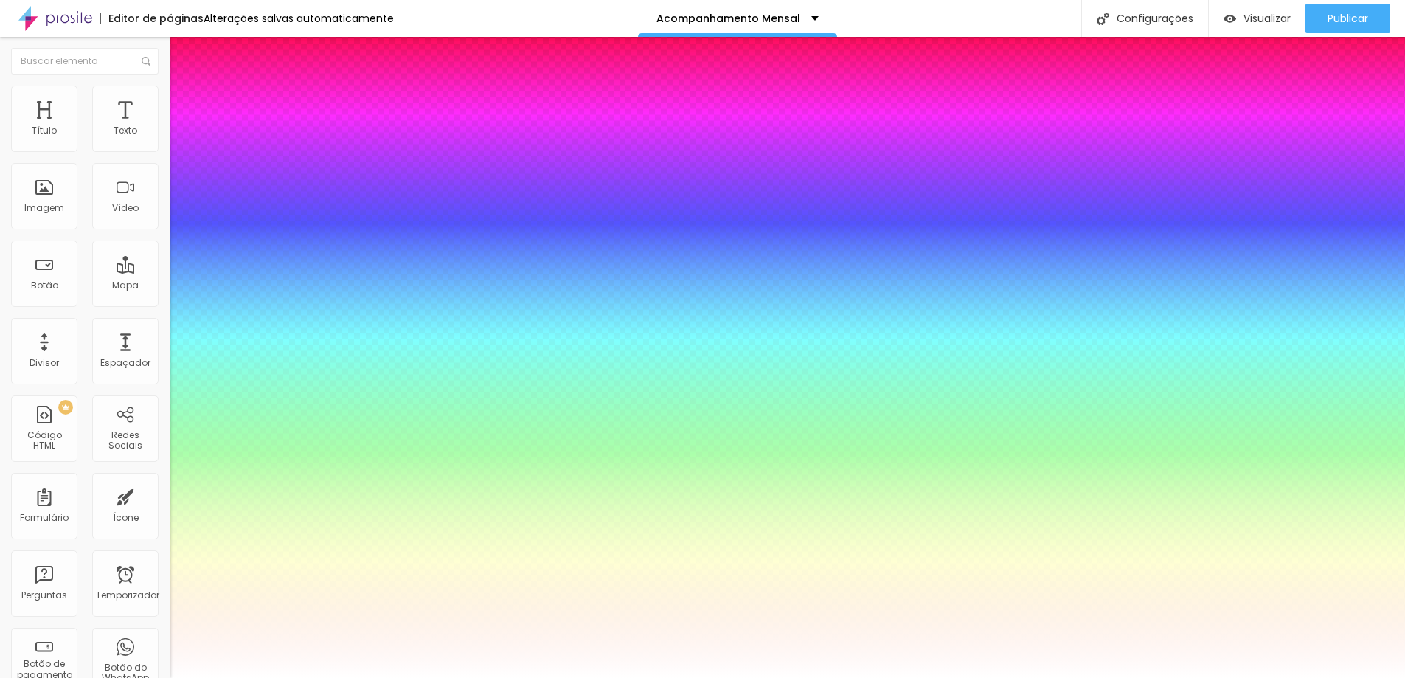
type input "0.5"
type input "52"
type input "1"
type input "0.5"
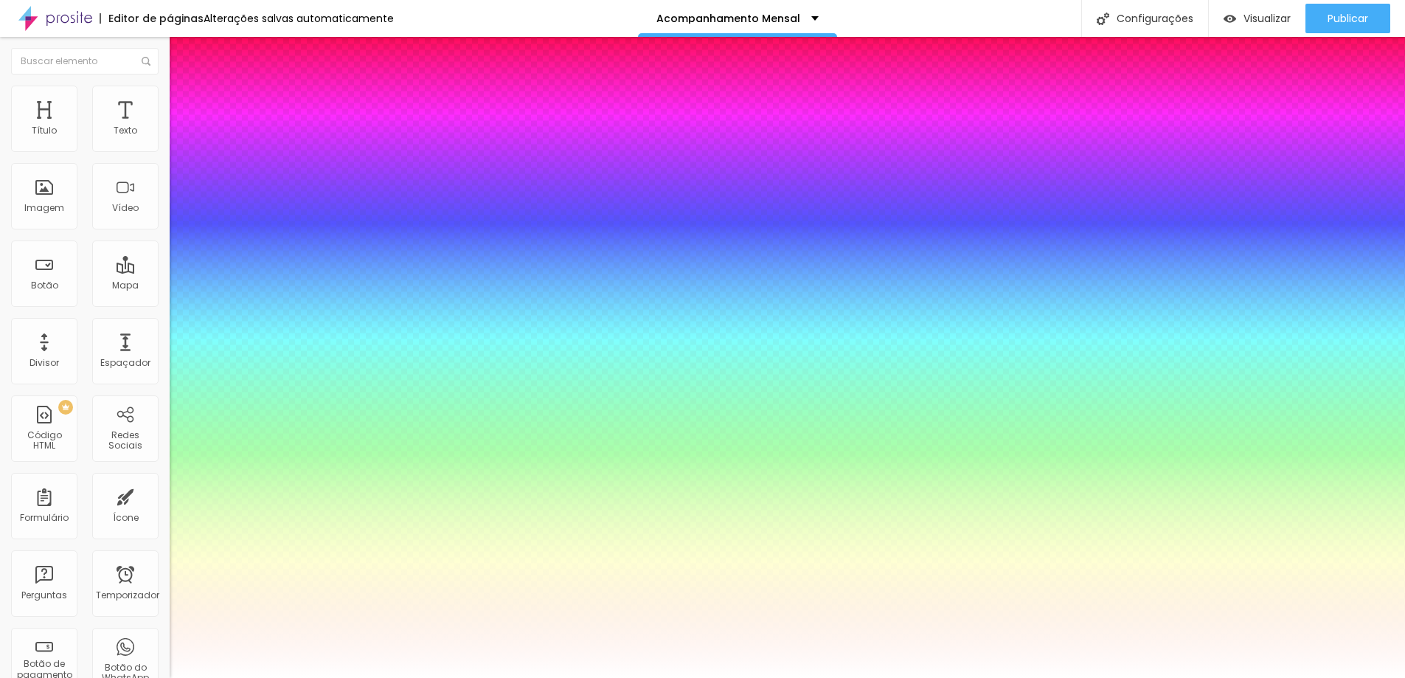
type input "51"
type input "1"
type input "0.5"
type input "50"
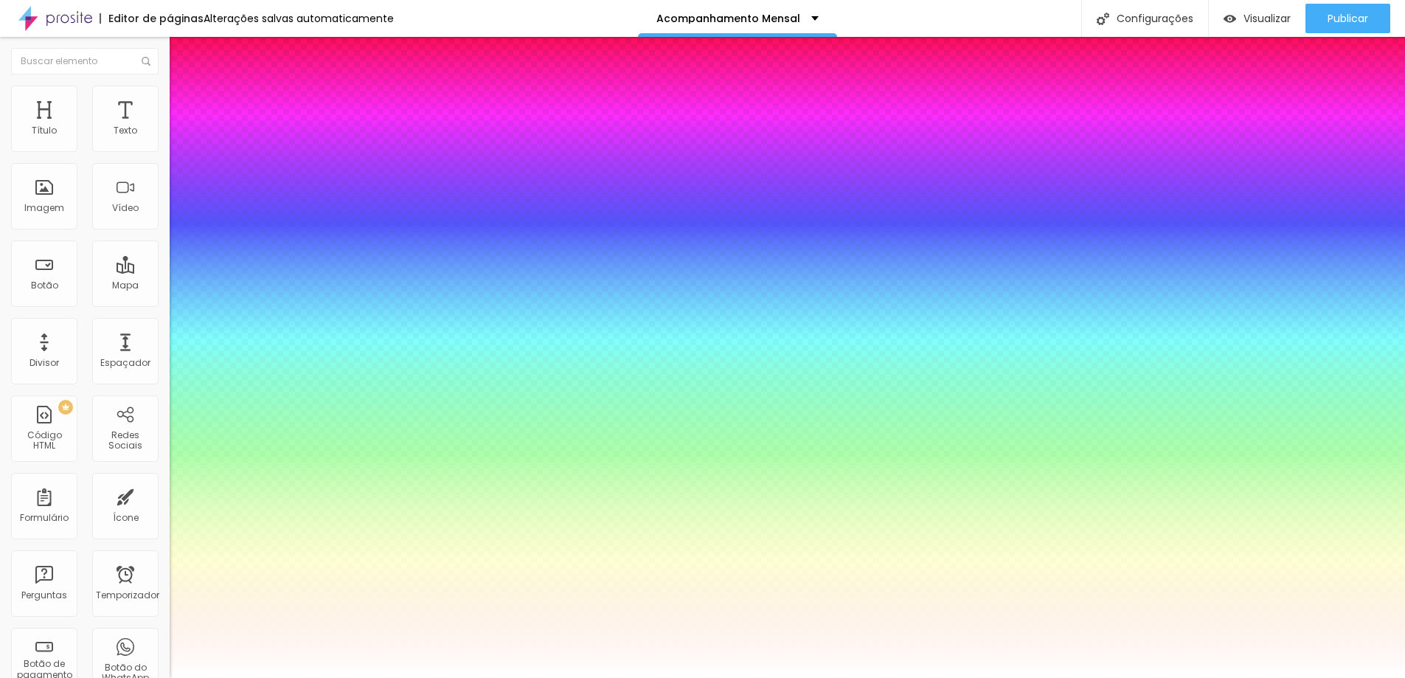
type input "50"
type input "1"
type input "0.5"
type input "49"
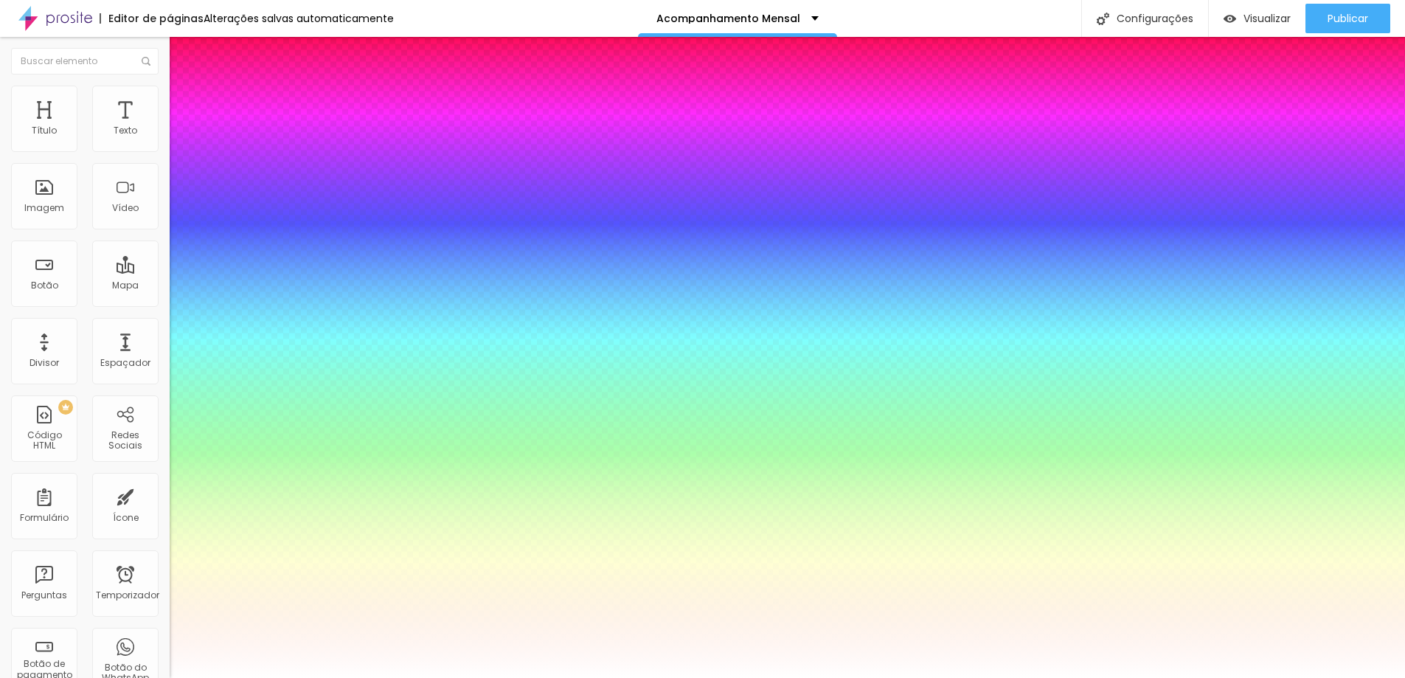
type input "1"
type input "0.5"
type input "49"
type input "1"
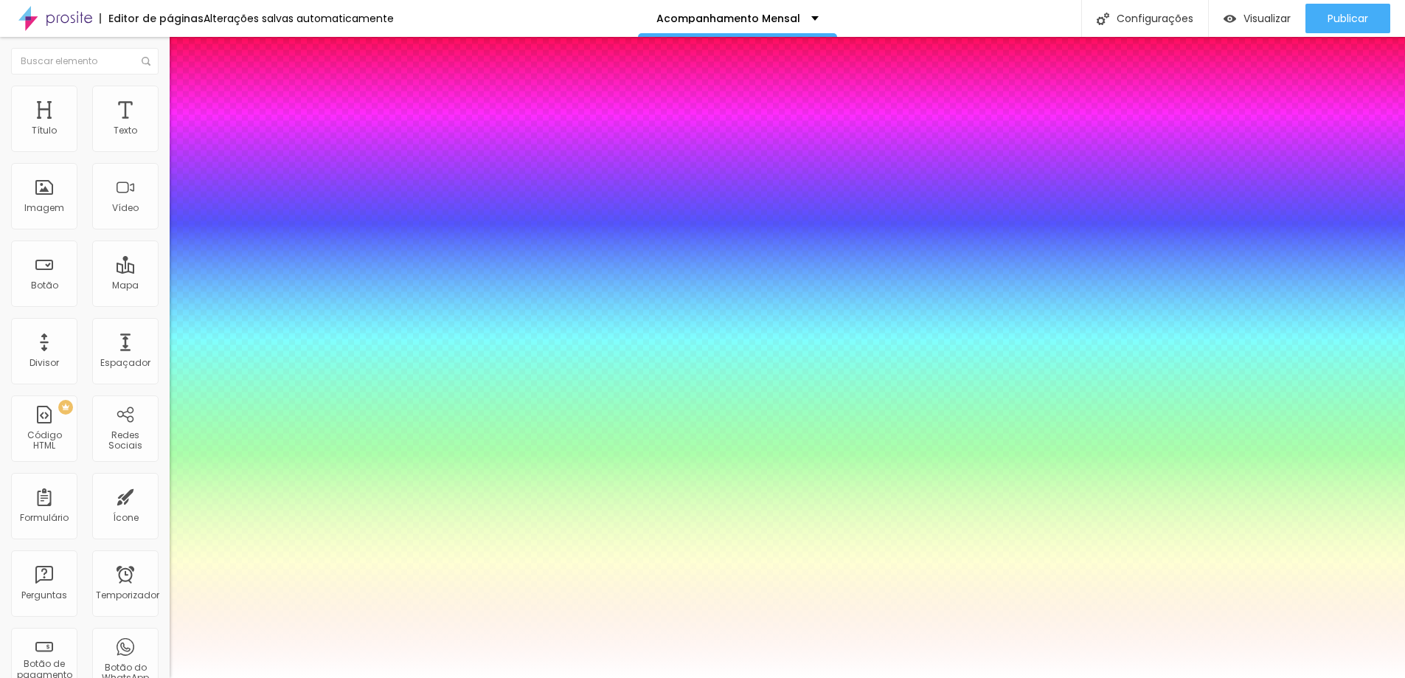
type input "0.5"
type input "1"
type input "0.5"
click at [1001, 677] on div at bounding box center [702, 678] width 1405 height 0
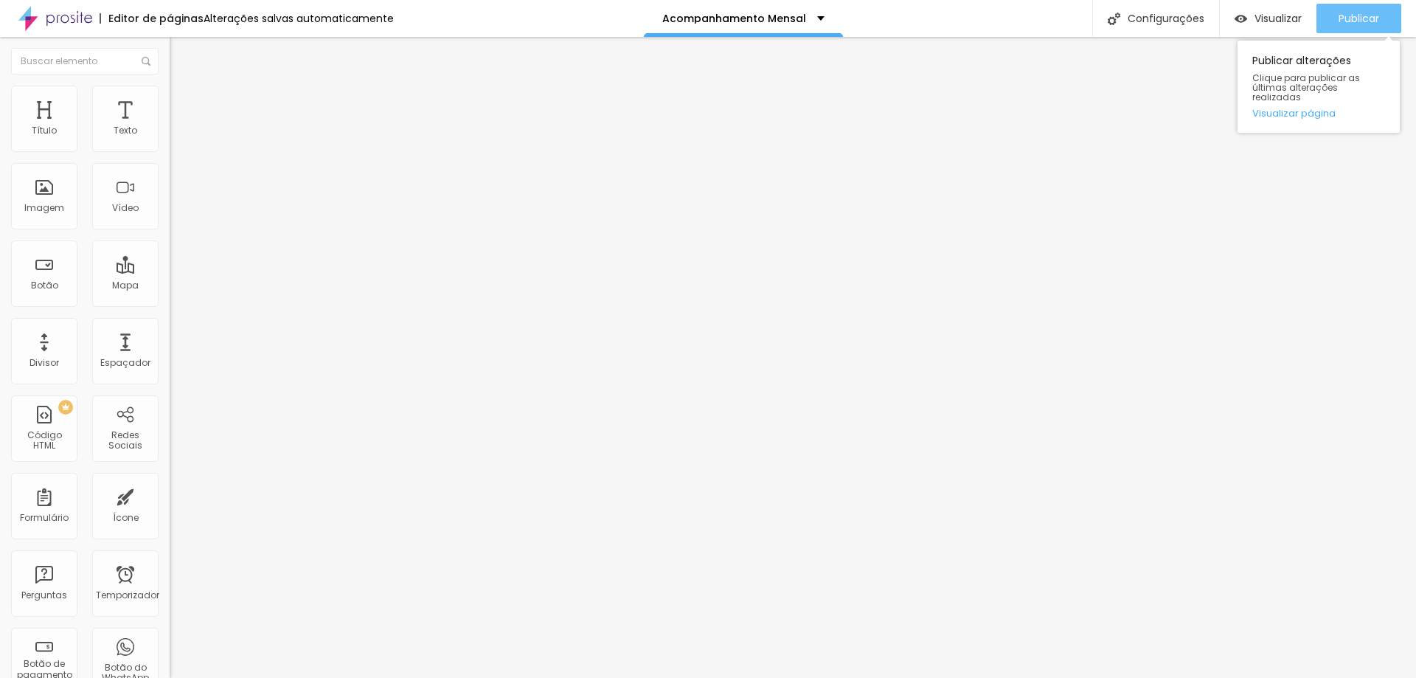
click at [1358, 13] on font "Publicar" at bounding box center [1359, 18] width 41 height 15
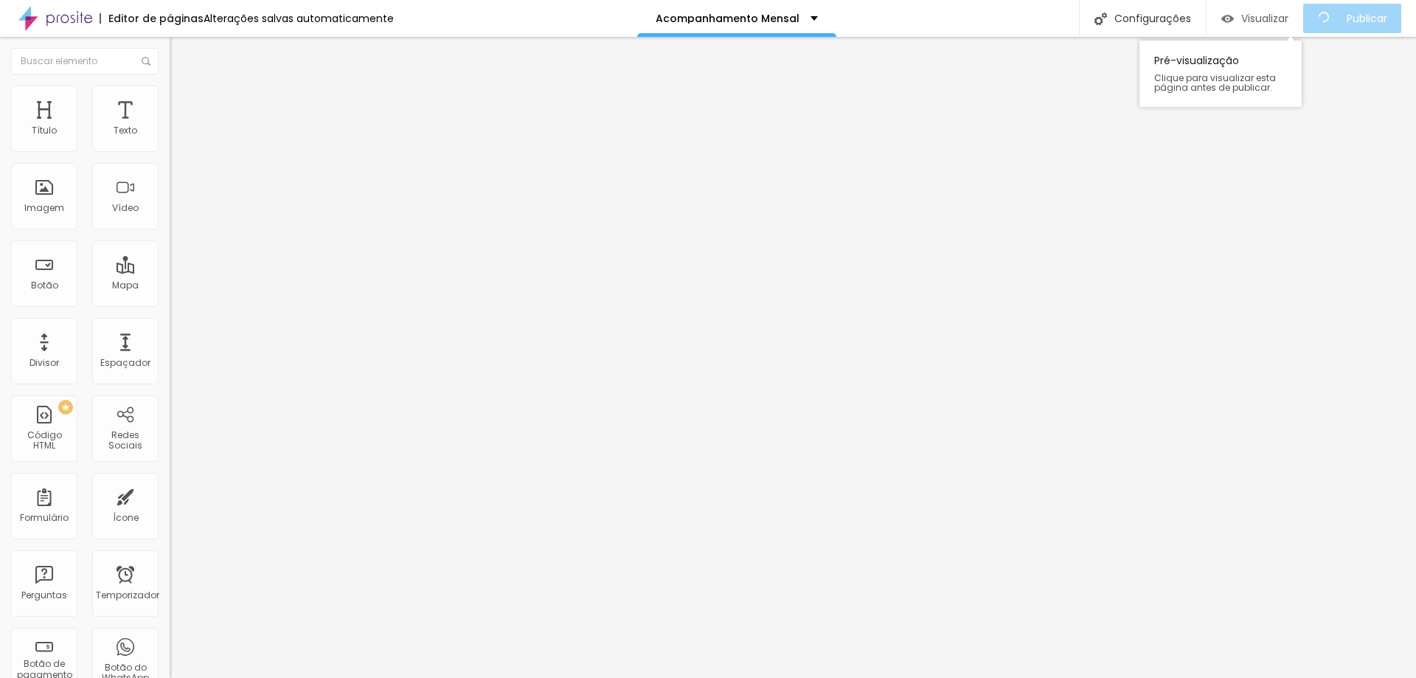
click at [1261, 21] on font "Visualizar" at bounding box center [1265, 18] width 47 height 15
click at [177, 214] on icon "button" at bounding box center [180, 211] width 6 height 6
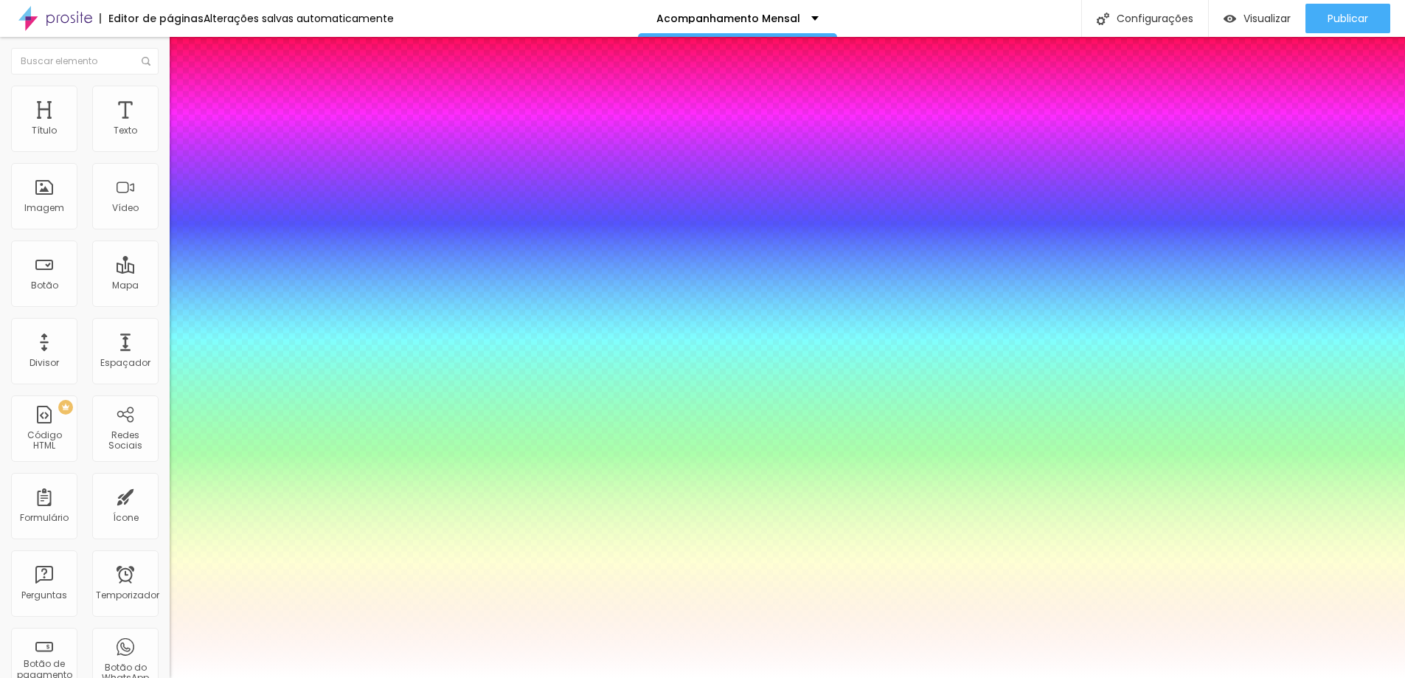
type input "1"
type input "0.5"
type input "44"
type input "1"
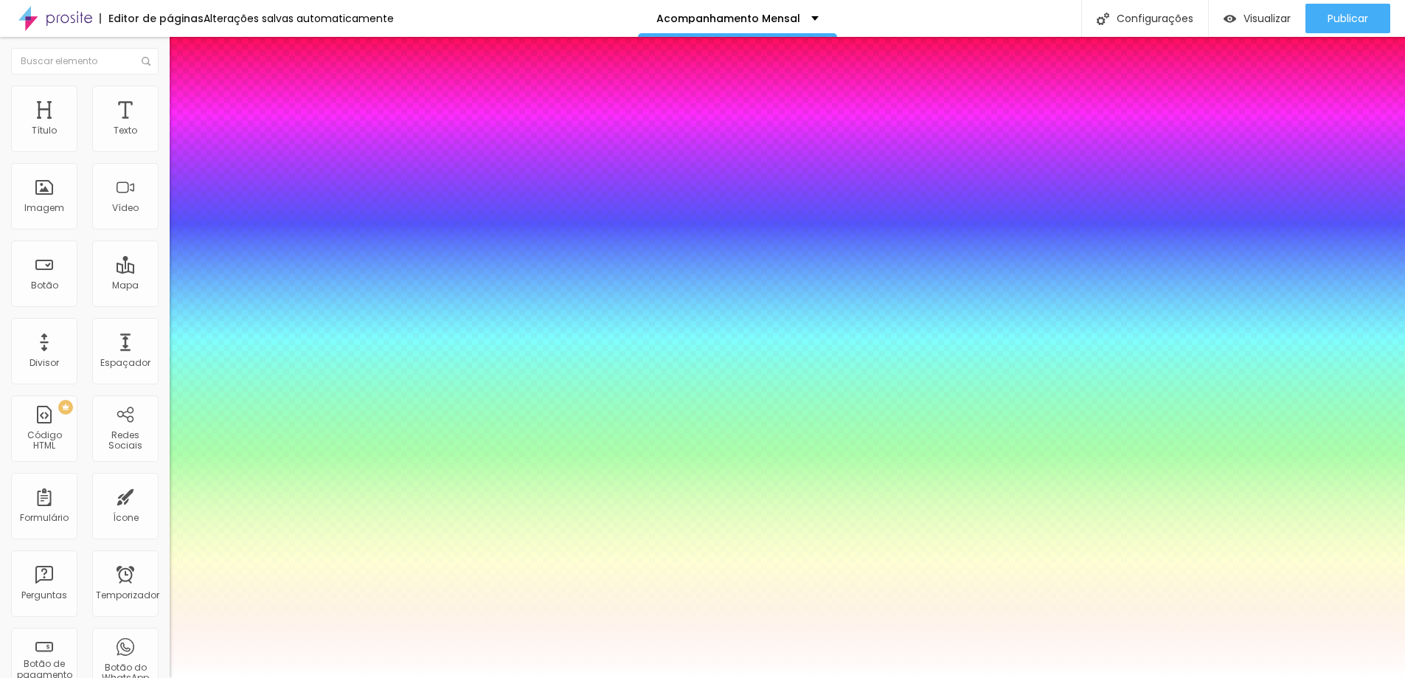
type input "0.5"
type input "39"
type input "1"
type input "0.5"
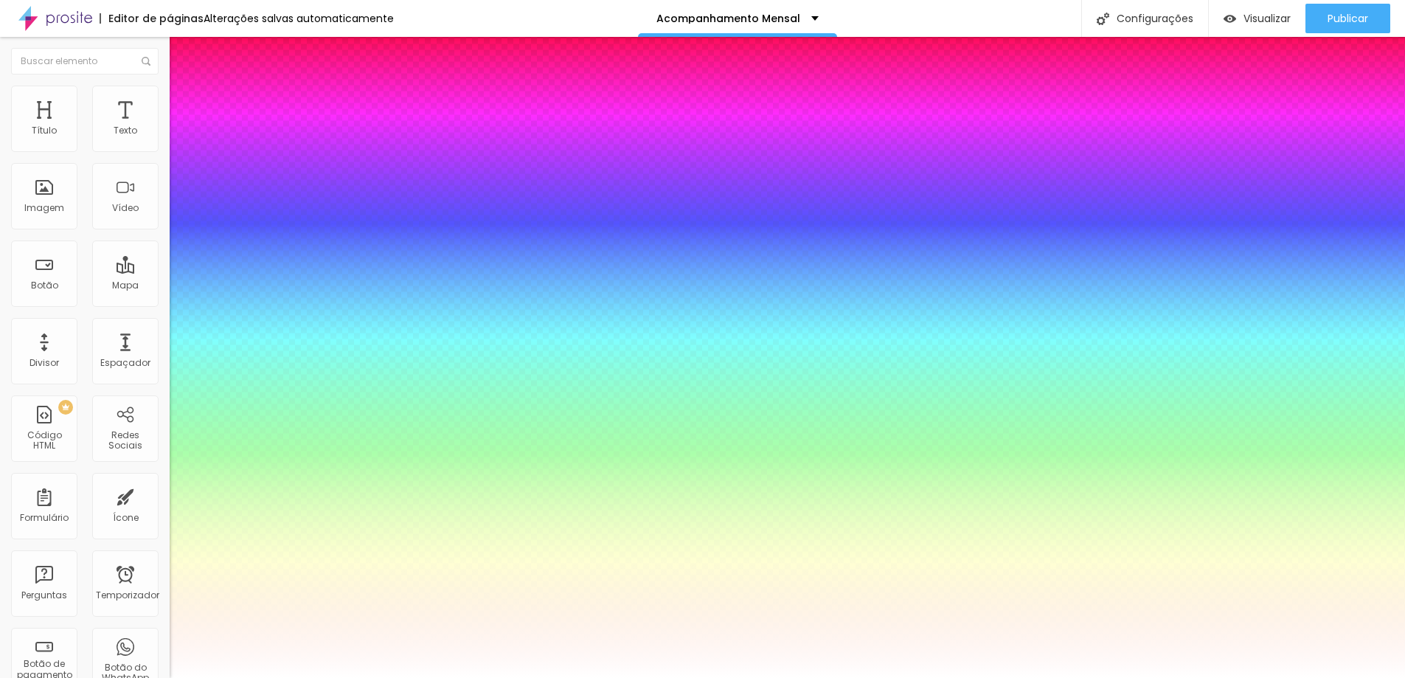
type input "38"
type input "1"
type input "0.5"
drag, startPoint x: 232, startPoint y: 418, endPoint x: 224, endPoint y: 419, distance: 8.1
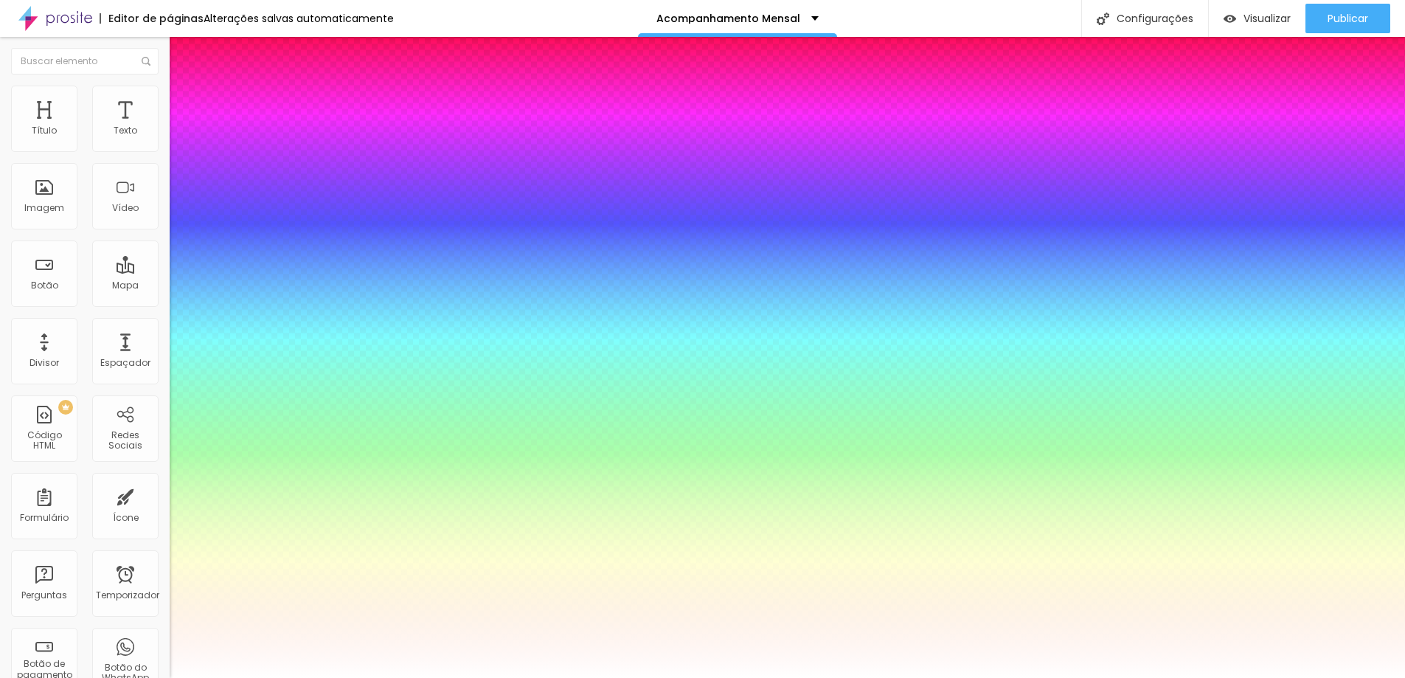
type input "38"
click at [824, 677] on div at bounding box center [702, 678] width 1405 height 0
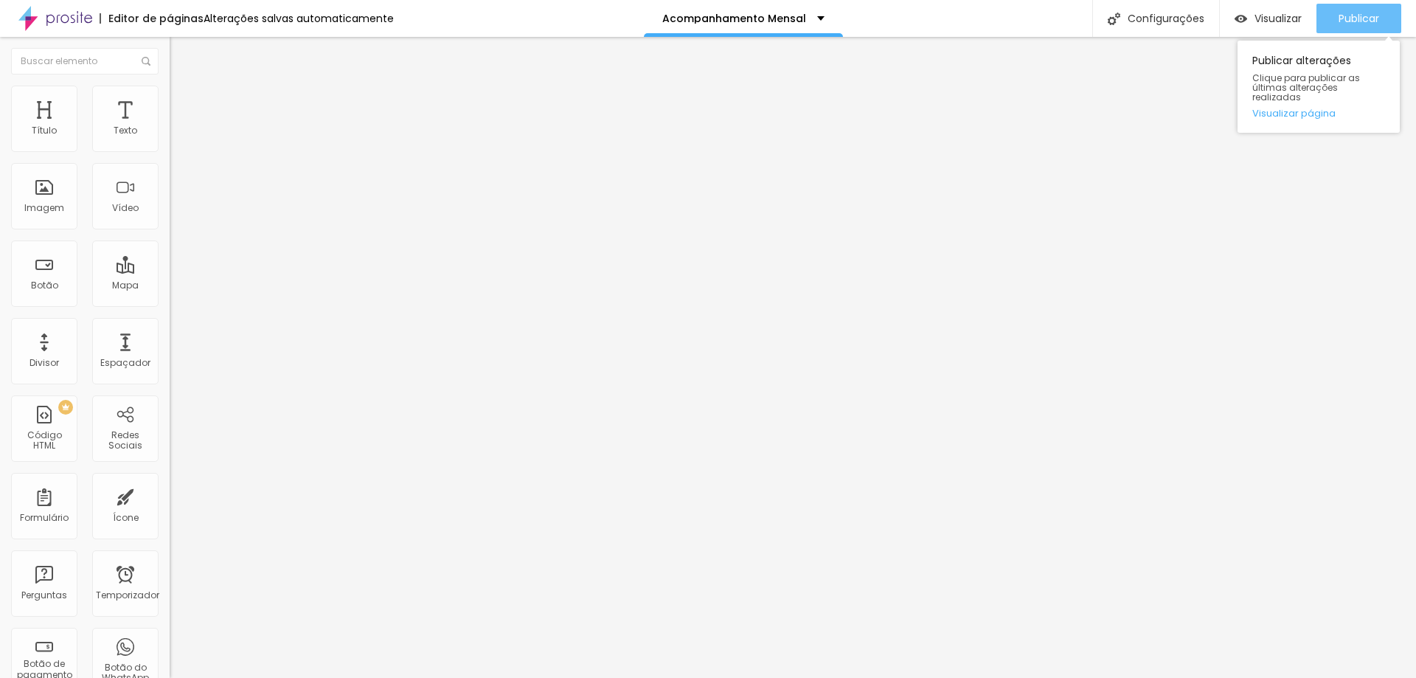
click at [1367, 19] on font "Publicar" at bounding box center [1359, 18] width 41 height 15
click at [1357, 9] on div "Publicar" at bounding box center [1359, 19] width 41 height 30
